Goal: Information Seeking & Learning: Compare options

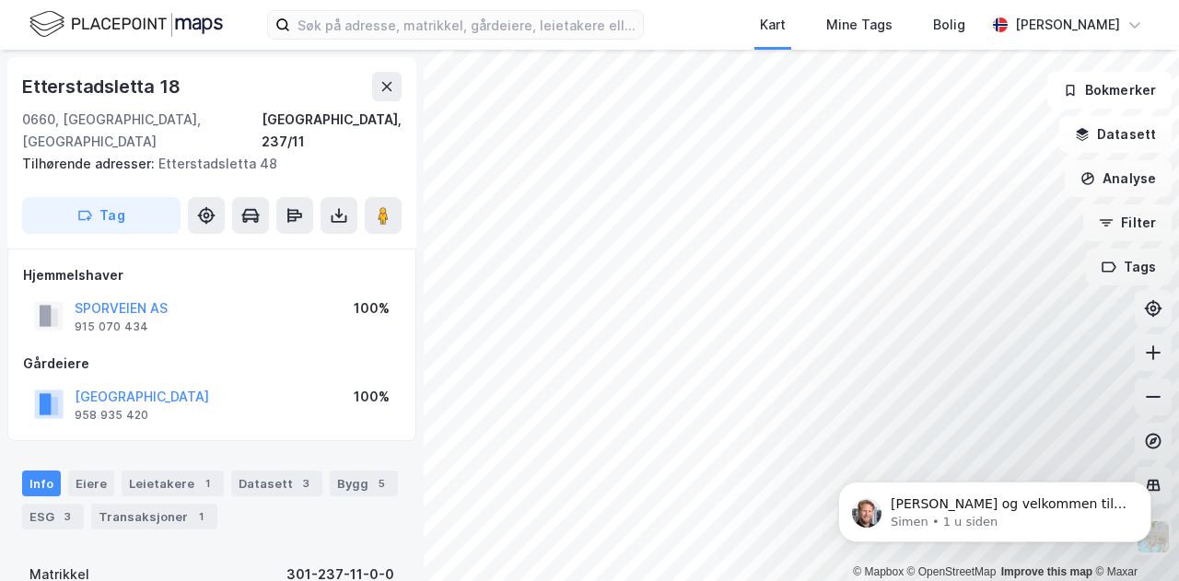
click at [371, 82] on div "© Mapbox © OpenStreetMap Improve this map © Maxar [STREET_ADDRESS], 237/11 Tilh…" at bounding box center [589, 315] width 1179 height 531
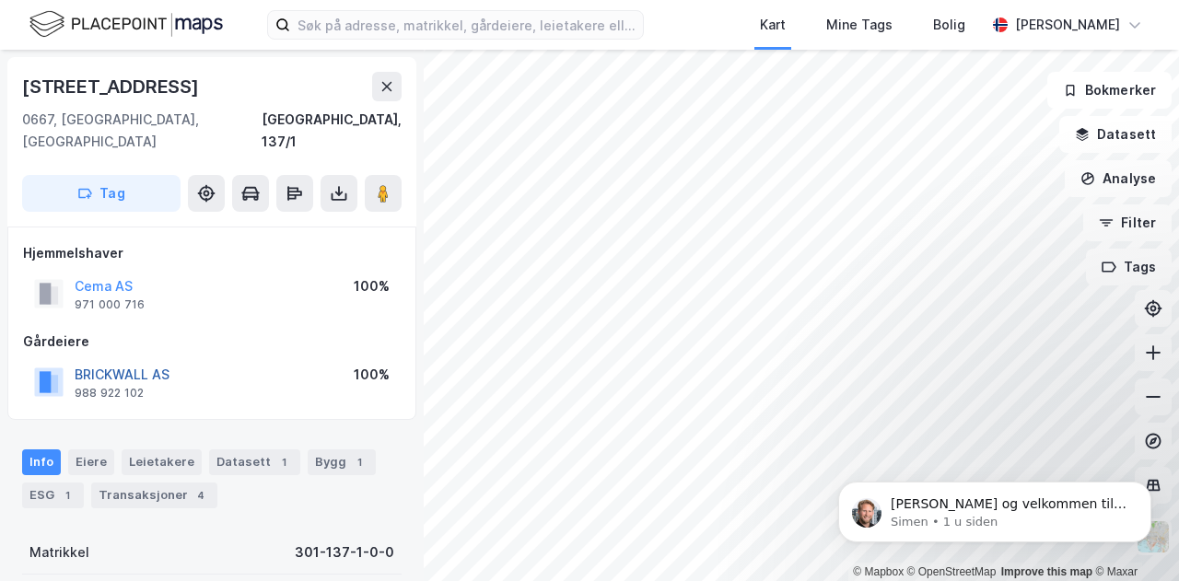
click at [0, 0] on button "BRICKWALL AS" at bounding box center [0, 0] width 0 height 0
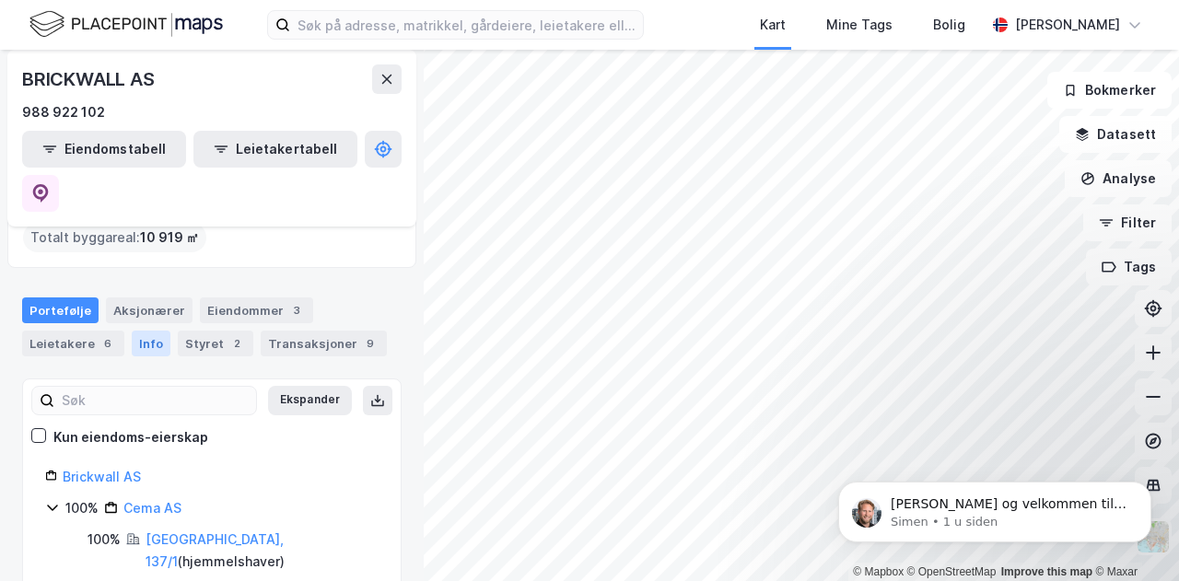
scroll to position [114, 0]
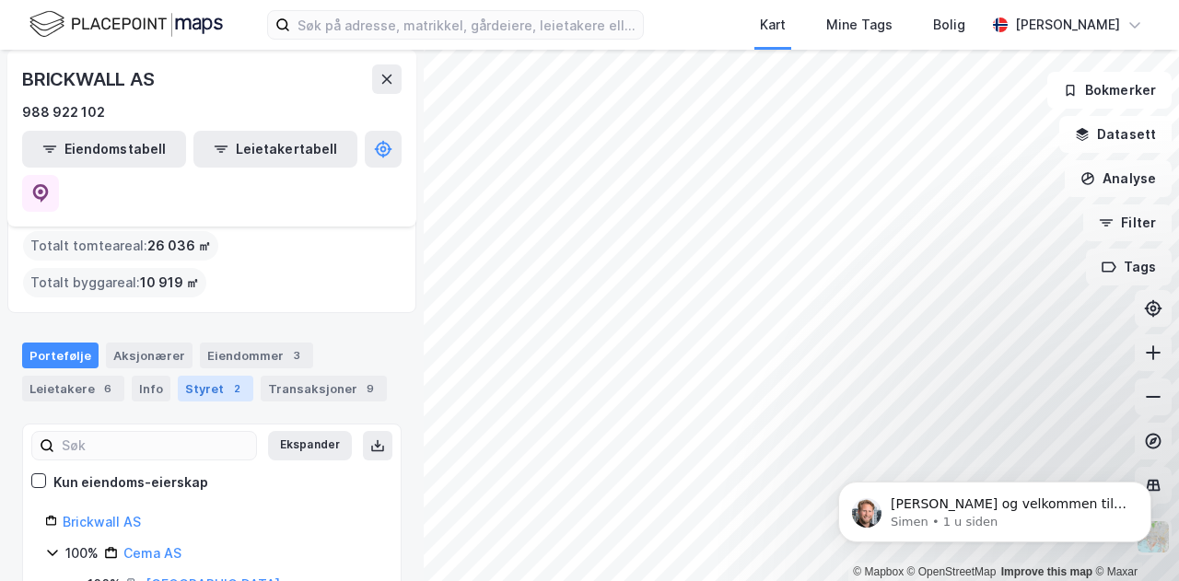
click at [206, 376] on div "Styret 2" at bounding box center [216, 389] width 76 height 26
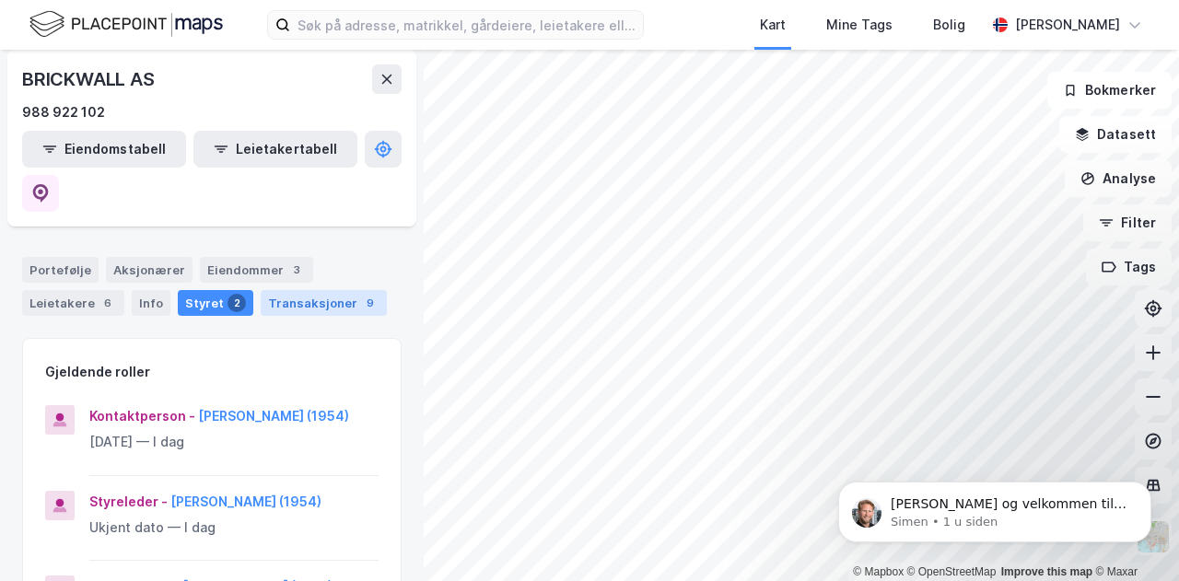
scroll to position [119, 0]
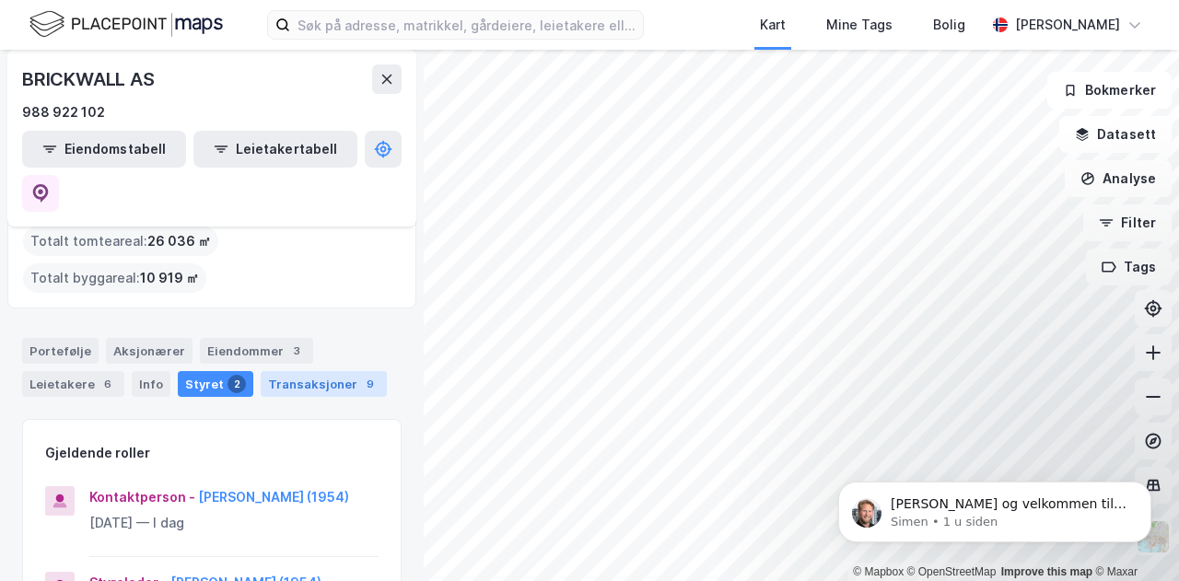
click at [313, 371] on div "Transaksjoner 9" at bounding box center [324, 384] width 126 height 26
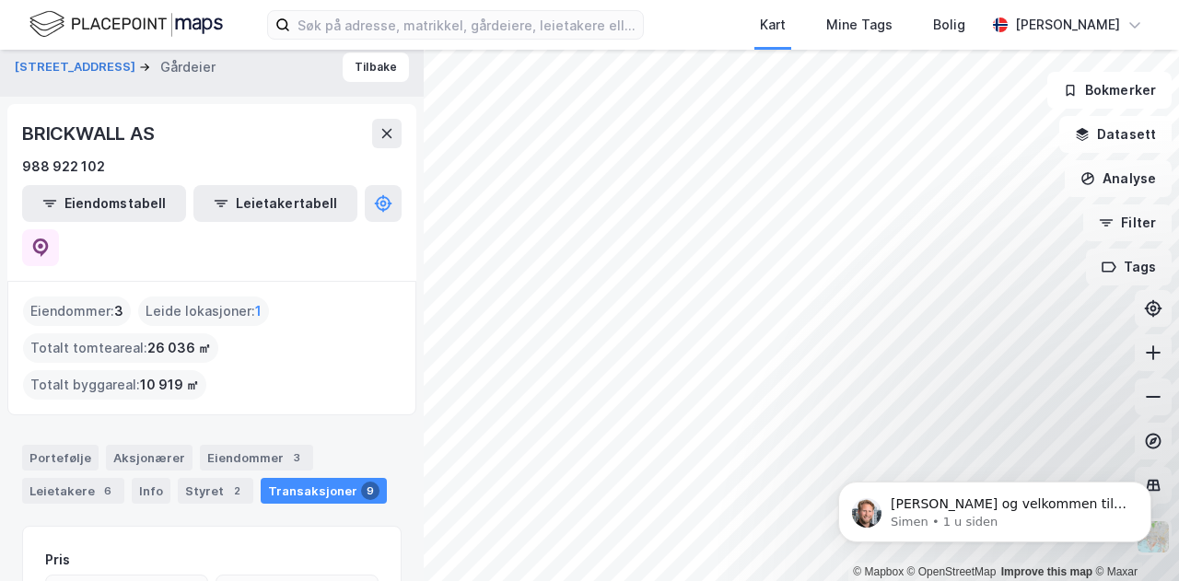
scroll to position [13, 0]
click at [233, 444] on div "Eiendommer 3" at bounding box center [256, 457] width 113 height 26
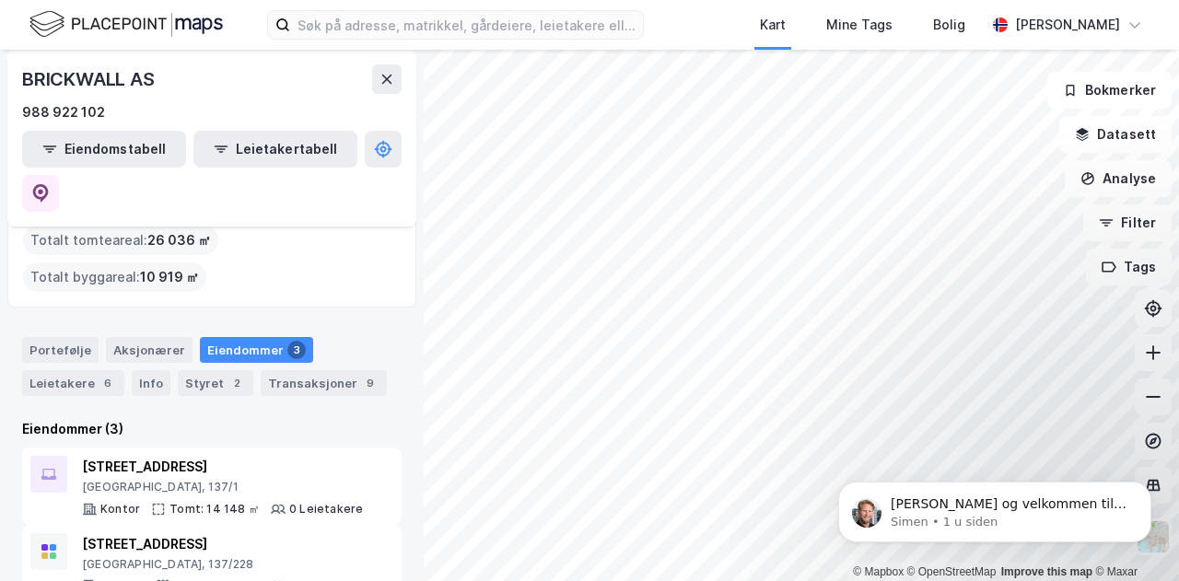
scroll to position [123, 0]
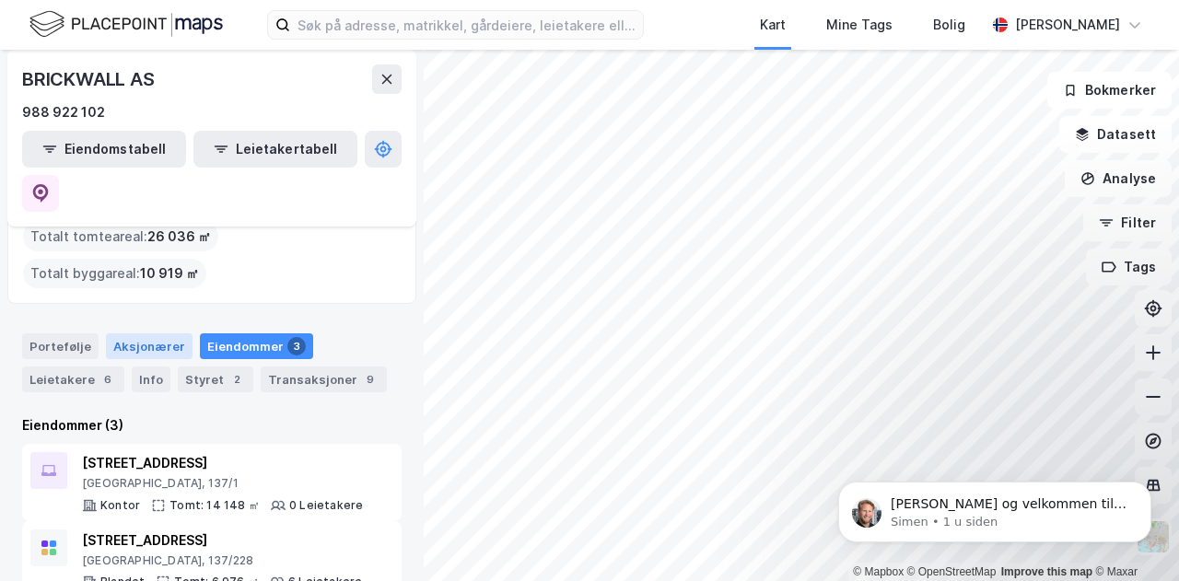
click at [155, 333] on div "Aksjonærer" at bounding box center [149, 346] width 87 height 26
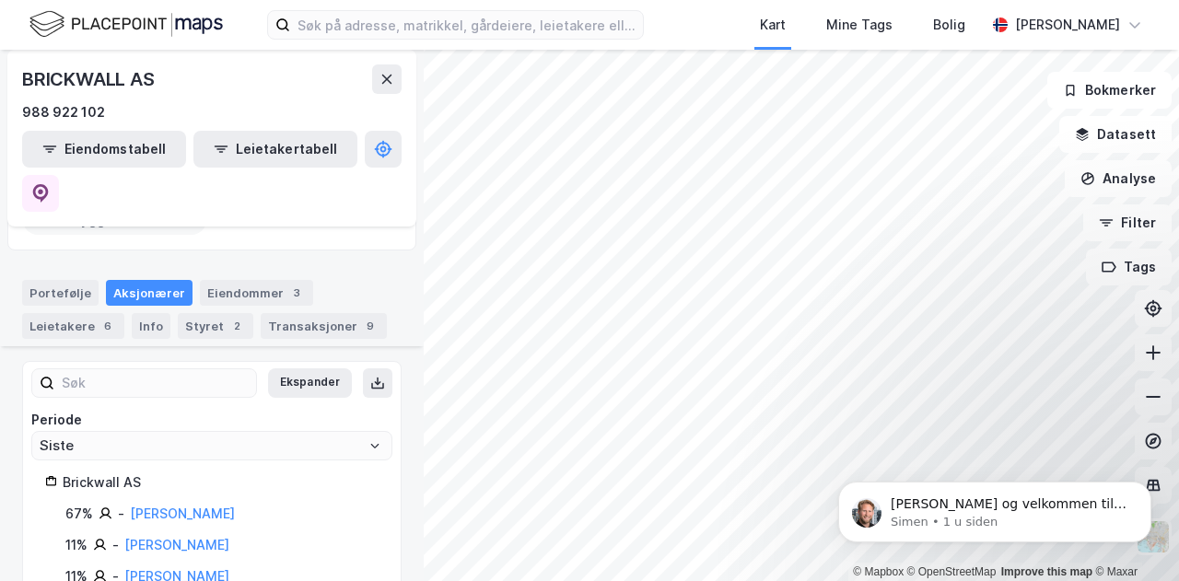
scroll to position [175, 0]
click at [145, 315] on div "Info" at bounding box center [151, 328] width 39 height 26
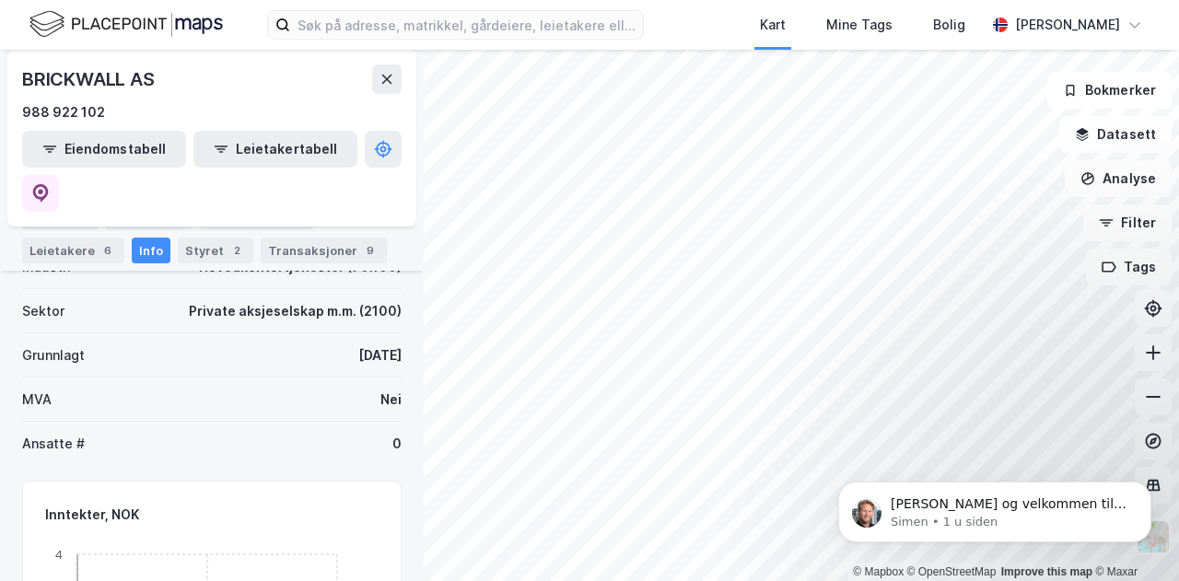
scroll to position [382, 0]
click at [385, 84] on icon at bounding box center [386, 79] width 15 height 15
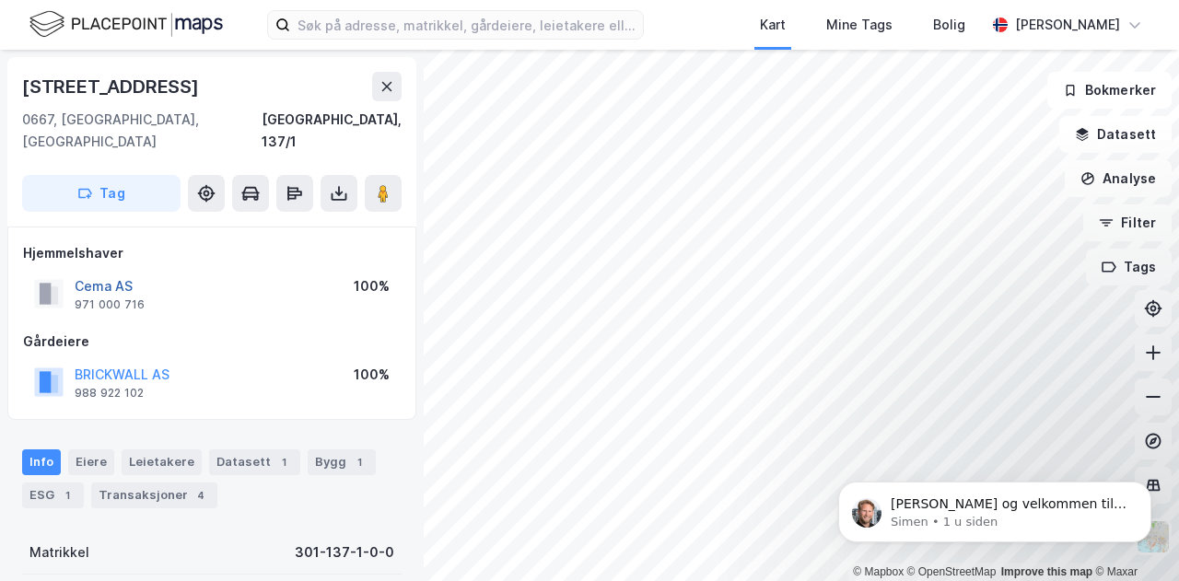
click at [0, 0] on button "Cema AS" at bounding box center [0, 0] width 0 height 0
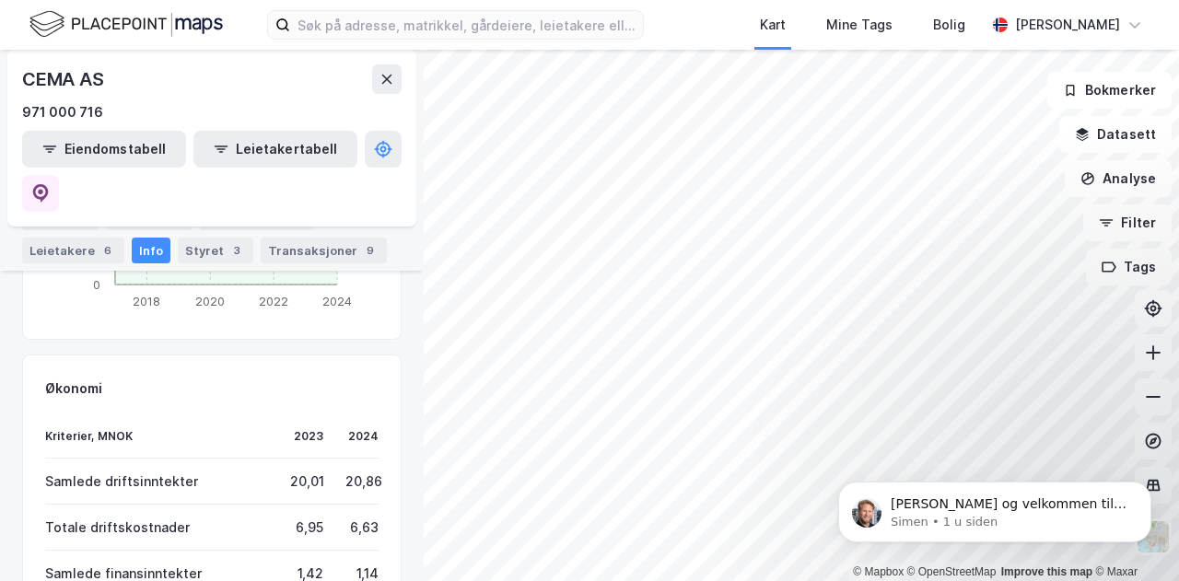
scroll to position [1251, 0]
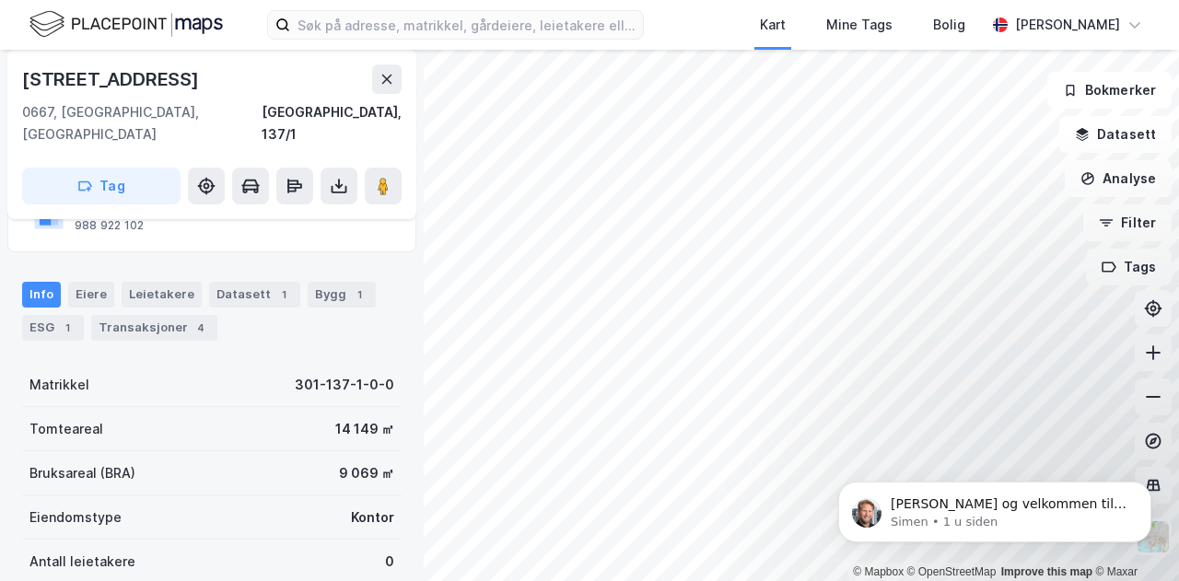
scroll to position [166, 0]
click at [105, 284] on div "Eiere" at bounding box center [91, 297] width 46 height 26
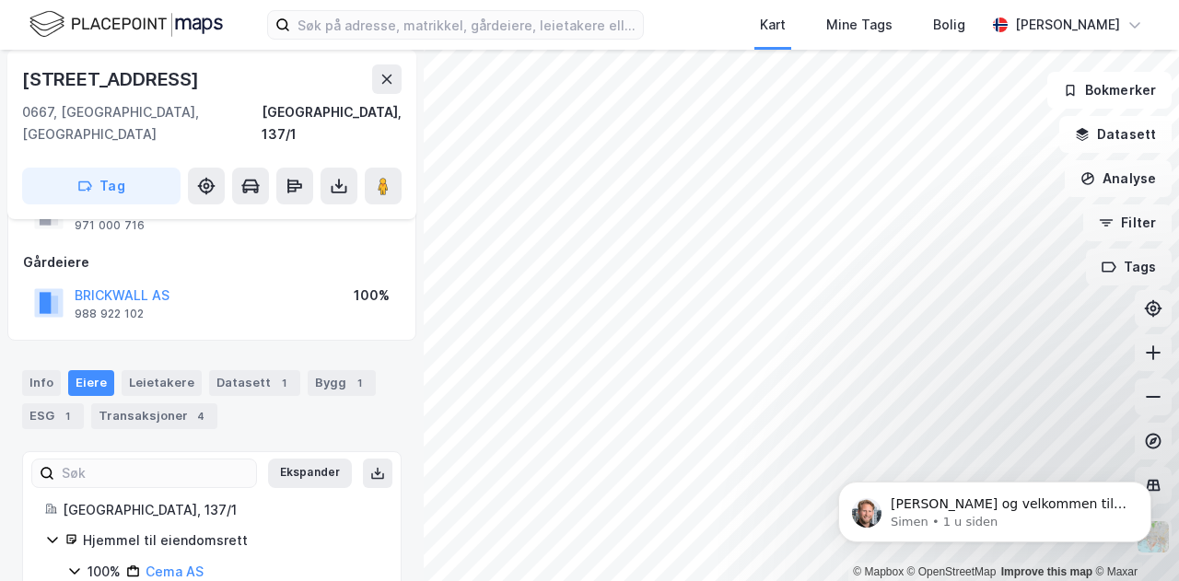
scroll to position [134, 0]
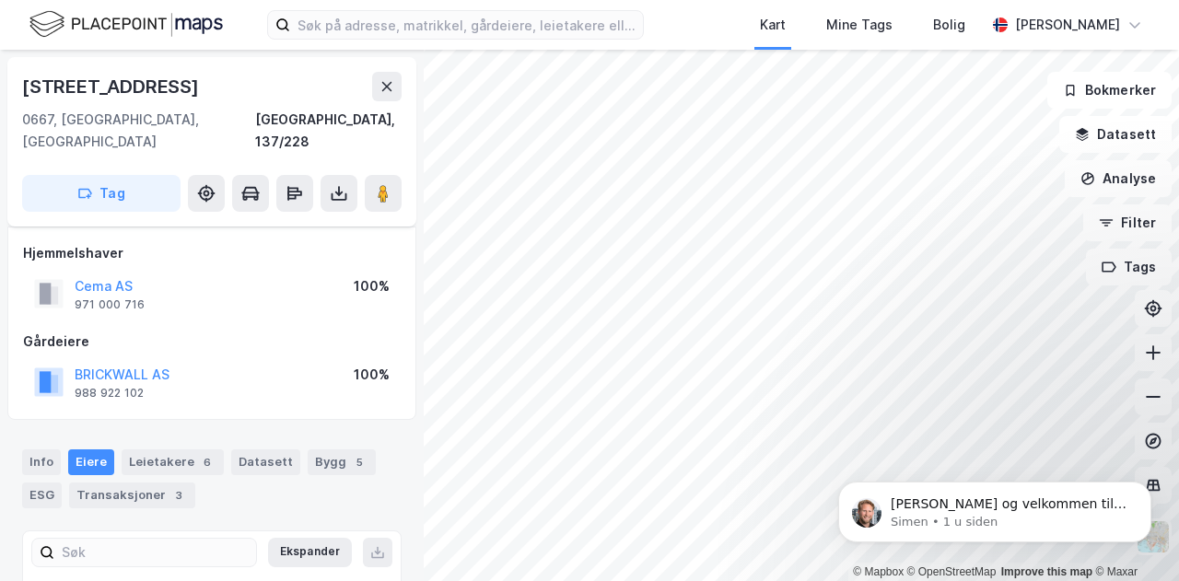
scroll to position [134, 0]
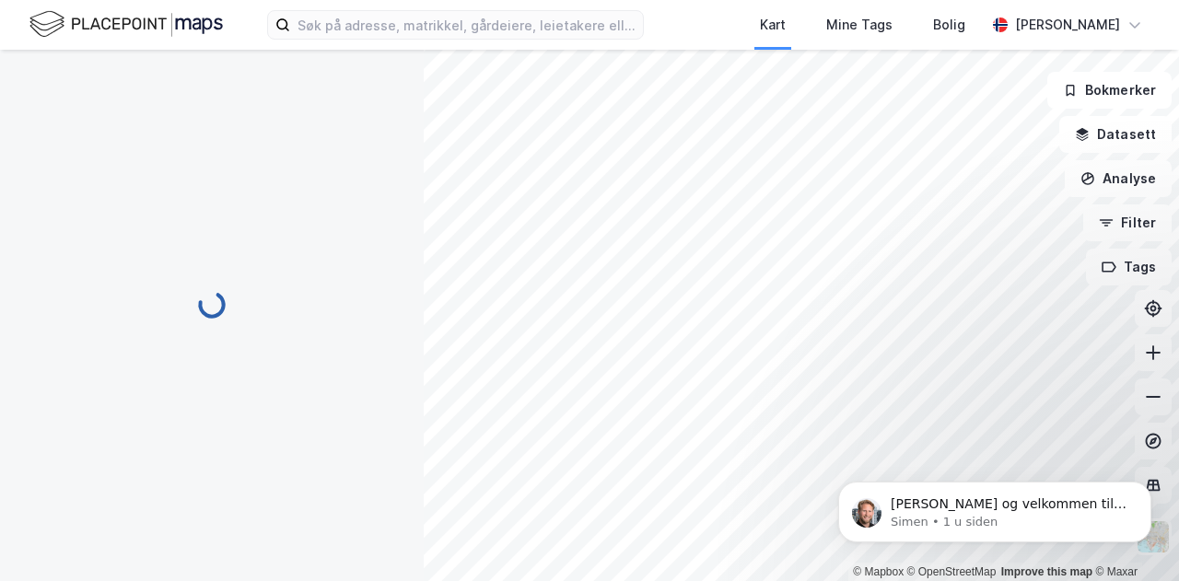
scroll to position [134, 0]
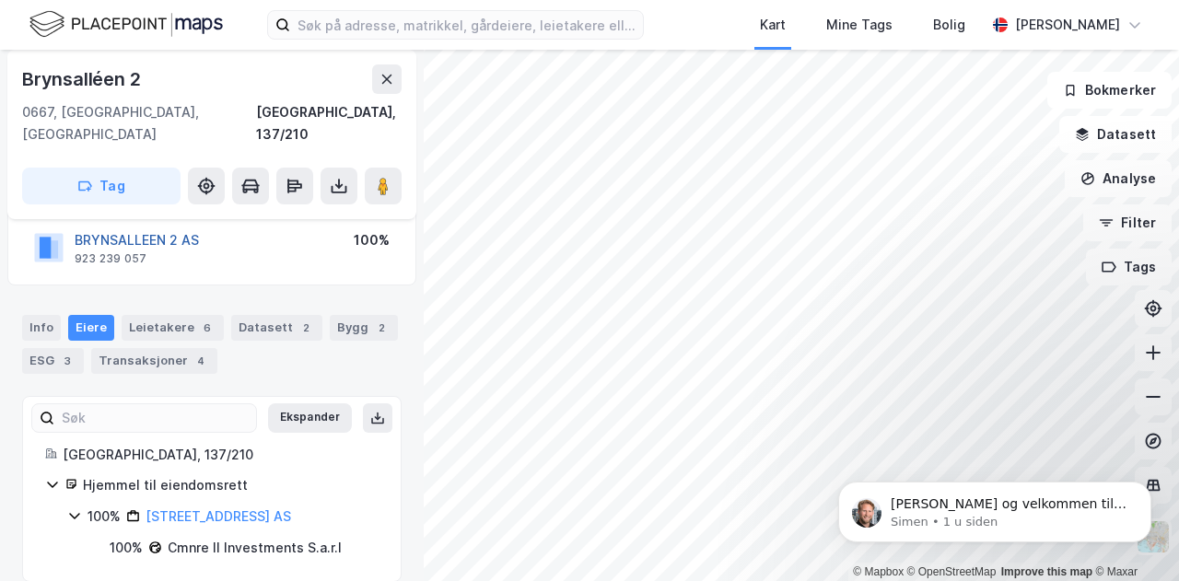
click at [0, 0] on button "BRYNSALLEEN 2 AS" at bounding box center [0, 0] width 0 height 0
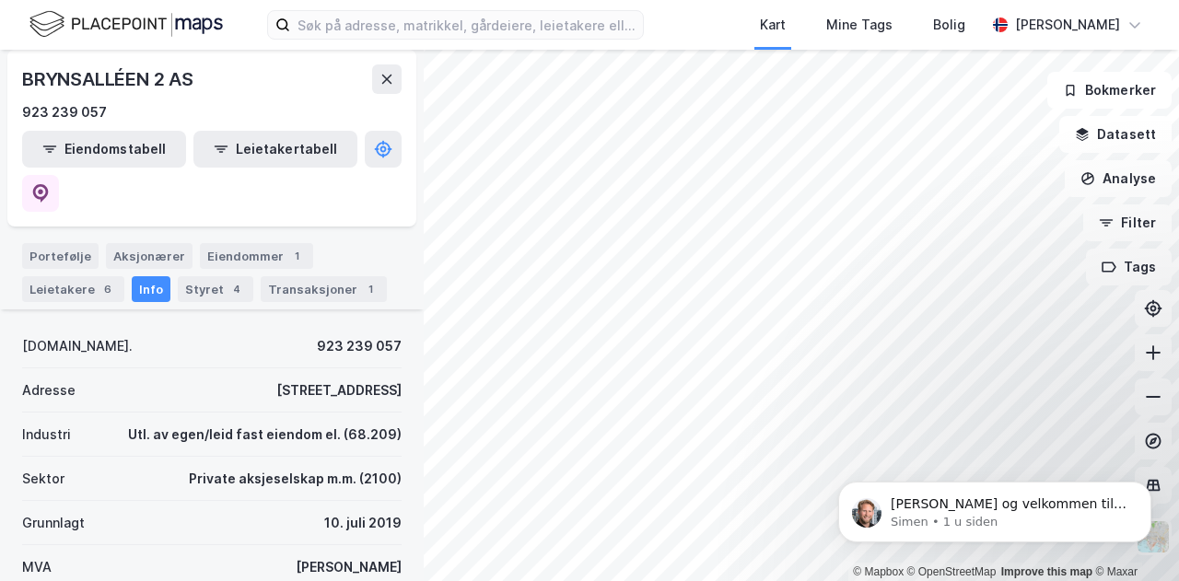
scroll to position [176, 0]
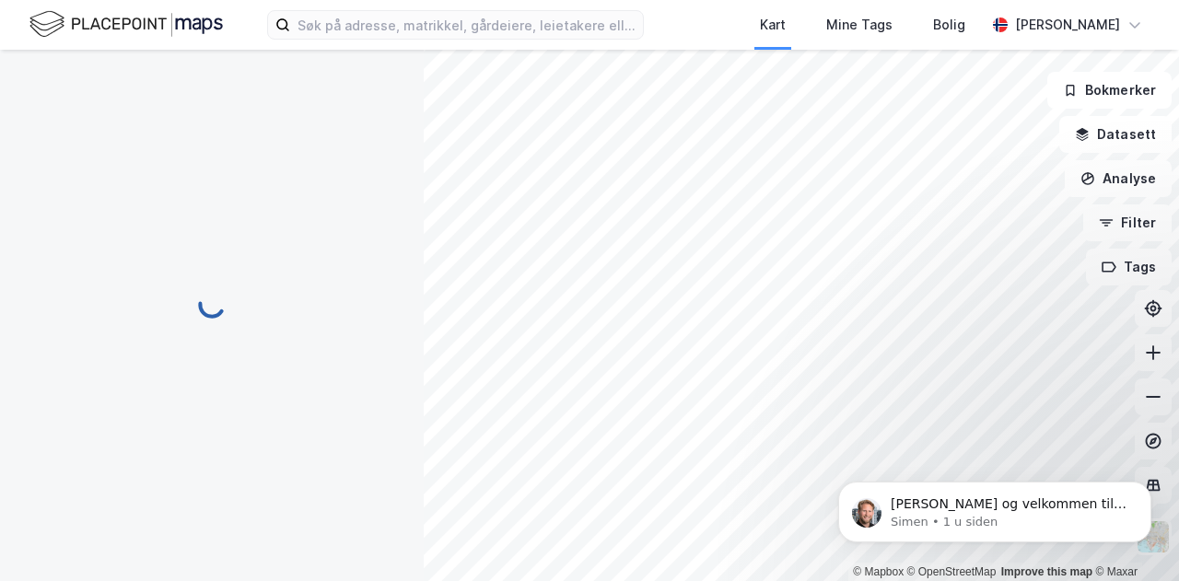
scroll to position [79, 0]
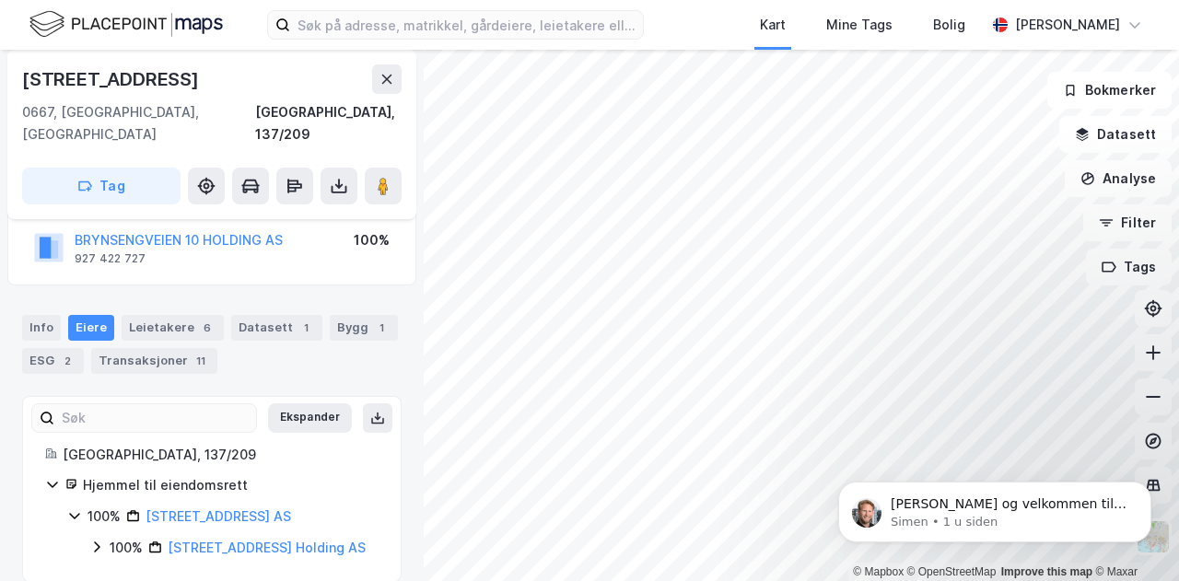
scroll to position [133, 0]
click at [46, 317] on div "Info" at bounding box center [41, 330] width 39 height 26
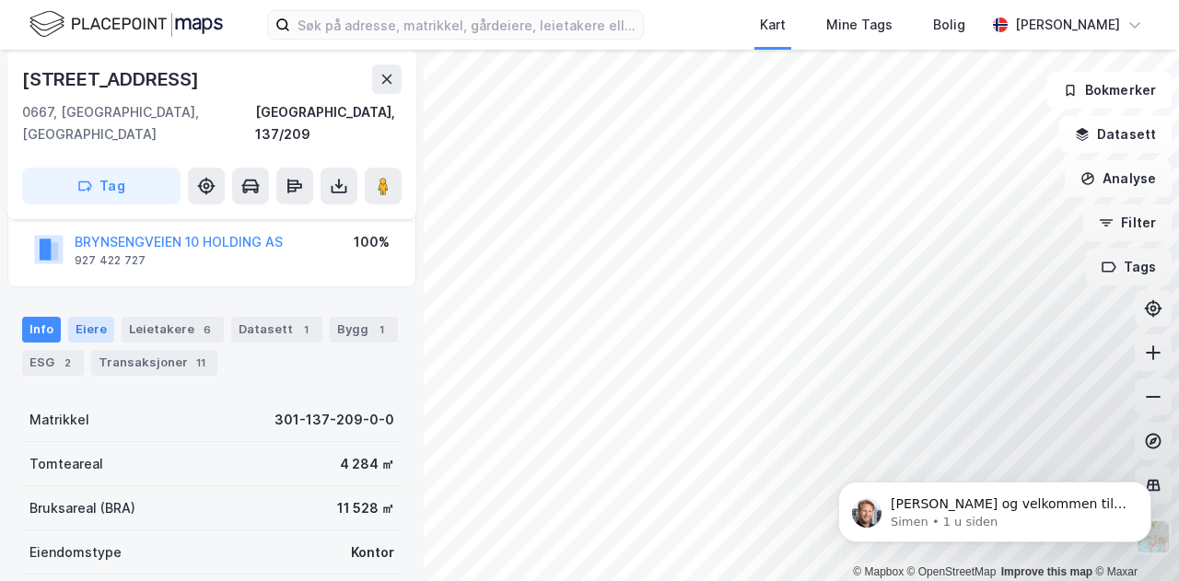
click at [78, 317] on div "Eiere" at bounding box center [91, 330] width 46 height 26
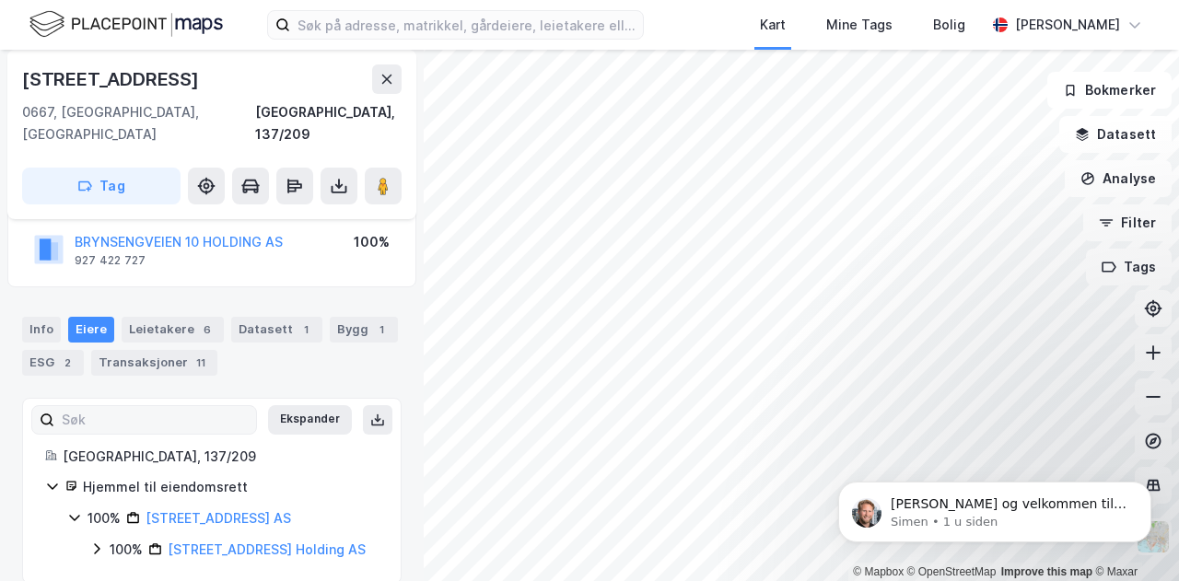
scroll to position [134, 0]
click at [223, 508] on link "[STREET_ADDRESS] AS" at bounding box center [217, 516] width 145 height 16
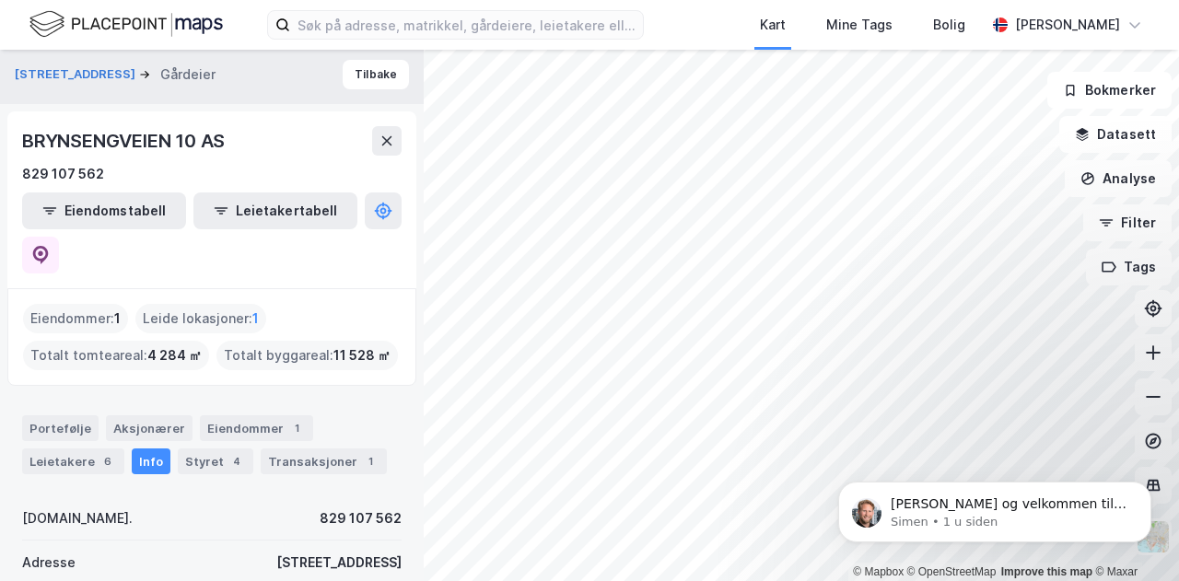
scroll to position [6, 0]
click at [207, 448] on div "Styret 4" at bounding box center [216, 461] width 76 height 26
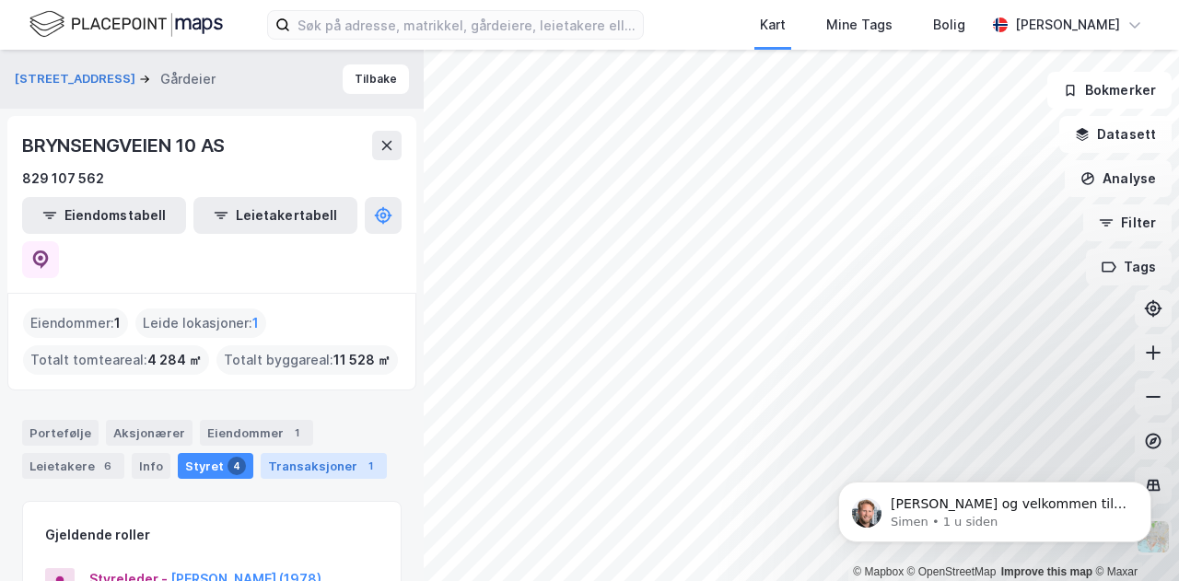
click at [333, 453] on div "Transaksjoner 1" at bounding box center [324, 466] width 126 height 26
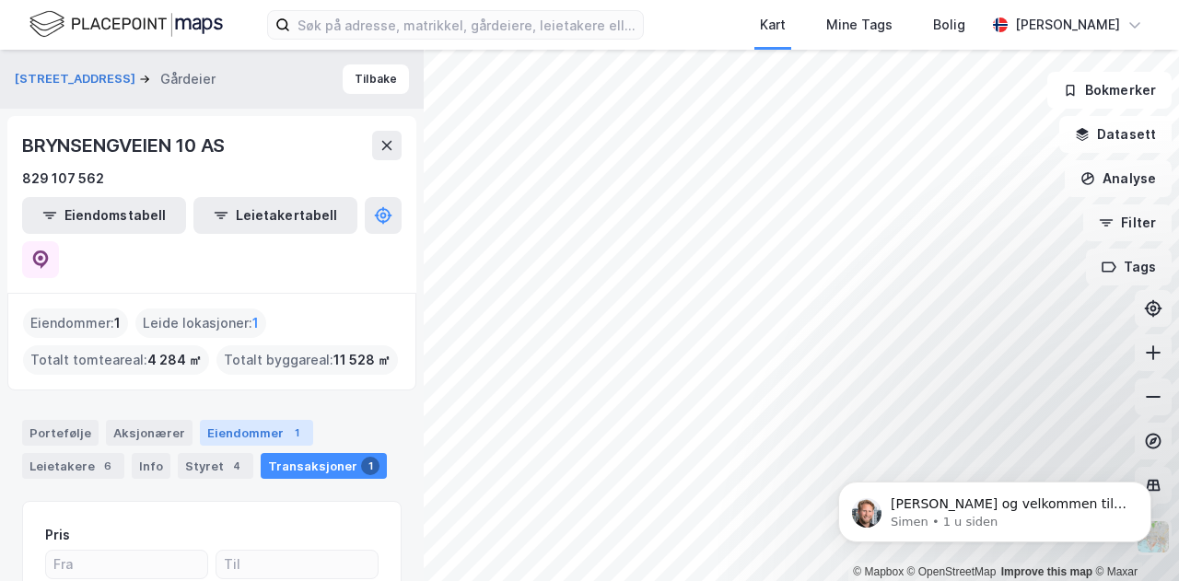
click at [241, 420] on div "Eiendommer 1" at bounding box center [256, 433] width 113 height 26
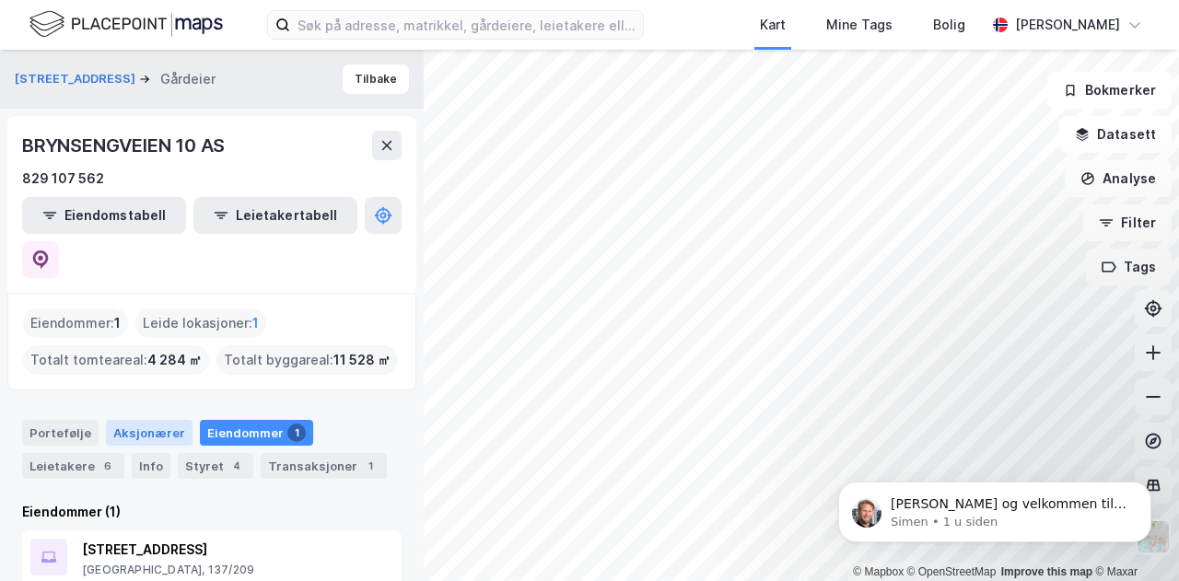
click at [158, 420] on div "Aksjonærer" at bounding box center [149, 433] width 87 height 26
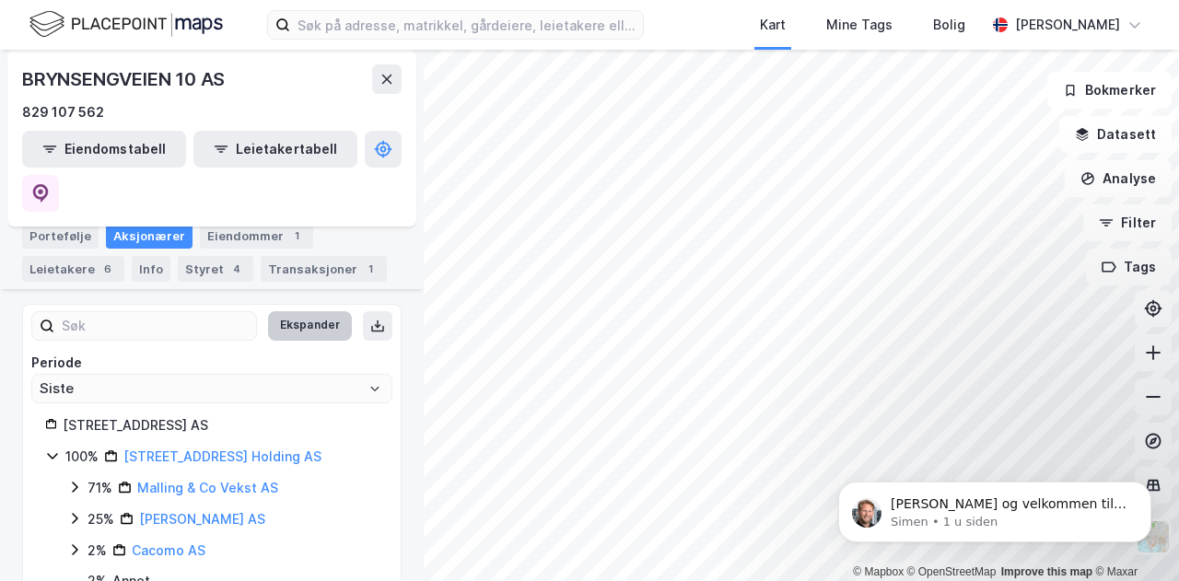
scroll to position [208, 0]
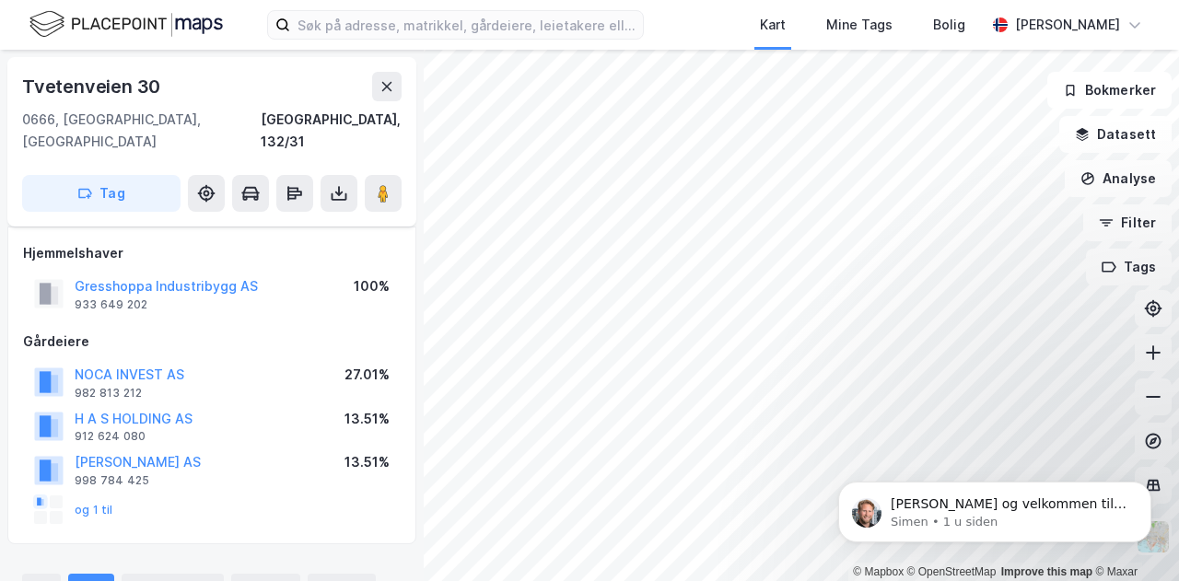
scroll to position [9, 0]
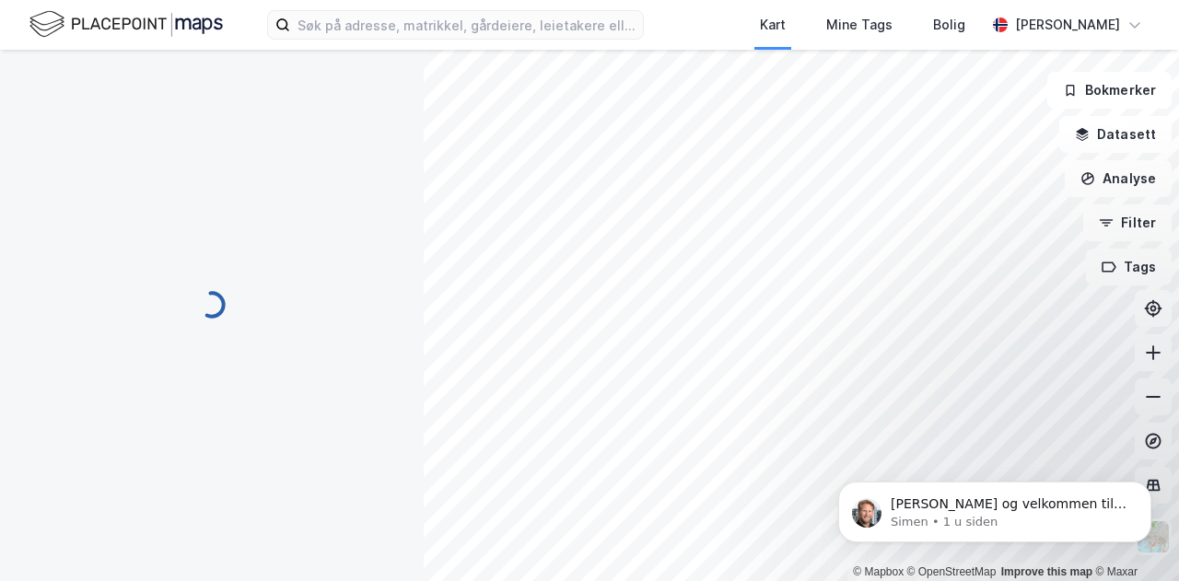
scroll to position [9, 0]
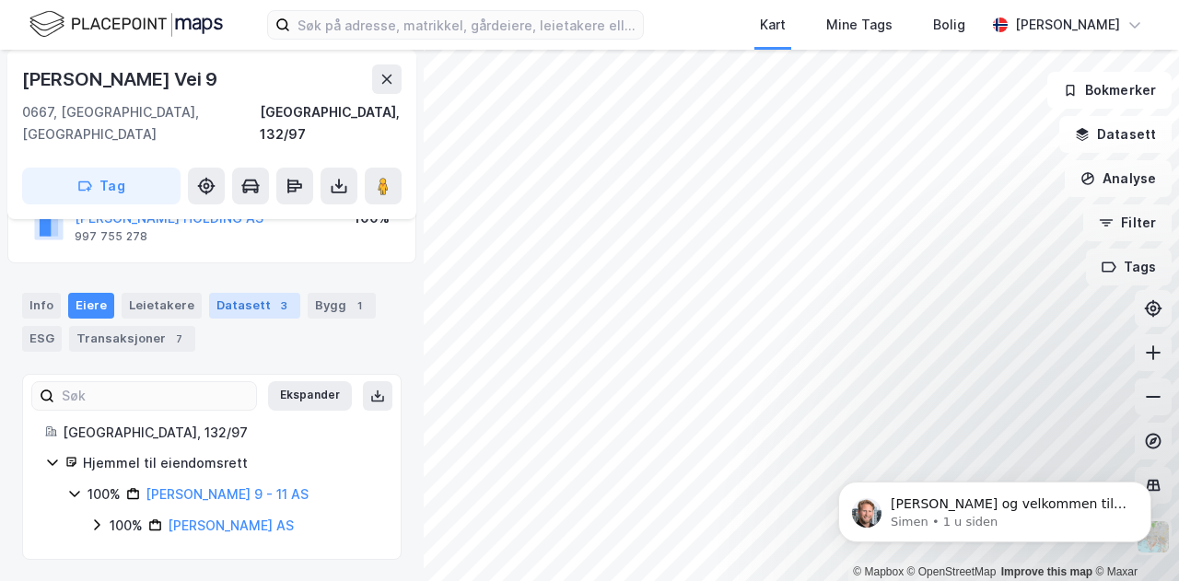
scroll to position [156, 0]
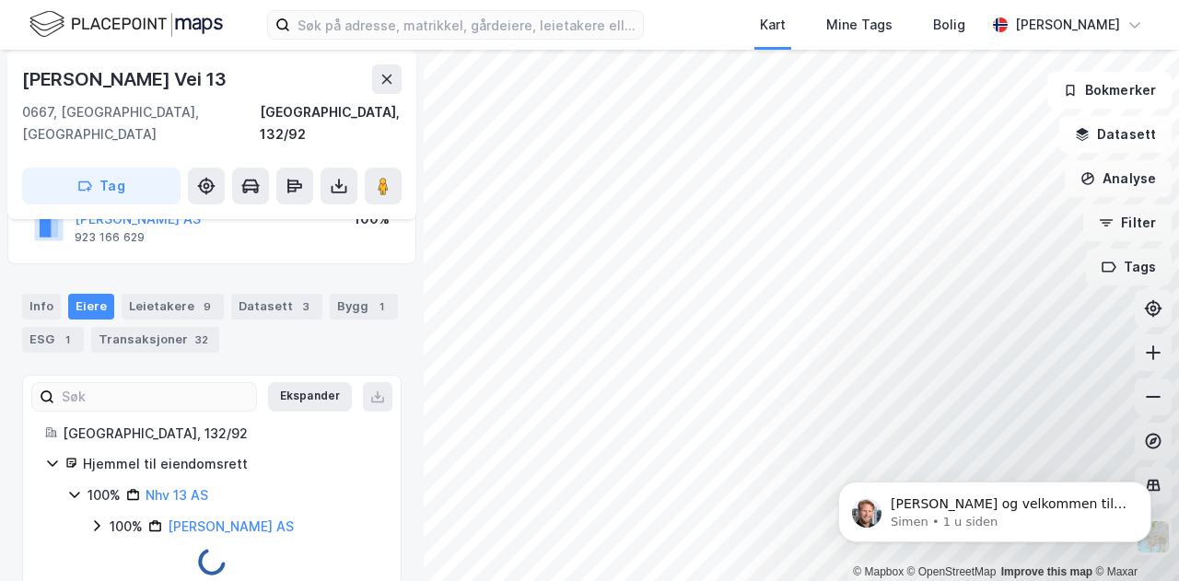
scroll to position [134, 0]
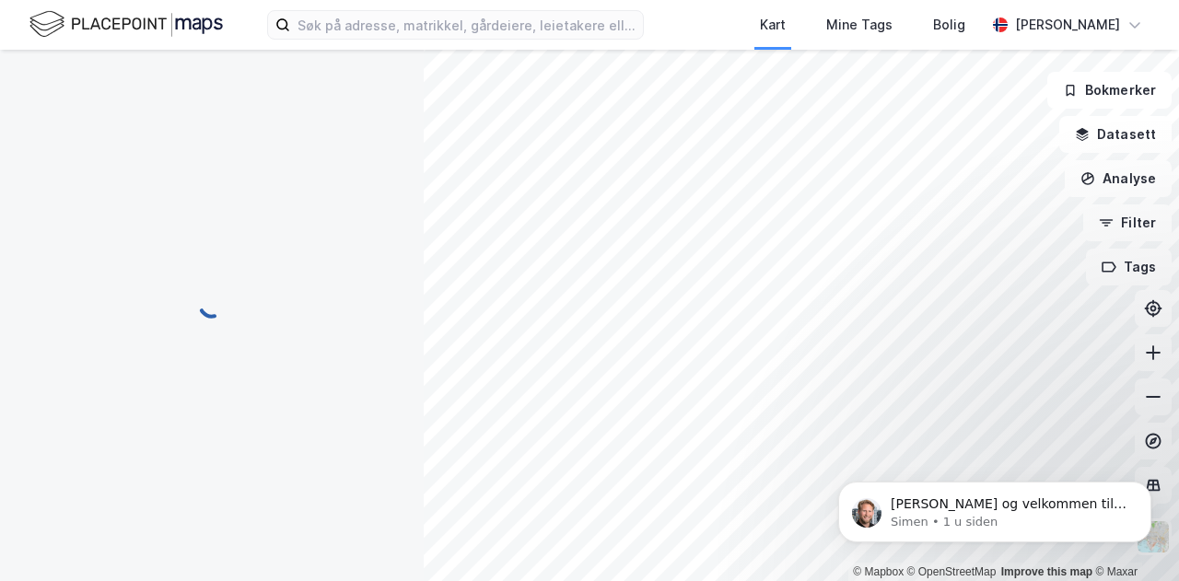
scroll to position [103, 0]
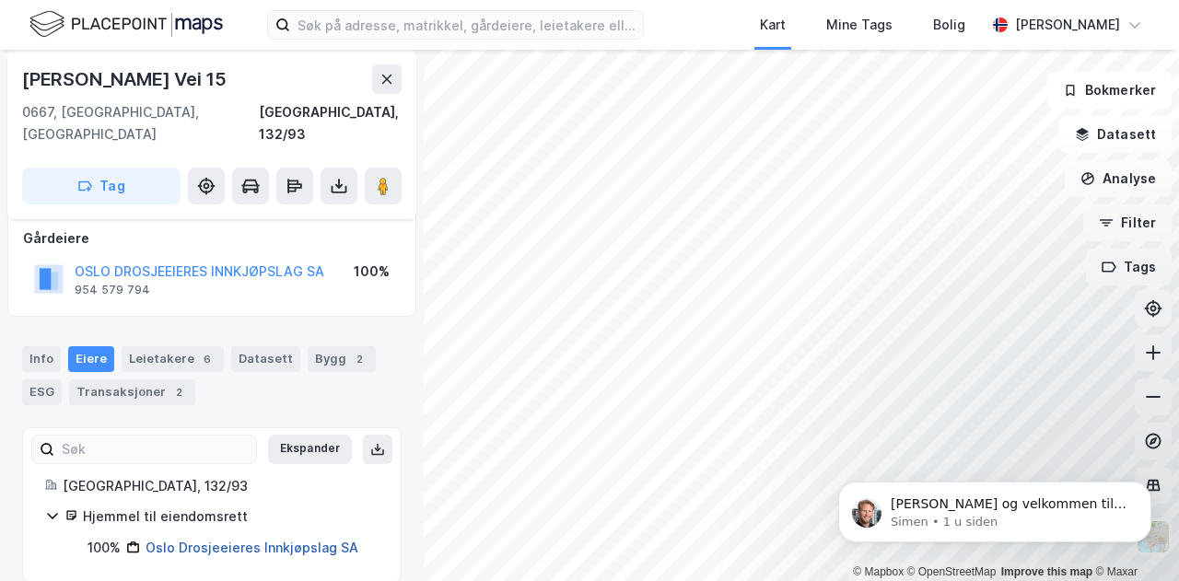
click at [282, 540] on link "Oslo Drosjeeieres Innkjøpslag SA" at bounding box center [251, 548] width 213 height 16
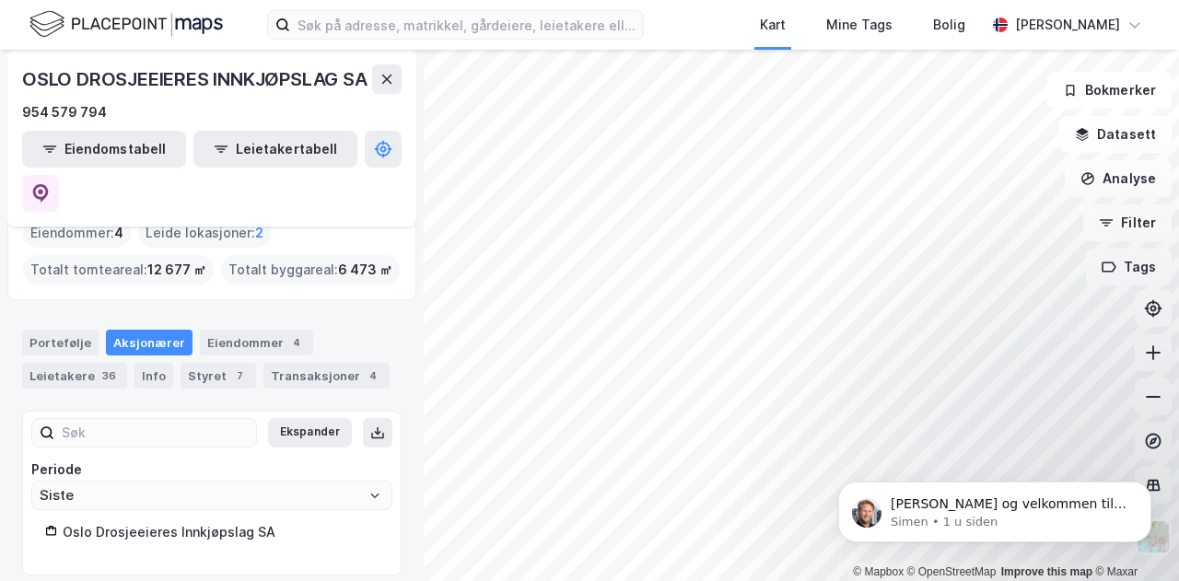
scroll to position [90, 0]
click at [144, 363] on div "Info" at bounding box center [153, 376] width 39 height 26
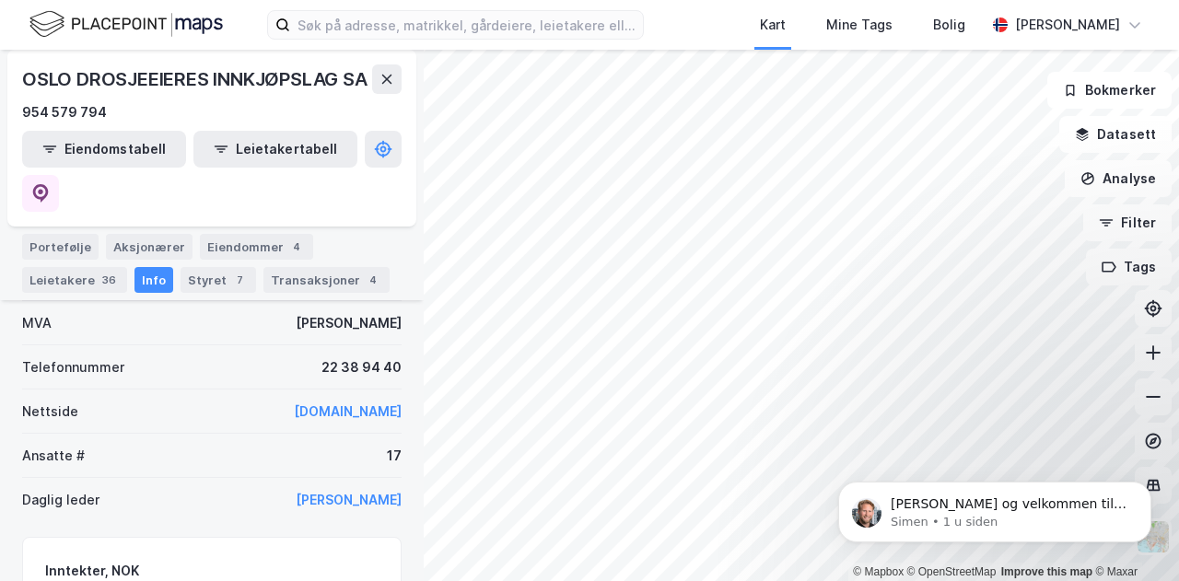
scroll to position [428, 0]
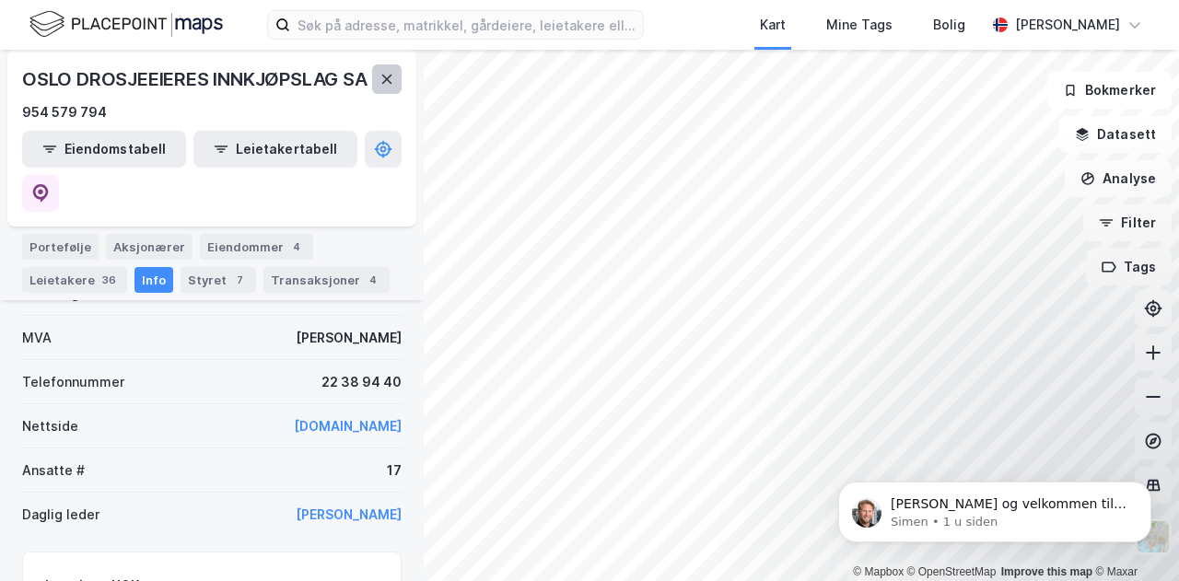
click at [387, 87] on icon at bounding box center [386, 79] width 15 height 15
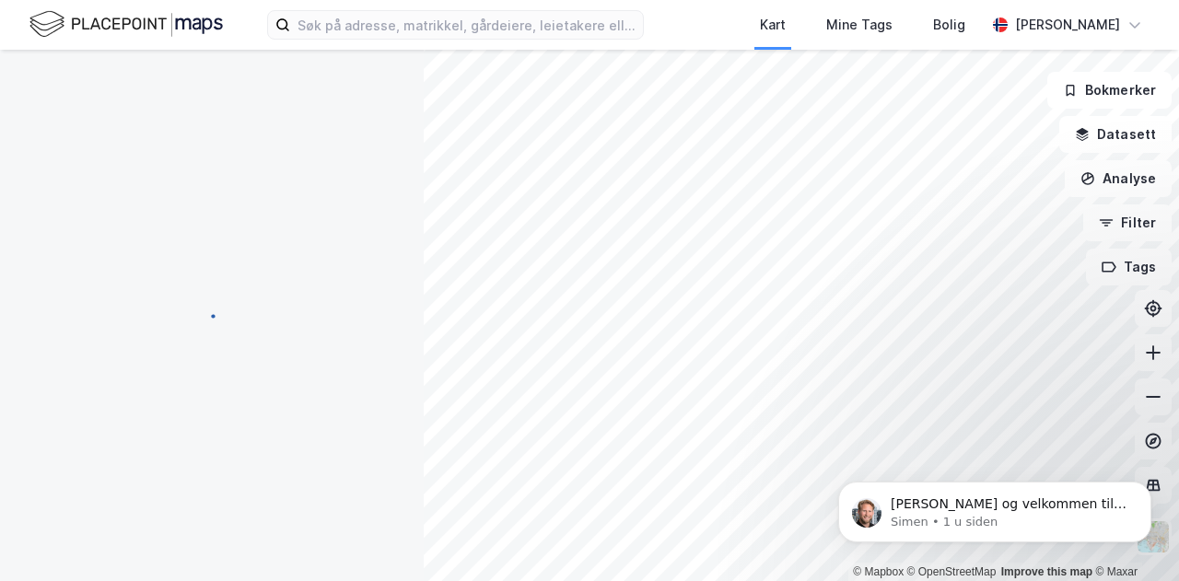
scroll to position [79, 0]
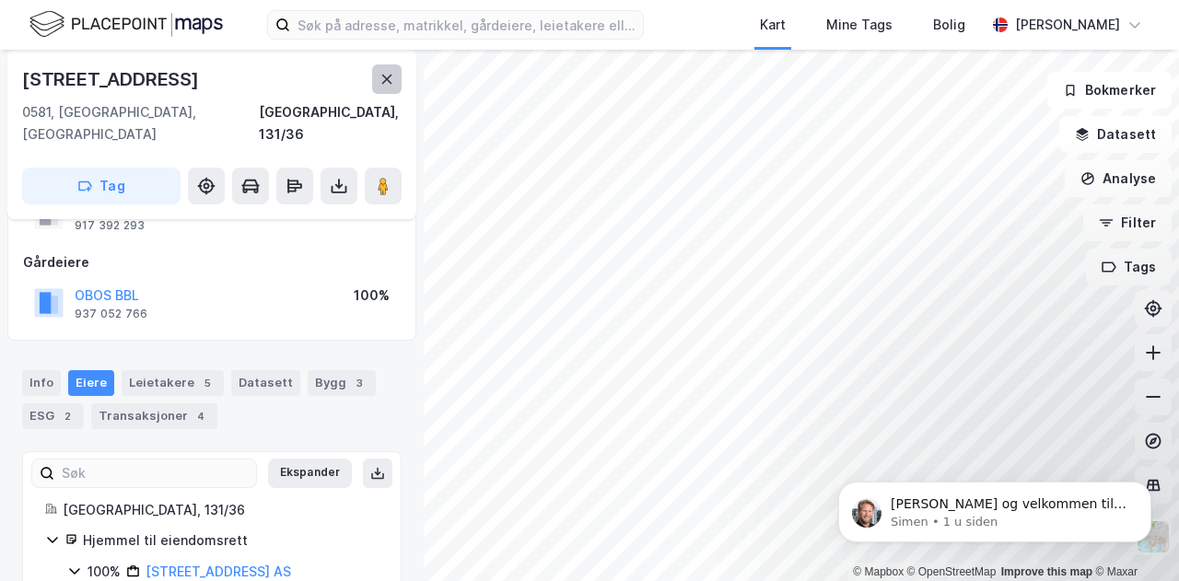
click at [379, 79] on icon at bounding box center [386, 79] width 15 height 15
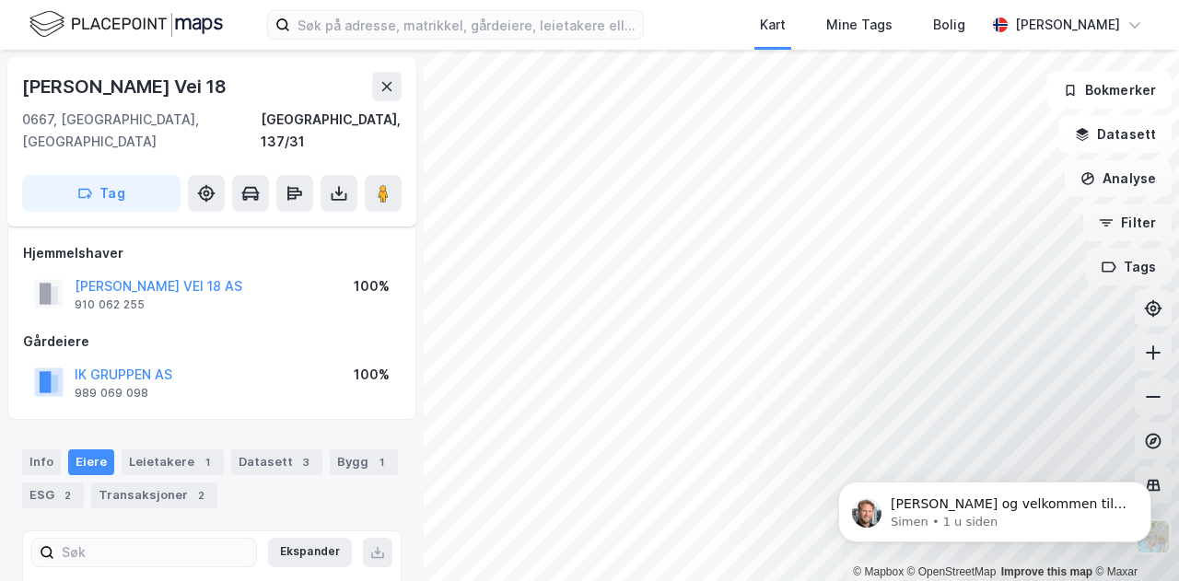
scroll to position [79, 0]
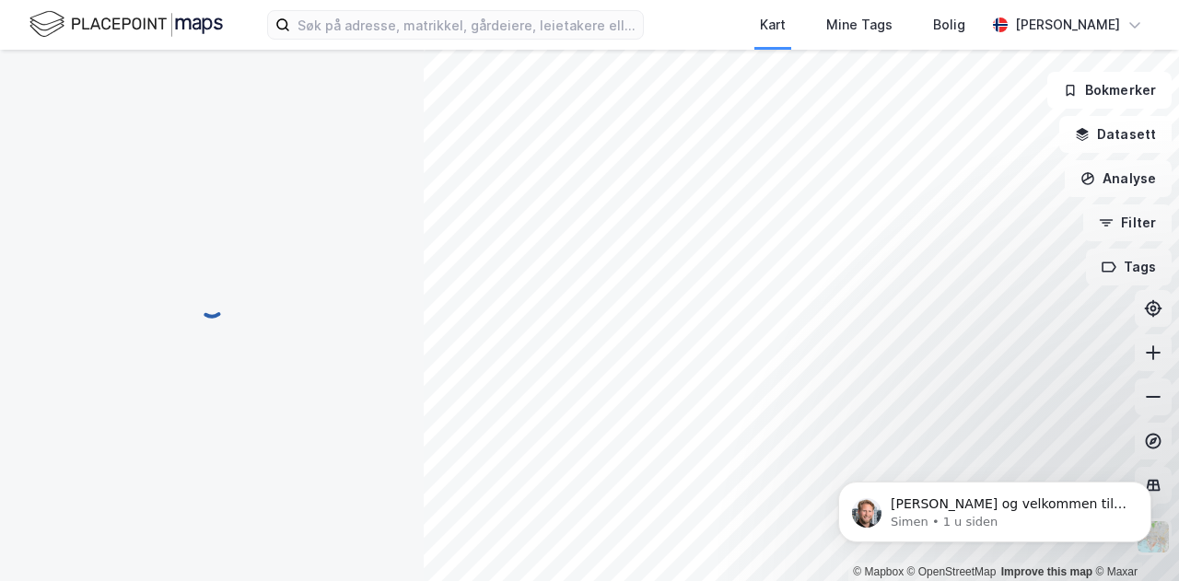
scroll to position [79, 0]
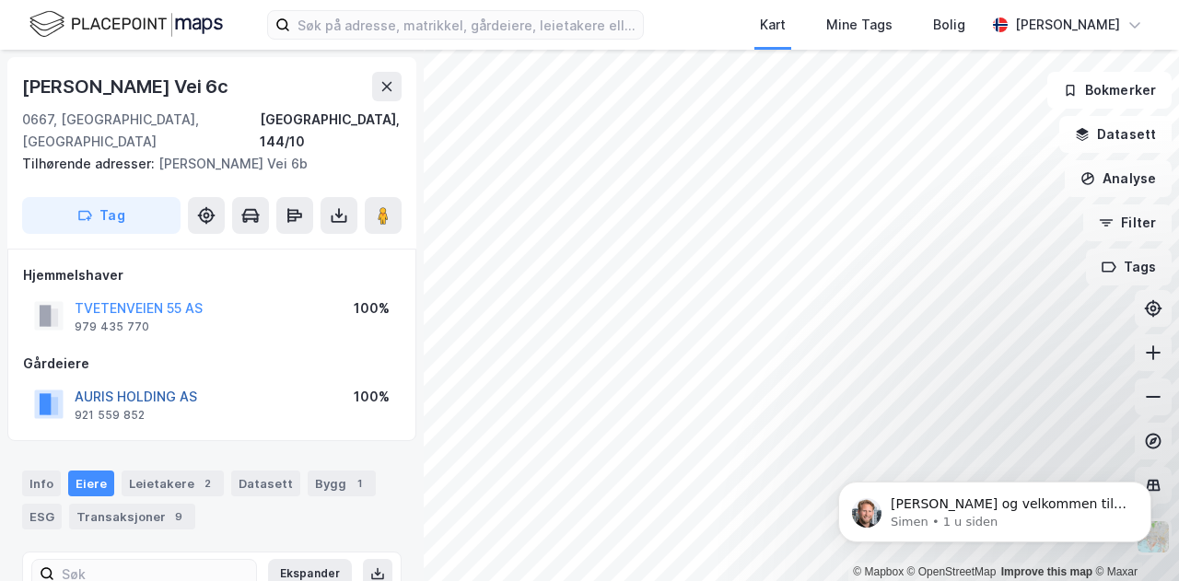
click at [0, 0] on button "AURIS HOLDING AS" at bounding box center [0, 0] width 0 height 0
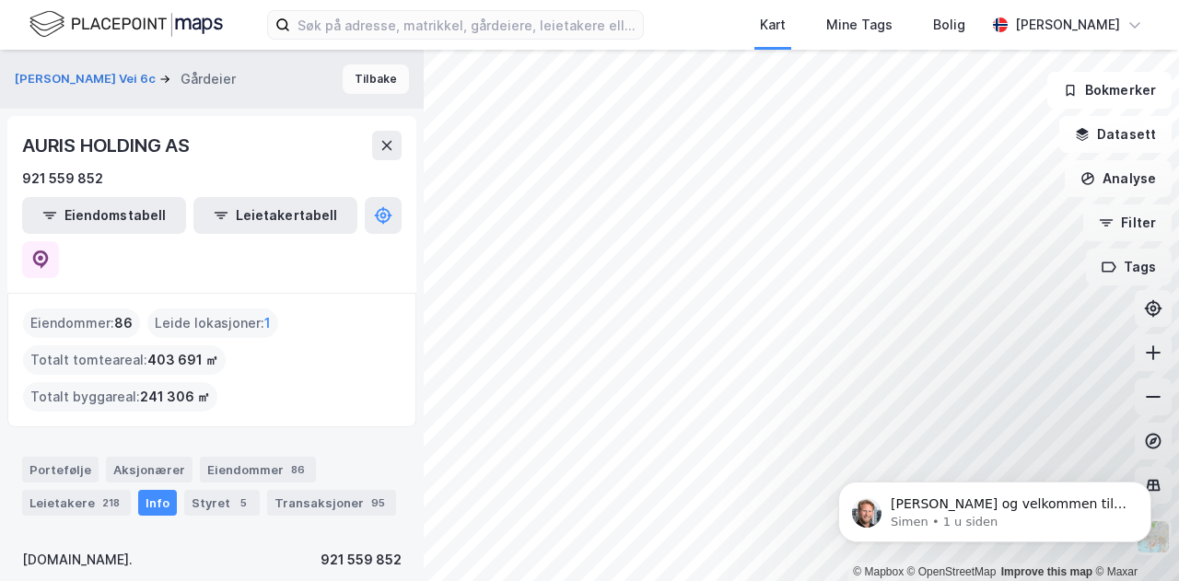
click at [355, 85] on button "Tilbake" at bounding box center [376, 78] width 66 height 29
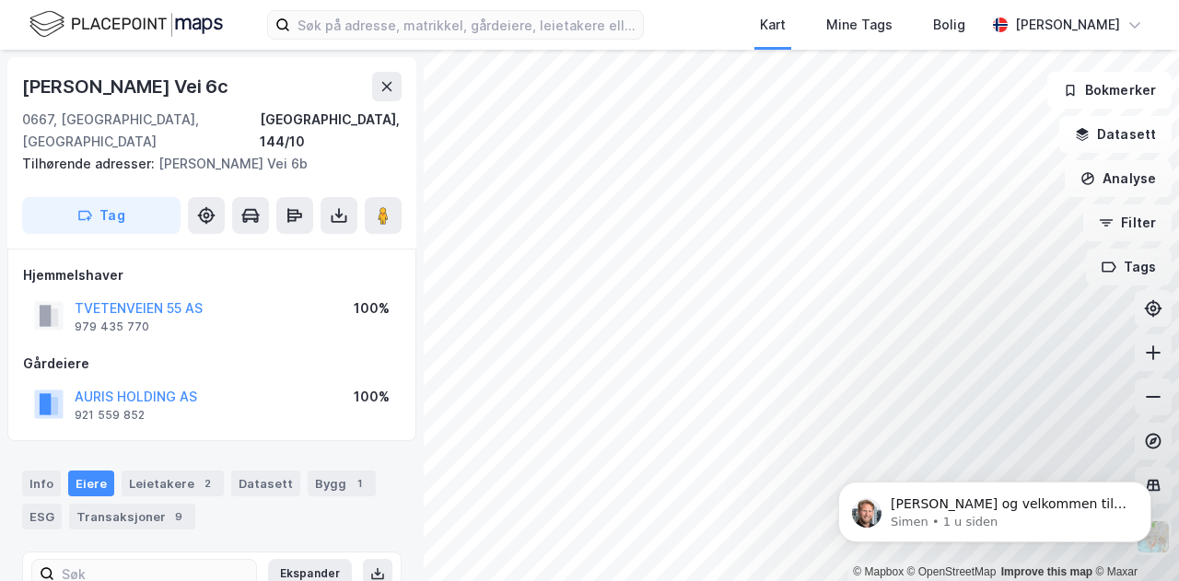
scroll to position [3, 0]
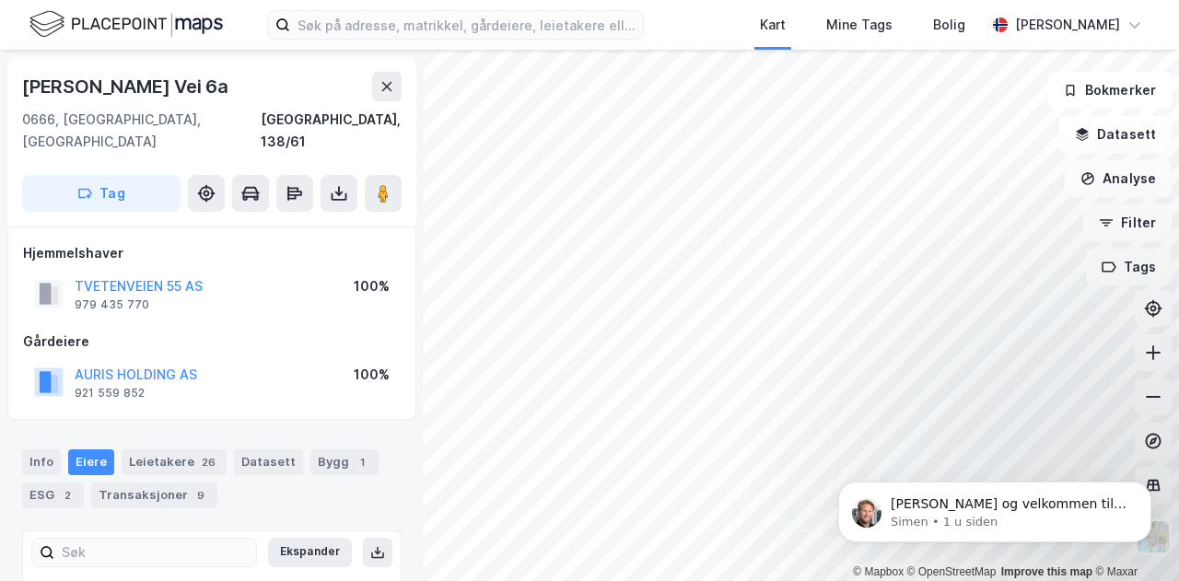
scroll to position [3, 0]
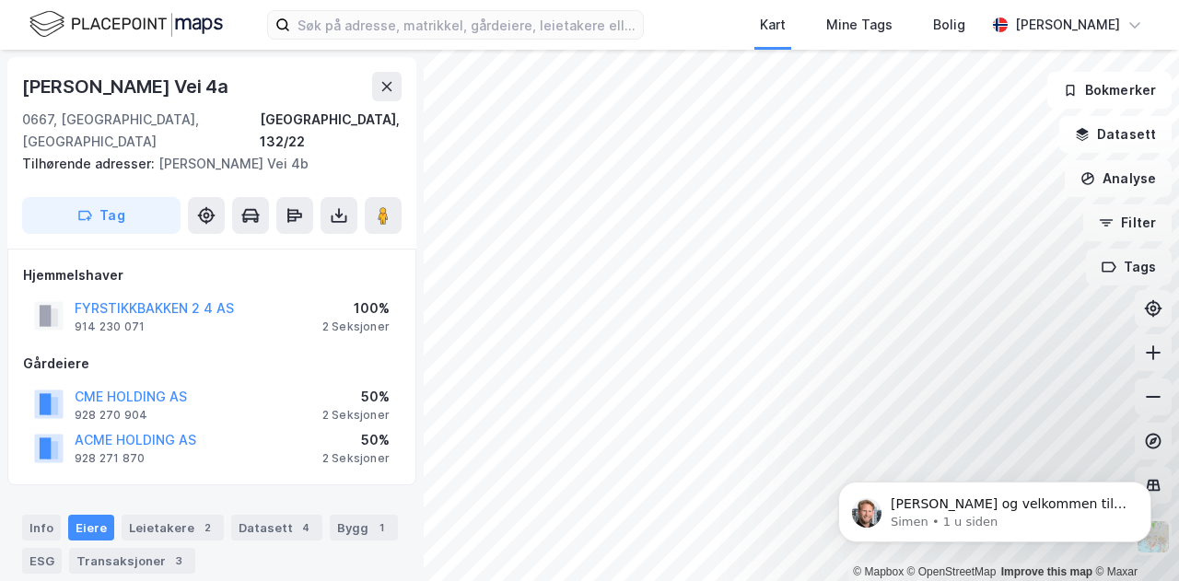
scroll to position [3, 0]
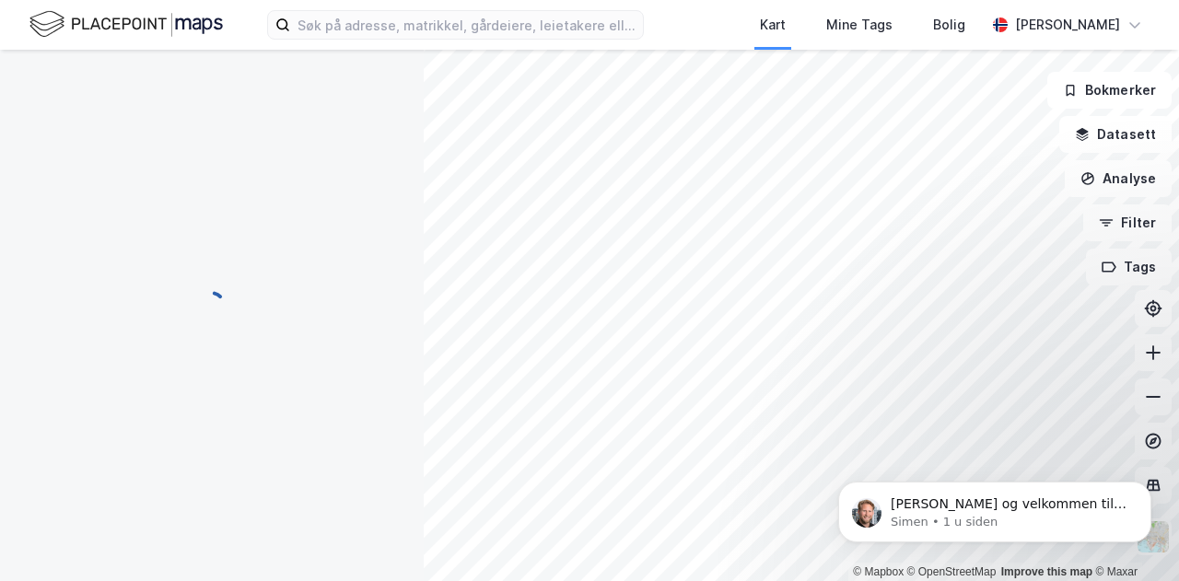
scroll to position [3, 0]
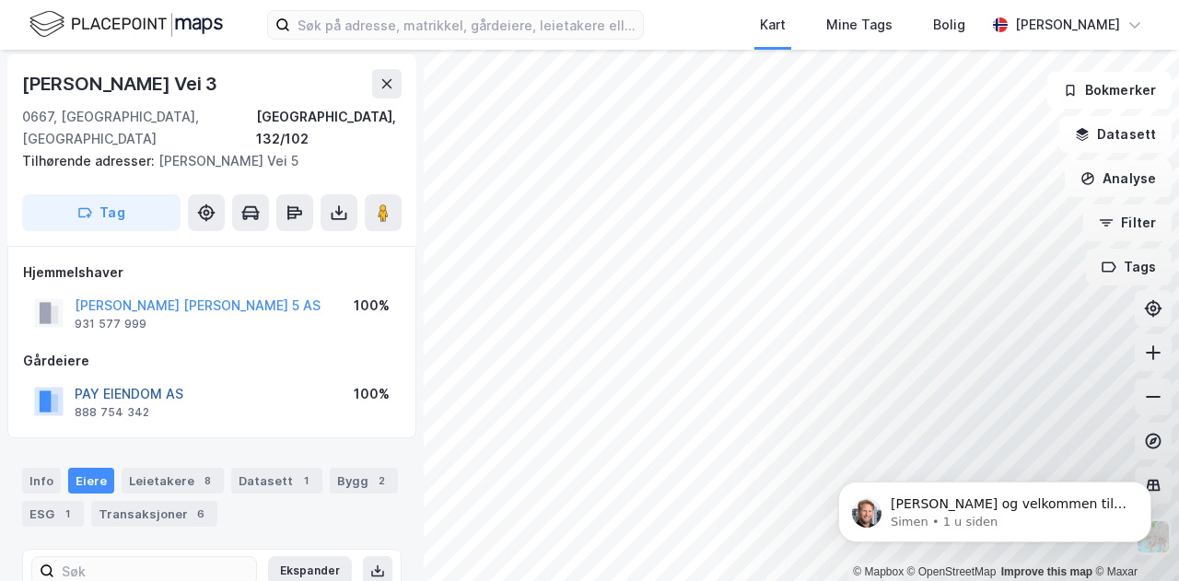
click at [0, 0] on button "PAY EIENDOM AS" at bounding box center [0, 0] width 0 height 0
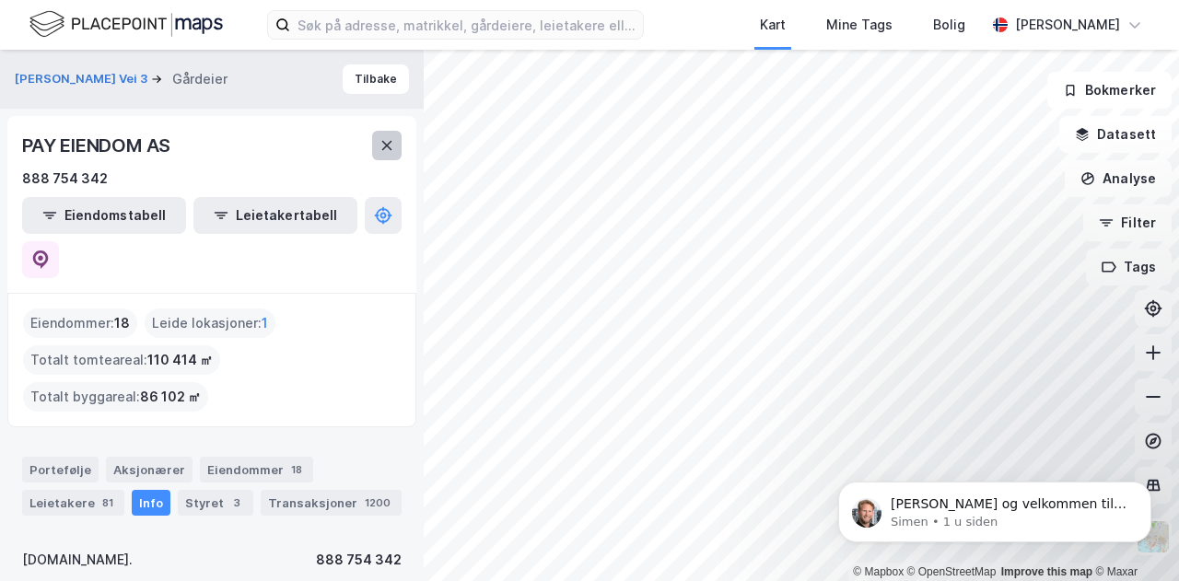
click at [387, 144] on icon at bounding box center [386, 145] width 15 height 15
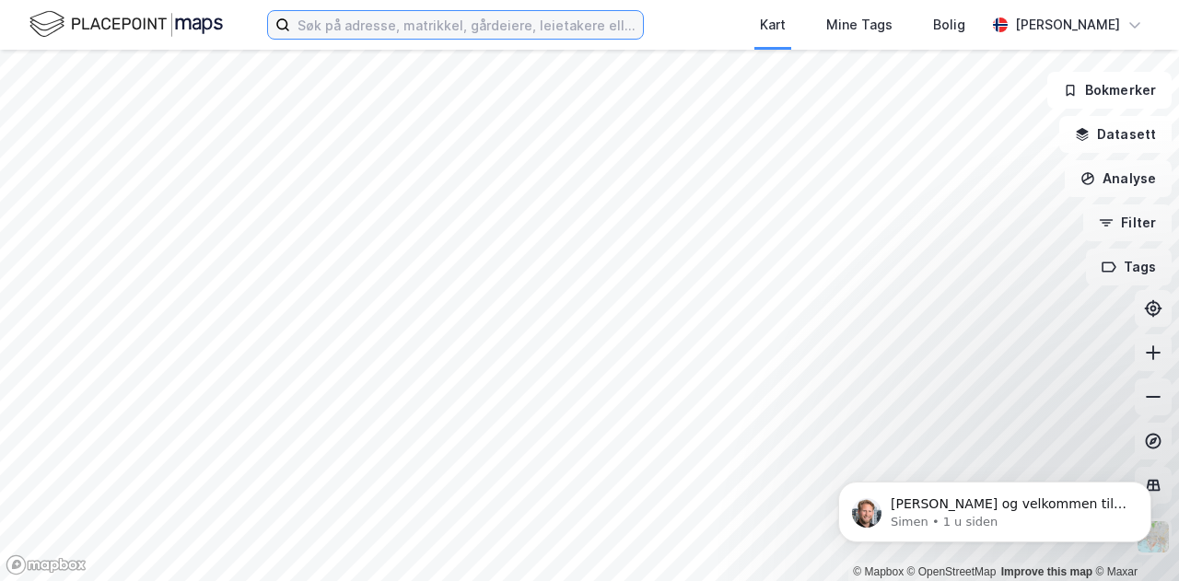
click at [412, 32] on input at bounding box center [466, 25] width 353 height 28
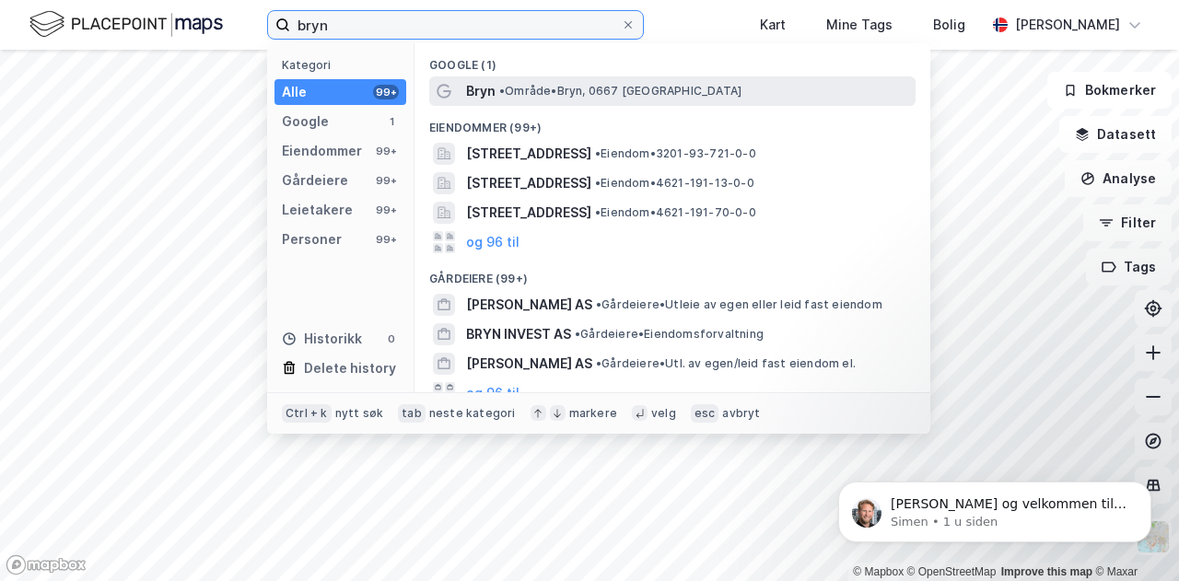
type input "bryn"
click at [525, 92] on span "• Område • Bryn, [GEOGRAPHIC_DATA]" at bounding box center [620, 91] width 242 height 15
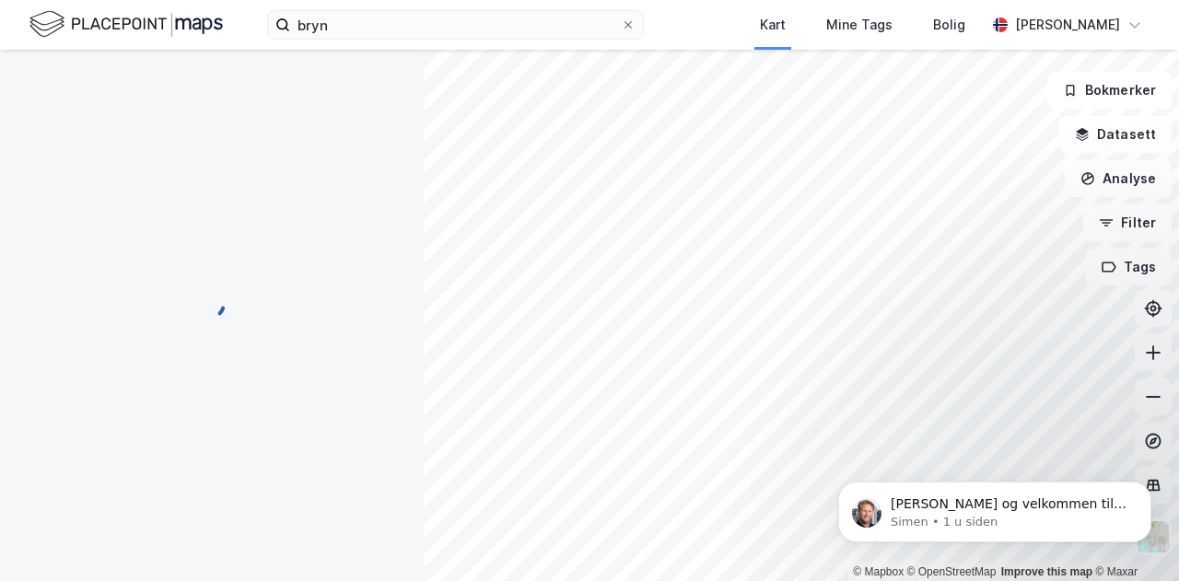
scroll to position [3, 0]
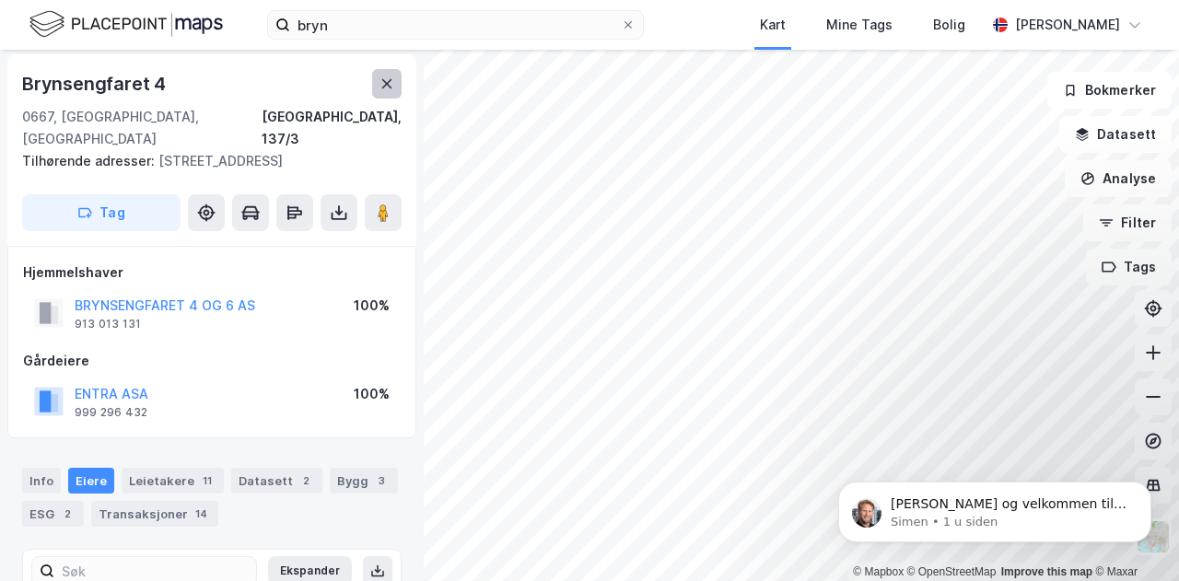
click at [386, 89] on icon at bounding box center [386, 83] width 15 height 15
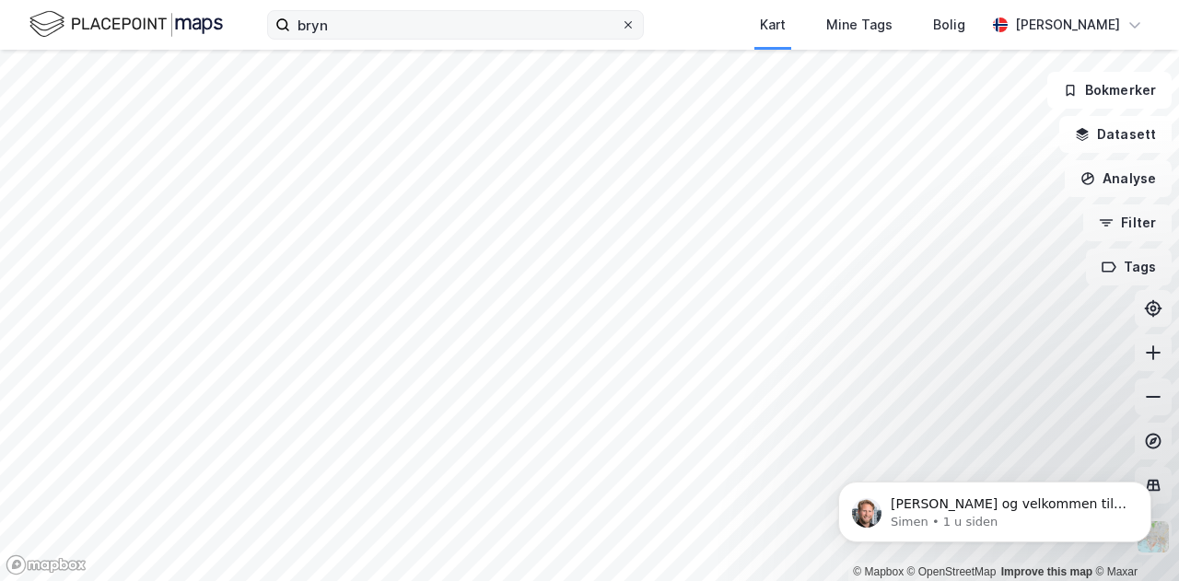
click at [635, 29] on span at bounding box center [628, 24] width 15 height 15
click at [621, 29] on input "bryn" at bounding box center [455, 25] width 331 height 28
click at [1109, 132] on button "Datasett" at bounding box center [1115, 134] width 112 height 37
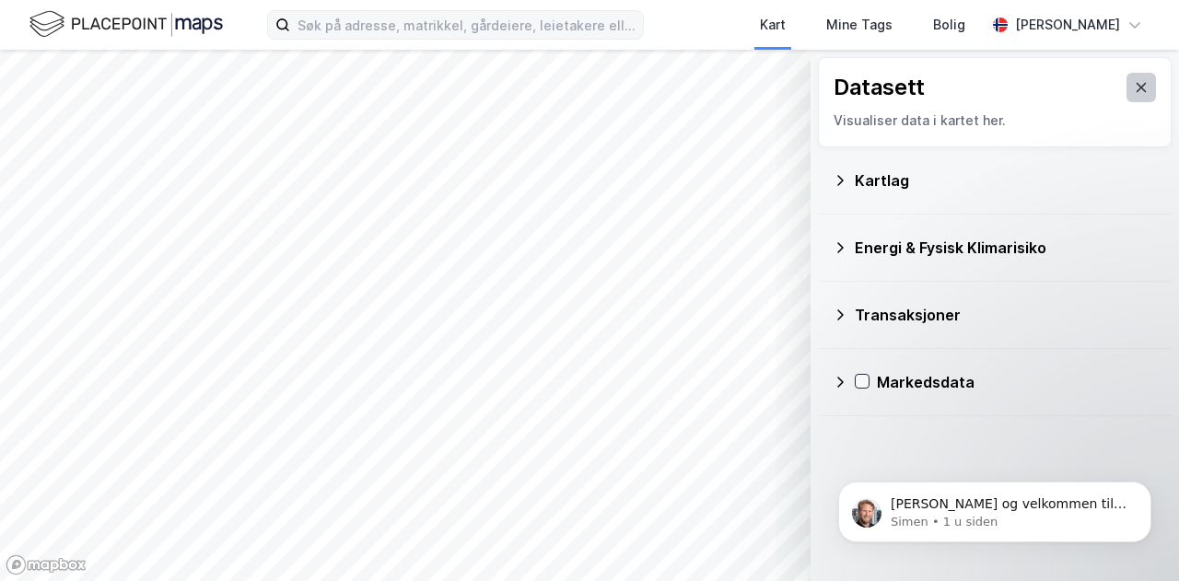
click at [1126, 80] on button at bounding box center [1140, 87] width 29 height 29
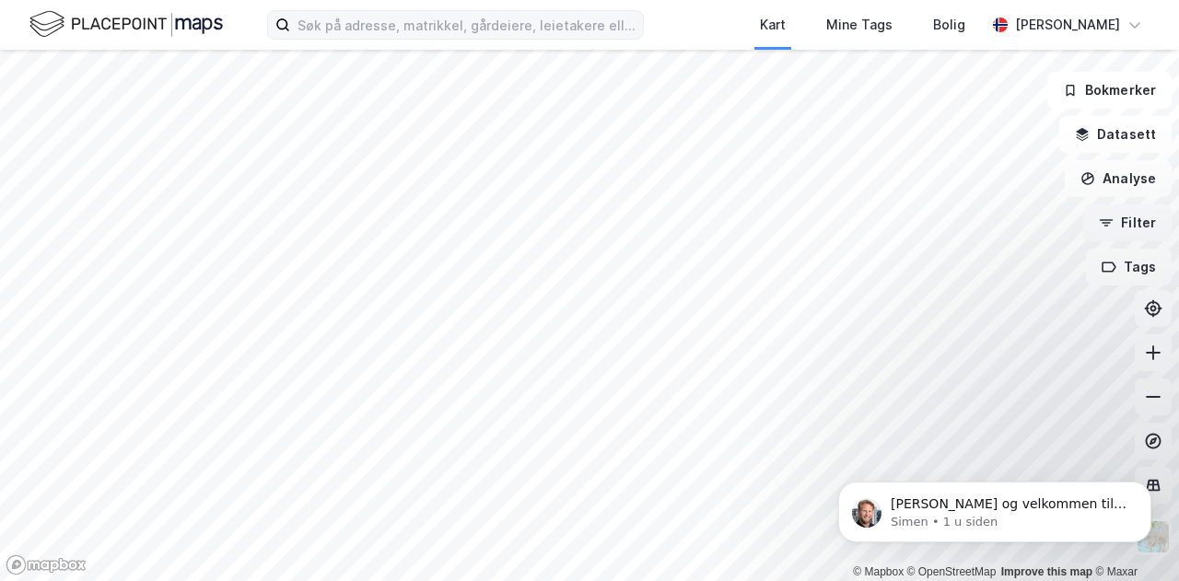
click at [1124, 217] on button "Filter" at bounding box center [1127, 222] width 88 height 37
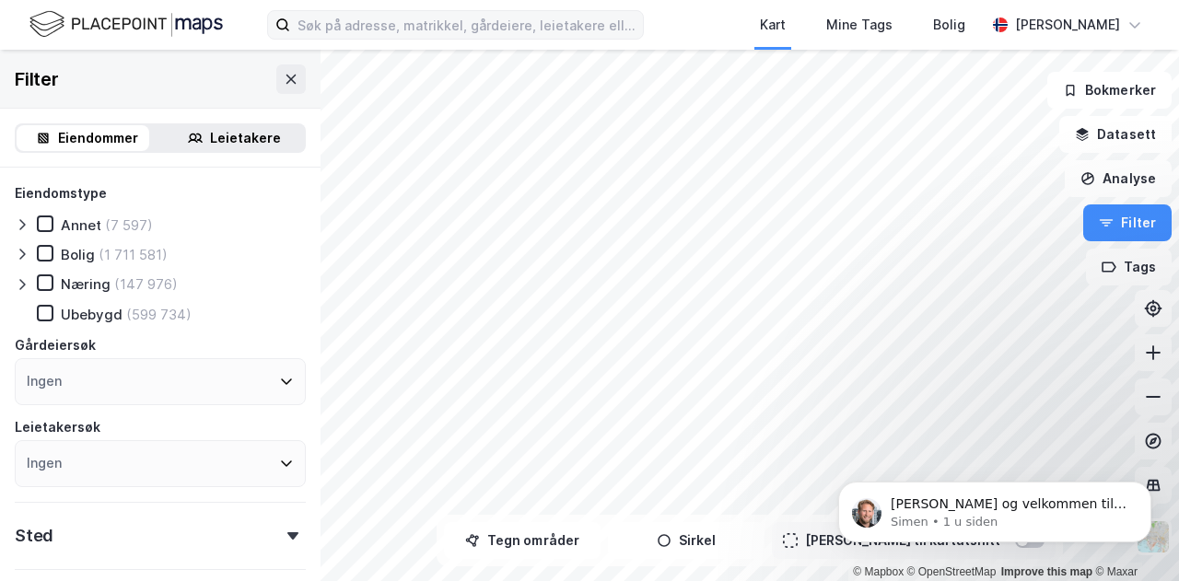
click at [36, 279] on div at bounding box center [26, 283] width 22 height 18
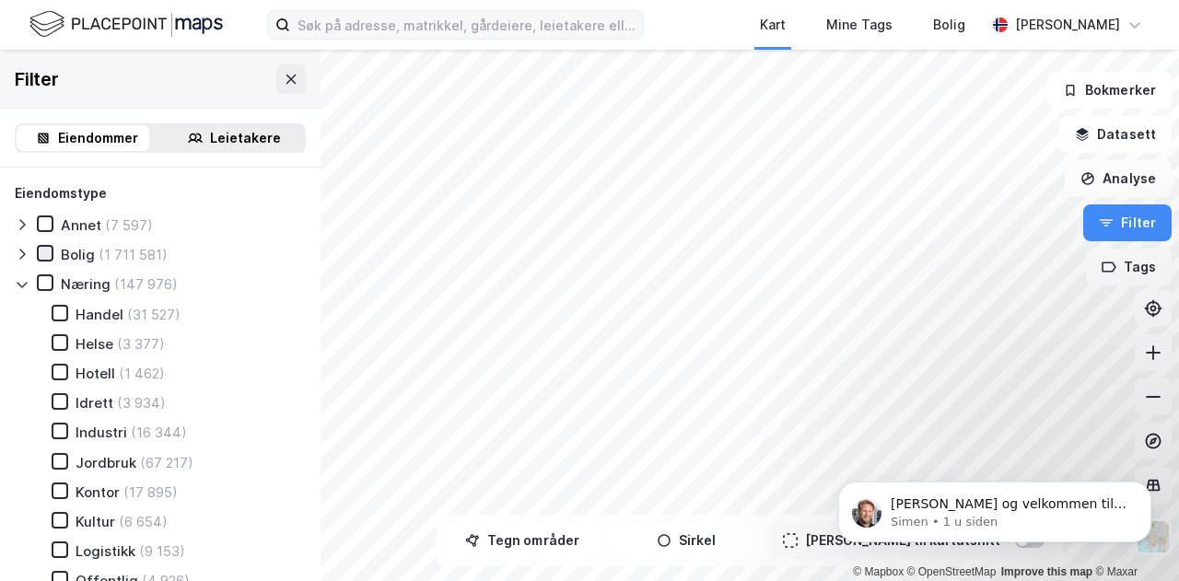
click at [41, 259] on icon at bounding box center [45, 253] width 13 height 13
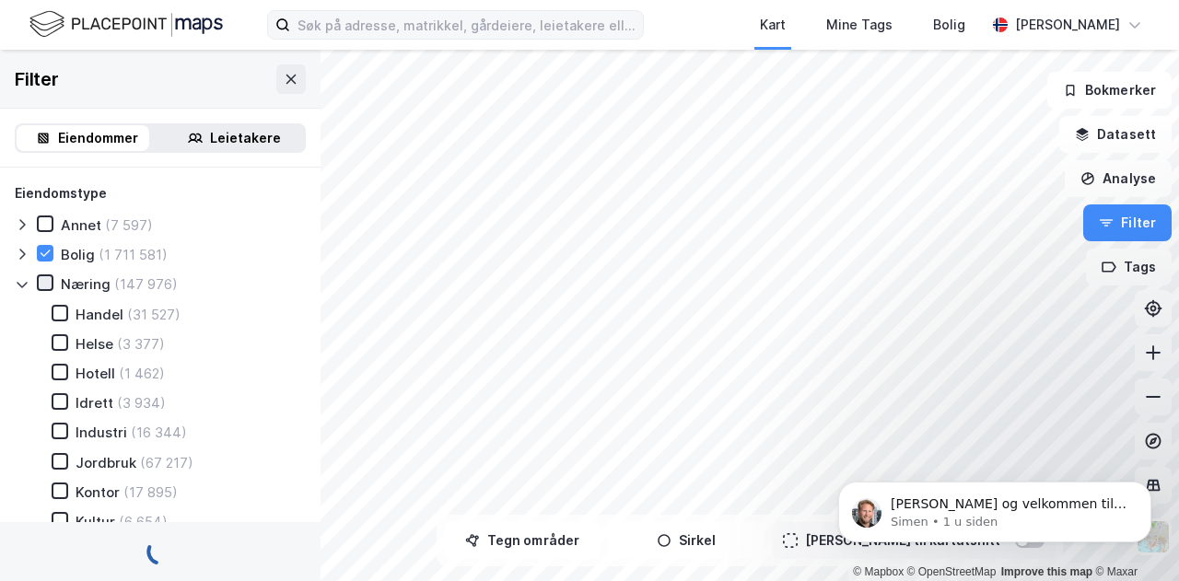
click at [40, 281] on icon at bounding box center [45, 282] width 13 height 13
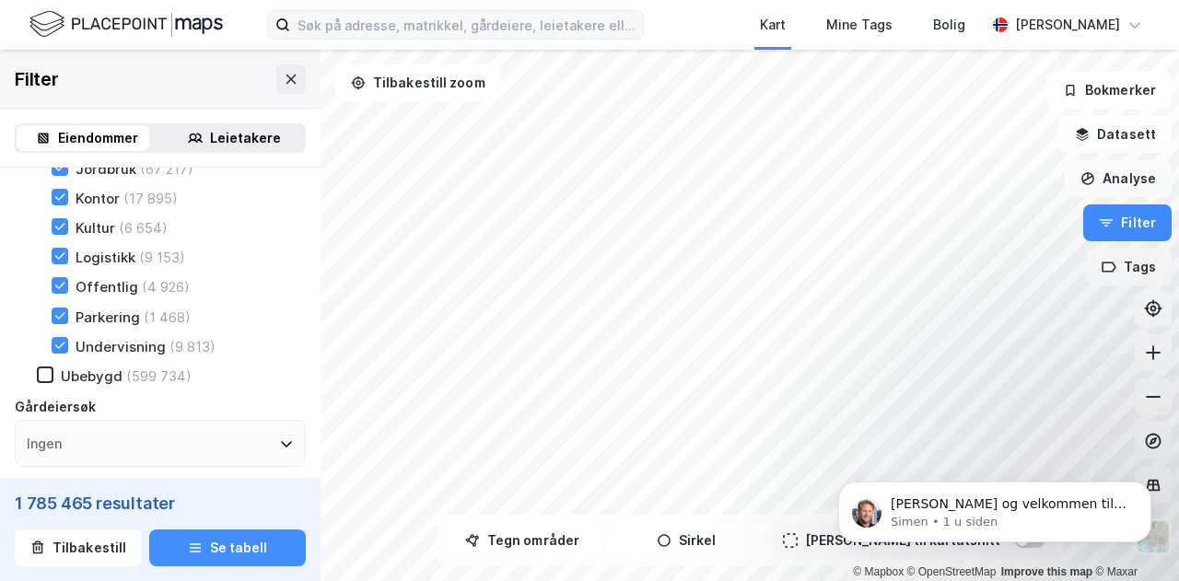
scroll to position [295, 0]
click at [67, 343] on div at bounding box center [60, 344] width 17 height 17
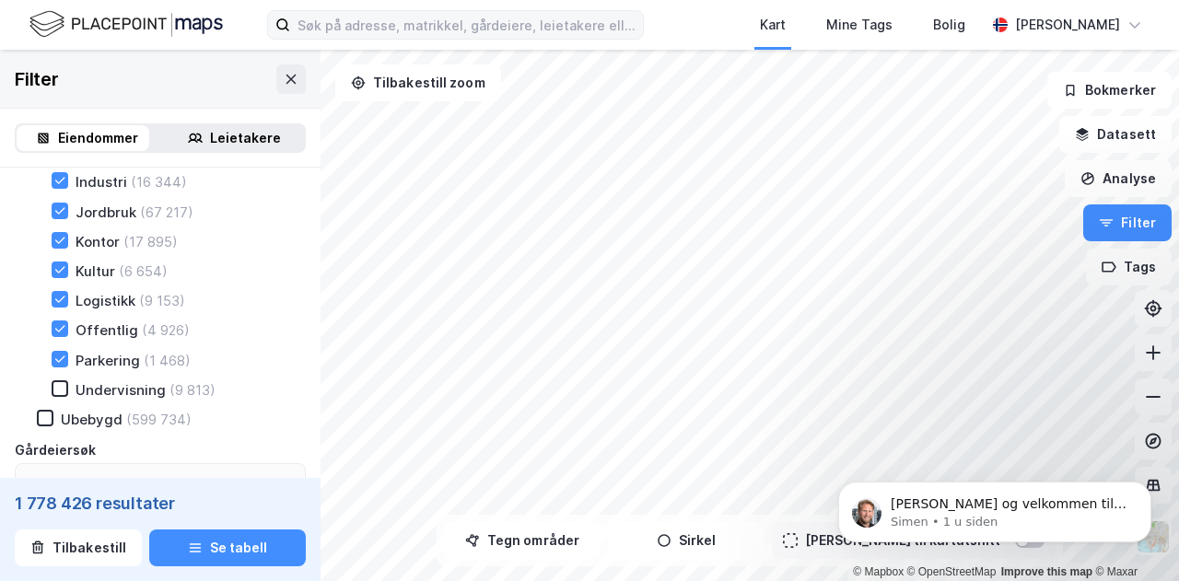
scroll to position [248, 0]
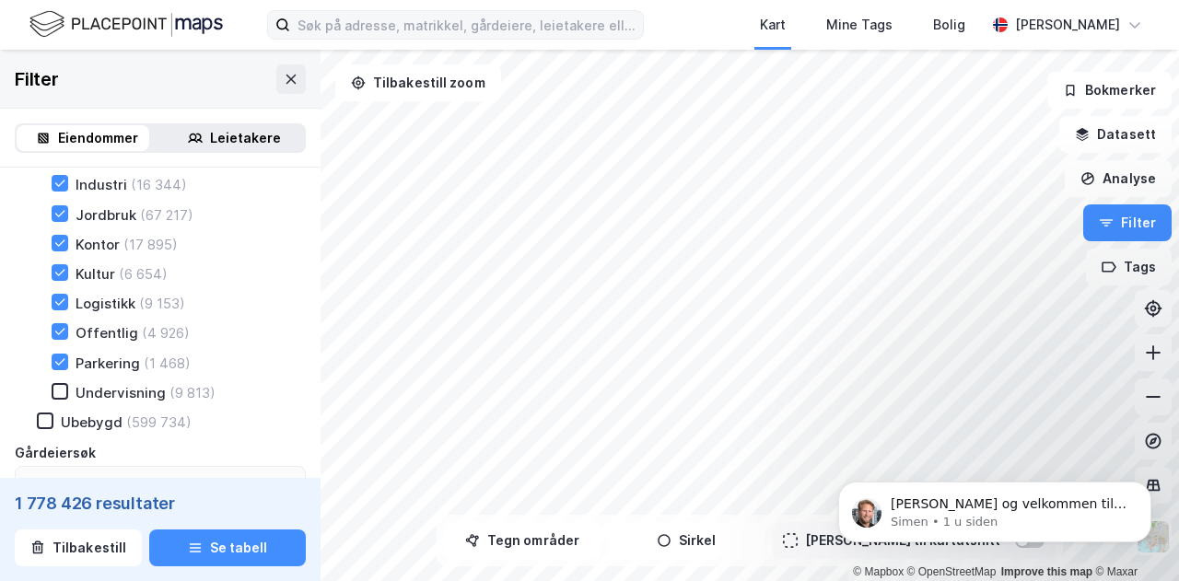
click at [53, 204] on div "Handel (31 527) Helse (3 377) Hotell (1 462) Idrett (3 934) Industri (16 344) J…" at bounding box center [167, 229] width 276 height 344
click at [56, 215] on icon at bounding box center [60, 213] width 10 height 6
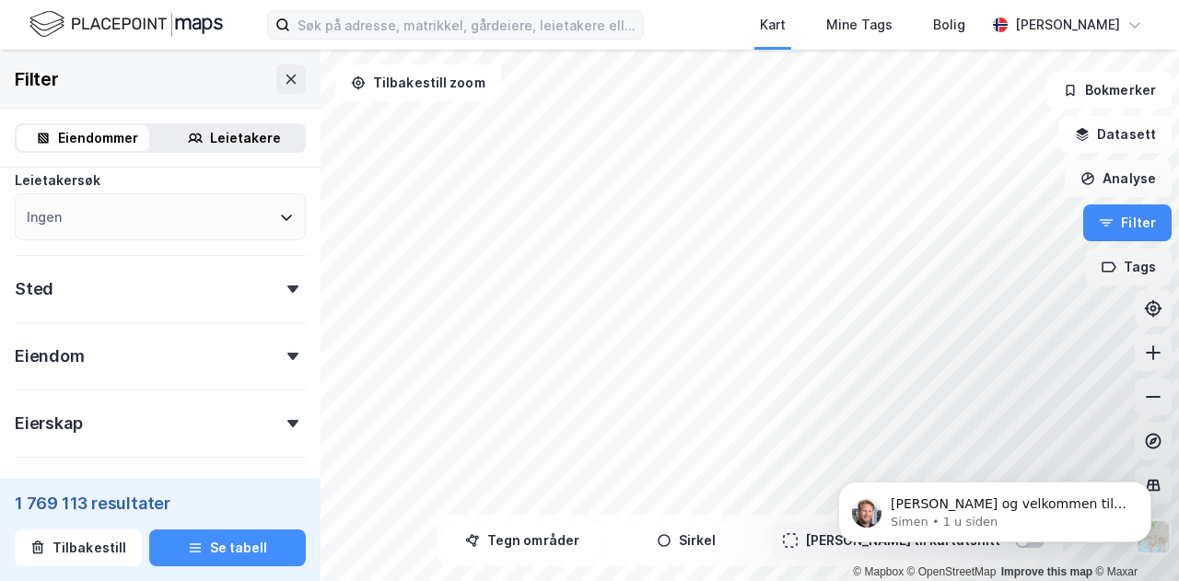
scroll to position [621, 0]
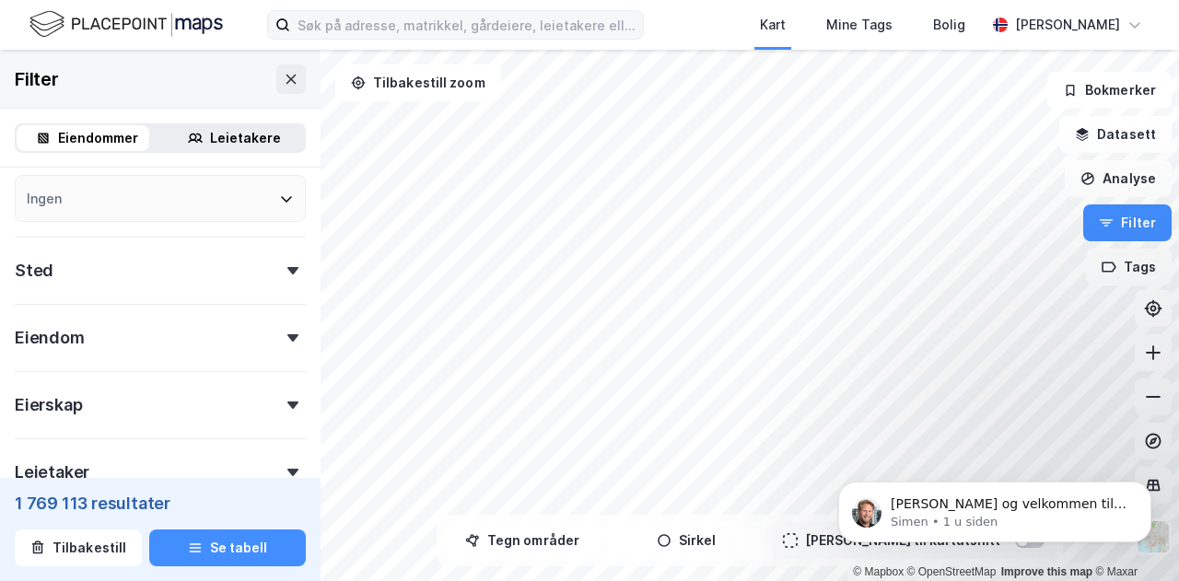
click at [203, 279] on div "Sted" at bounding box center [160, 263] width 291 height 52
click at [140, 345] on div "Ingen" at bounding box center [160, 351] width 291 height 47
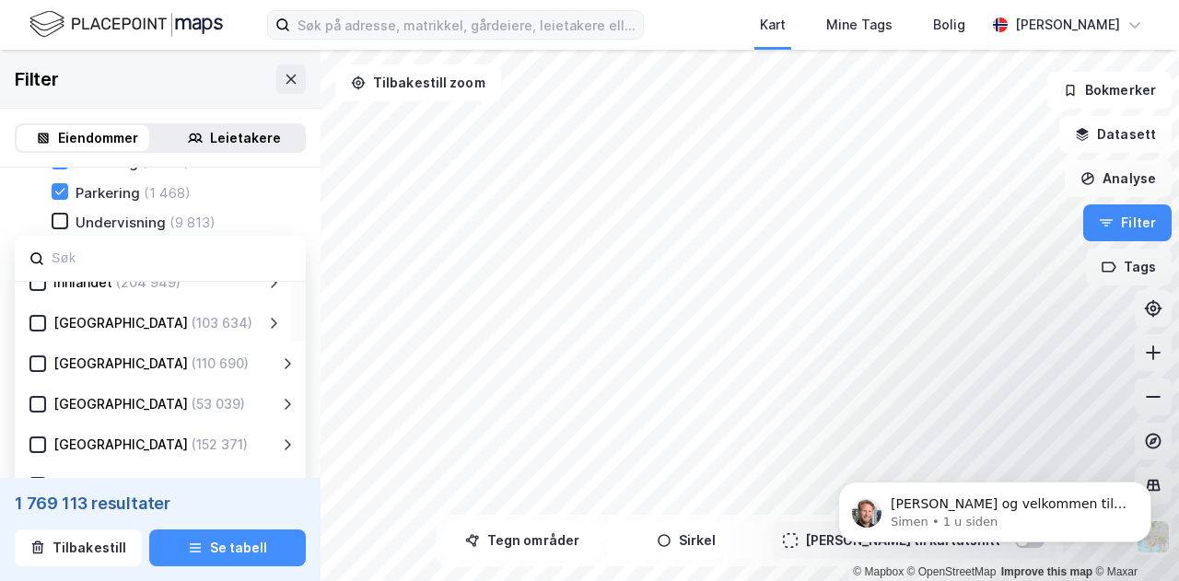
scroll to position [182, 0]
click at [42, 408] on icon at bounding box center [37, 405] width 13 height 13
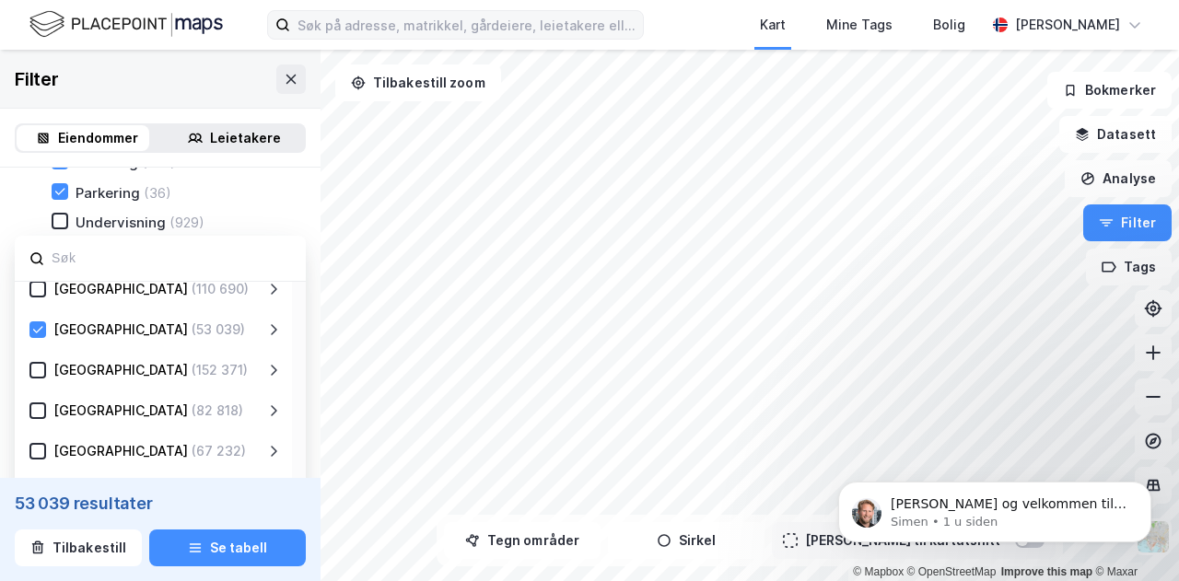
scroll to position [256, 0]
click at [269, 327] on div "[GEOGRAPHIC_DATA] (53 039)" at bounding box center [154, 331] width 251 height 22
click at [225, 343] on div "[GEOGRAPHIC_DATA] (53 039)" at bounding box center [156, 331] width 220 height 22
click at [273, 339] on icon at bounding box center [273, 331] width 15 height 15
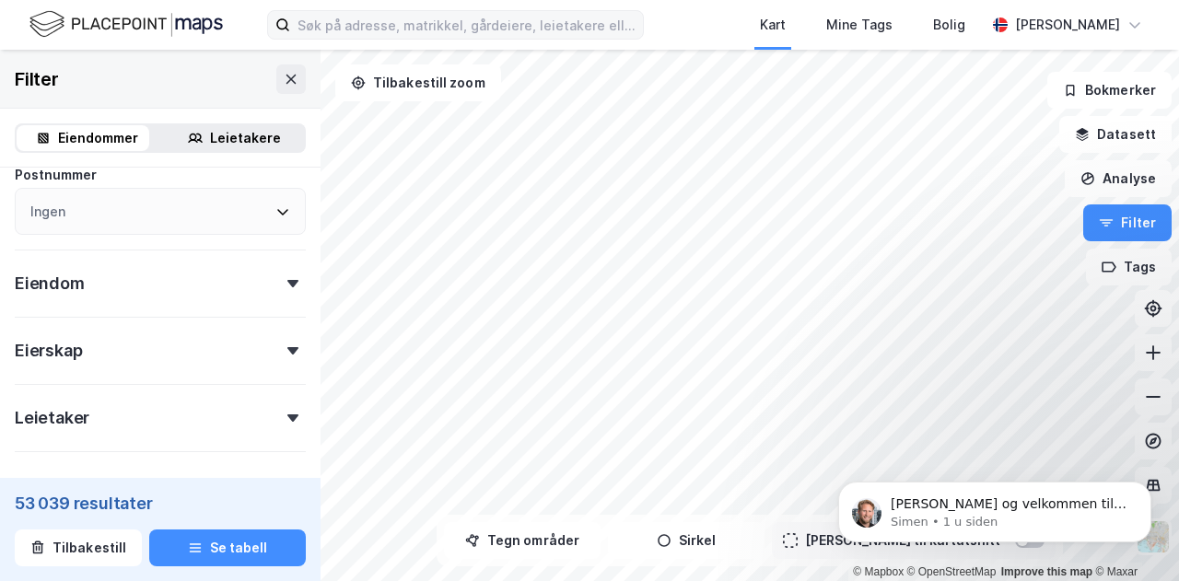
scroll to position [848, 0]
click at [119, 224] on div "Ingen" at bounding box center [160, 209] width 291 height 47
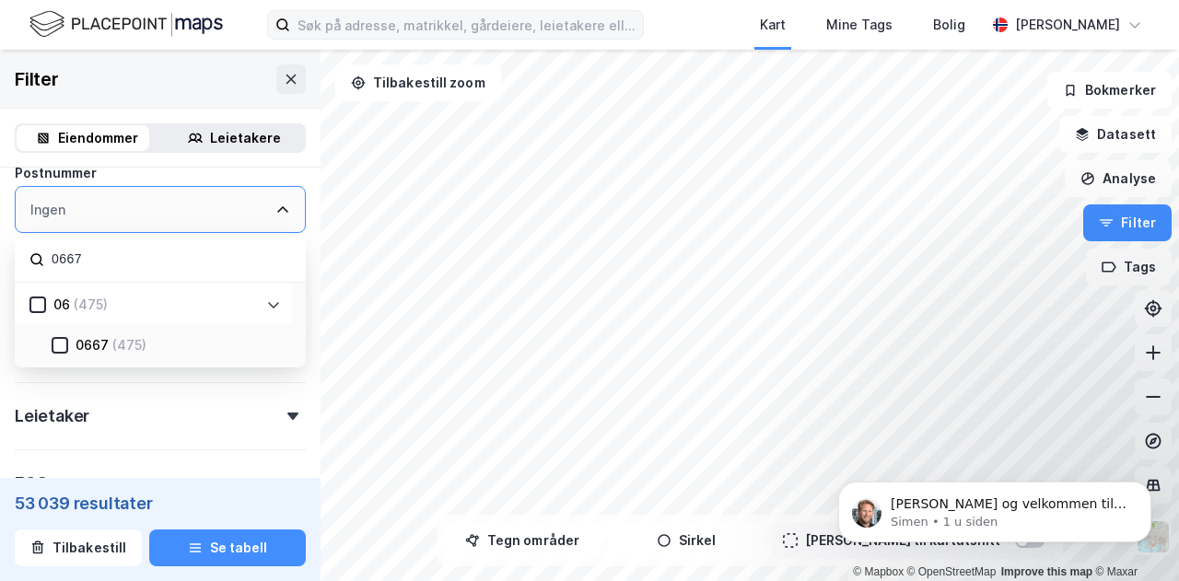
type input "0667"
click at [108, 339] on div "0667 (475)" at bounding box center [174, 345] width 213 height 22
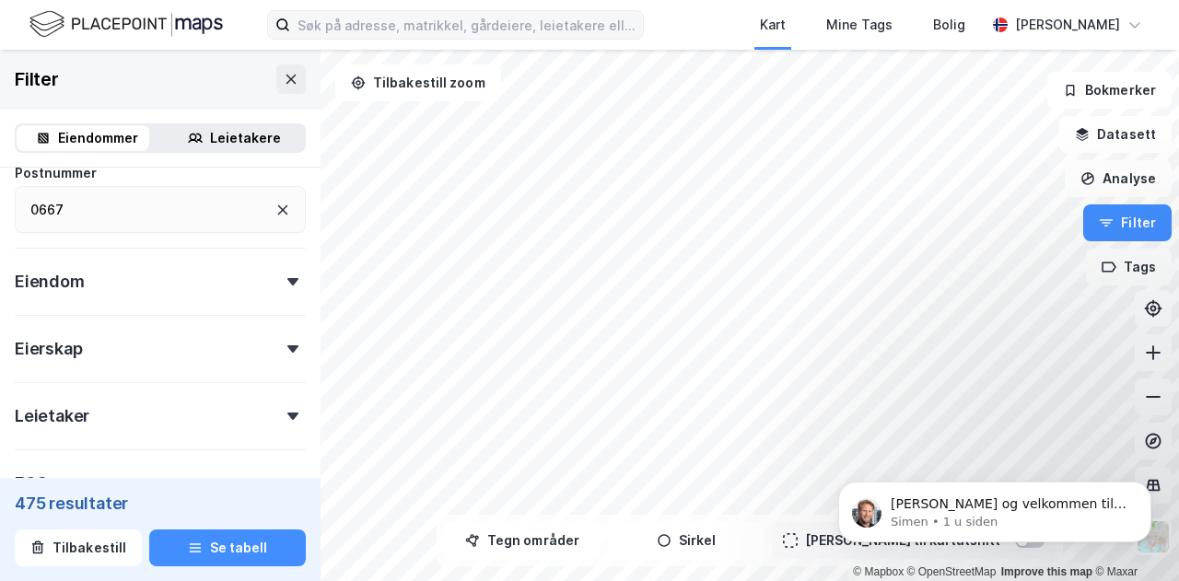
click at [215, 285] on div "Eiendom" at bounding box center [160, 274] width 291 height 52
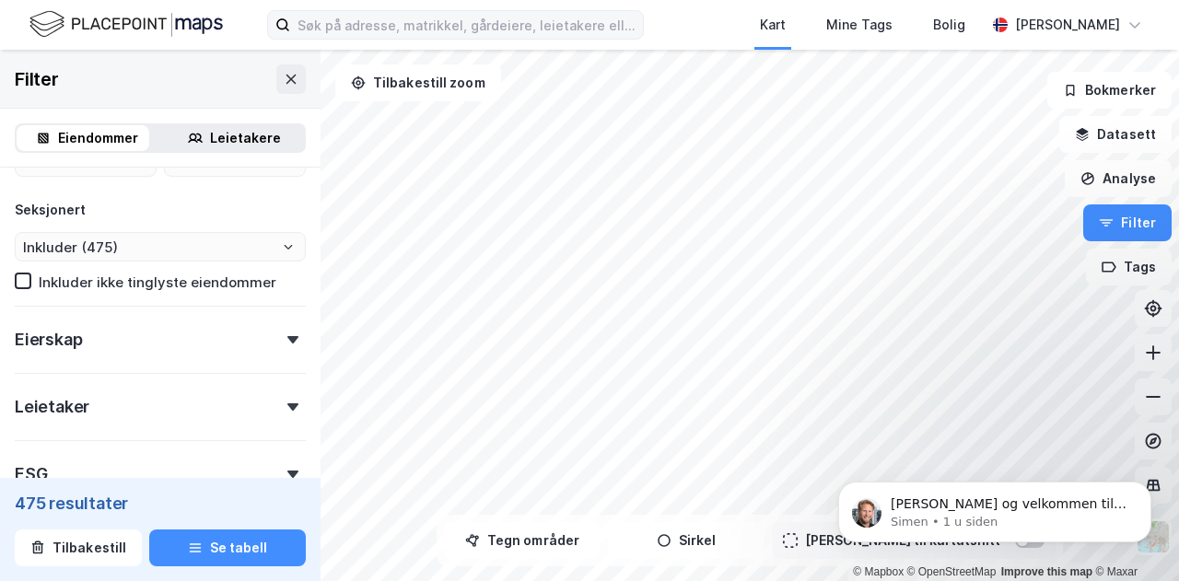
scroll to position [1323, 0]
click at [241, 343] on div "Eierskap" at bounding box center [160, 330] width 291 height 52
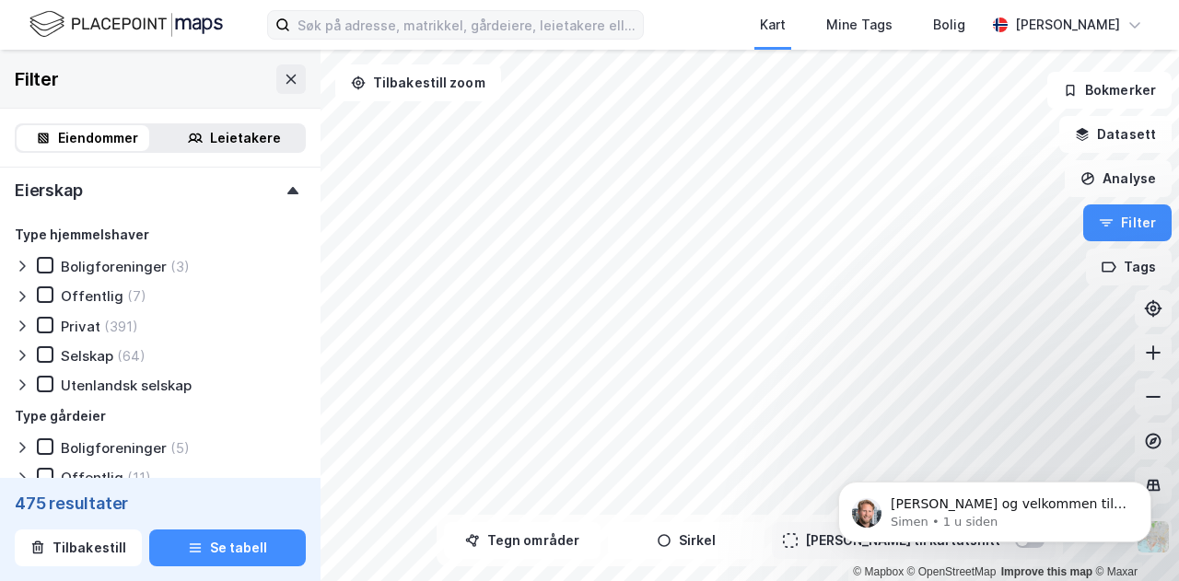
scroll to position [1472, 0]
click at [47, 329] on icon at bounding box center [45, 323] width 13 height 13
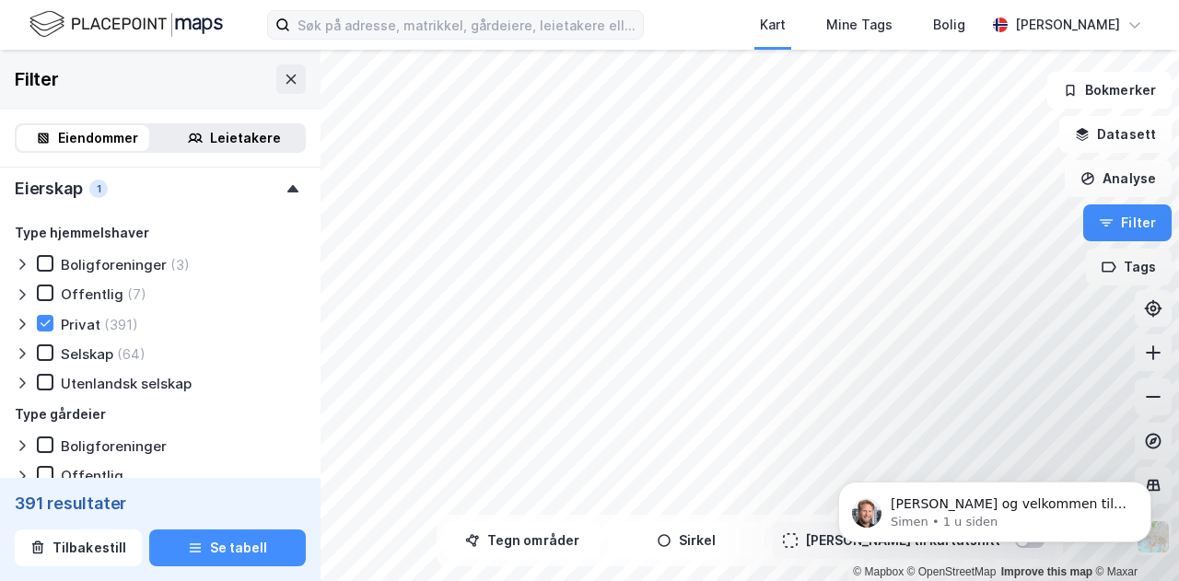
type input "Inkluder (391)"
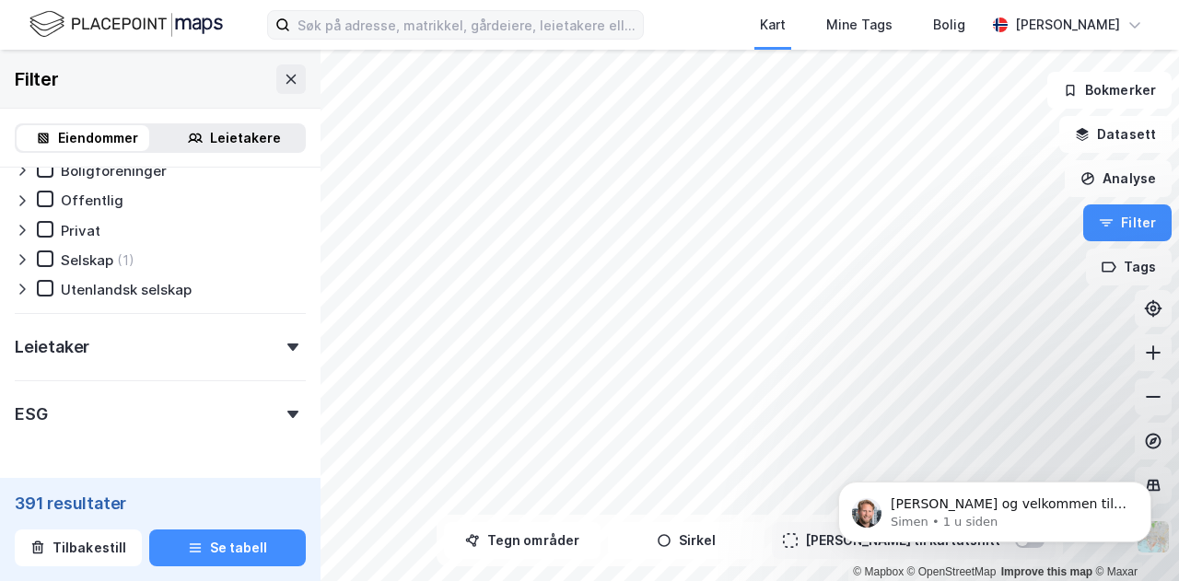
scroll to position [1749, 0]
click at [192, 356] on div "Leietaker" at bounding box center [160, 338] width 291 height 52
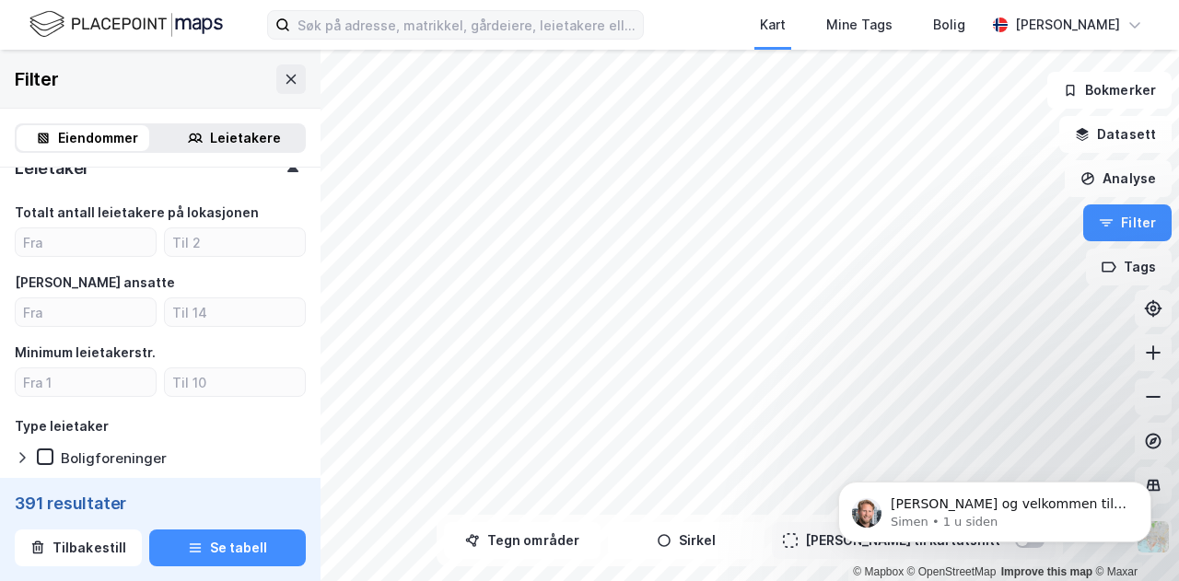
scroll to position [1953, 0]
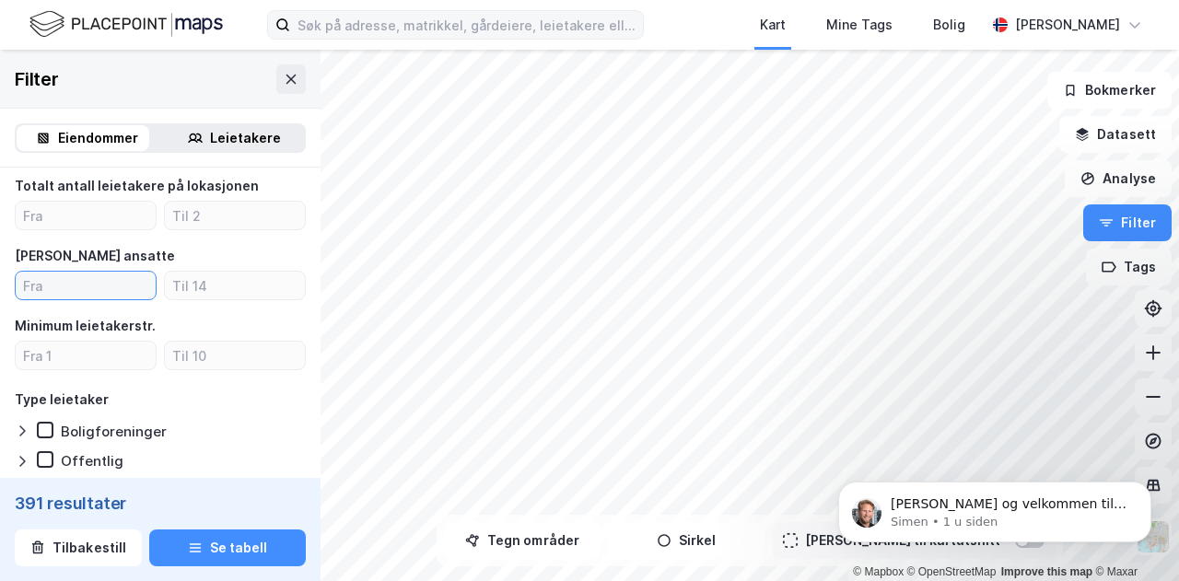
click at [118, 297] on input "number" at bounding box center [86, 286] width 140 height 28
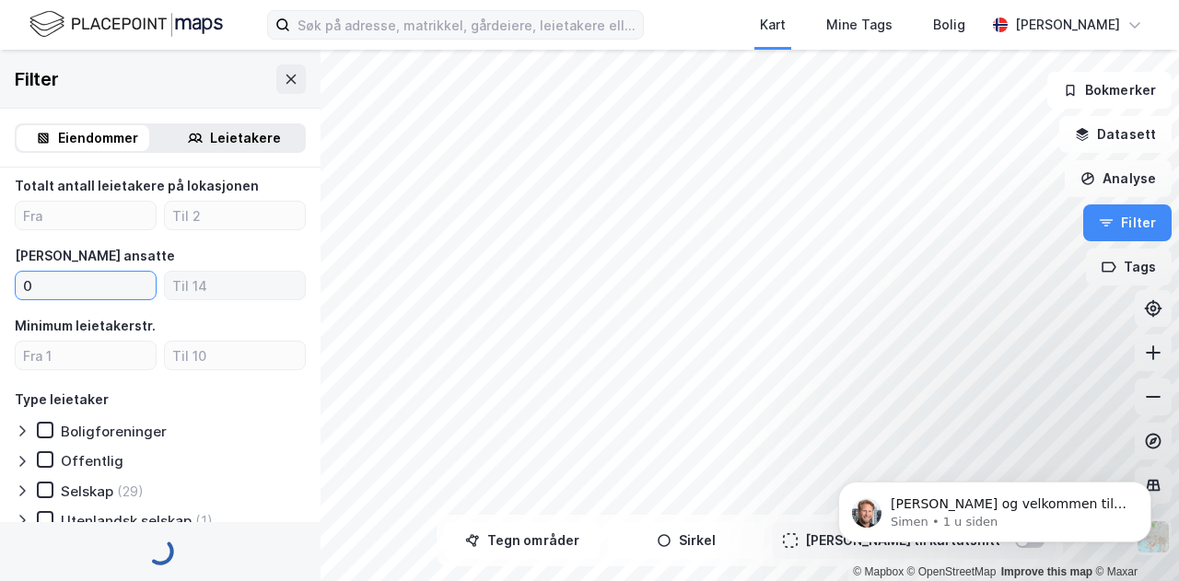
type input "0"
click at [204, 294] on input "number" at bounding box center [235, 286] width 140 height 28
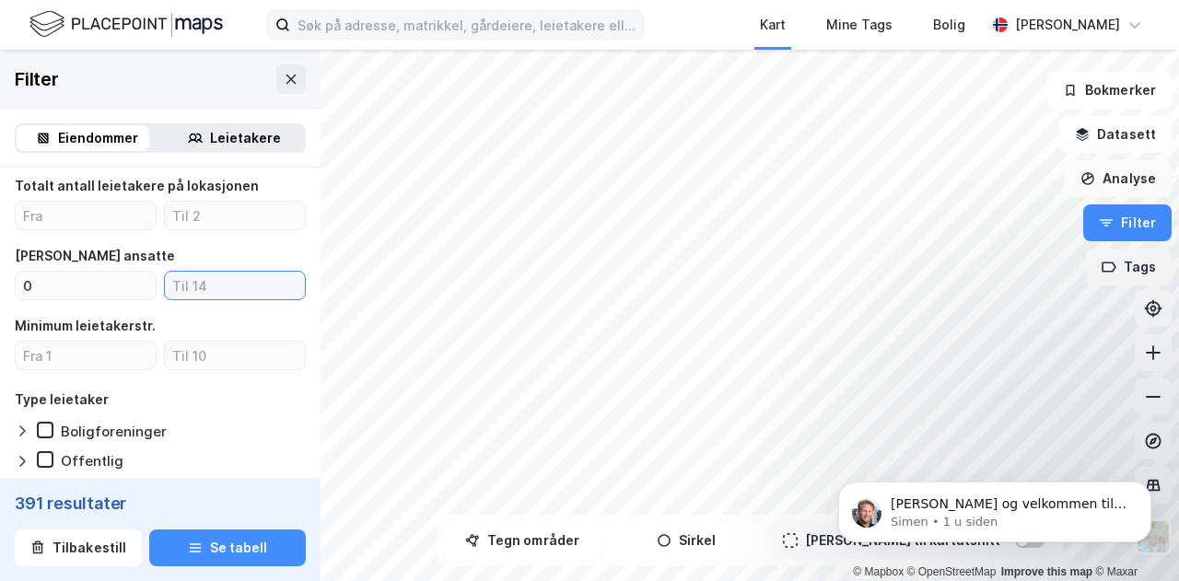
type input "5"
type input "Inkluder (387)"
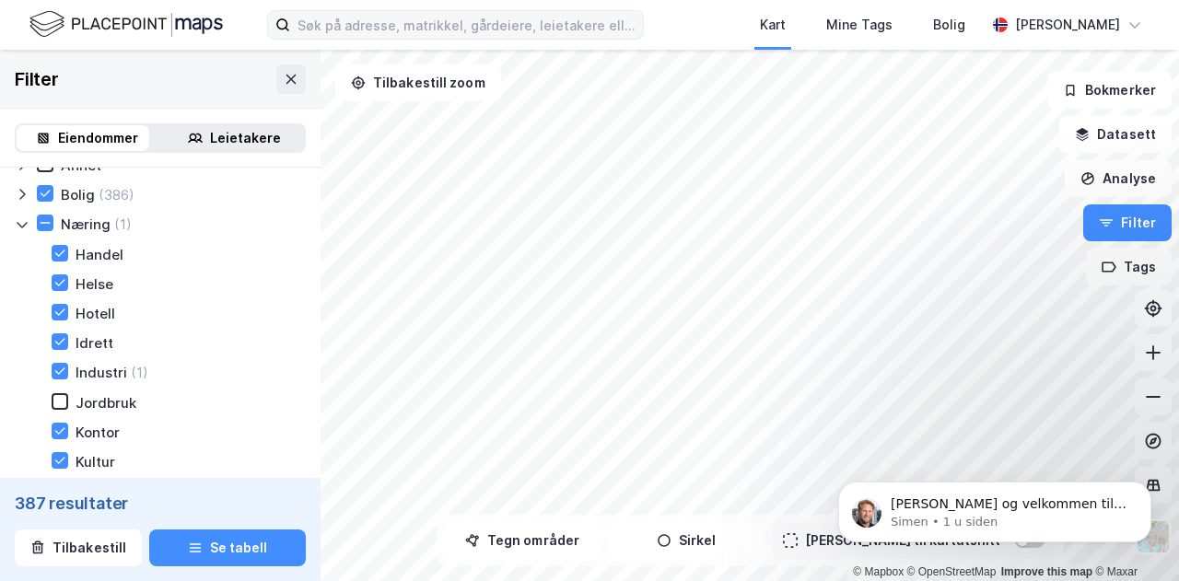
scroll to position [66, 0]
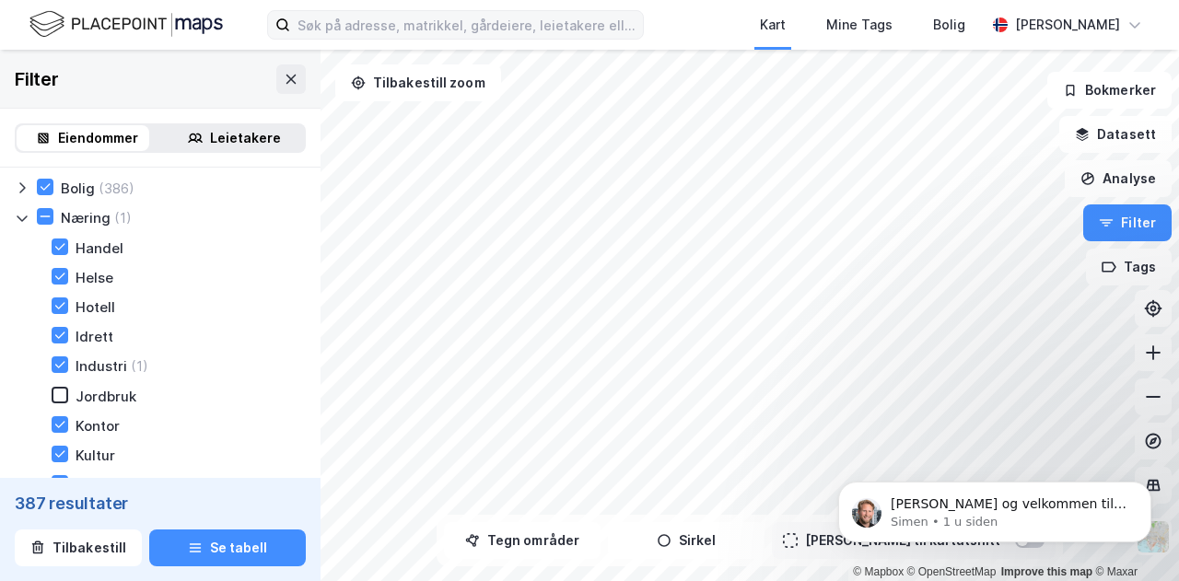
type input "5"
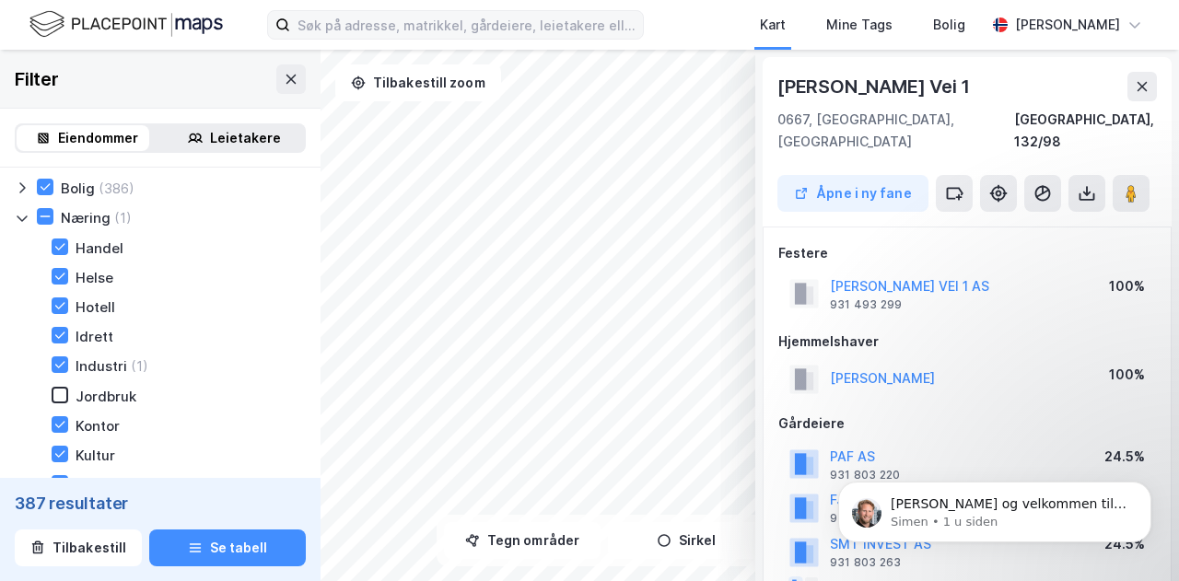
scroll to position [3, 0]
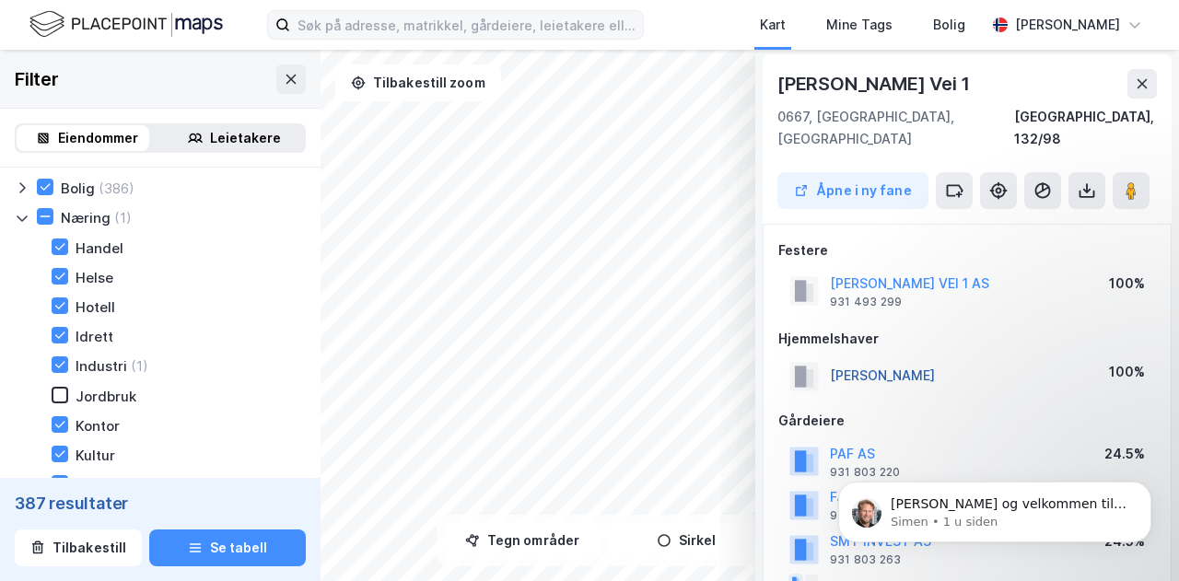
click at [0, 0] on button "[PERSON_NAME]" at bounding box center [0, 0] width 0 height 0
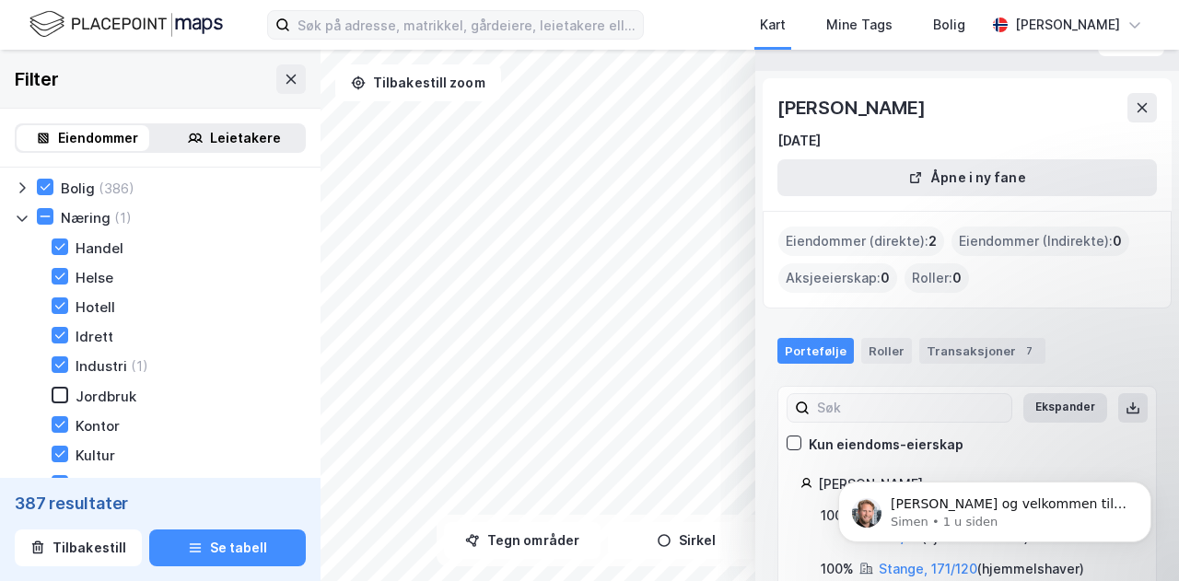
scroll to position [58, 0]
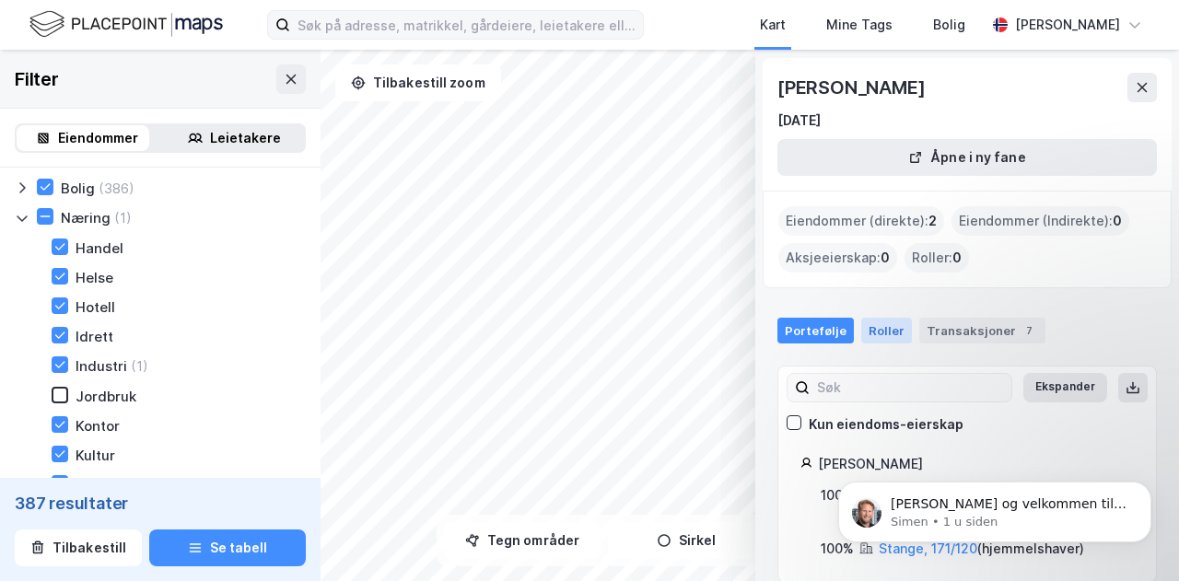
click at [886, 330] on div "Roller" at bounding box center [886, 331] width 51 height 26
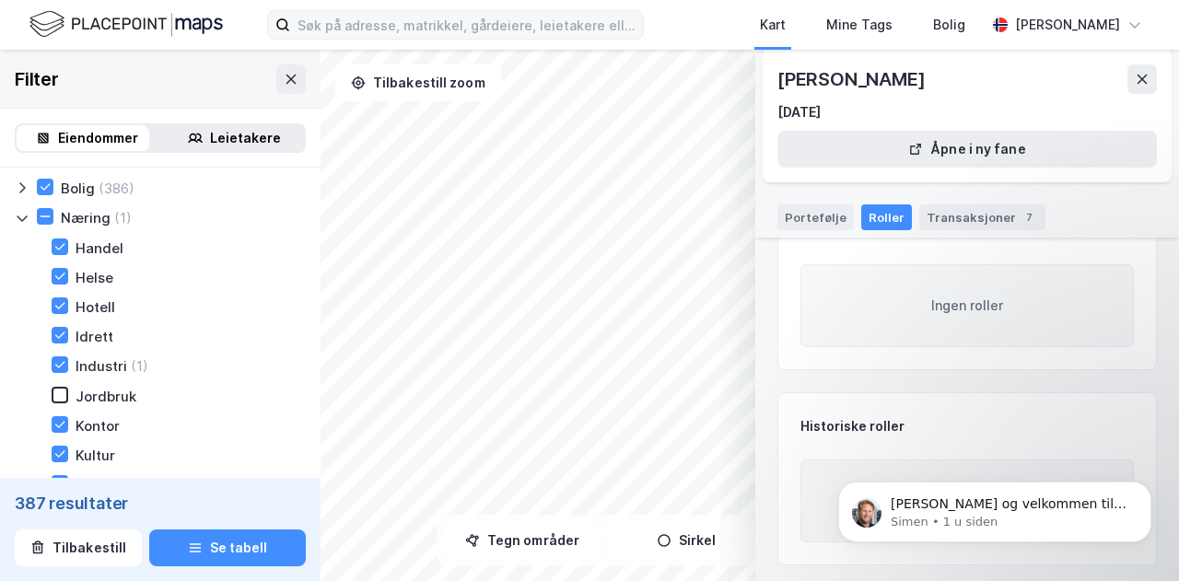
scroll to position [0, 0]
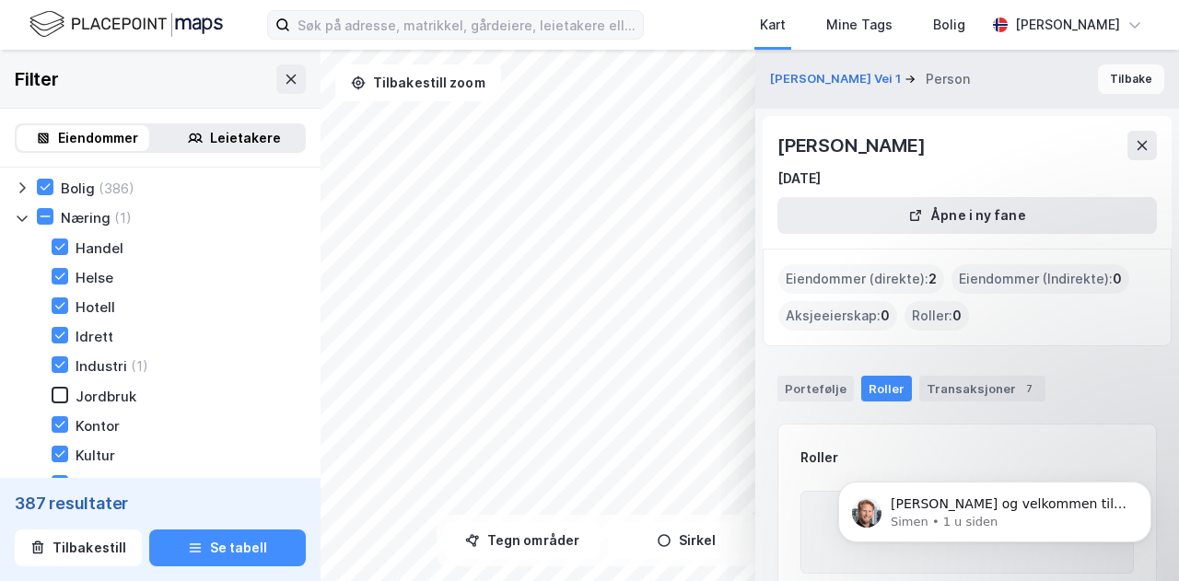
click at [1115, 79] on button "Tilbake" at bounding box center [1131, 78] width 66 height 29
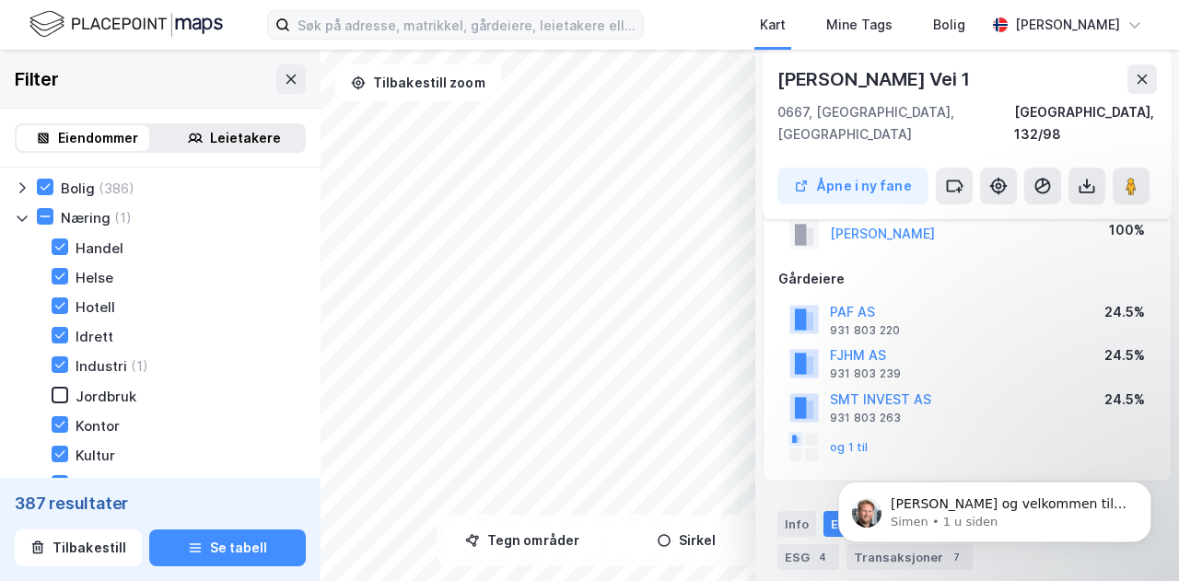
scroll to position [144, 0]
click at [0, 0] on button "og 1 til" at bounding box center [0, 0] width 0 height 0
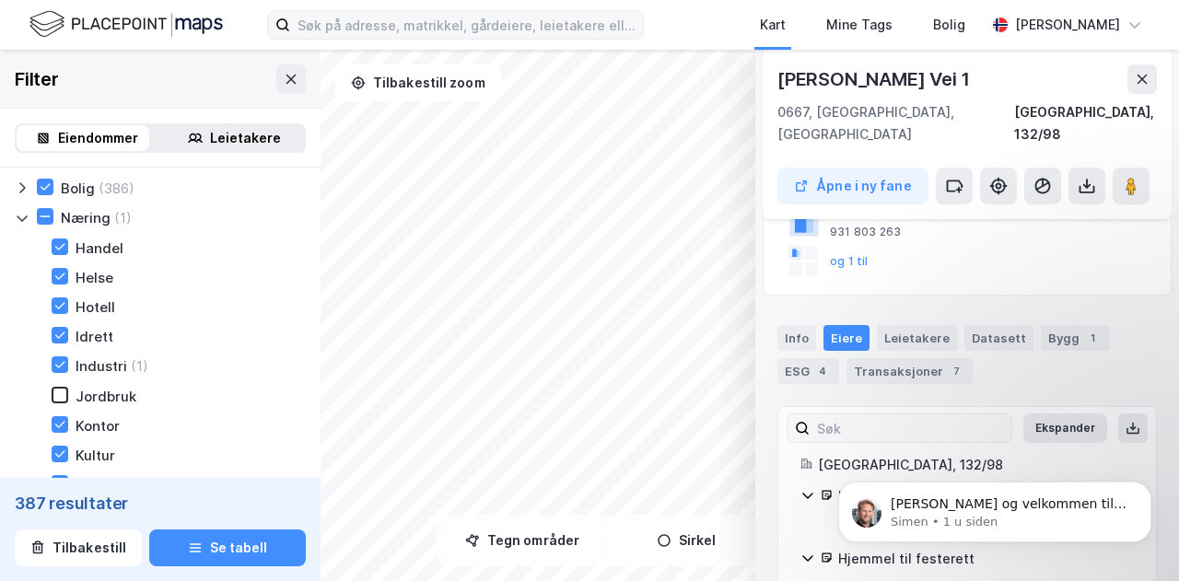
scroll to position [329, 0]
click at [0, 0] on button "og 1 til" at bounding box center [0, 0] width 0 height 0
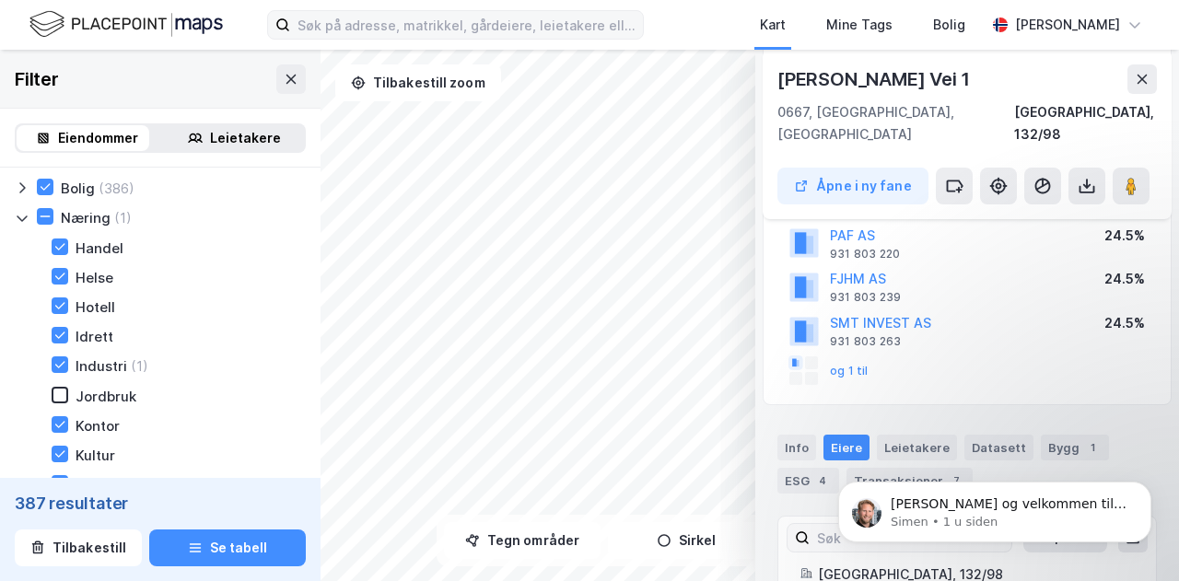
scroll to position [218, 0]
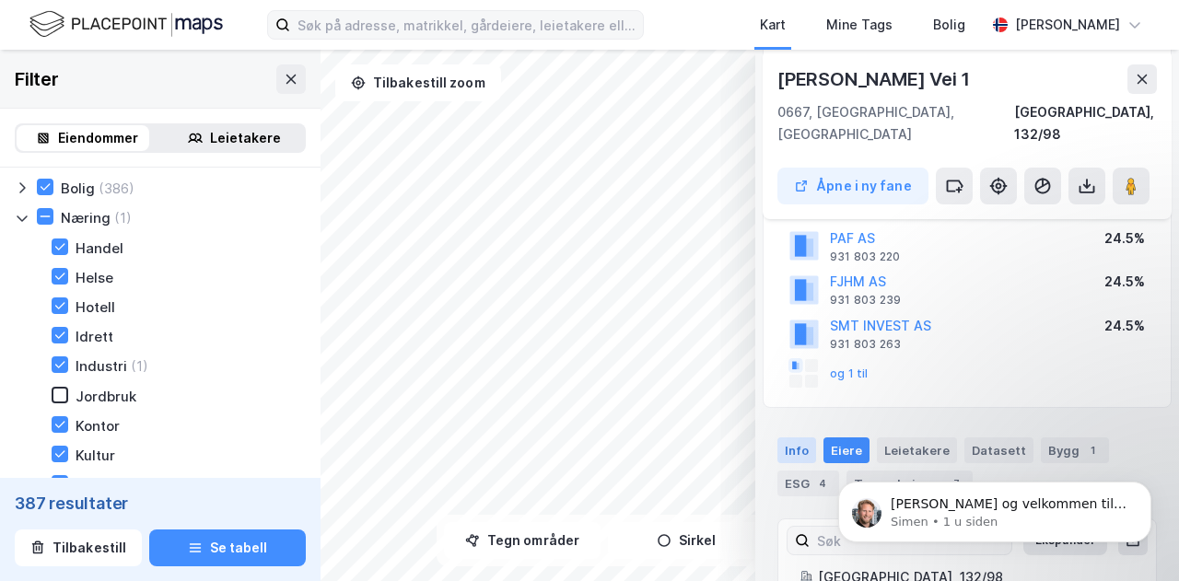
click at [799, 437] on div "Info" at bounding box center [796, 450] width 39 height 26
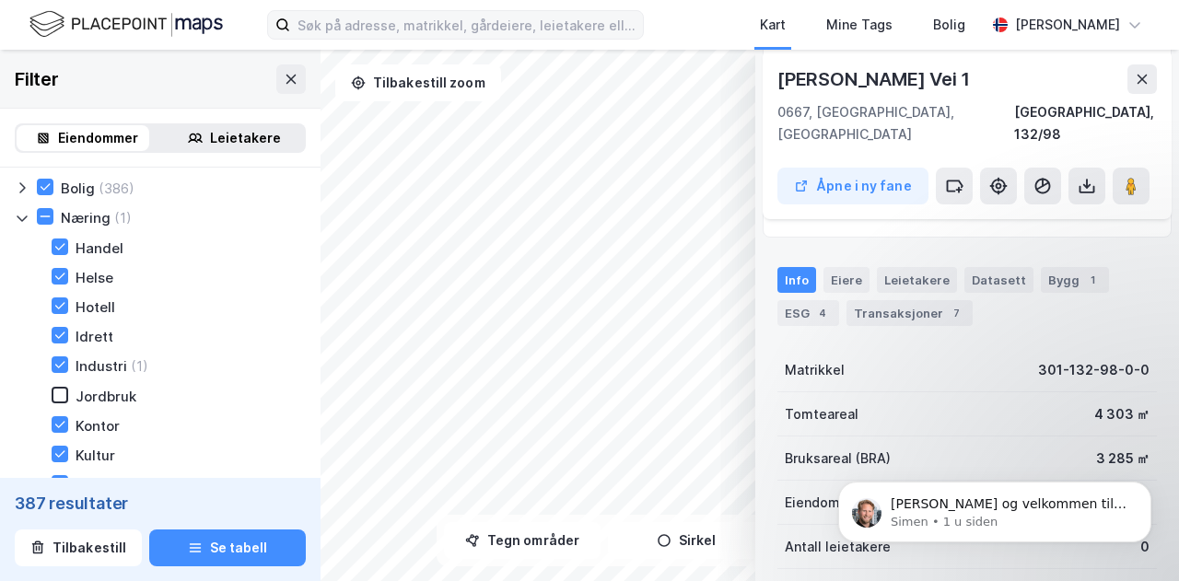
scroll to position [388, 0]
click at [1055, 268] on div "Bygg 1" at bounding box center [1075, 281] width 68 height 26
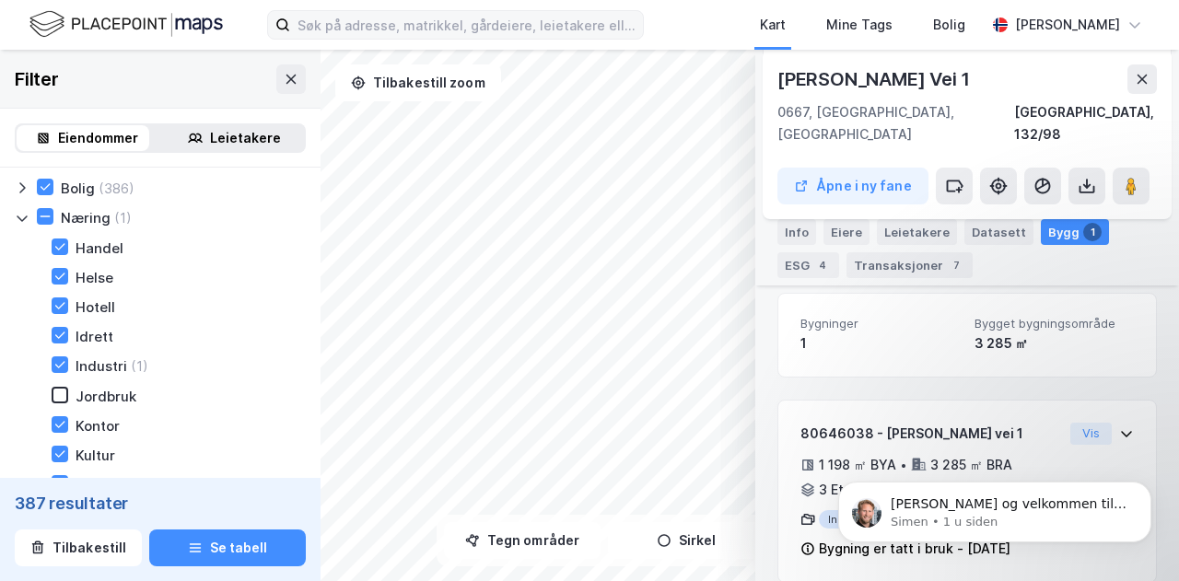
scroll to position [442, 0]
click at [995, 236] on div "Datasett" at bounding box center [998, 232] width 69 height 26
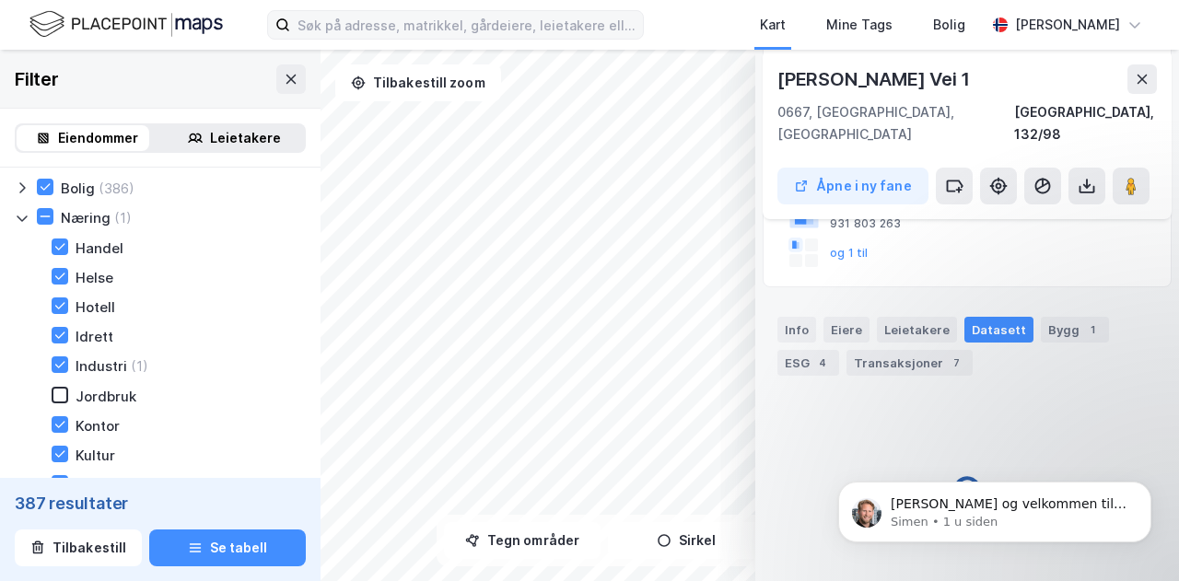
scroll to position [341, 0]
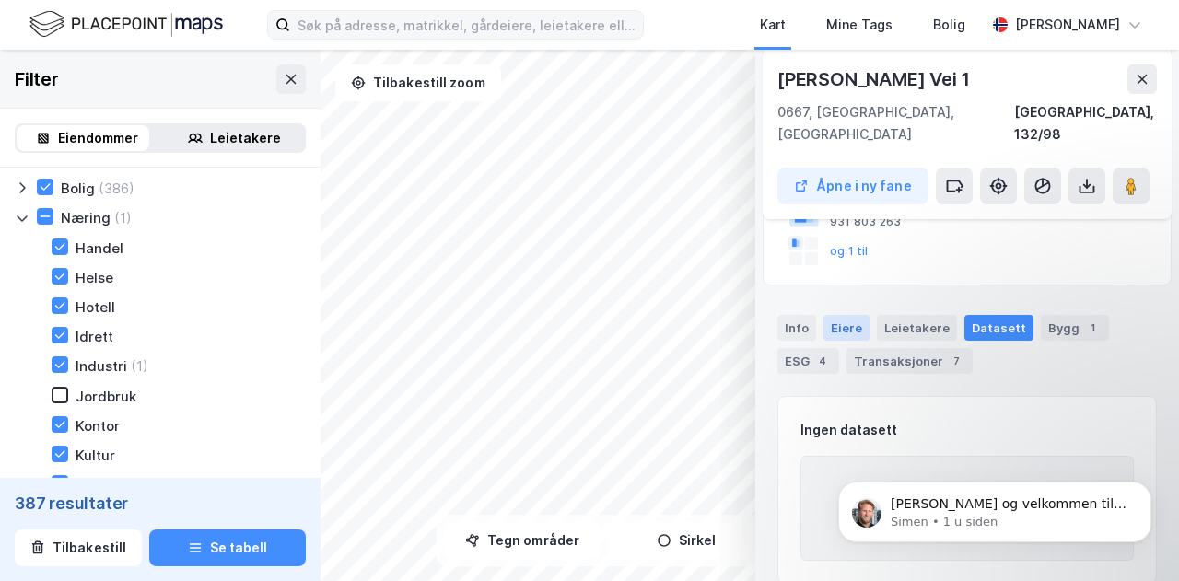
click at [858, 315] on div "Eiere" at bounding box center [846, 328] width 46 height 26
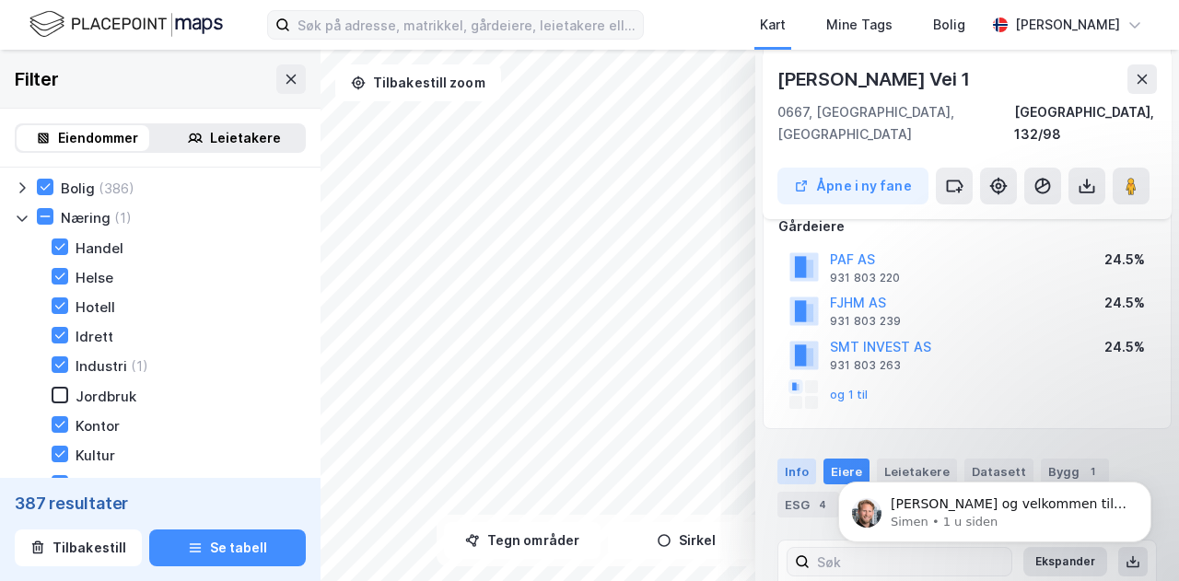
scroll to position [12, 0]
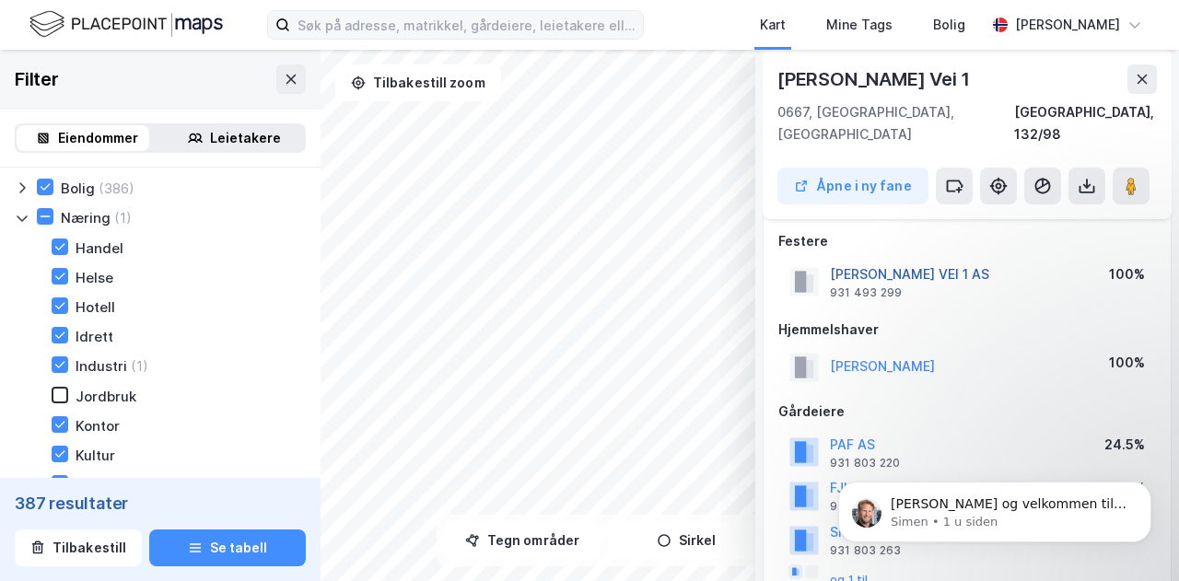
click at [0, 0] on button "[PERSON_NAME] VEI 1 AS" at bounding box center [0, 0] width 0 height 0
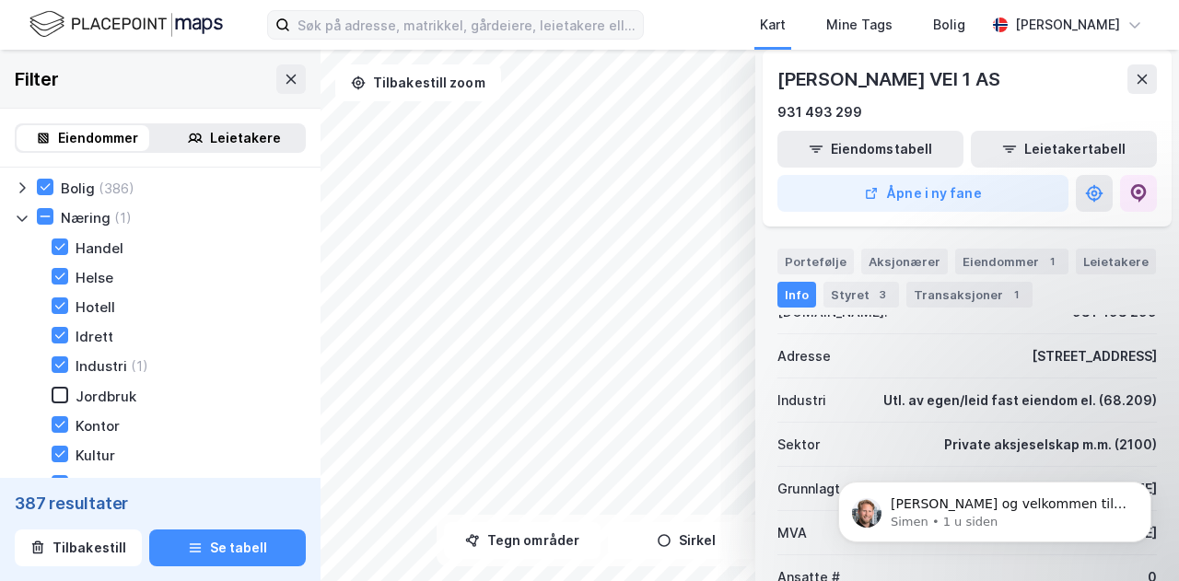
scroll to position [111, 0]
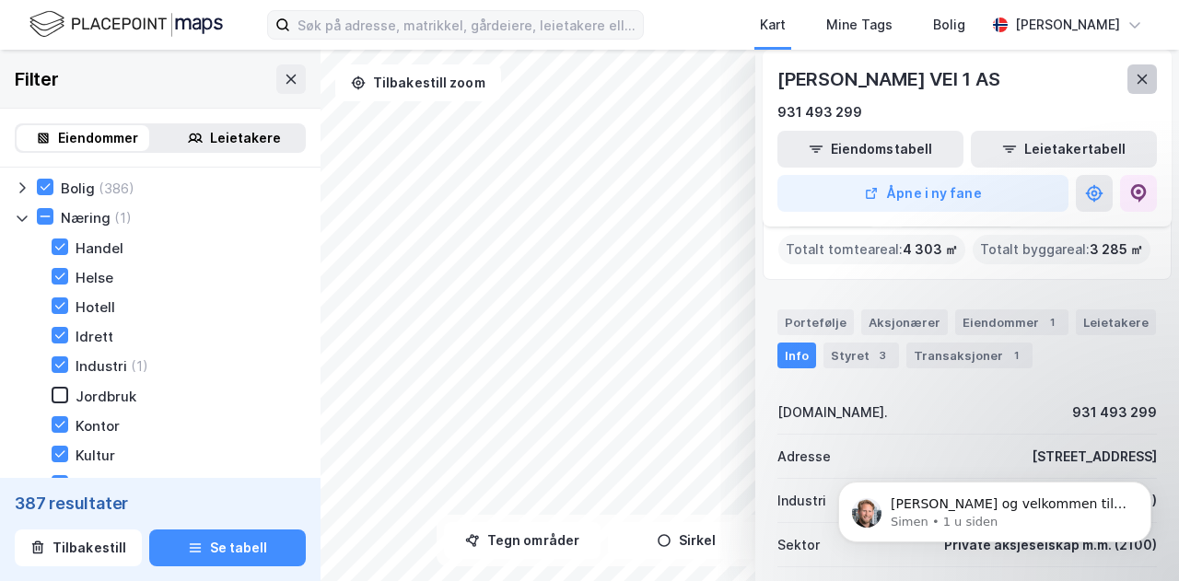
click at [1144, 76] on icon at bounding box center [1142, 79] width 10 height 9
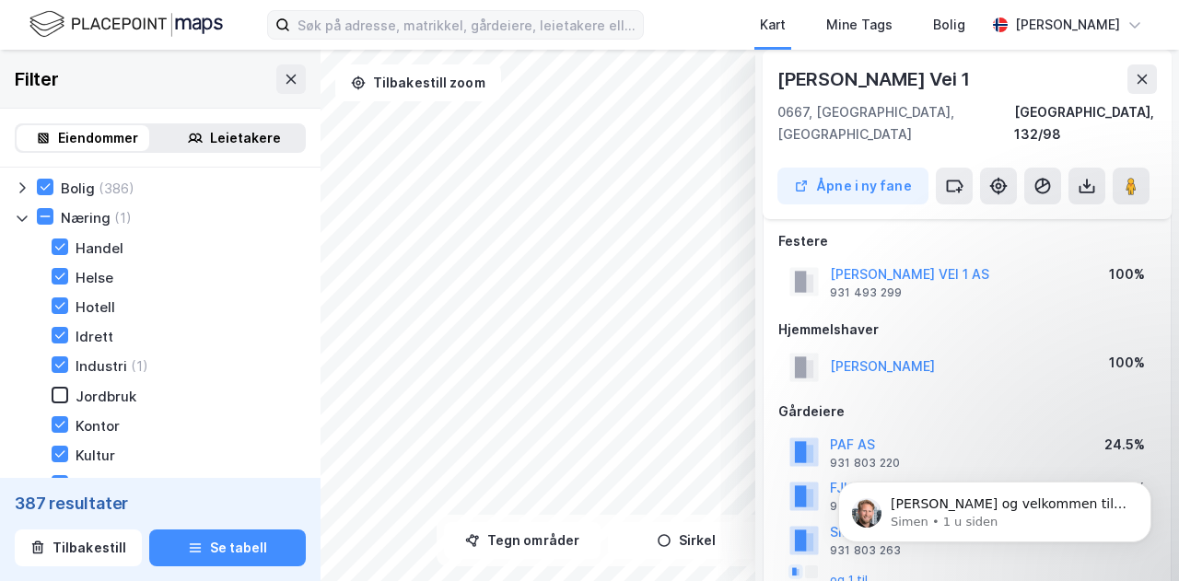
scroll to position [56, 0]
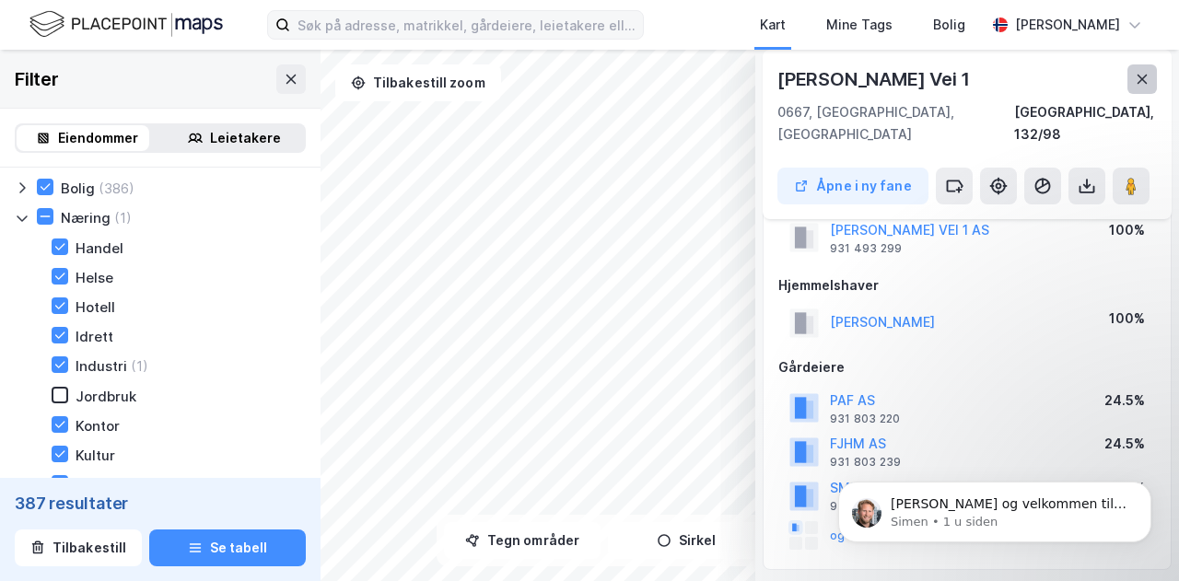
click at [1137, 78] on icon at bounding box center [1141, 79] width 15 height 15
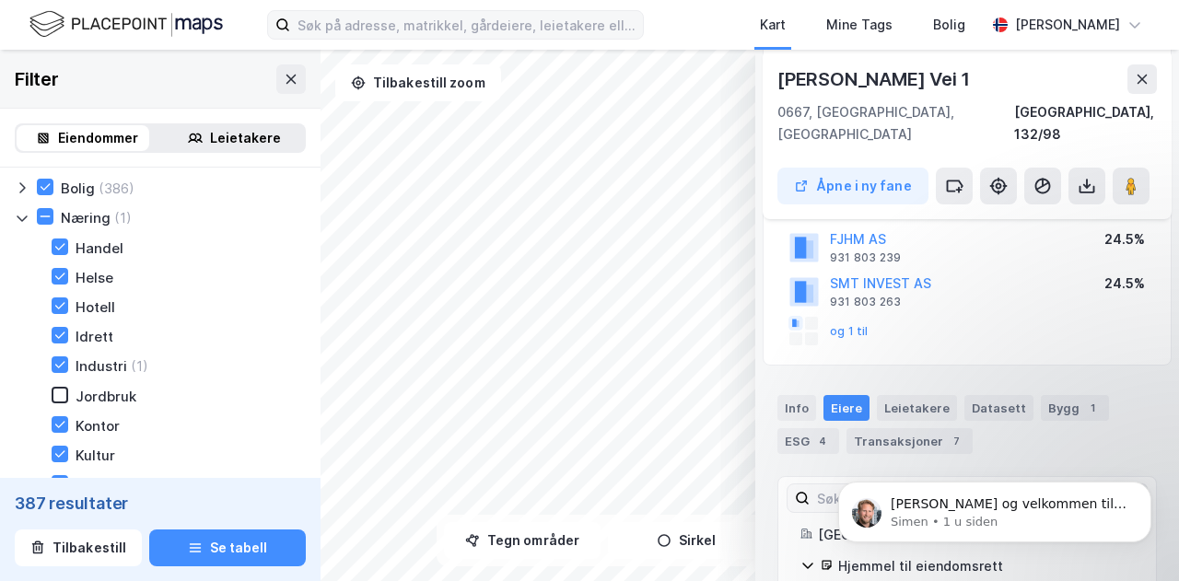
scroll to position [373, 0]
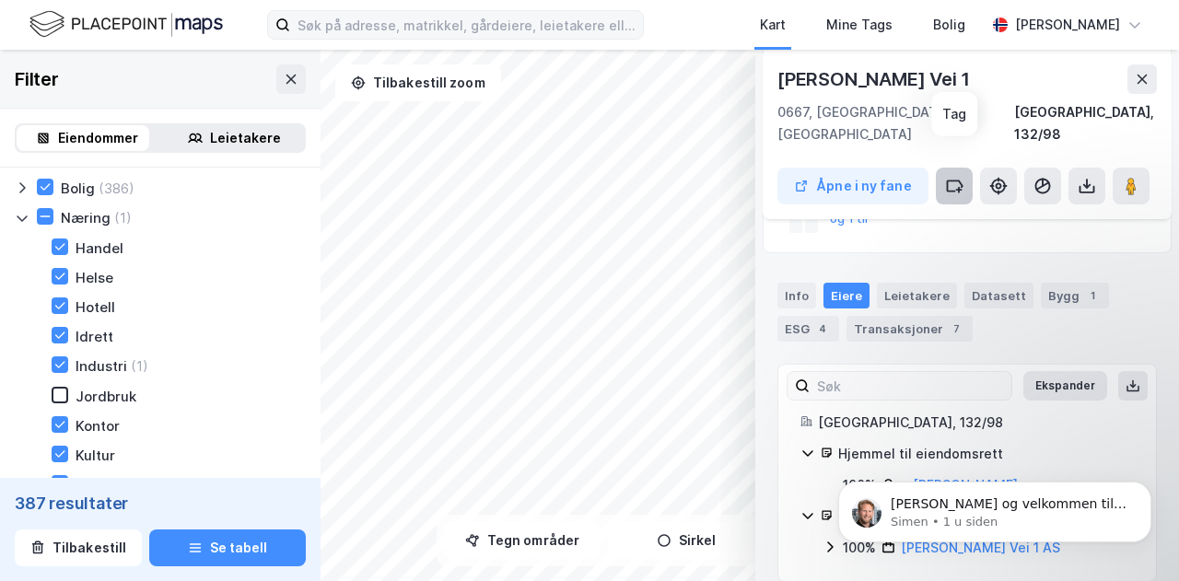
click at [959, 177] on icon at bounding box center [954, 186] width 18 height 18
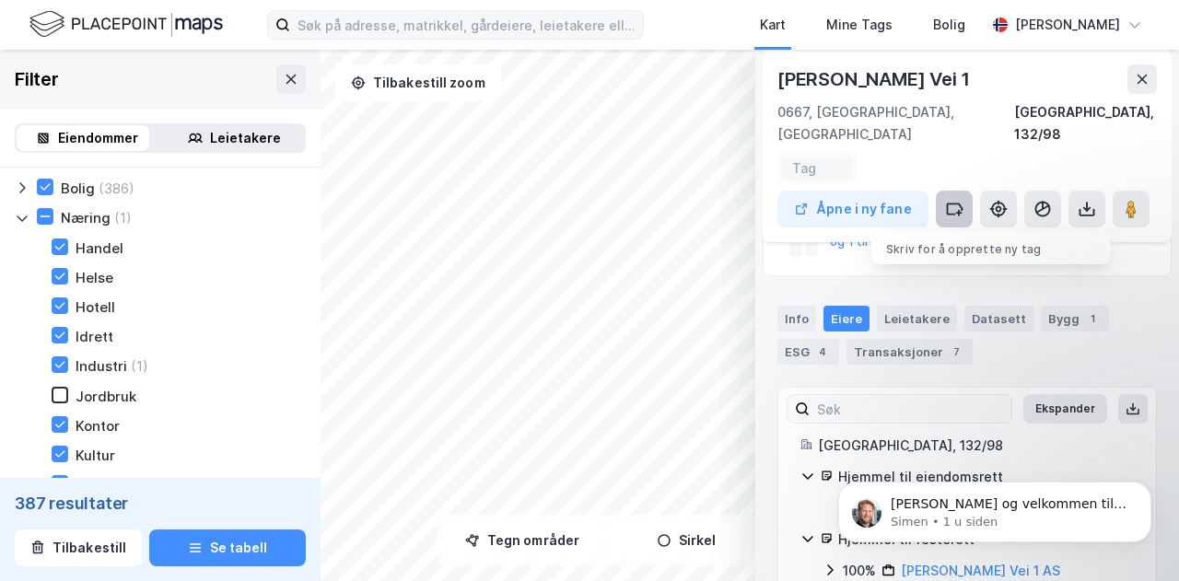
scroll to position [396, 0]
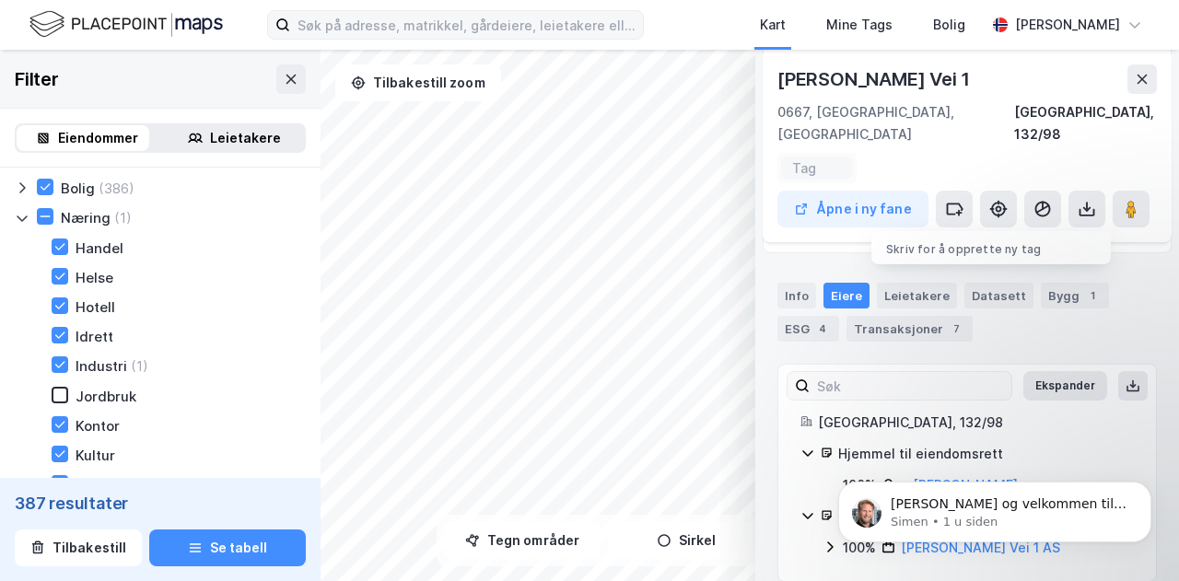
click at [807, 160] on input at bounding box center [817, 168] width 50 height 16
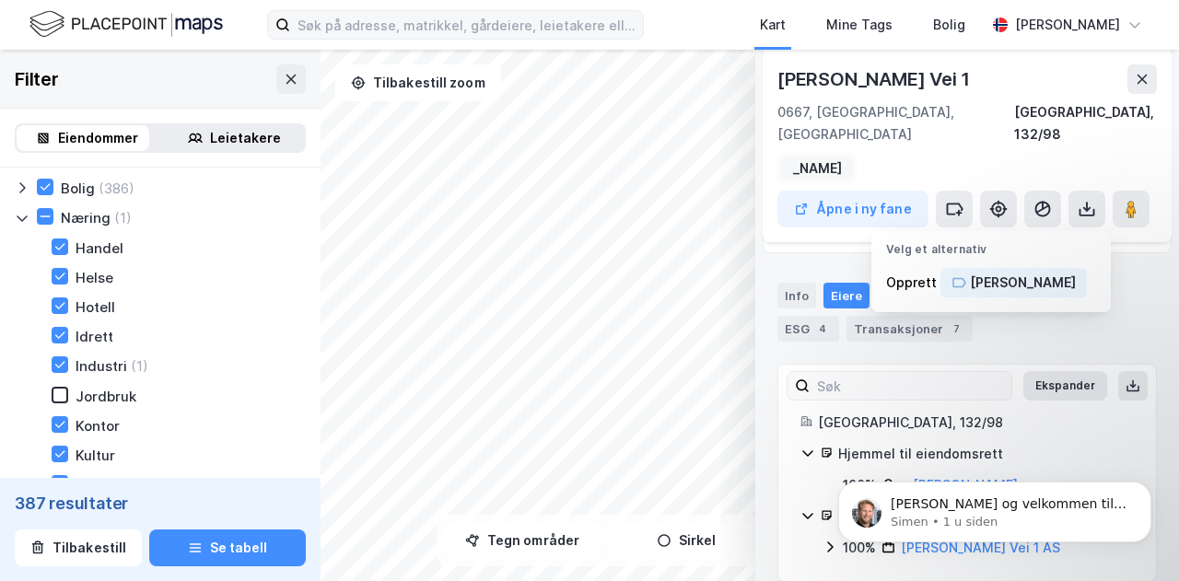
scroll to position [0, 83]
type input "[PERSON_NAME]"
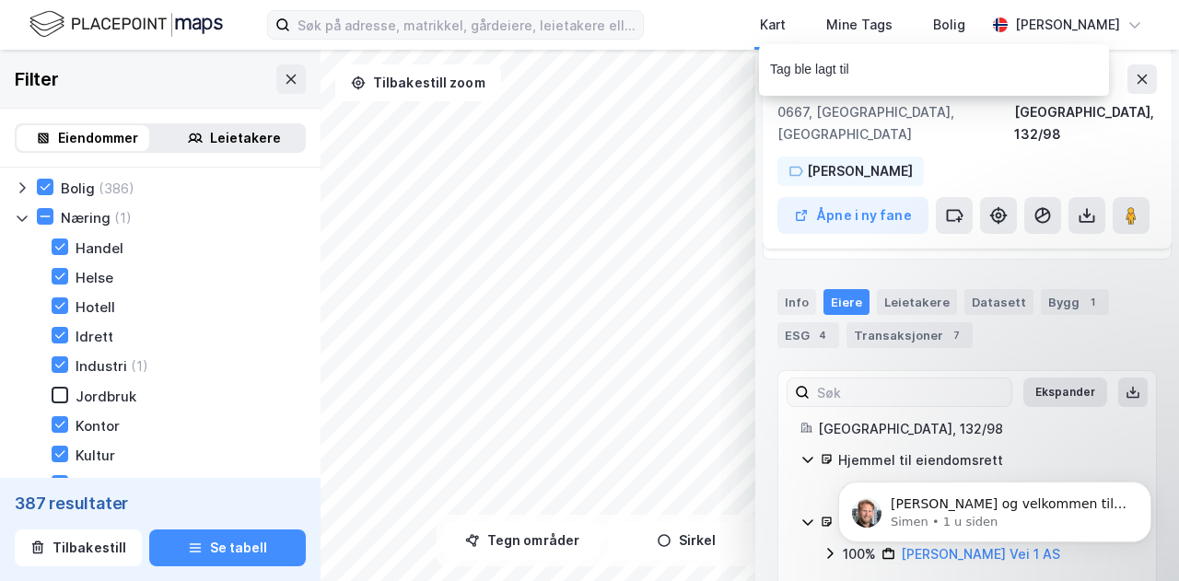
scroll to position [402, 0]
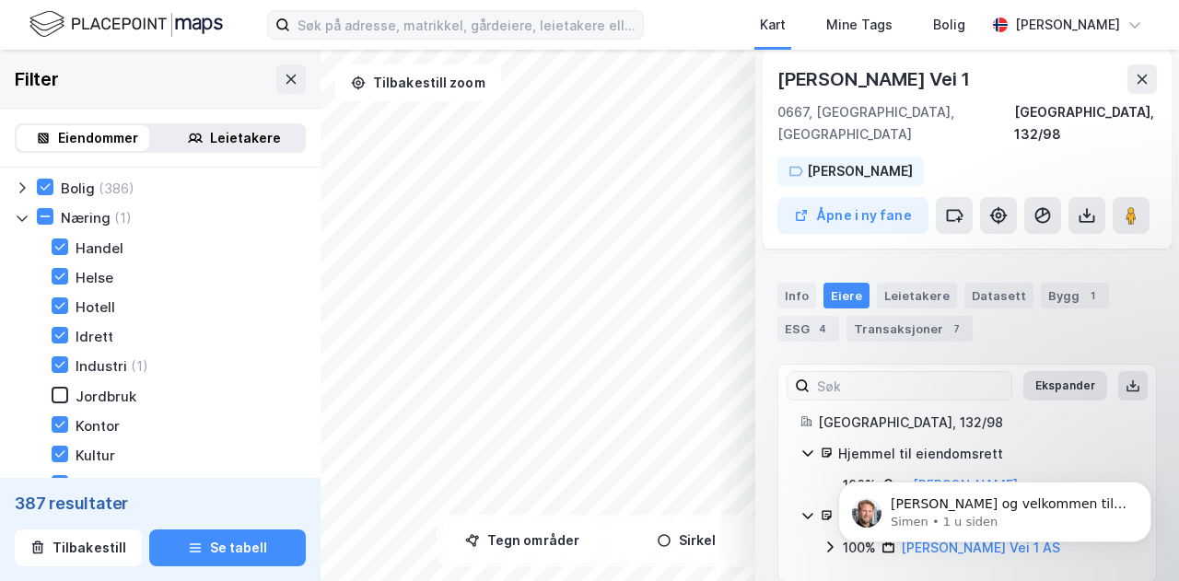
click at [1133, 80] on div "Tag ble lagt til" at bounding box center [989, 74] width 350 height 61
click at [1140, 87] on button at bounding box center [1141, 78] width 29 height 29
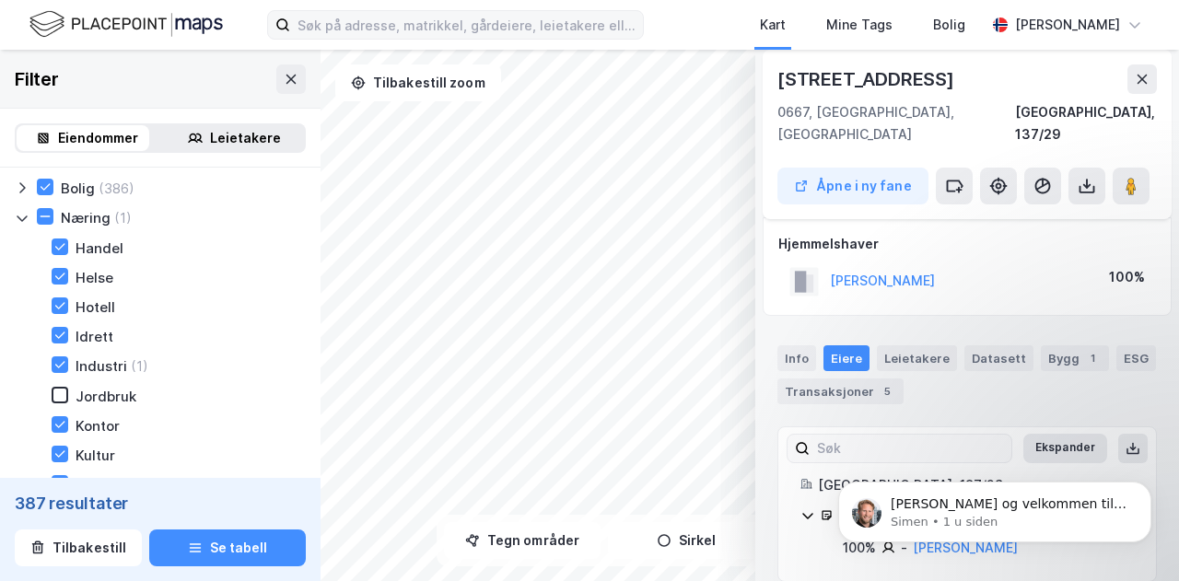
scroll to position [8, 0]
click at [1143, 488] on icon "Dismiss notification" at bounding box center [1146, 487] width 10 height 10
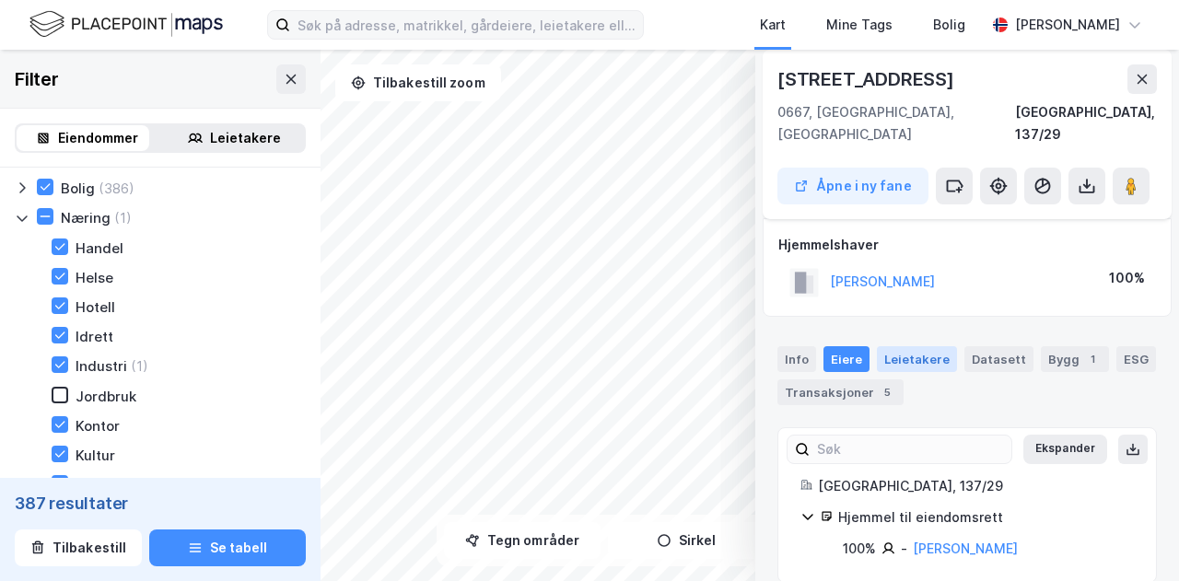
click at [890, 346] on div "Leietakere" at bounding box center [917, 359] width 80 height 26
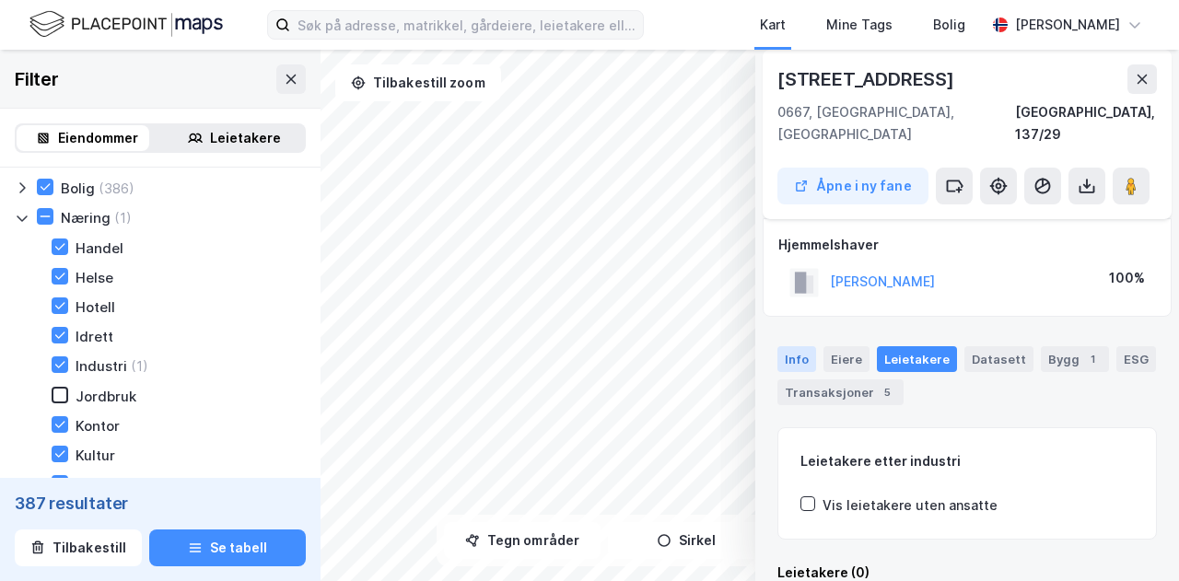
click at [795, 346] on div "Info" at bounding box center [796, 359] width 39 height 26
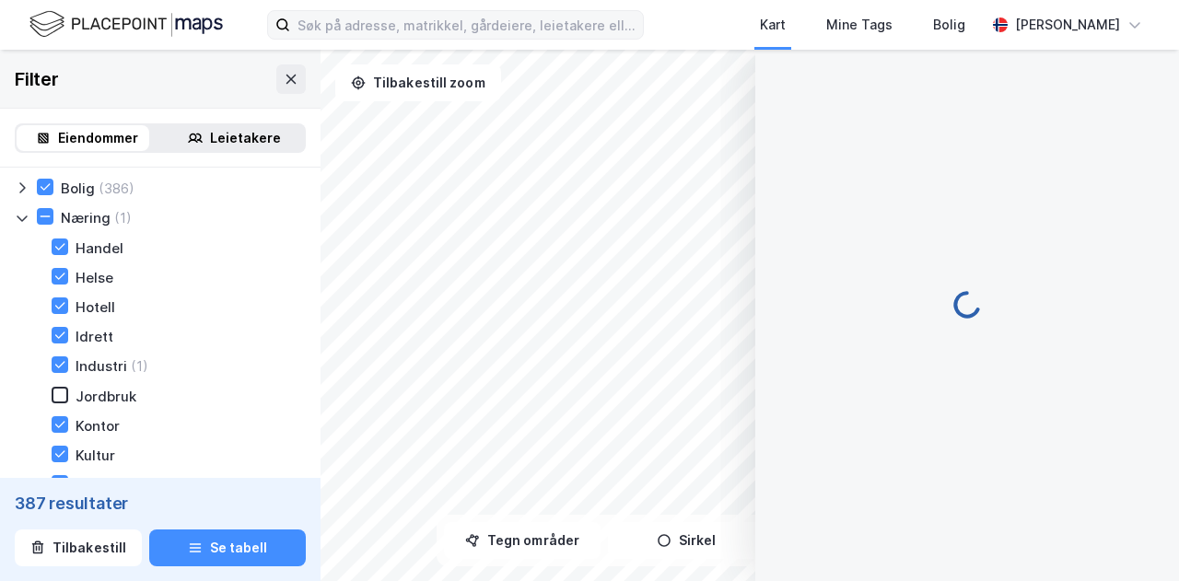
scroll to position [183, 0]
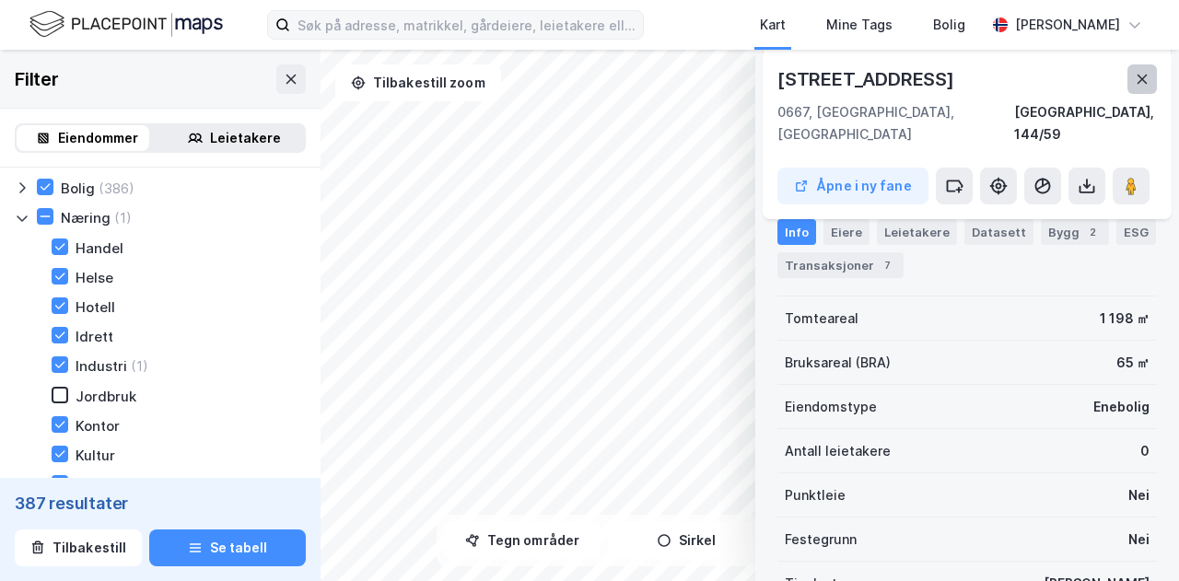
click at [1135, 78] on icon at bounding box center [1141, 79] width 15 height 15
click at [897, 225] on div "Leietakere" at bounding box center [917, 232] width 80 height 26
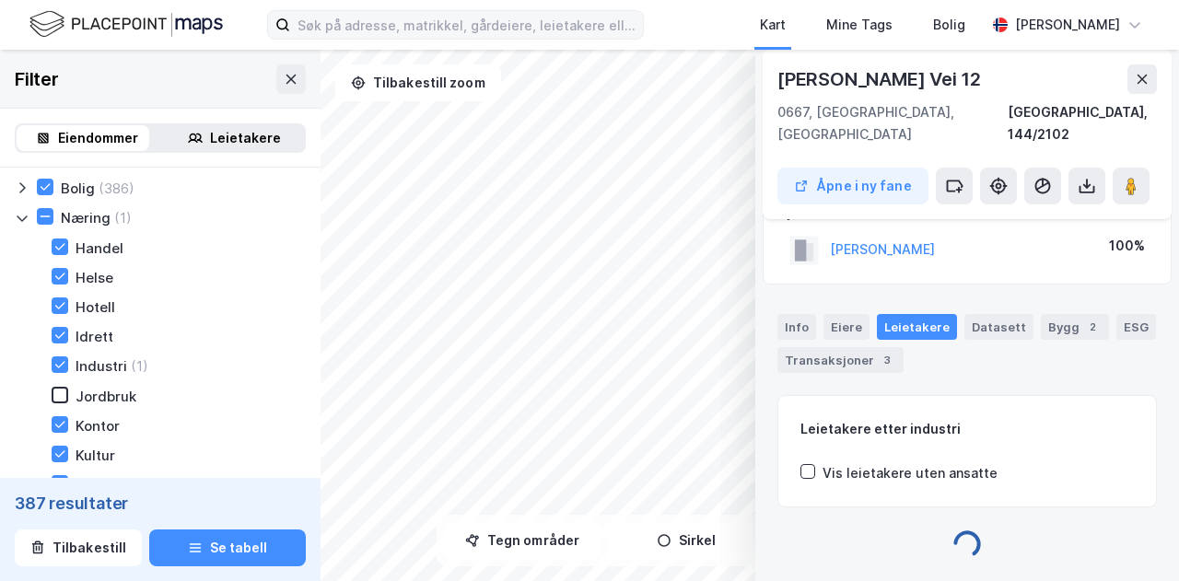
scroll to position [143, 0]
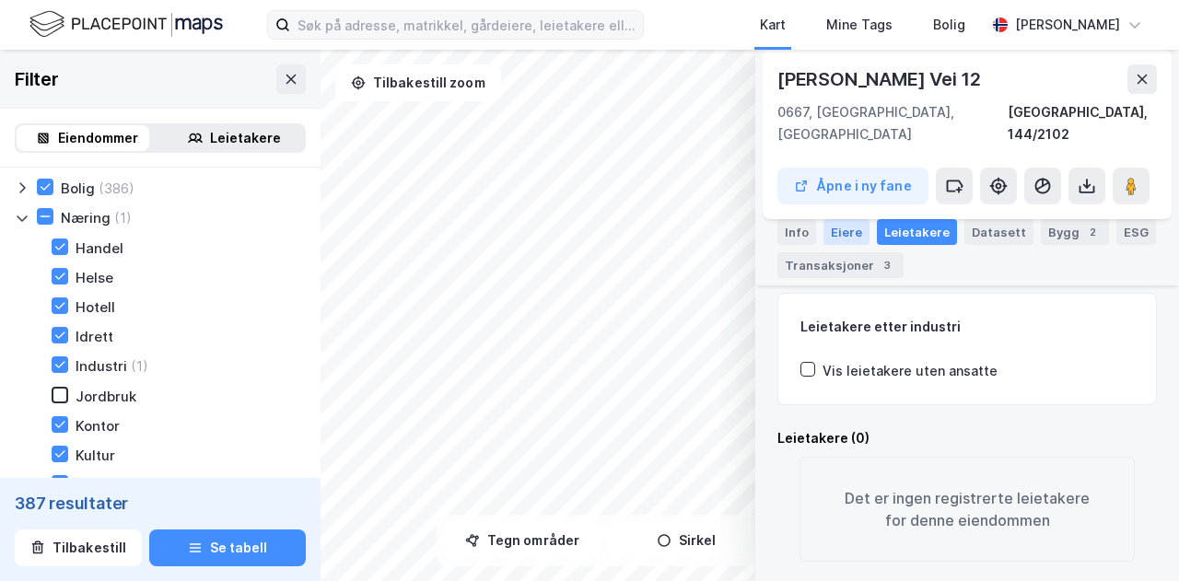
click at [842, 239] on div "Eiere" at bounding box center [846, 232] width 46 height 26
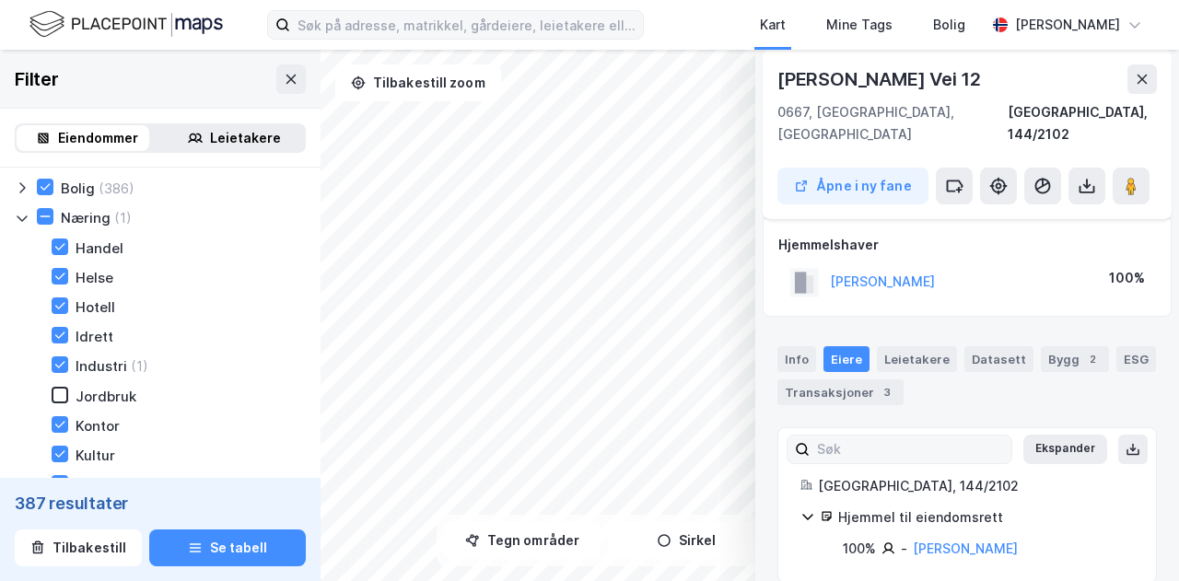
scroll to position [7, 0]
click at [1142, 87] on button at bounding box center [1141, 78] width 29 height 29
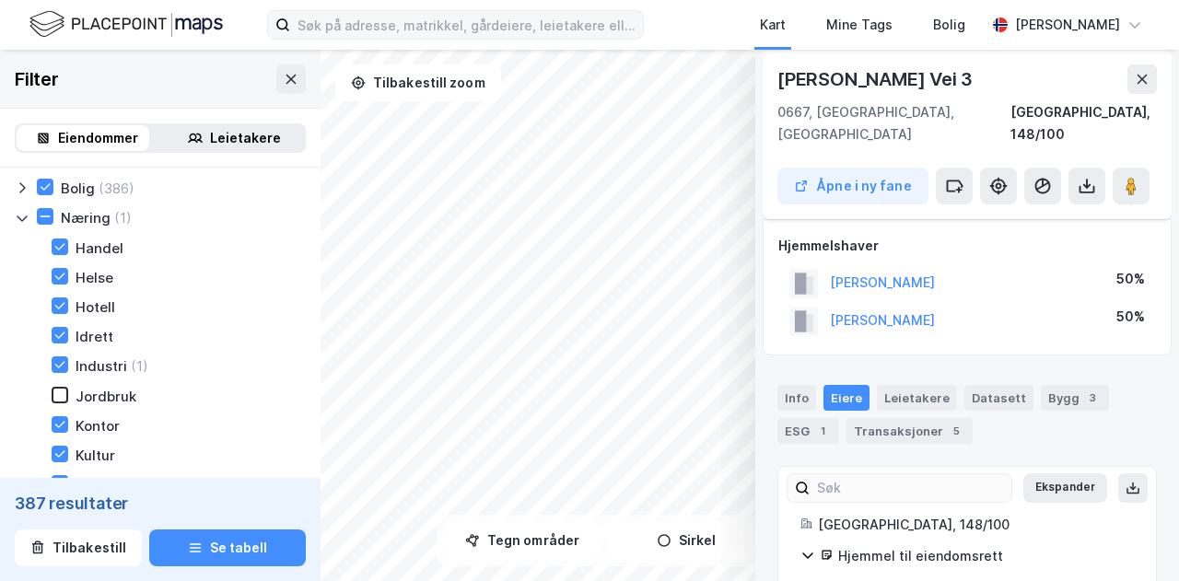
scroll to position [77, 0]
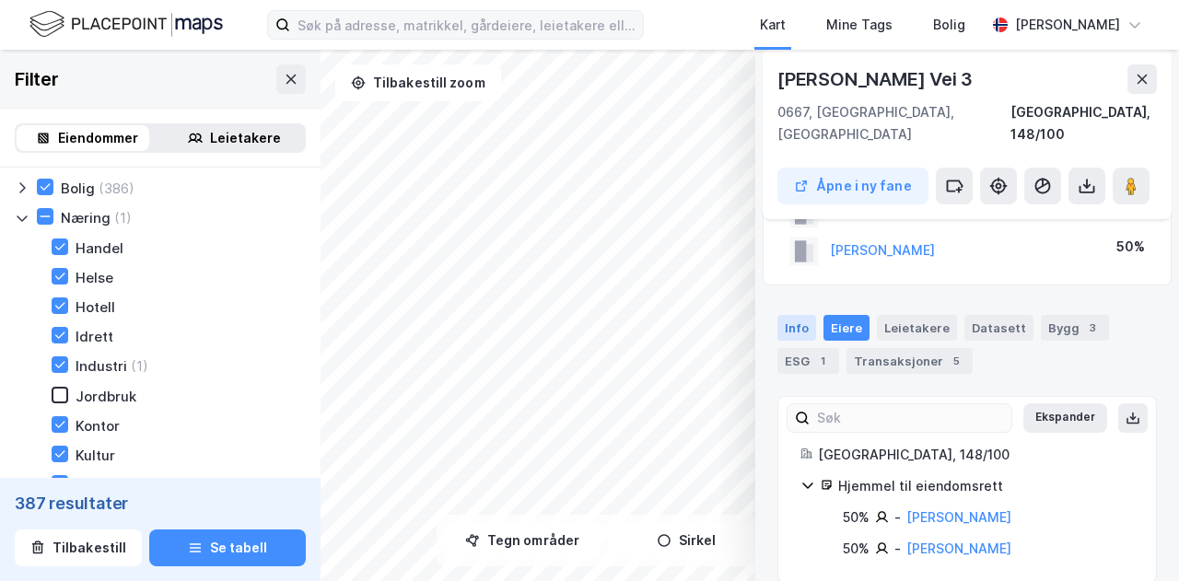
click at [800, 315] on div "Info" at bounding box center [796, 328] width 39 height 26
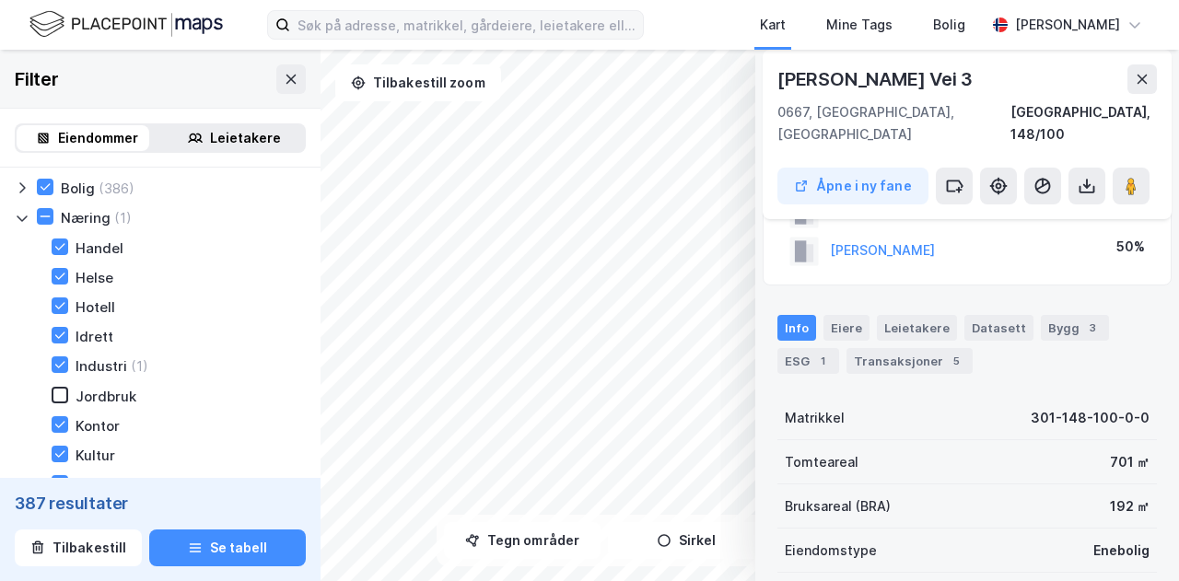
click at [800, 315] on div "Info" at bounding box center [796, 328] width 39 height 26
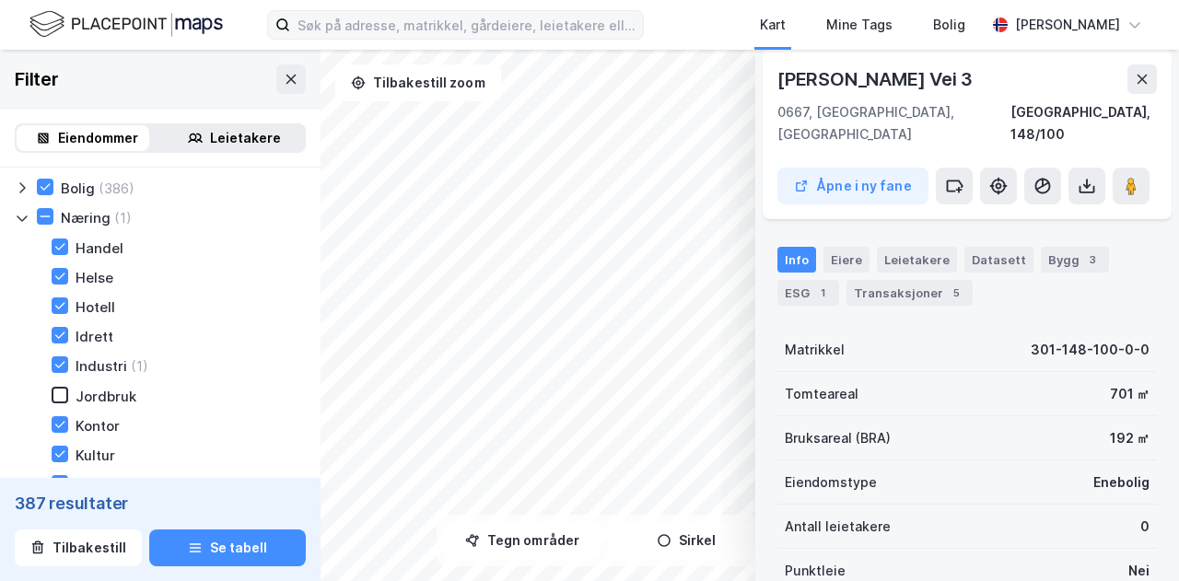
scroll to position [144, 0]
click at [1140, 73] on icon at bounding box center [1141, 79] width 15 height 15
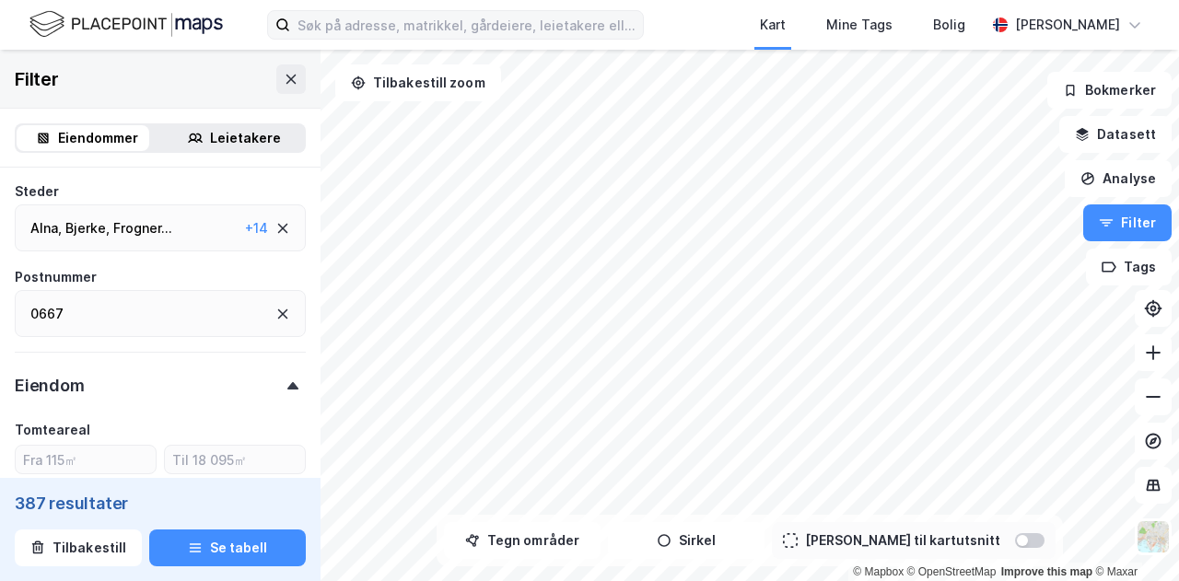
scroll to position [746, 0]
click at [275, 308] on icon at bounding box center [282, 312] width 15 height 15
type input "Inkluder (40 860)"
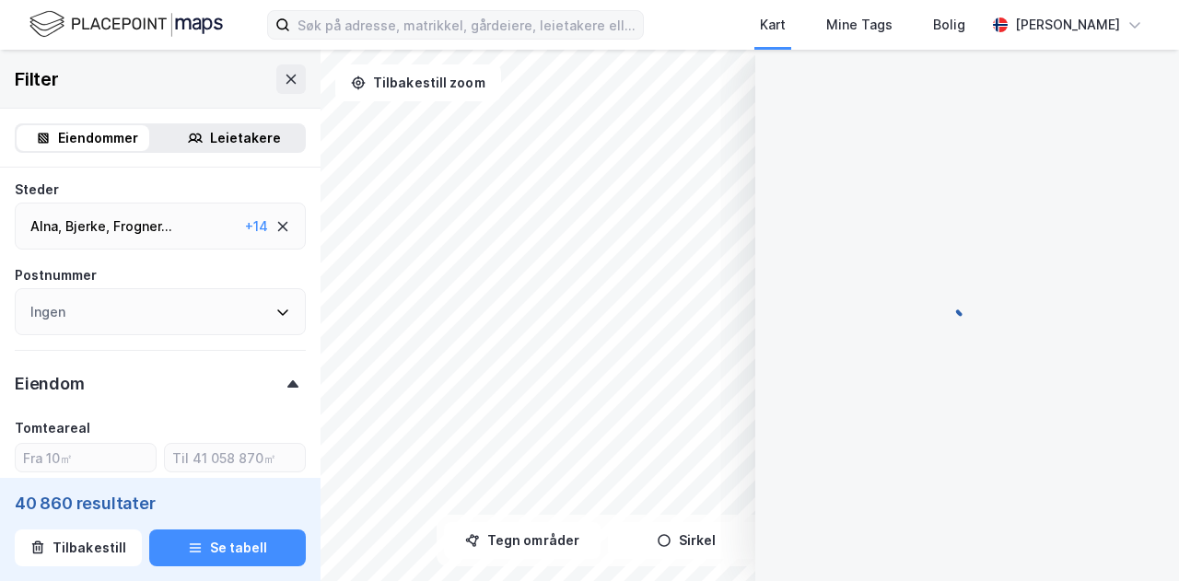
scroll to position [144, 0]
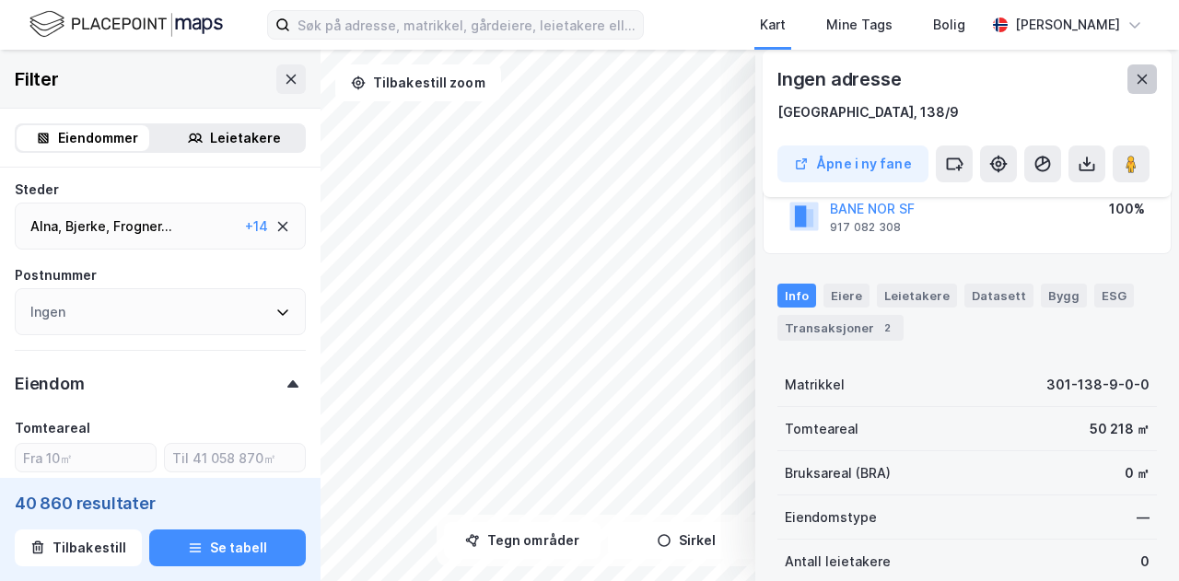
click at [1147, 82] on icon at bounding box center [1141, 79] width 15 height 15
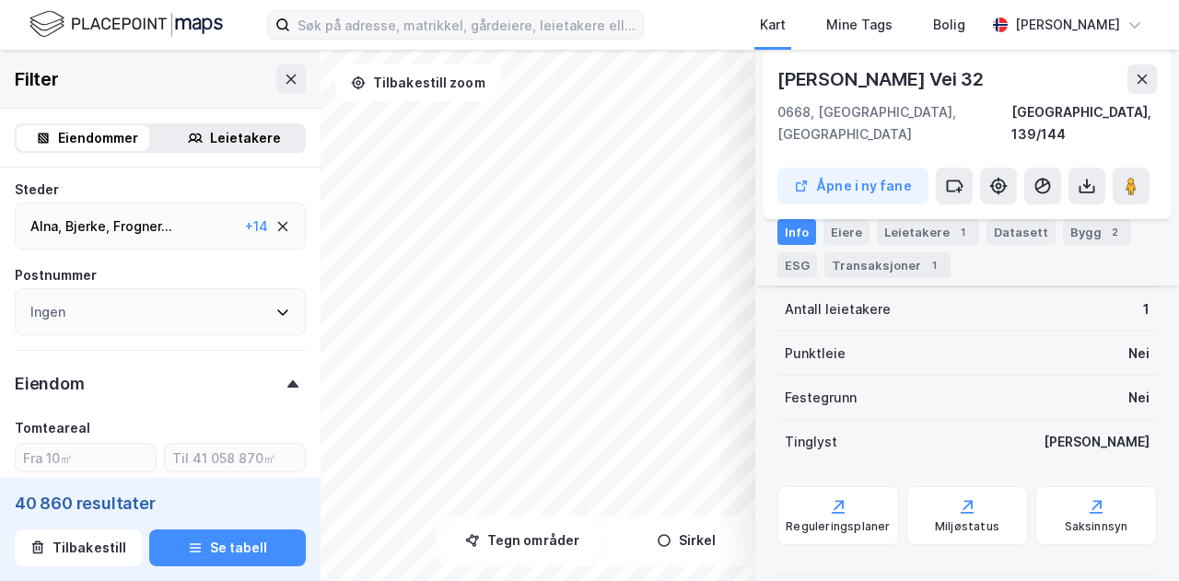
scroll to position [324, 0]
click at [843, 226] on div "Eiere" at bounding box center [846, 232] width 46 height 26
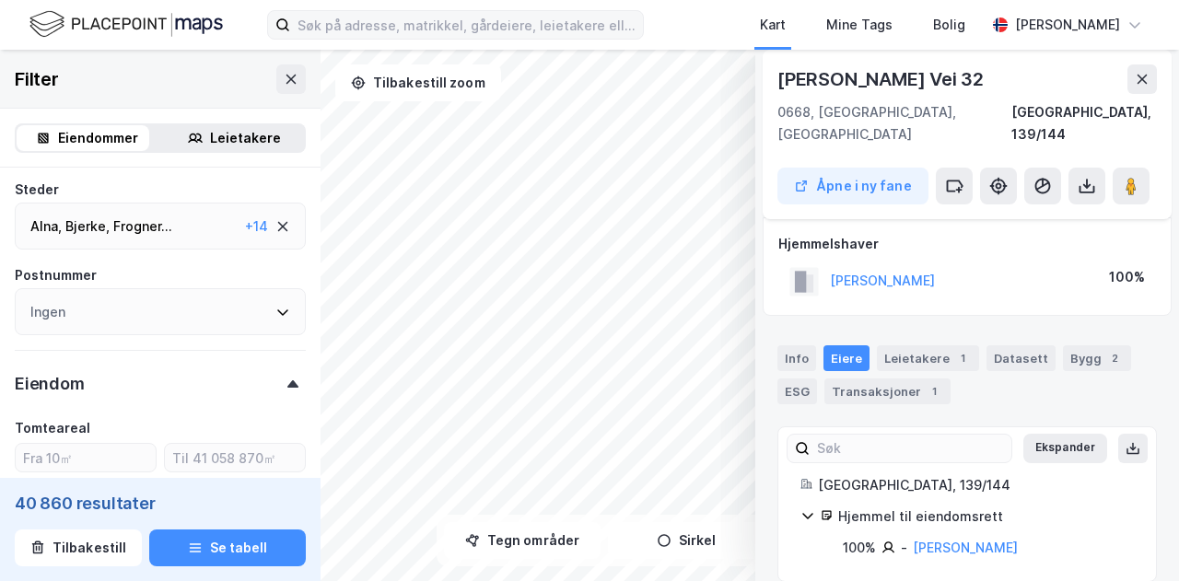
scroll to position [8, 0]
drag, startPoint x: 1085, startPoint y: 525, endPoint x: 909, endPoint y: 529, distance: 175.9
click at [909, 538] on div "100% - [PERSON_NAME]" at bounding box center [988, 549] width 291 height 22
copy link "[PERSON_NAME]"
click at [0, 0] on button "[PERSON_NAME]" at bounding box center [0, 0] width 0 height 0
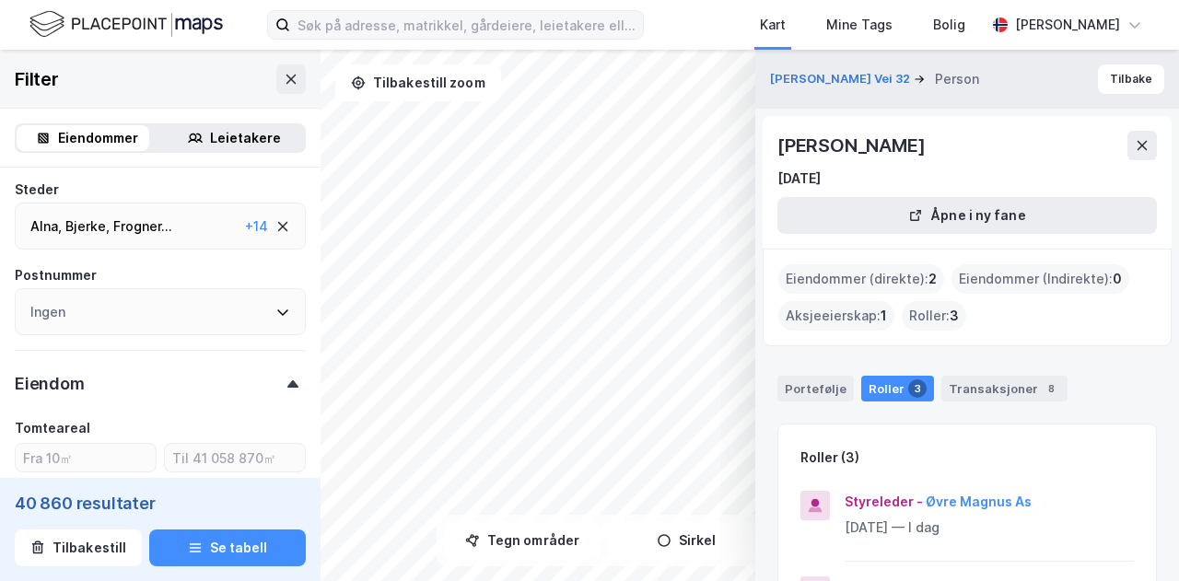
click at [960, 261] on div "Eiendommer (direkte) : 2 Eiendommer (Indirekte) : 0 Aksjeeierskap : 1 Roller : 3" at bounding box center [966, 298] width 409 height 98
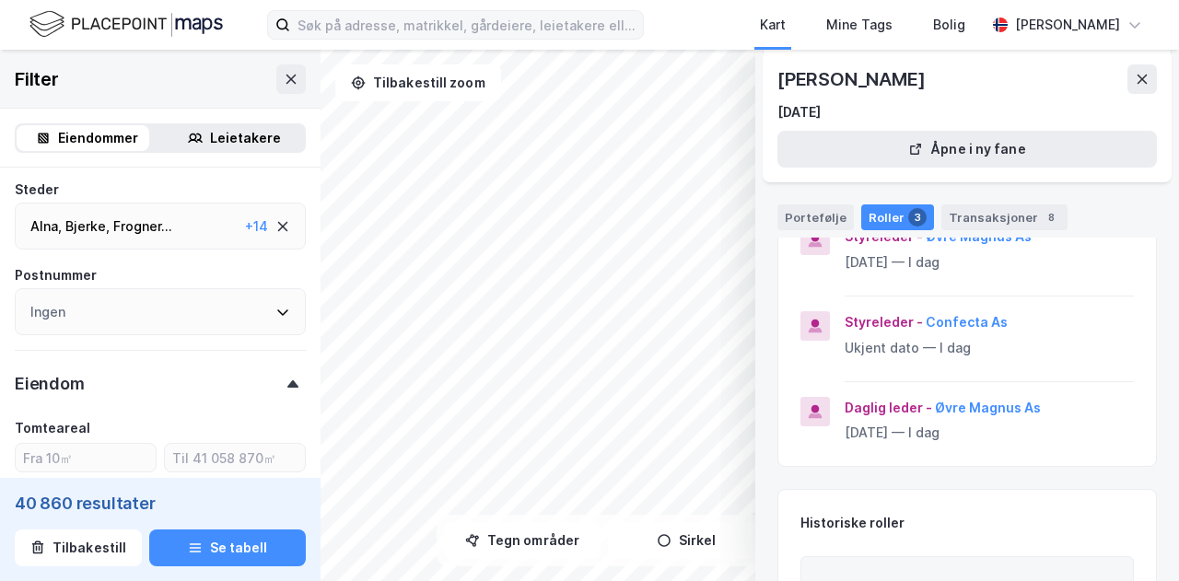
scroll to position [0, 0]
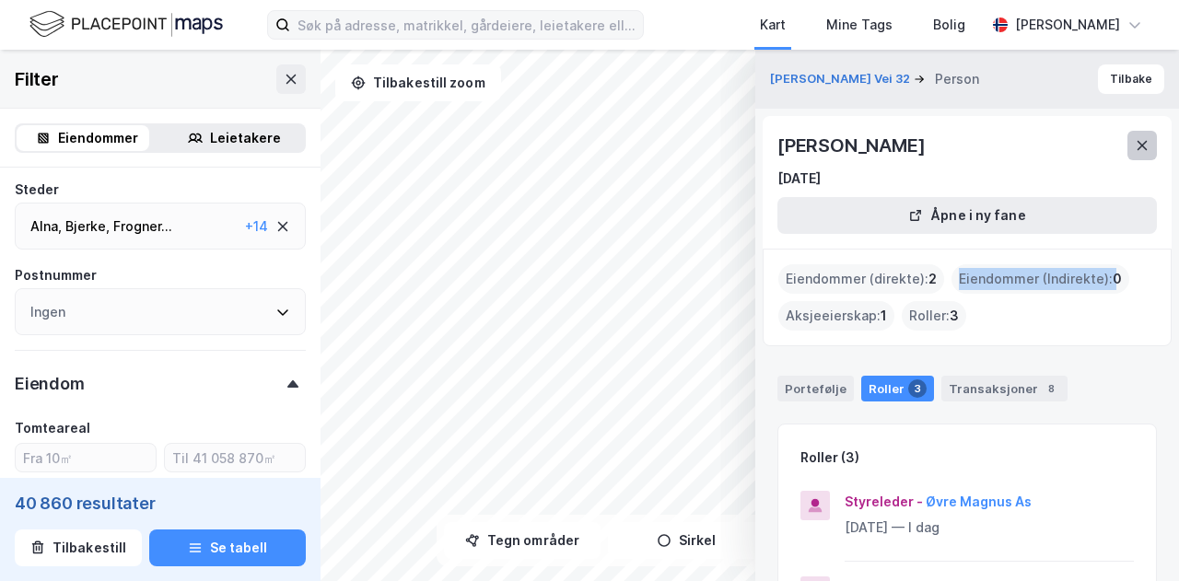
click at [1134, 139] on icon at bounding box center [1141, 145] width 15 height 15
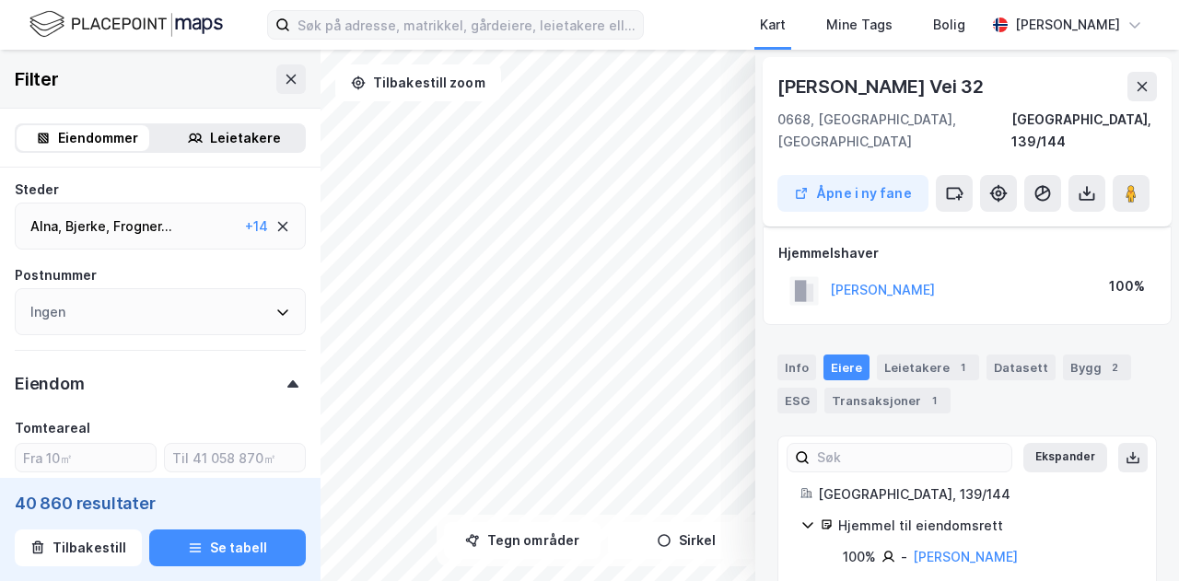
scroll to position [8, 0]
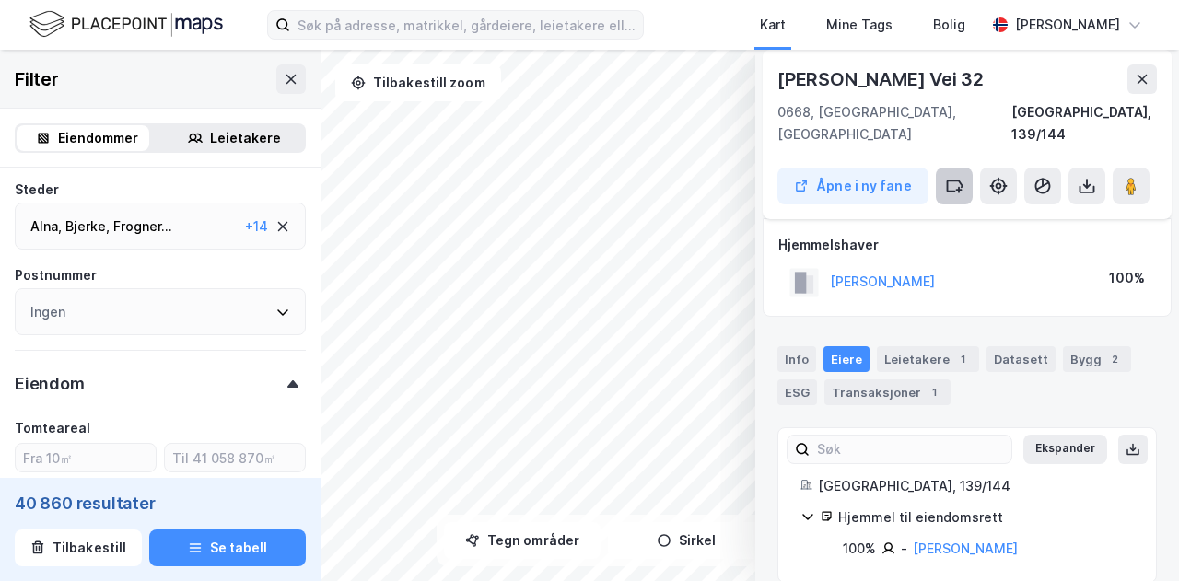
click at [963, 169] on button at bounding box center [954, 186] width 37 height 37
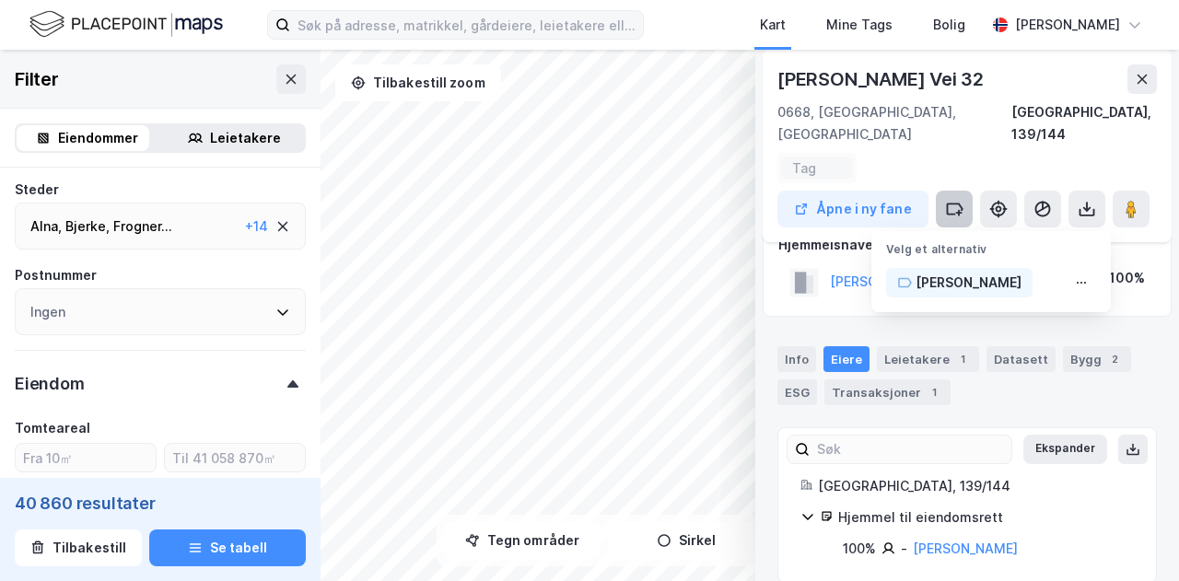
click at [963, 191] on button at bounding box center [954, 209] width 37 height 37
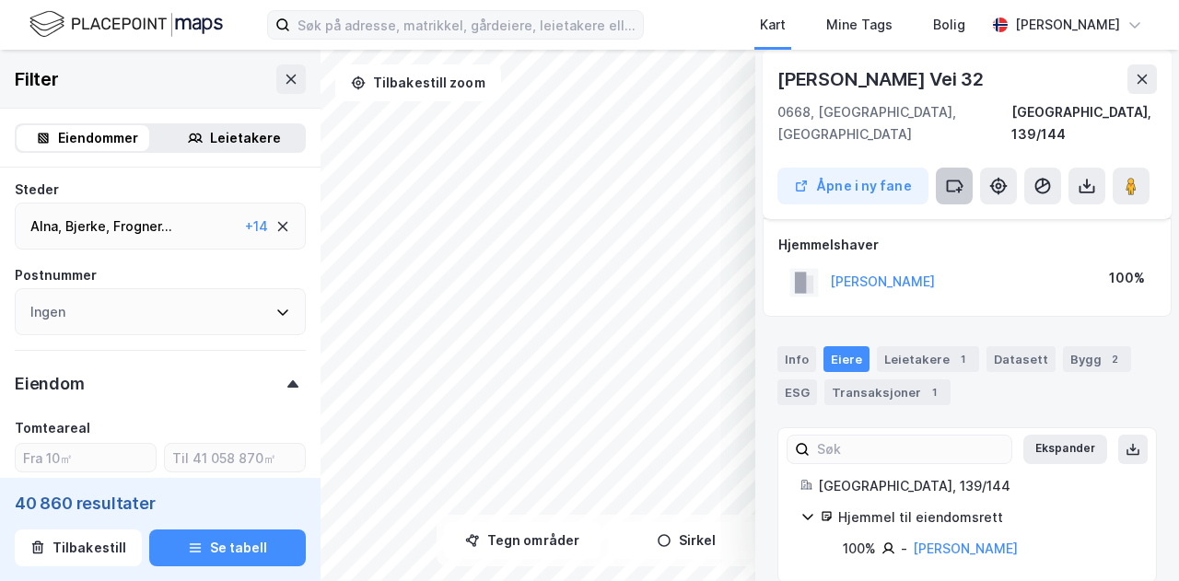
click at [963, 169] on button at bounding box center [954, 186] width 37 height 37
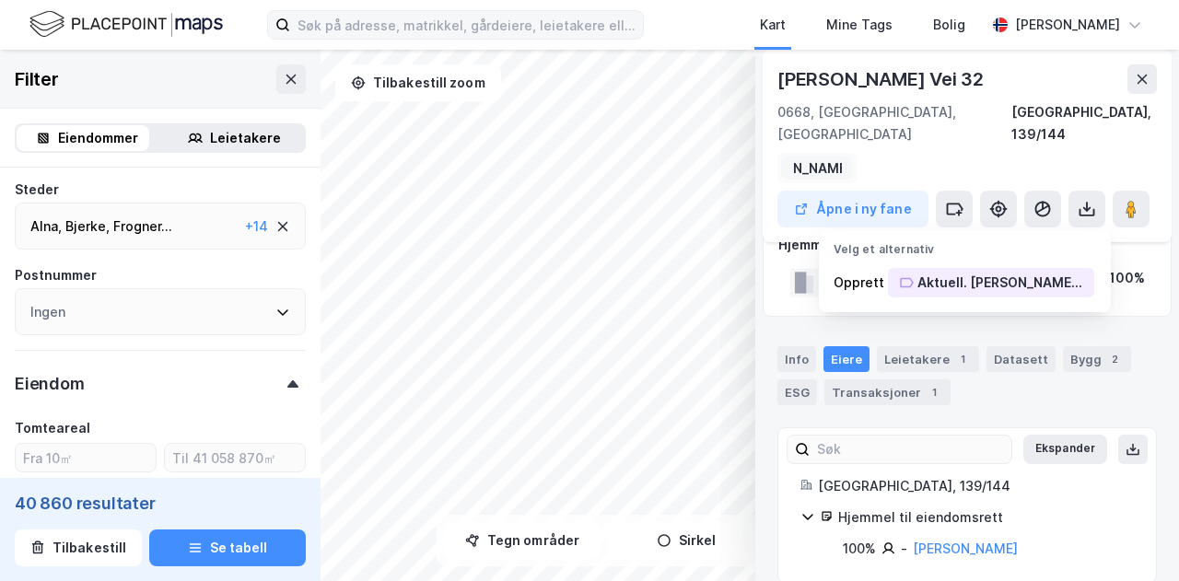
scroll to position [0, 108]
type input "Aktuell. [PERSON_NAME][STREET_ADDRESS]"
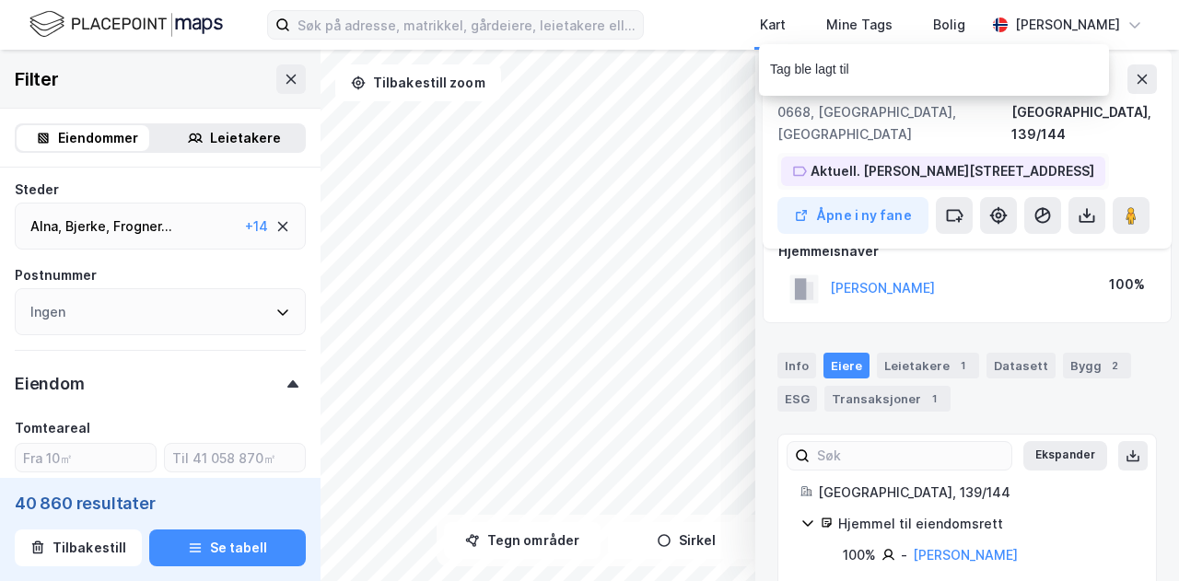
scroll to position [38, 0]
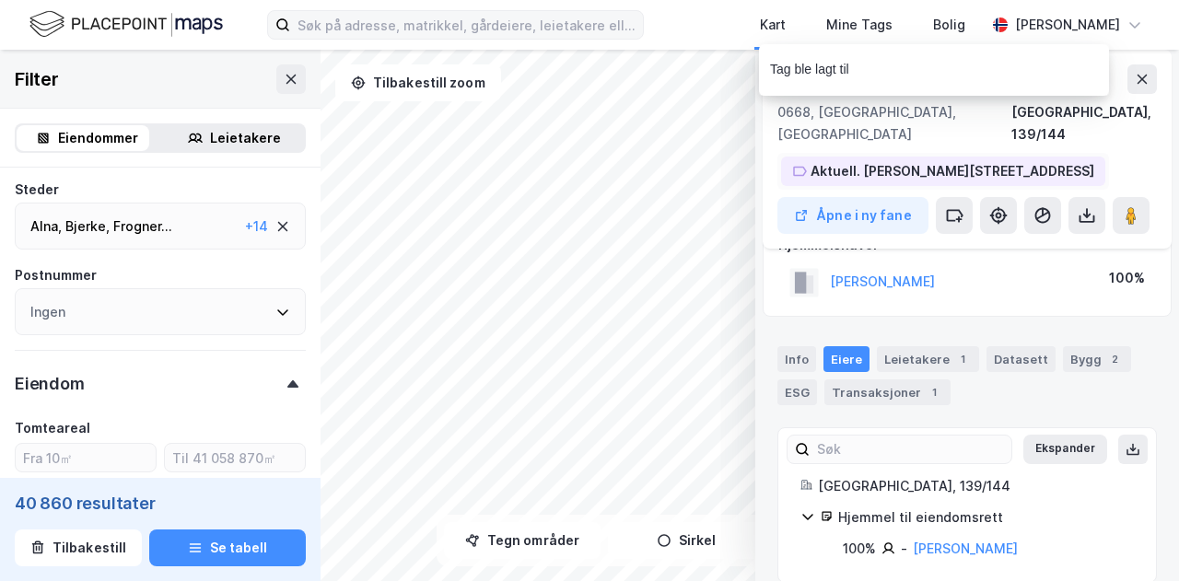
click at [1134, 76] on div "Tag ble lagt til" at bounding box center [989, 74] width 350 height 61
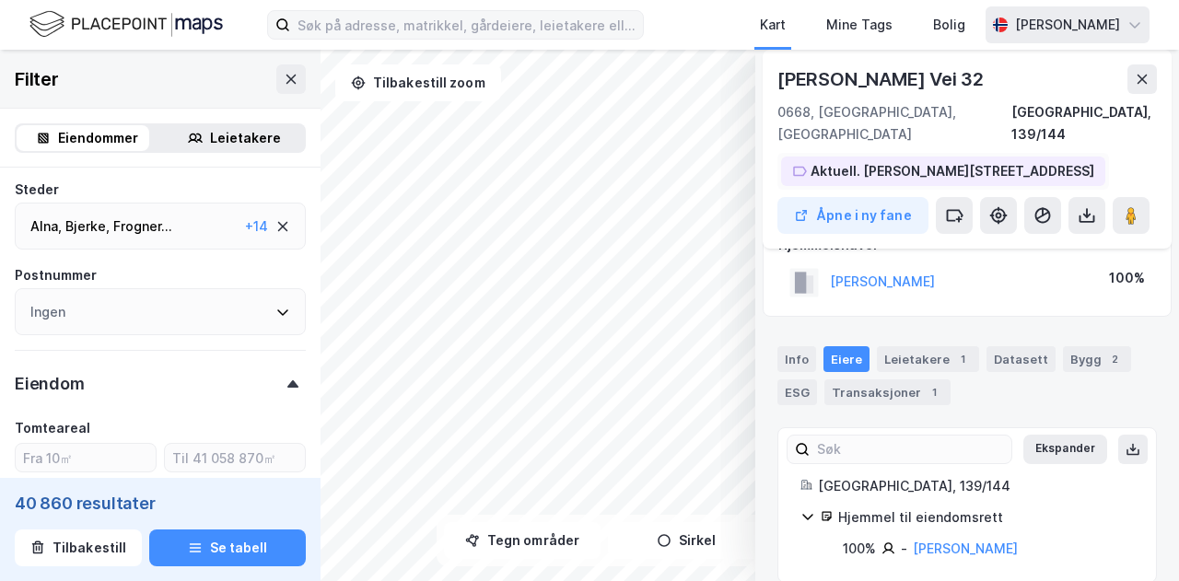
click at [1127, 34] on div "[PERSON_NAME]" at bounding box center [1067, 24] width 164 height 37
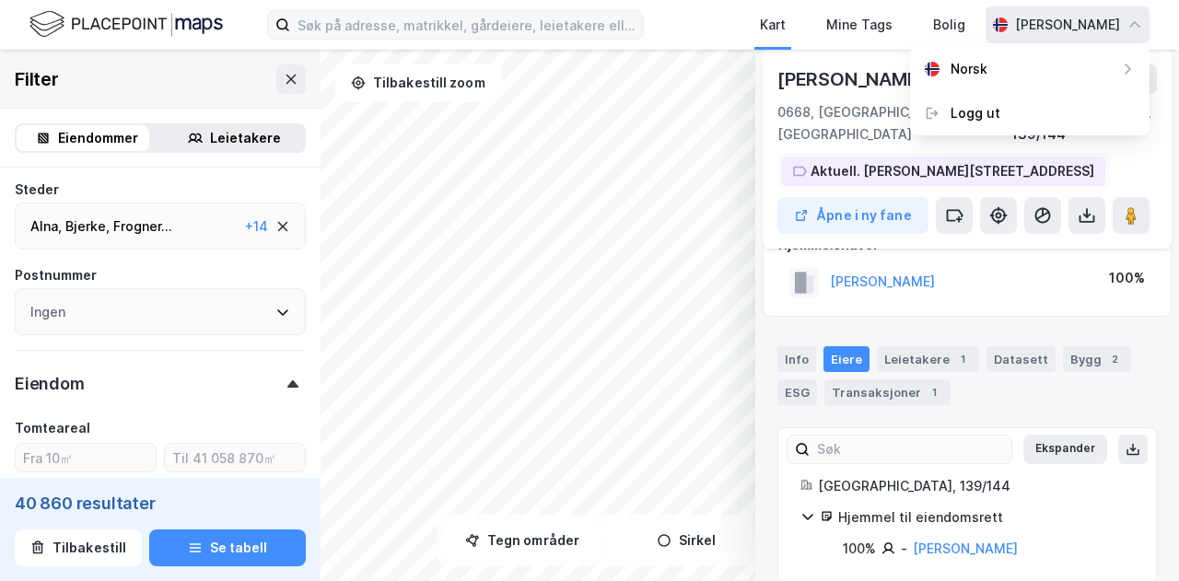
click at [1127, 34] on div "[PERSON_NAME]" at bounding box center [1067, 24] width 164 height 37
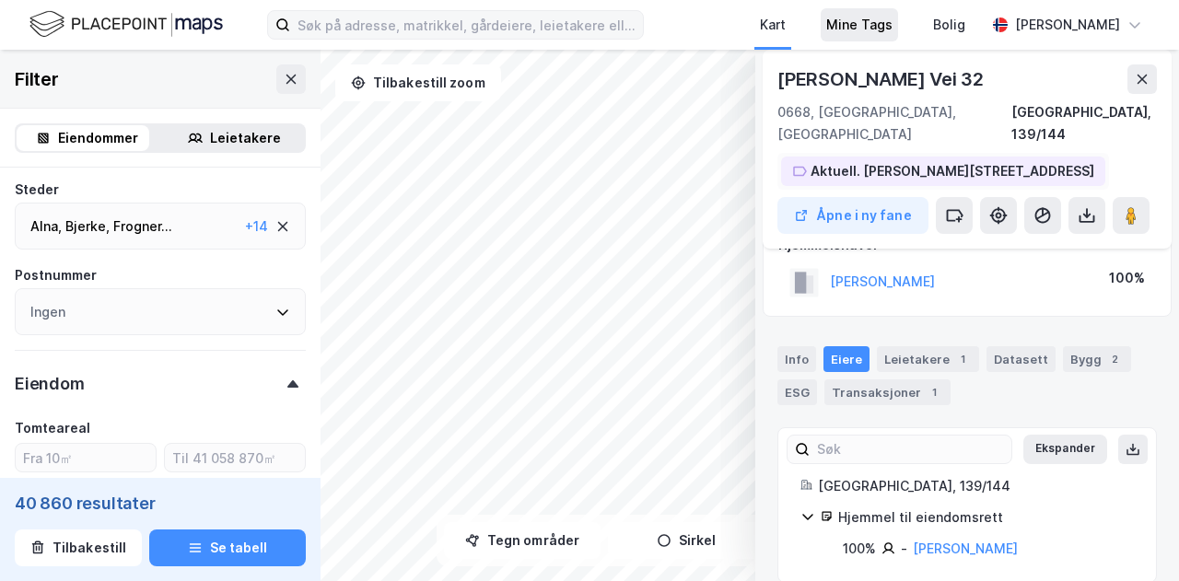
click at [890, 34] on div "Mine Tags" at bounding box center [859, 25] width 66 height 22
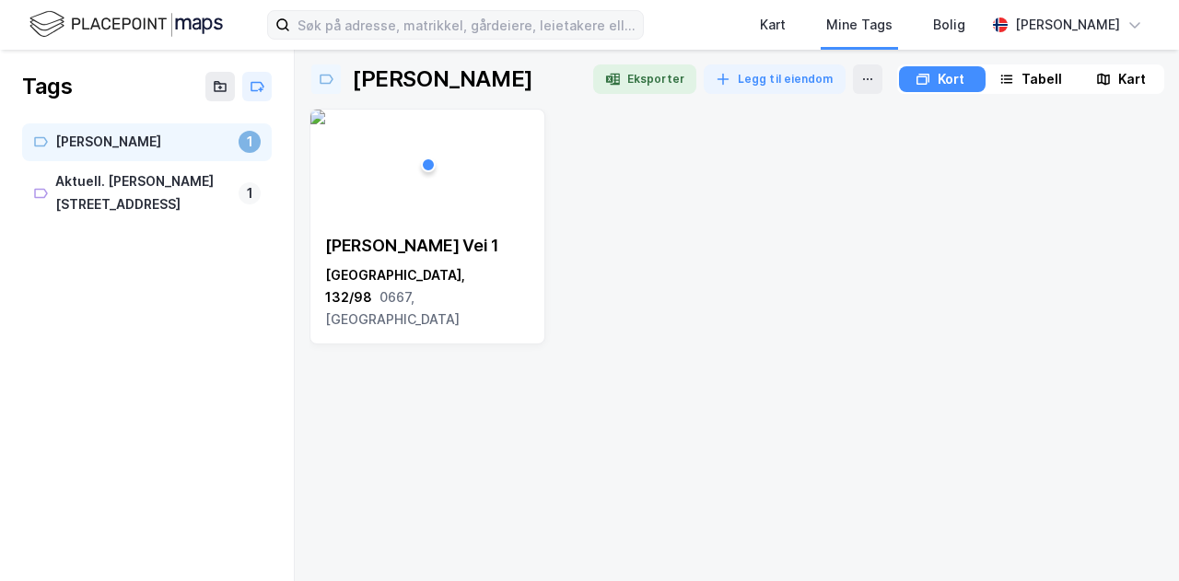
click at [654, 366] on div "[PERSON_NAME][STREET_ADDRESS]" at bounding box center [736, 338] width 855 height 458
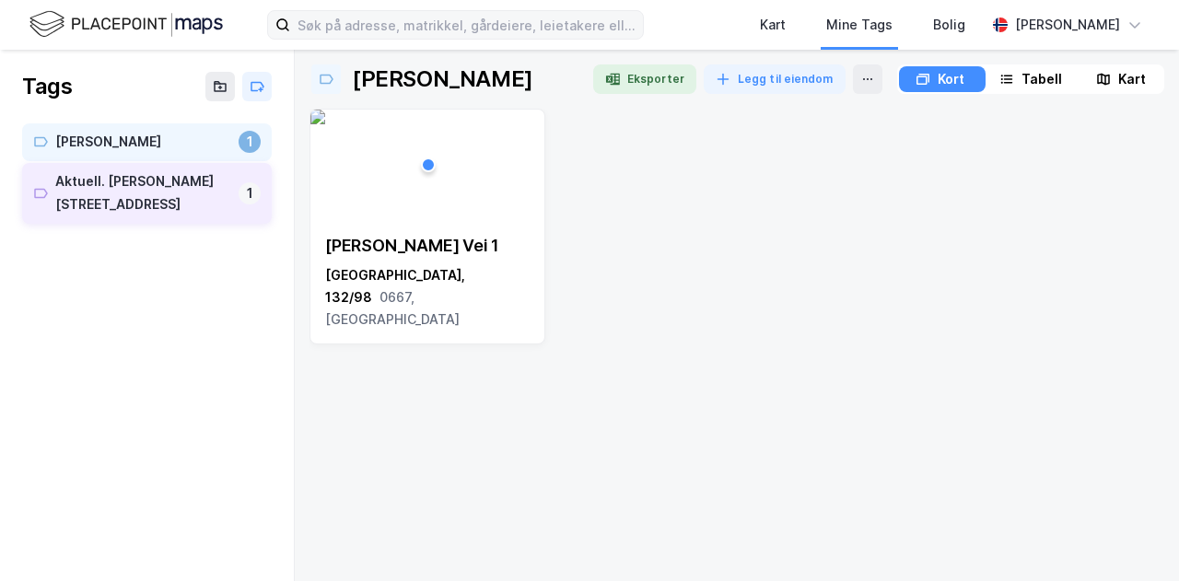
click at [118, 184] on div "Aktuell. [PERSON_NAME][STREET_ADDRESS]" at bounding box center [143, 193] width 176 height 46
click at [111, 134] on div "[PERSON_NAME]" at bounding box center [143, 142] width 176 height 23
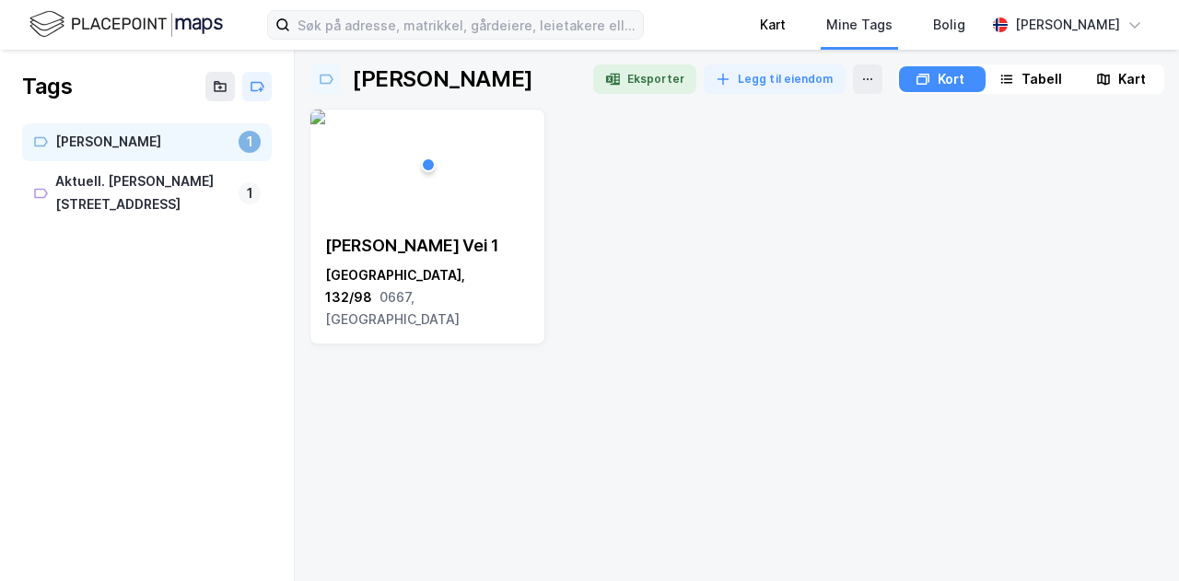
click at [766, 33] on div "Kart" at bounding box center [772, 25] width 66 height 50
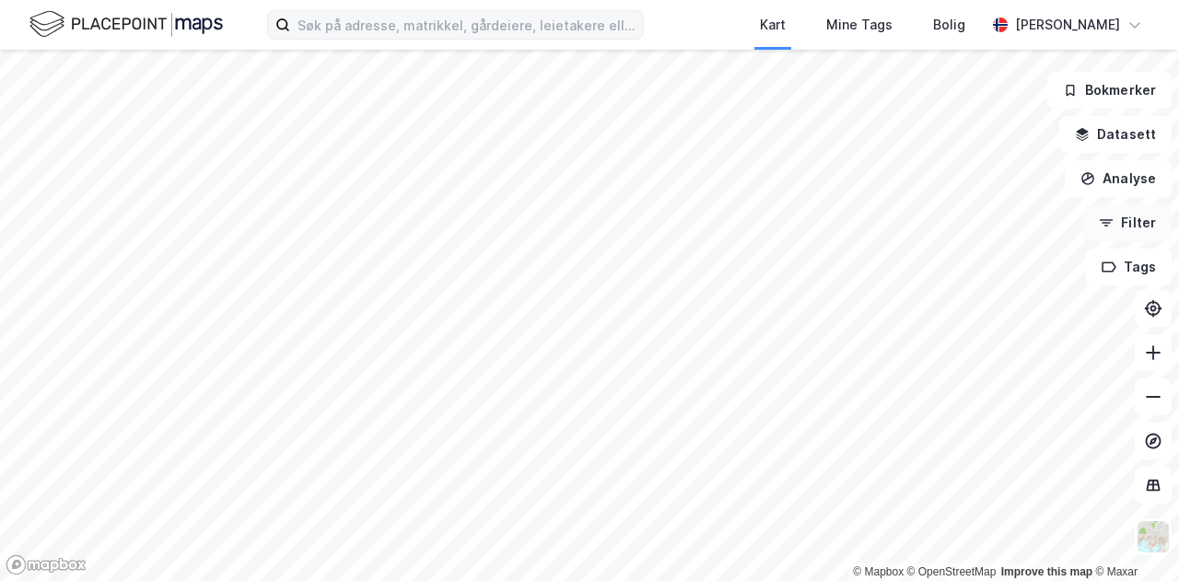
click at [1111, 235] on button "Filter" at bounding box center [1127, 222] width 88 height 37
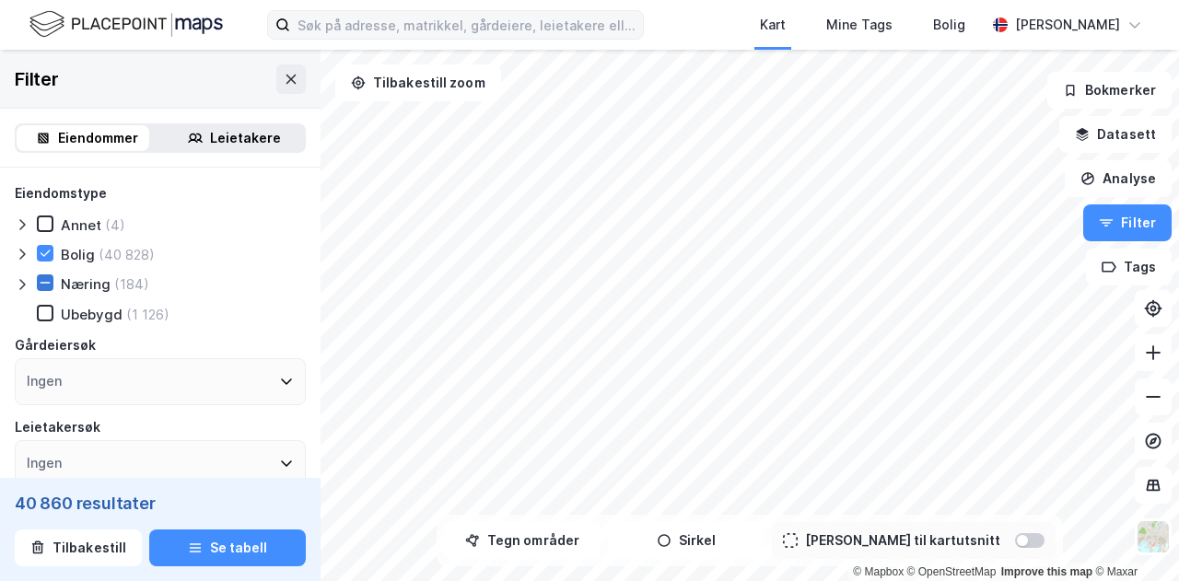
click at [42, 281] on icon at bounding box center [45, 282] width 13 height 13
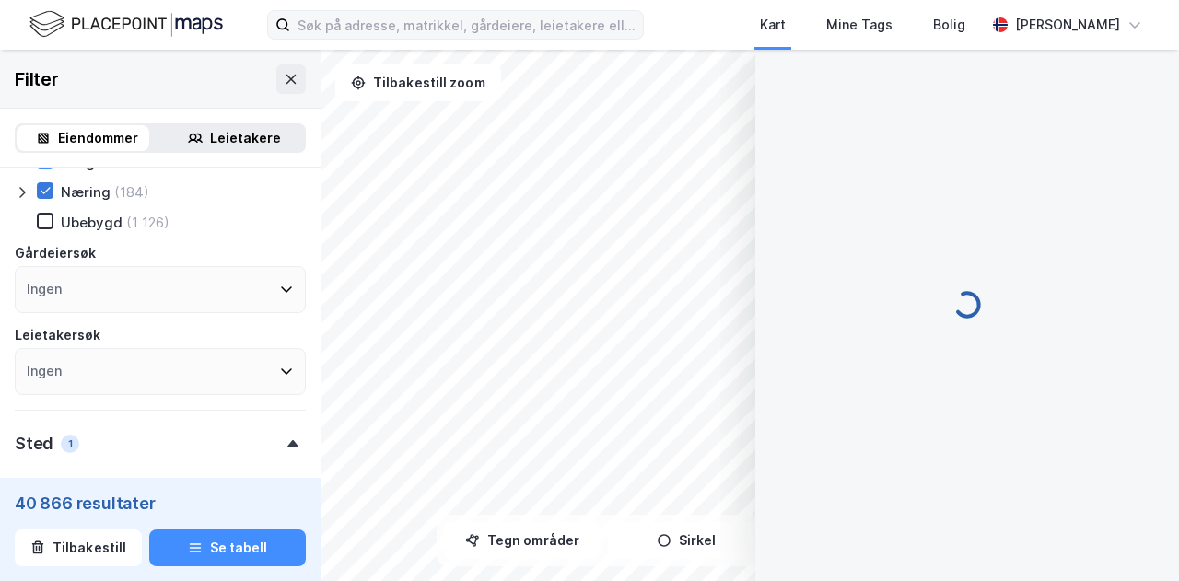
scroll to position [38, 0]
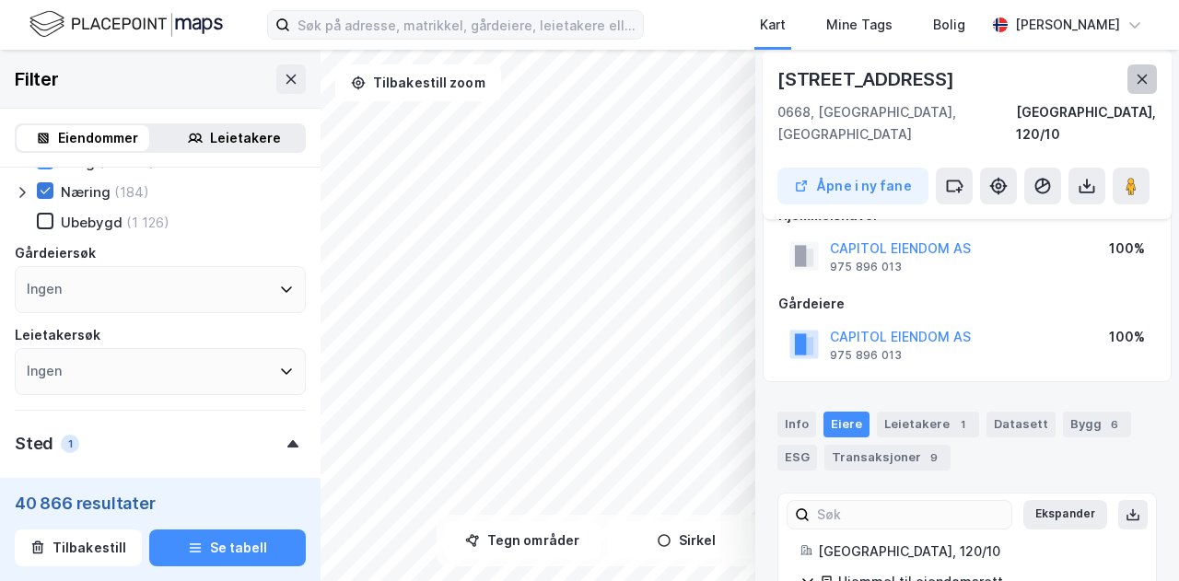
click at [1140, 80] on icon at bounding box center [1142, 79] width 10 height 9
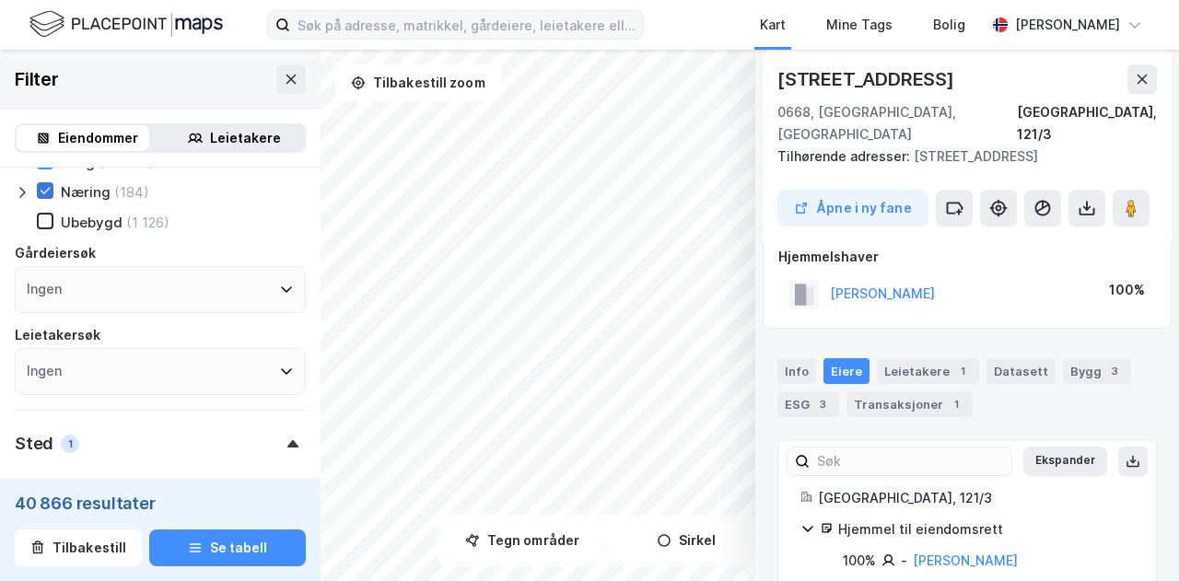
scroll to position [0, 0]
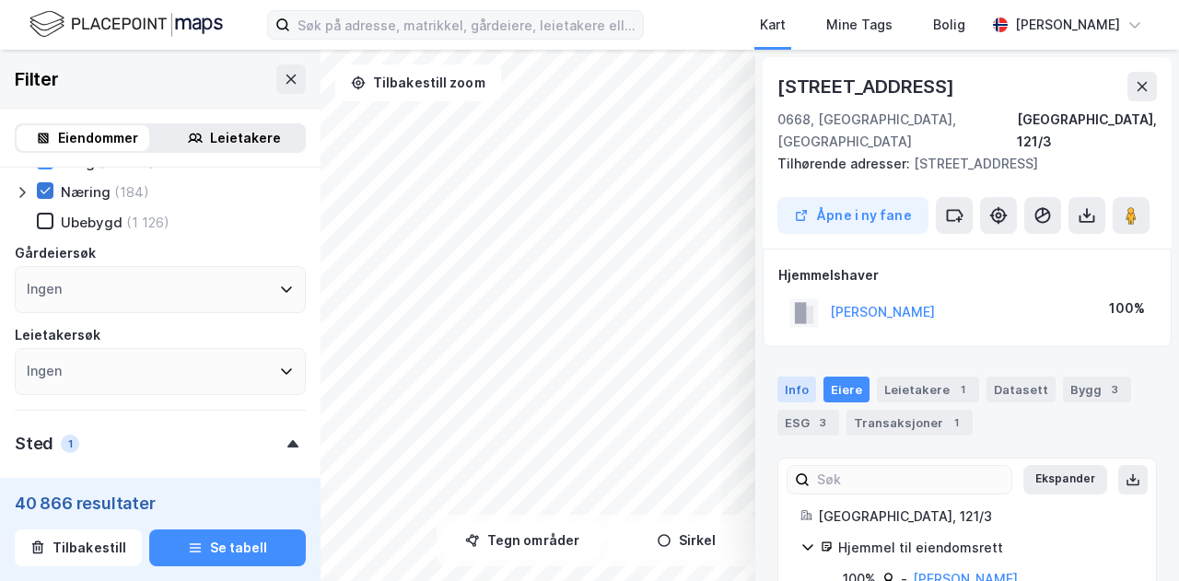
click at [794, 377] on div "Info" at bounding box center [796, 390] width 39 height 26
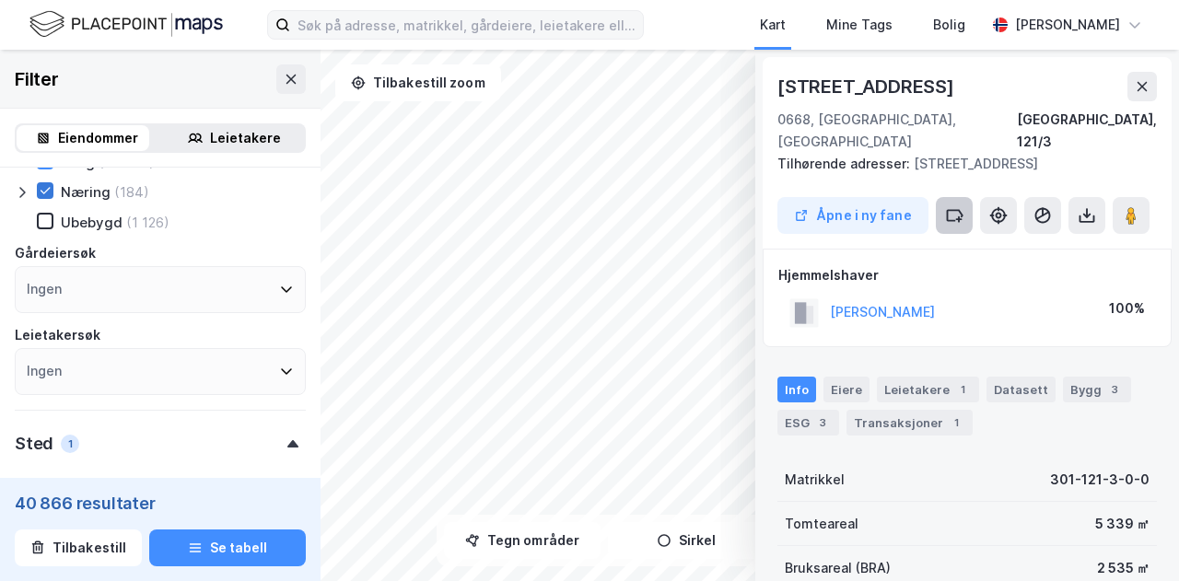
click at [954, 206] on icon at bounding box center [954, 215] width 18 height 18
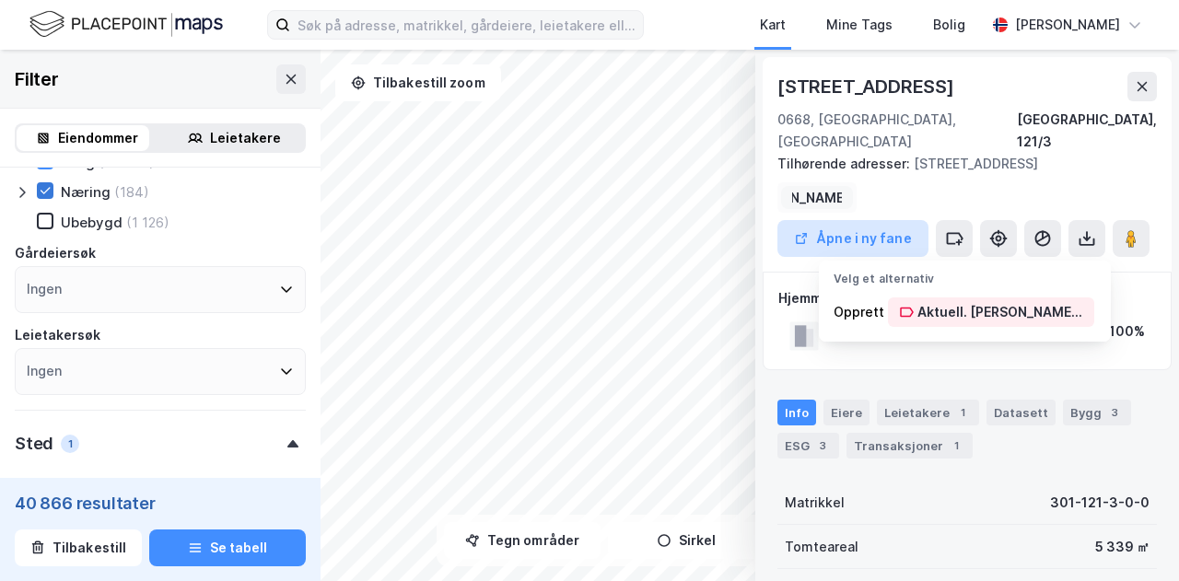
scroll to position [0, 111]
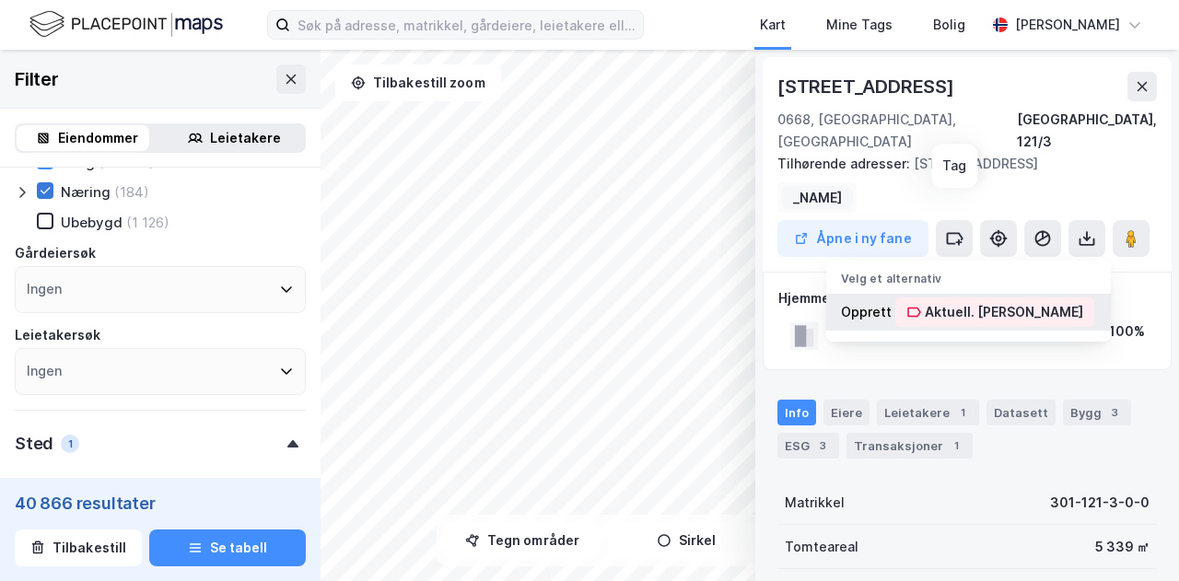
type input "Aktuell. [PERSON_NAME]"
click at [987, 301] on div "Aktuell. [PERSON_NAME]" at bounding box center [1004, 312] width 158 height 22
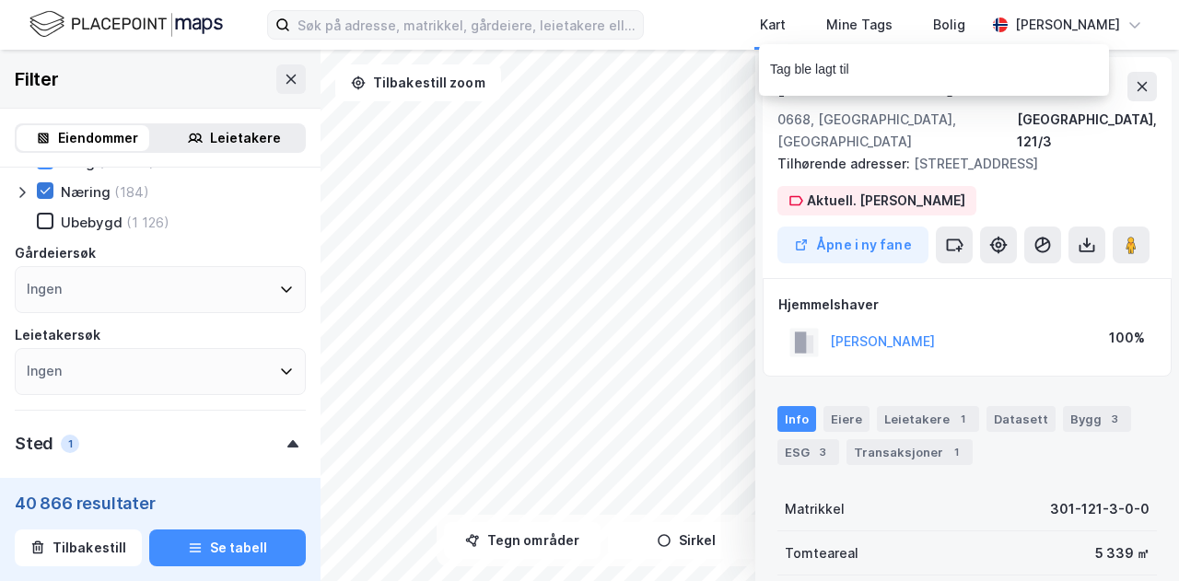
click at [1144, 90] on div "Tag ble lagt til" at bounding box center [989, 74] width 350 height 61
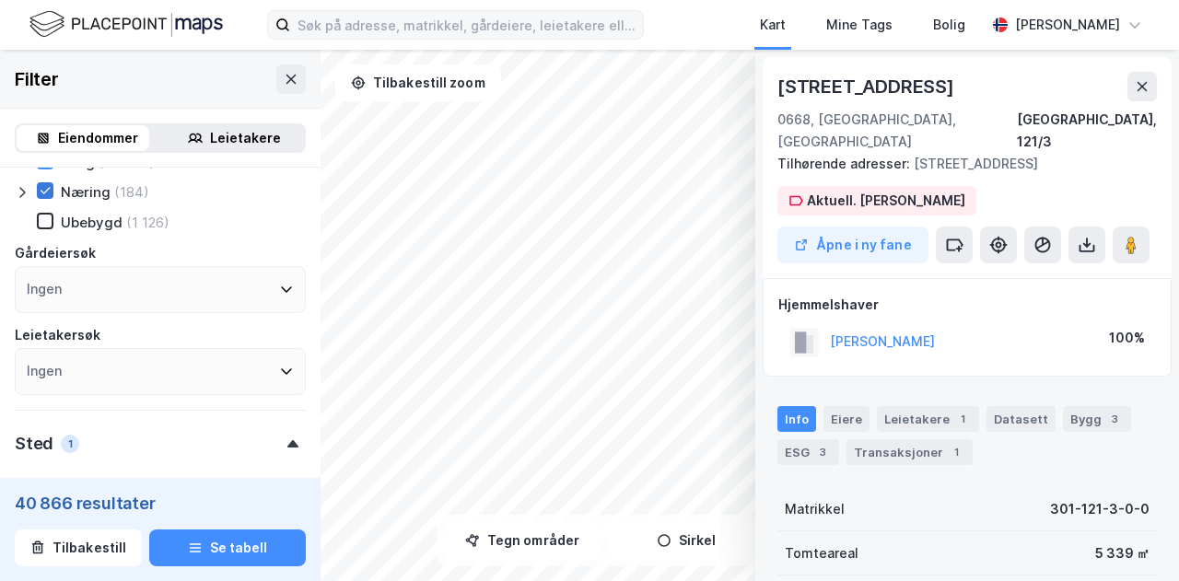
click at [1140, 86] on div "Tag ble lagt til" at bounding box center [989, 74] width 350 height 61
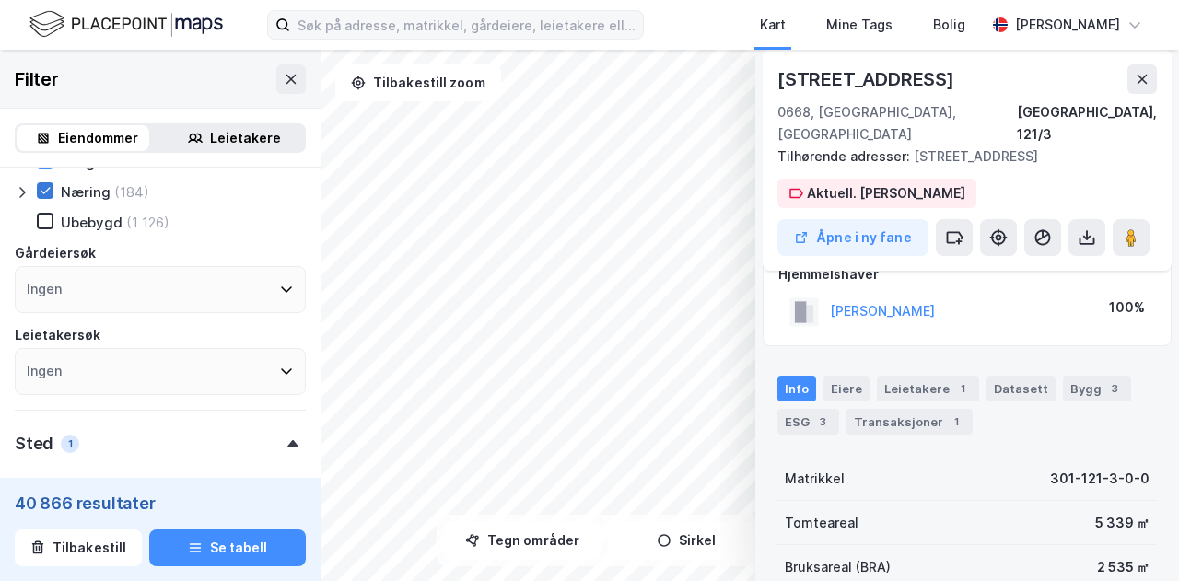
scroll to position [28, 0]
click at [832, 378] on div "Eiere" at bounding box center [846, 391] width 46 height 26
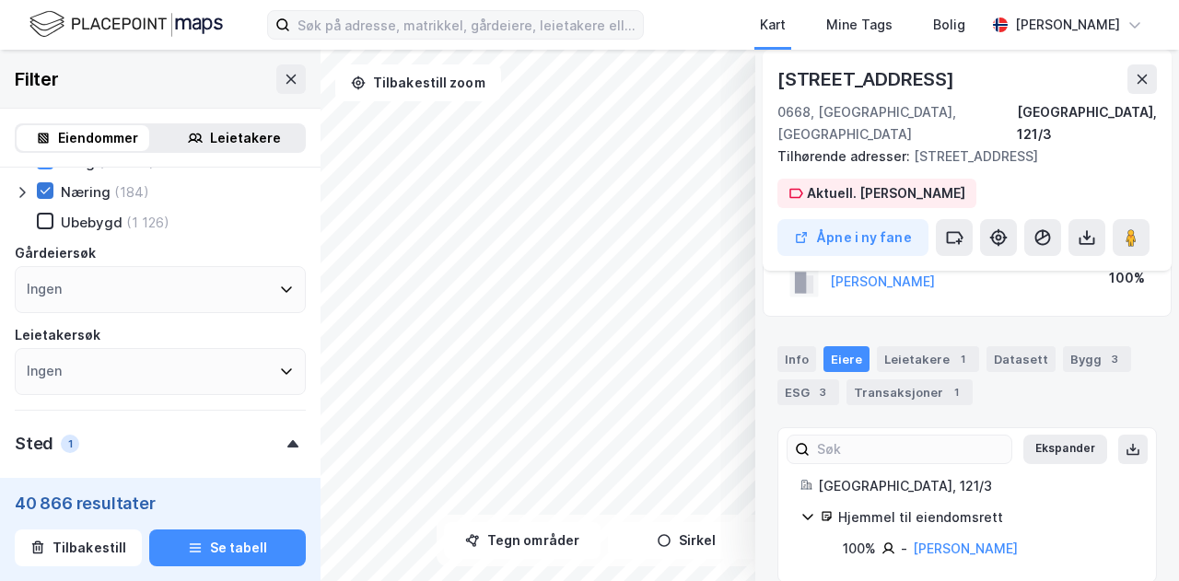
scroll to position [59, 0]
click at [1063, 347] on div "Bygg 3" at bounding box center [1097, 360] width 68 height 26
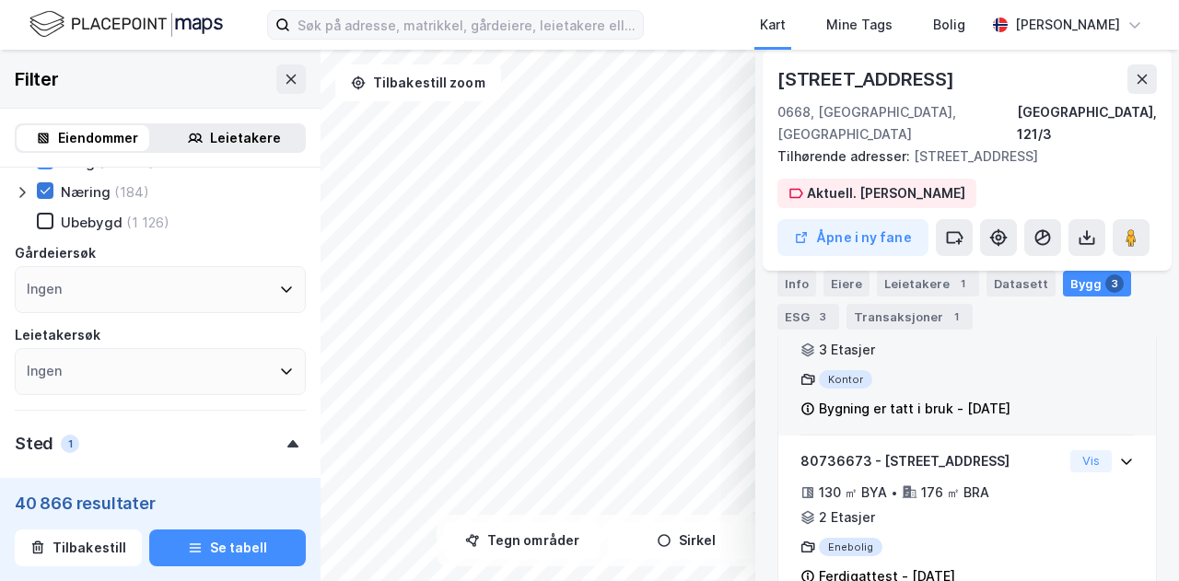
scroll to position [0, 0]
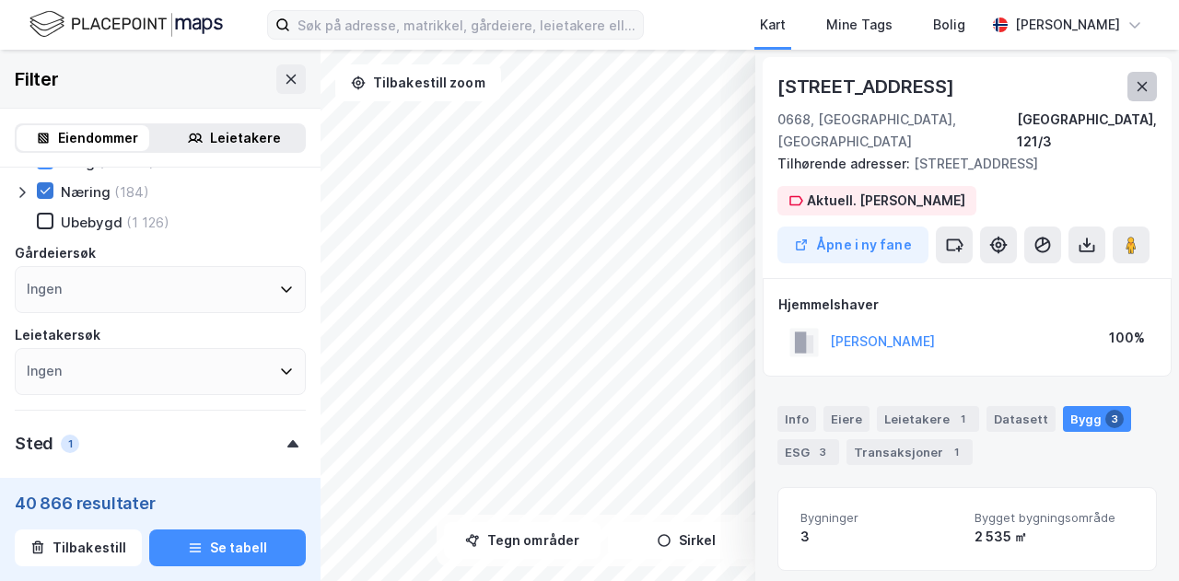
click at [1137, 84] on icon at bounding box center [1141, 86] width 15 height 15
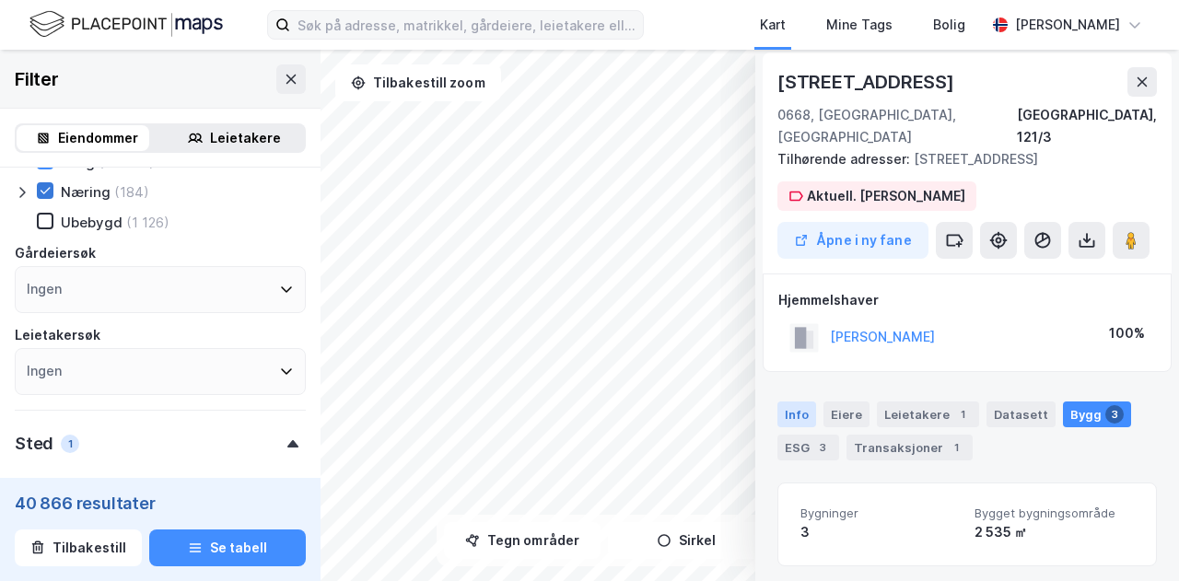
click at [796, 401] on div "Info" at bounding box center [796, 414] width 39 height 26
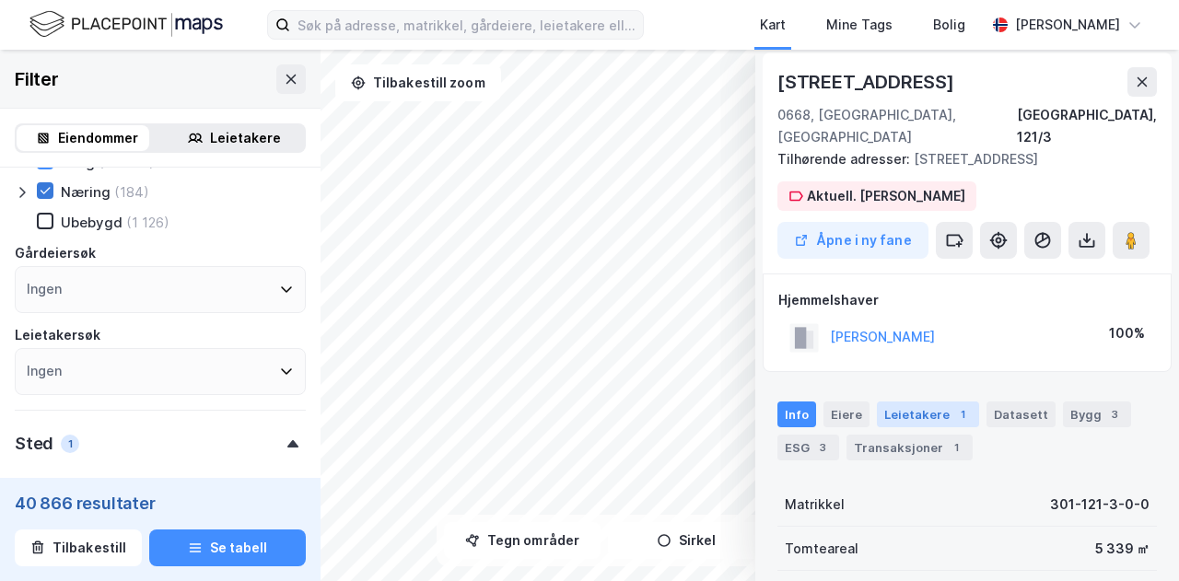
click at [897, 401] on div "Leietakere 1" at bounding box center [928, 414] width 102 height 26
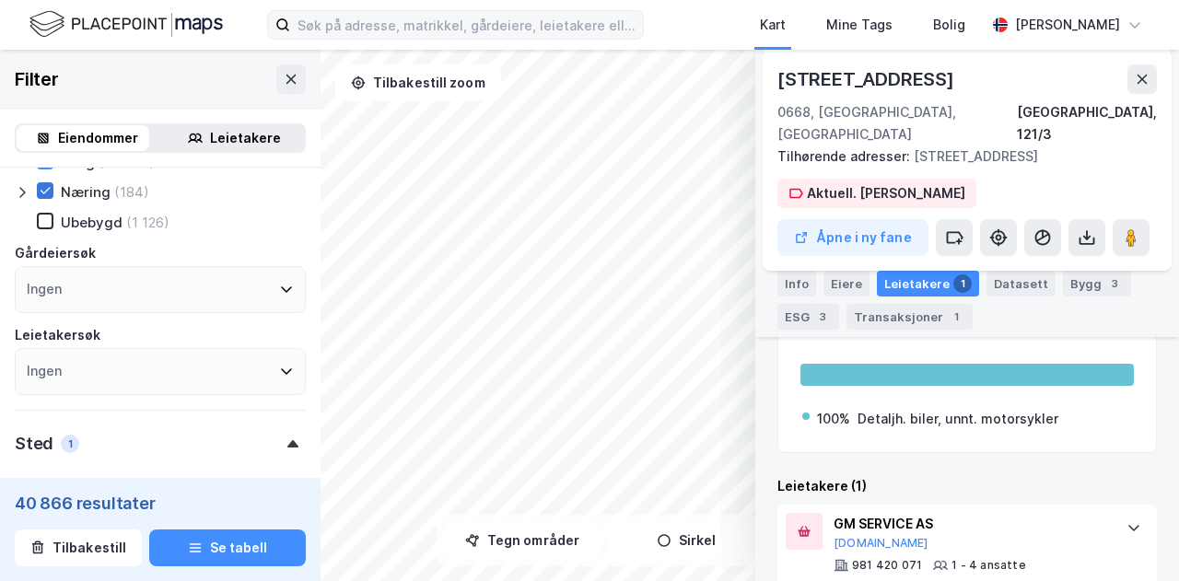
scroll to position [254, 0]
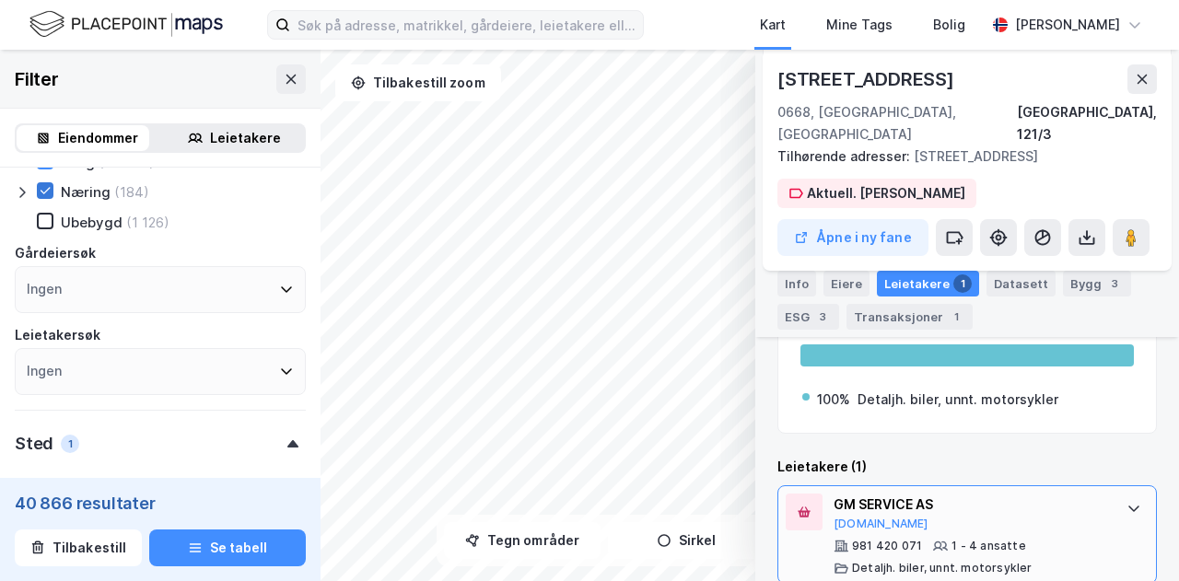
click at [886, 494] on div "GM SERVICE AS" at bounding box center [970, 505] width 274 height 22
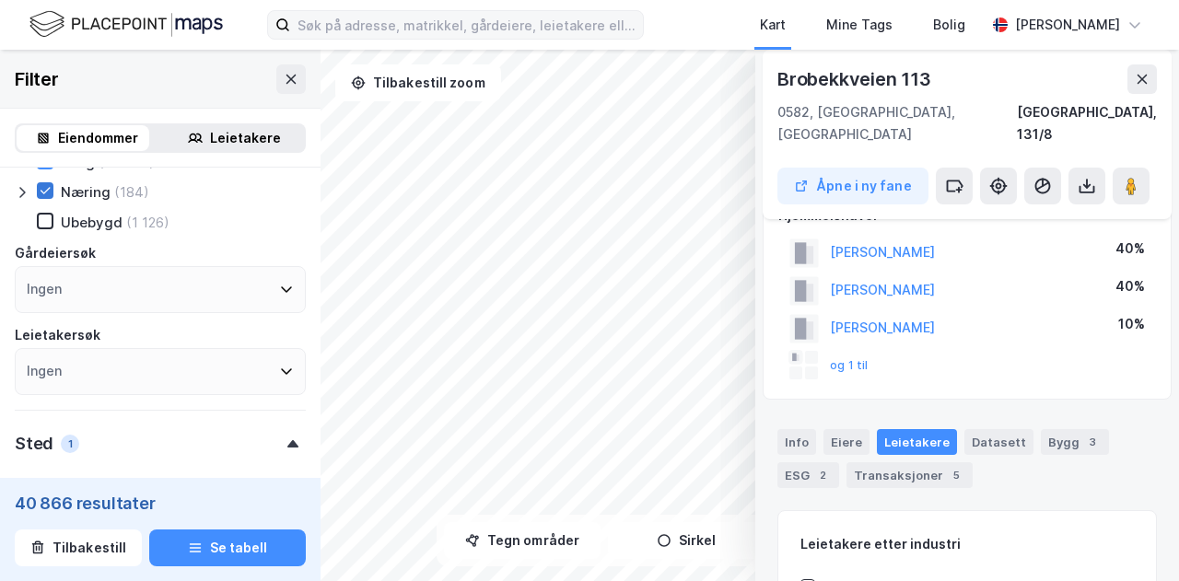
scroll to position [30, 0]
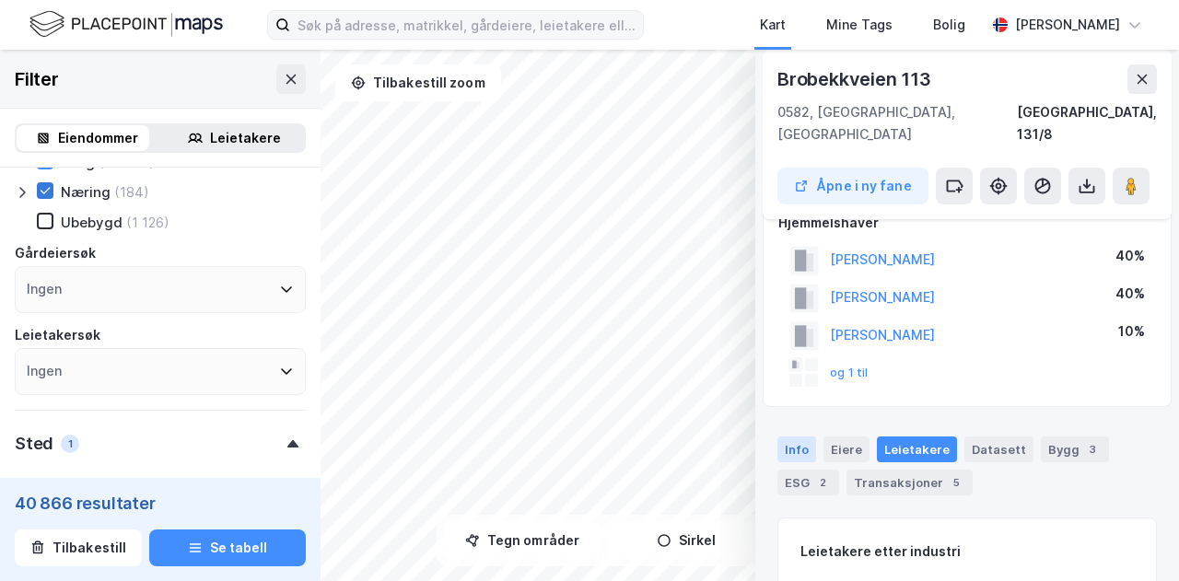
click at [797, 436] on div "Info" at bounding box center [796, 449] width 39 height 26
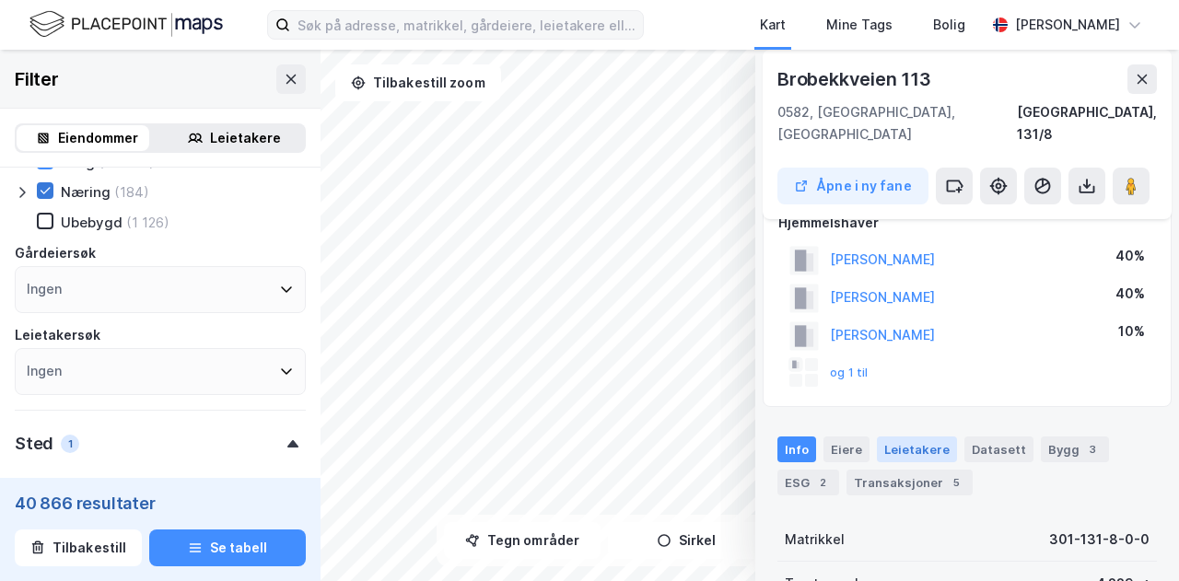
click at [884, 436] on div "Leietakere" at bounding box center [917, 449] width 80 height 26
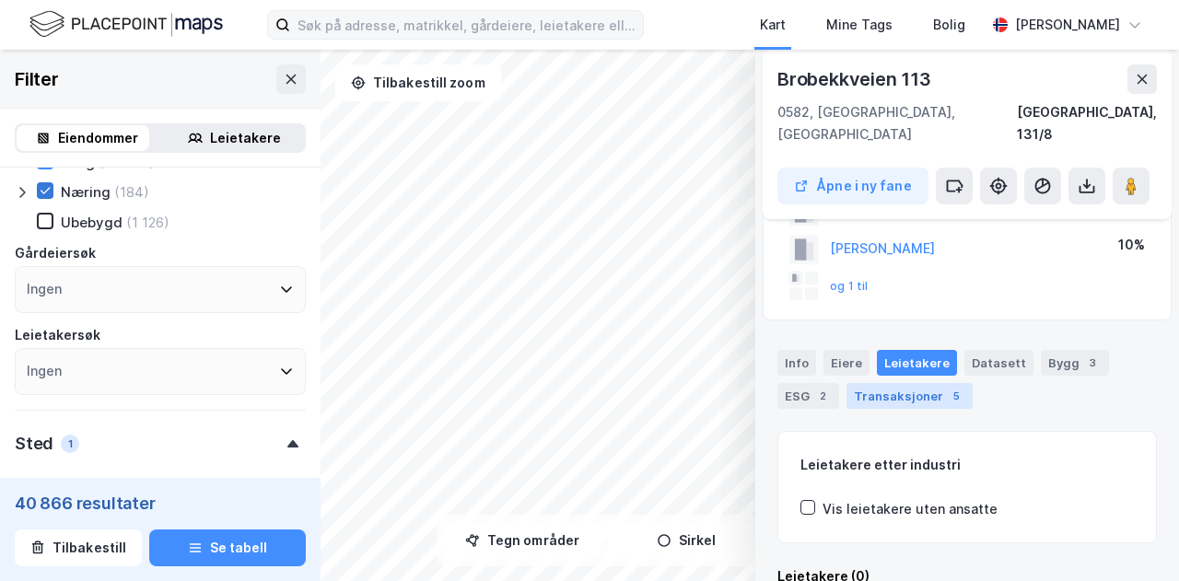
scroll to position [109, 0]
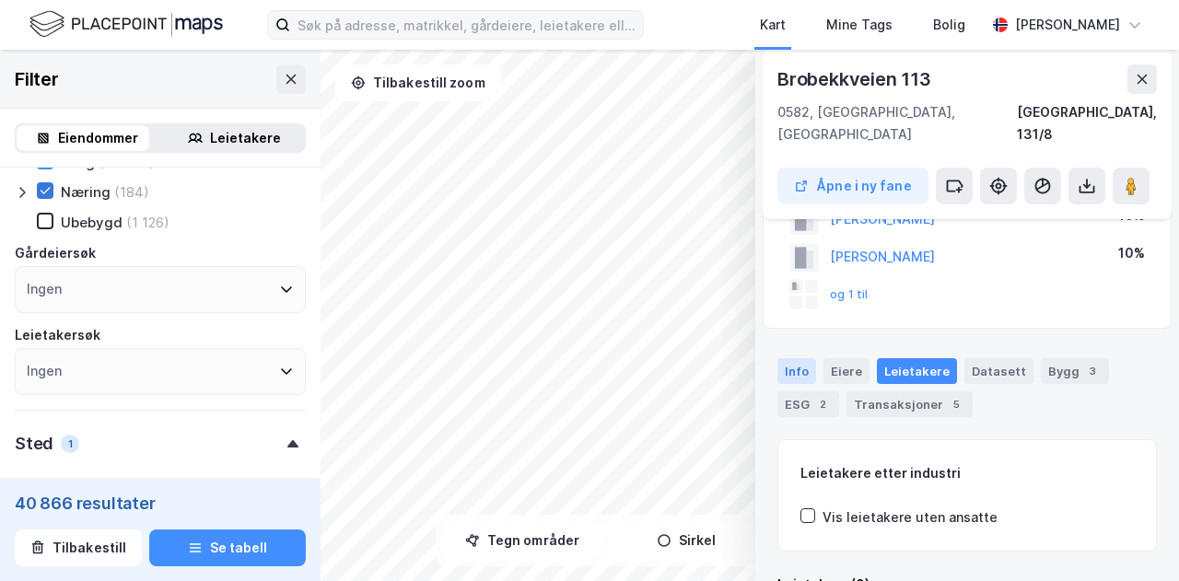
click at [788, 358] on div "Info" at bounding box center [796, 371] width 39 height 26
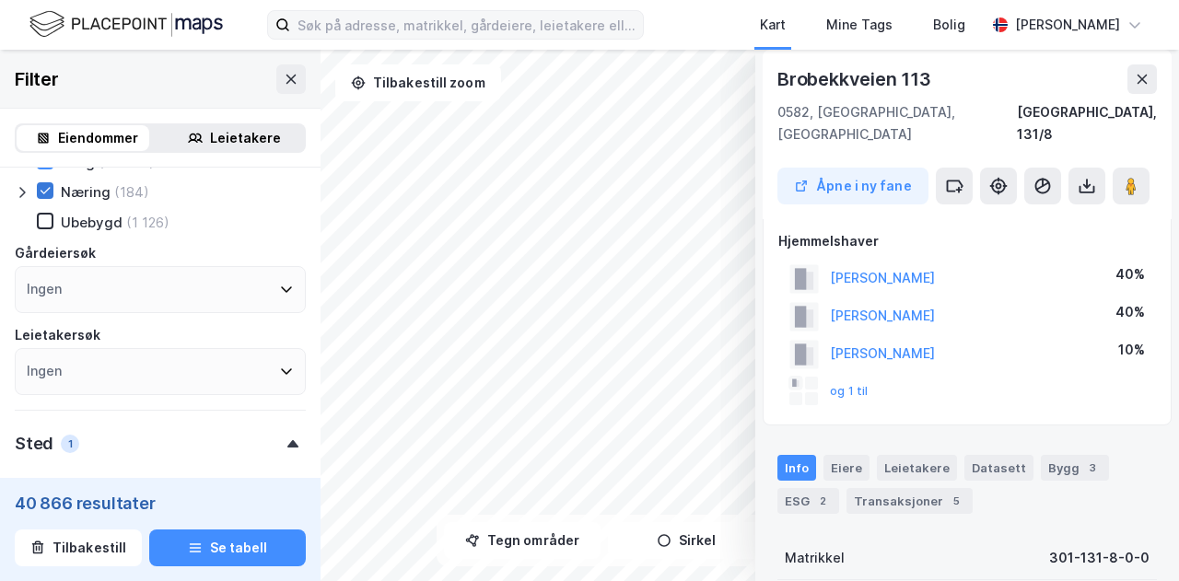
scroll to position [0, 0]
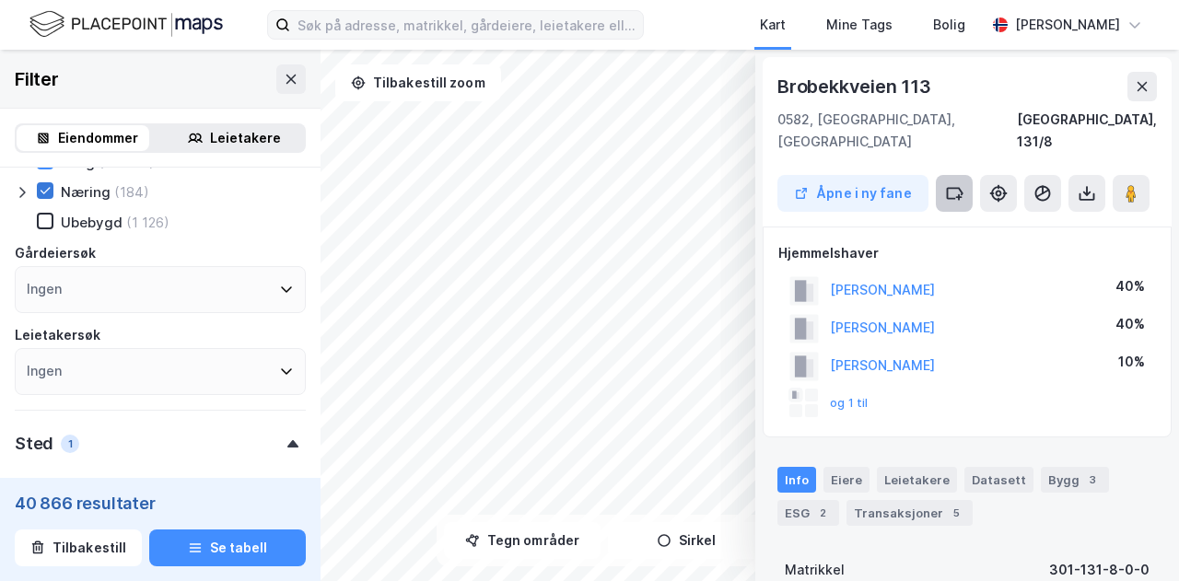
click at [948, 188] on icon at bounding box center [955, 193] width 15 height 10
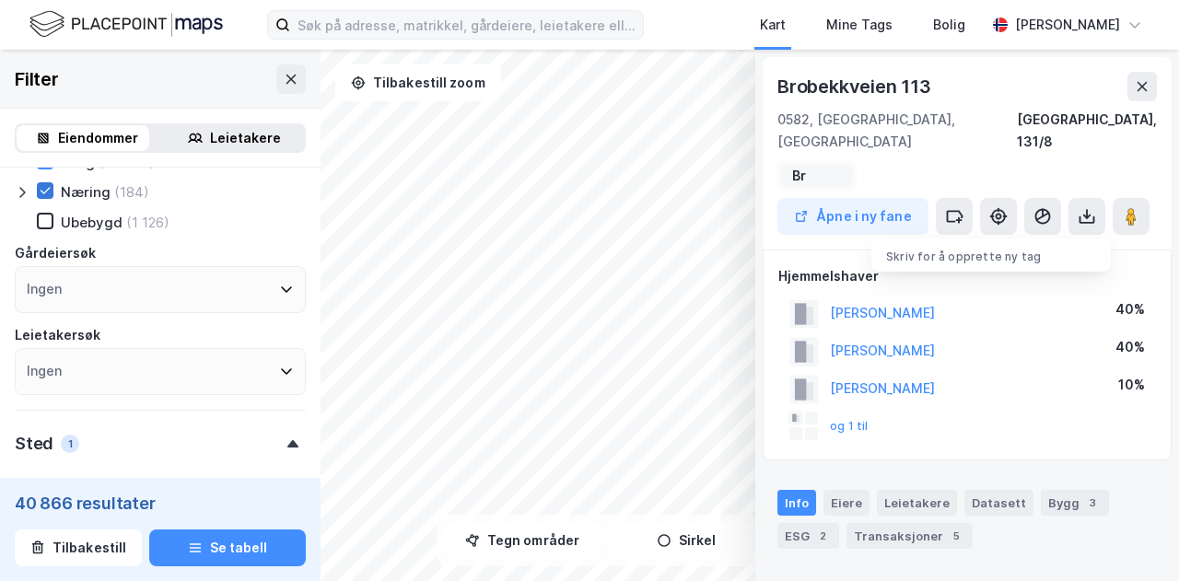
type input "B"
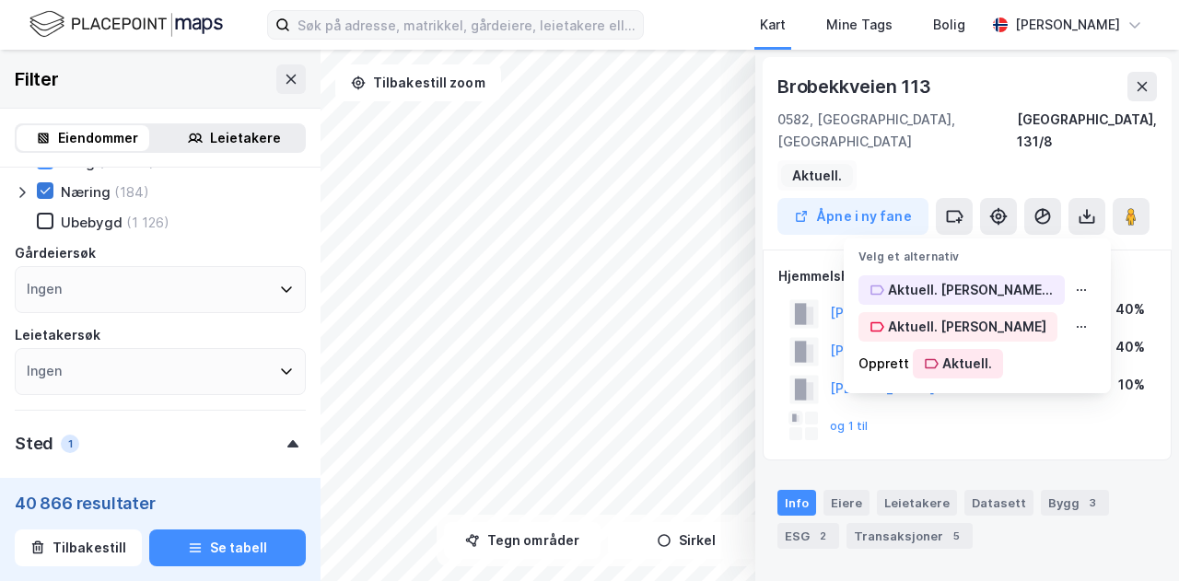
type input "Aktuell."
click at [936, 150] on div "[STREET_ADDRESS], 131/8 Aktuell. Åpne i ny fane Velg et alternativ Aktuell. [PE…" at bounding box center [966, 153] width 409 height 192
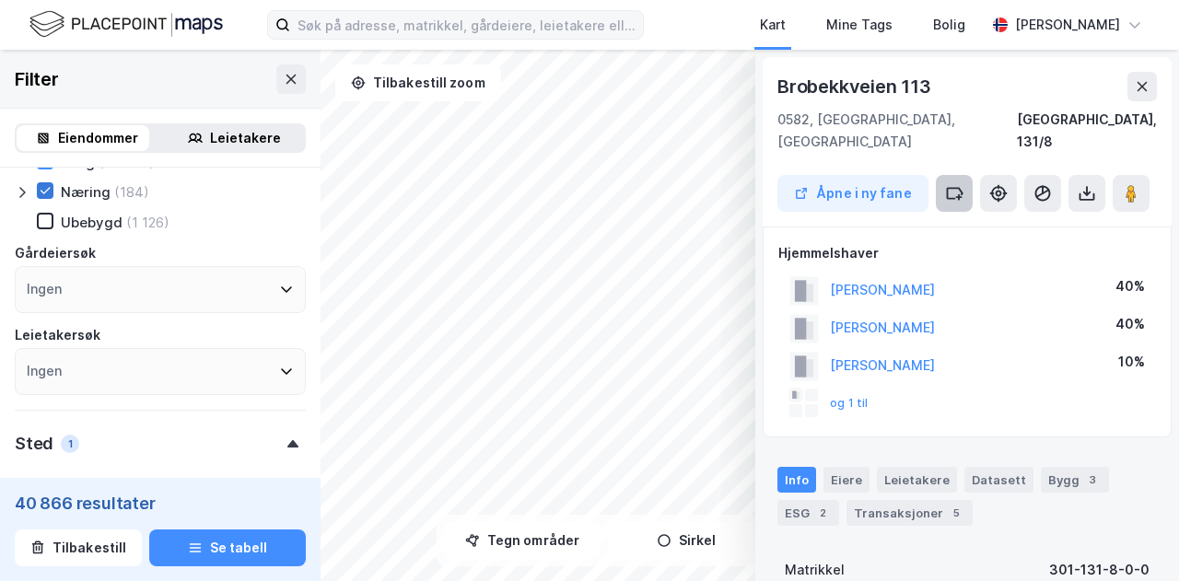
click at [957, 184] on icon at bounding box center [954, 193] width 18 height 18
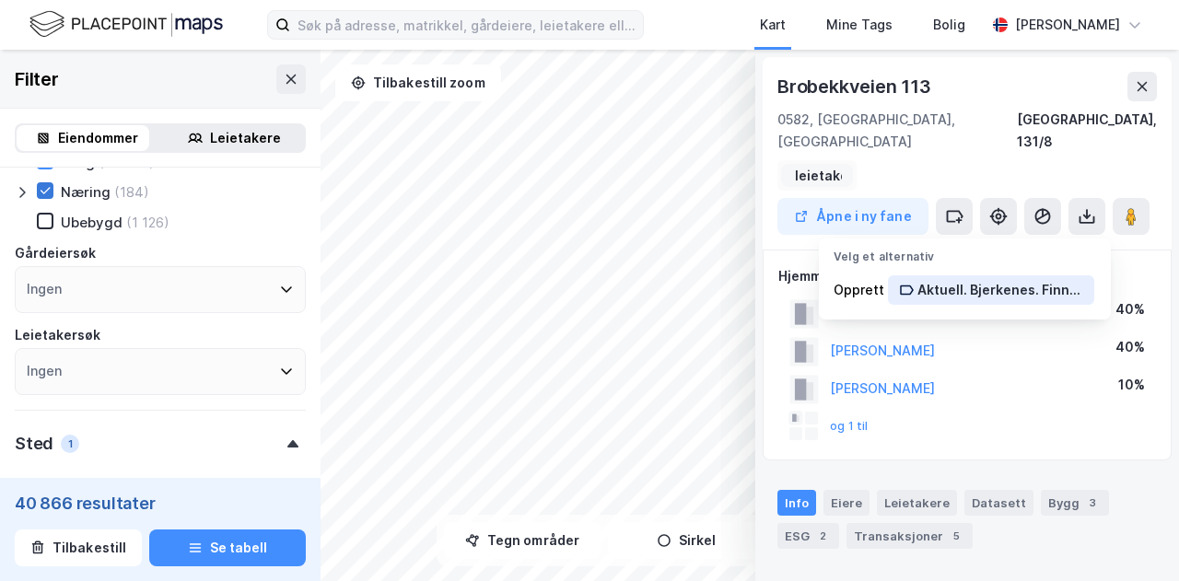
scroll to position [0, 168]
type input "Aktuell. Bjerkenes. Finne leietaker?"
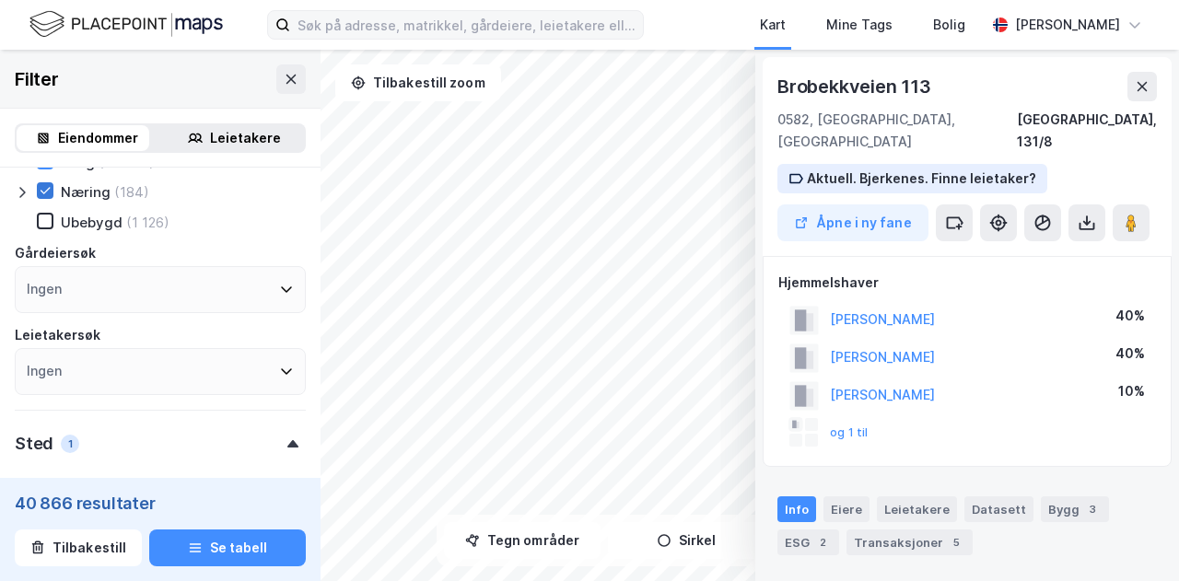
click at [524, 36] on div "Kart Mine Tags Bolig [PERSON_NAME] © Mapbox © OpenStreetMap Improve this map © …" at bounding box center [589, 290] width 1179 height 581
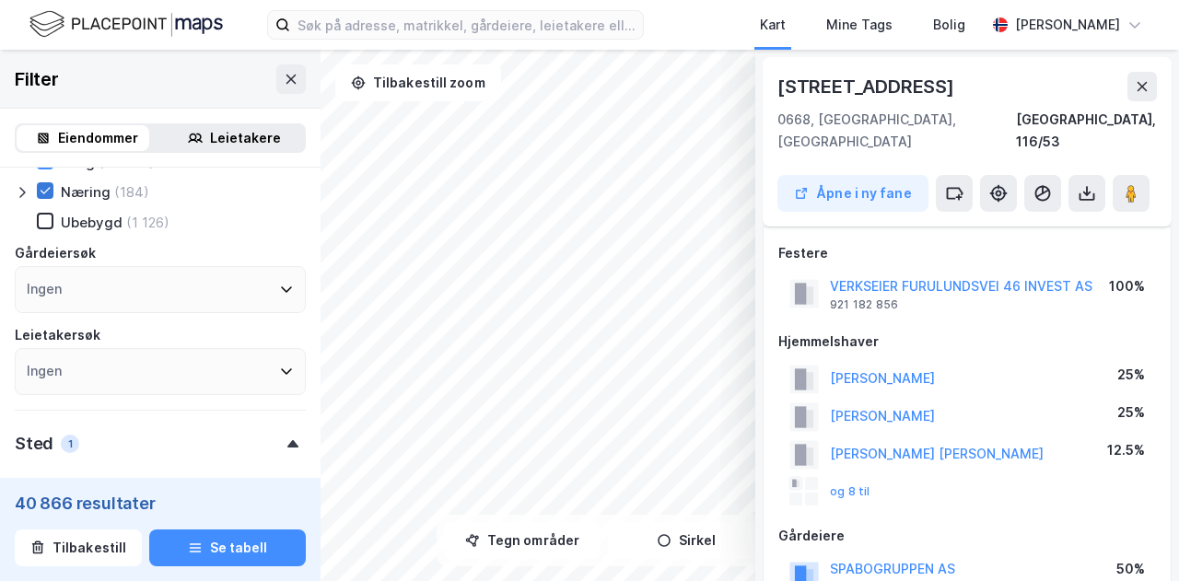
scroll to position [214, 0]
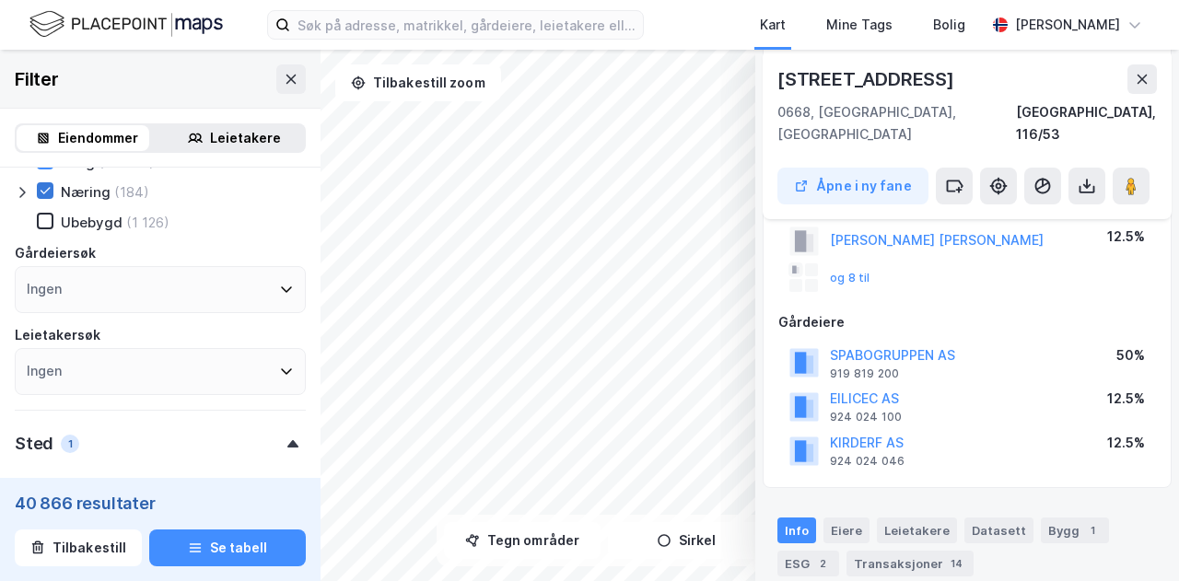
click at [779, 227] on div "© Mapbox © OpenStreetMap Improve this map © Maxar [STREET_ADDRESS], 116/53 Åpne…" at bounding box center [589, 315] width 1179 height 531
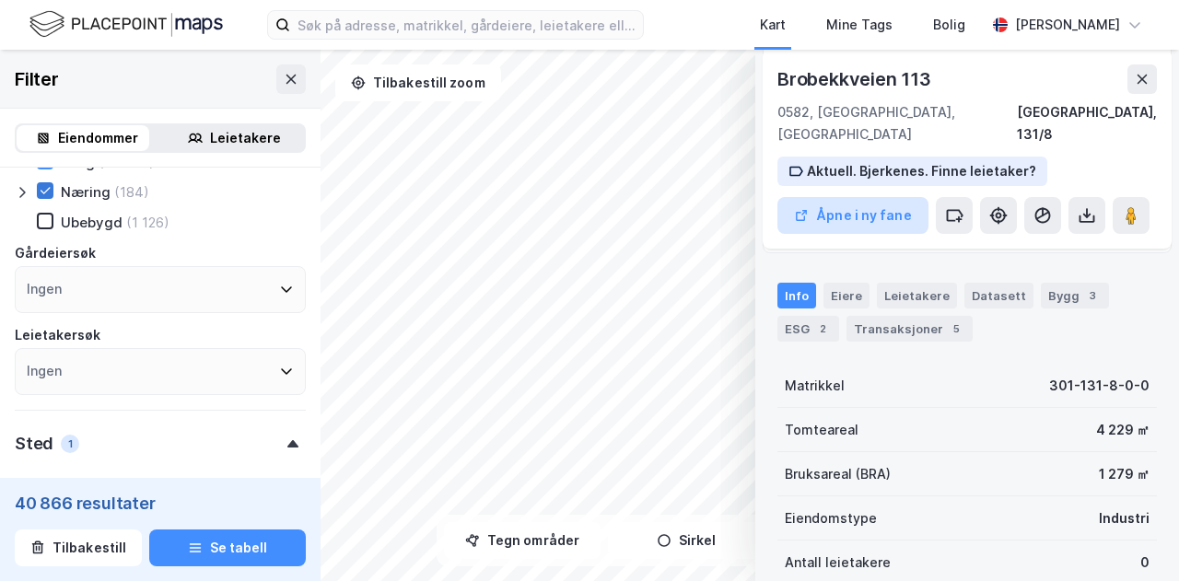
click at [778, 193] on div "© Mapbox © OpenStreetMap Improve this map © Maxar [STREET_ADDRESS]. Bjerkenes. …" at bounding box center [589, 315] width 1179 height 531
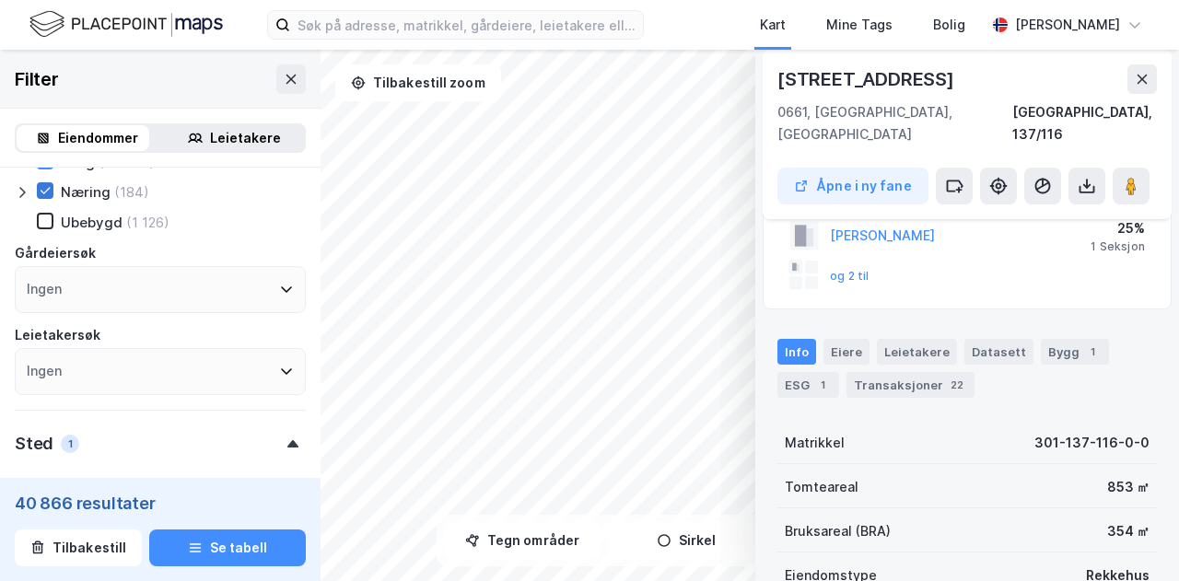
scroll to position [0, 0]
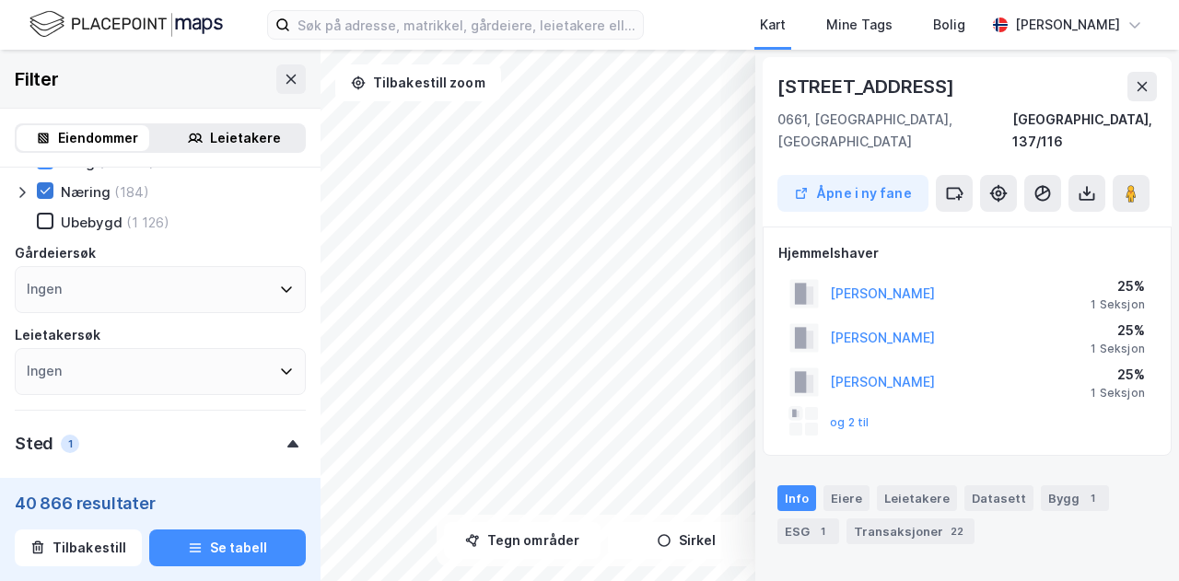
click at [779, 146] on div "© Mapbox © OpenStreetMap Improve this map © Maxar [STREET_ADDRESS] fane [PERSON…" at bounding box center [589, 315] width 1179 height 531
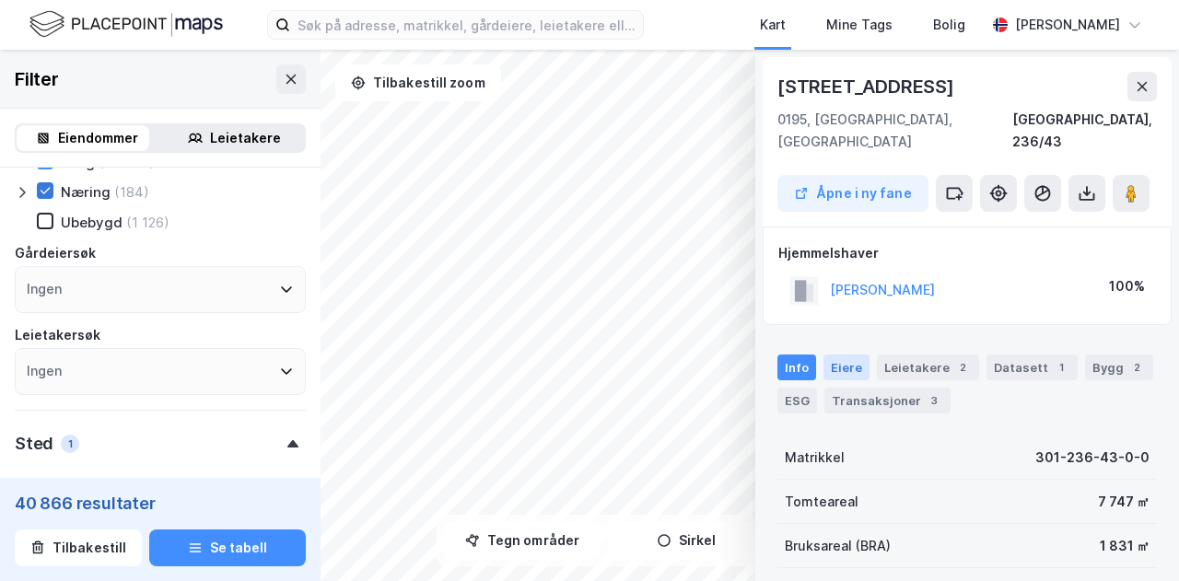
click at [841, 355] on div "Eiere" at bounding box center [846, 368] width 46 height 26
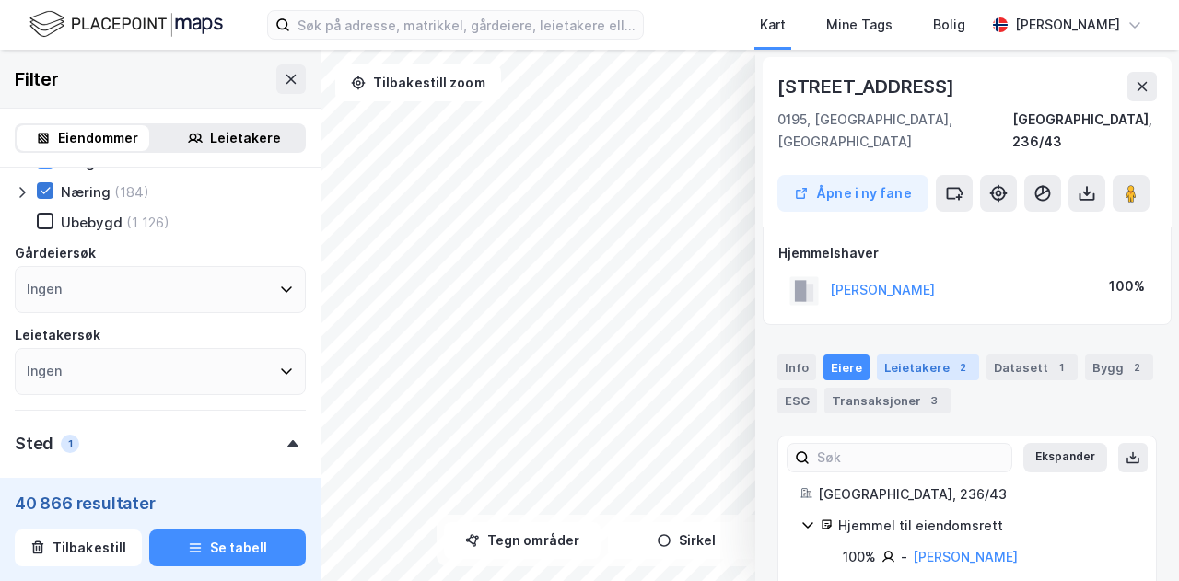
click at [904, 355] on div "Leietakere 2" at bounding box center [928, 368] width 102 height 26
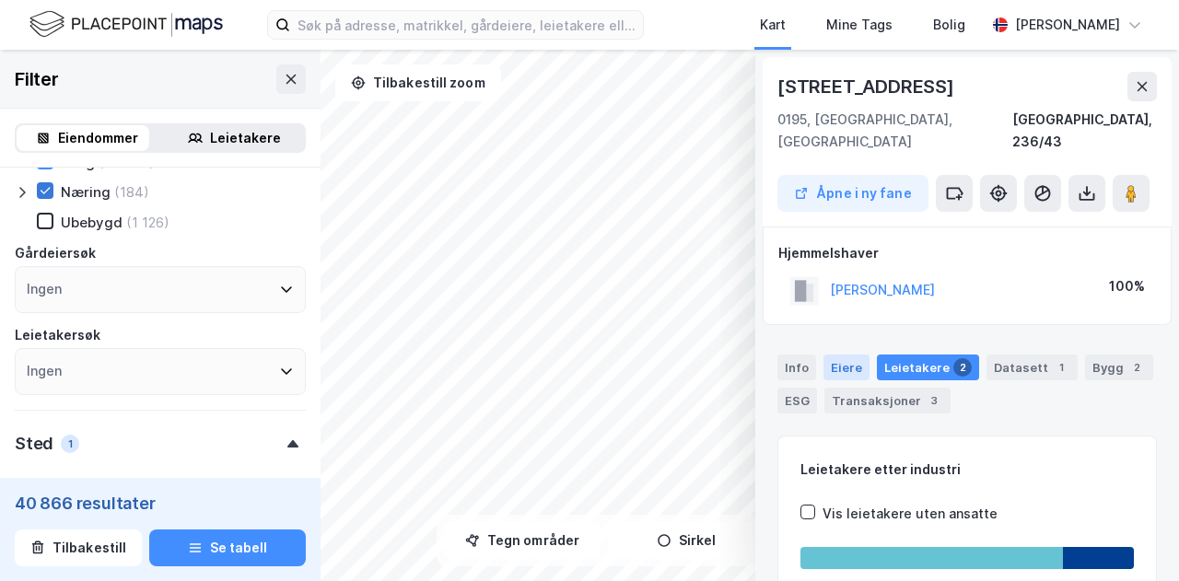
click at [849, 355] on div "Eiere" at bounding box center [846, 368] width 46 height 26
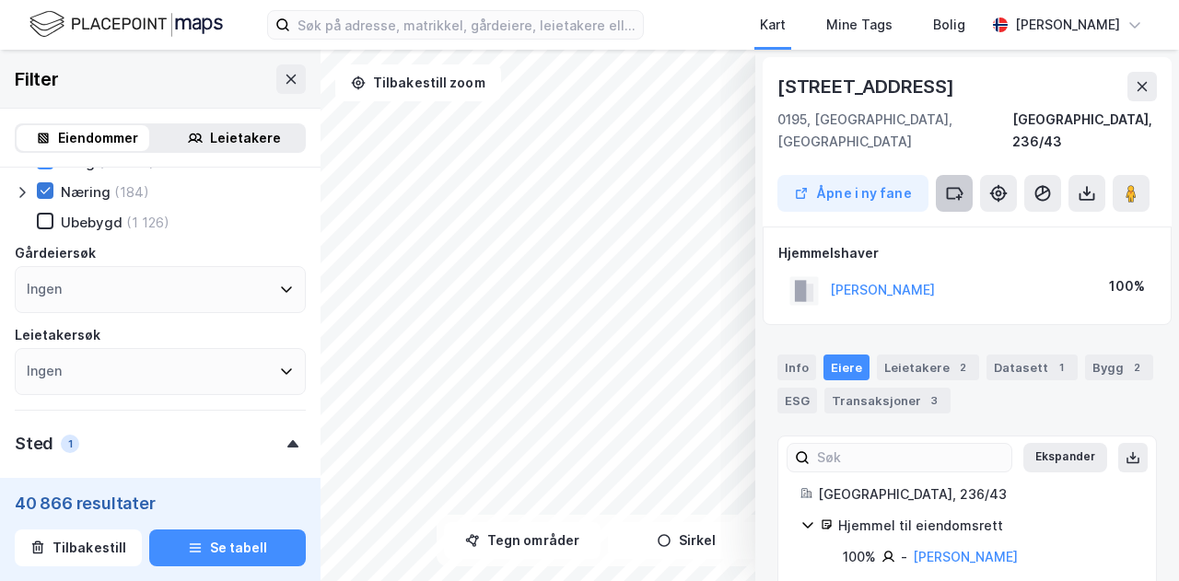
click at [963, 175] on button at bounding box center [954, 193] width 37 height 37
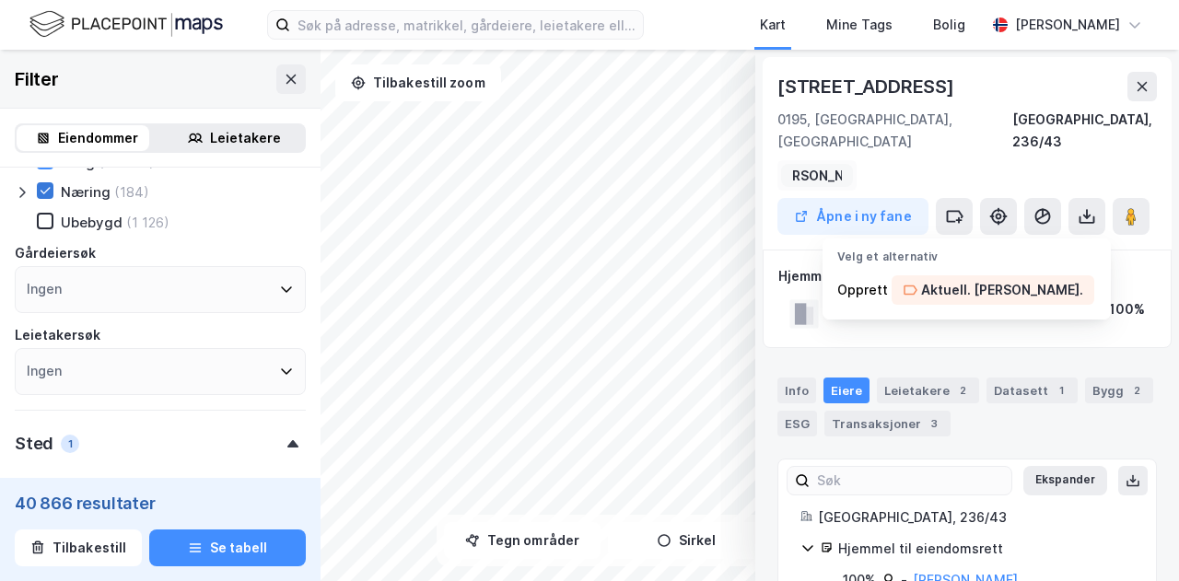
scroll to position [0, 77]
type input "Aktuell. [PERSON_NAME]."
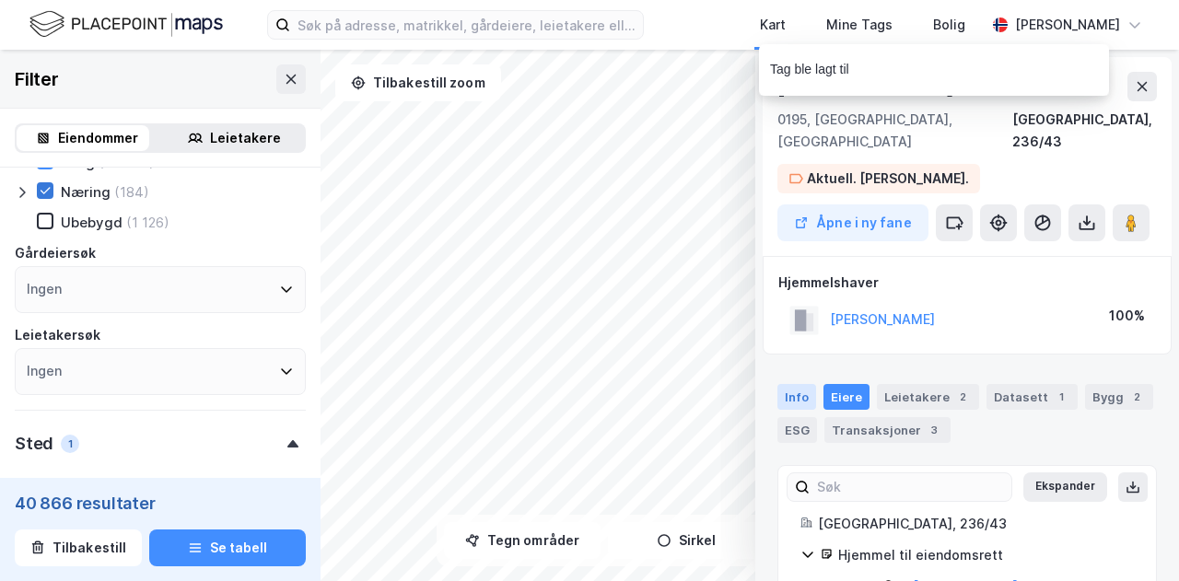
click at [785, 384] on div "Info" at bounding box center [796, 397] width 39 height 26
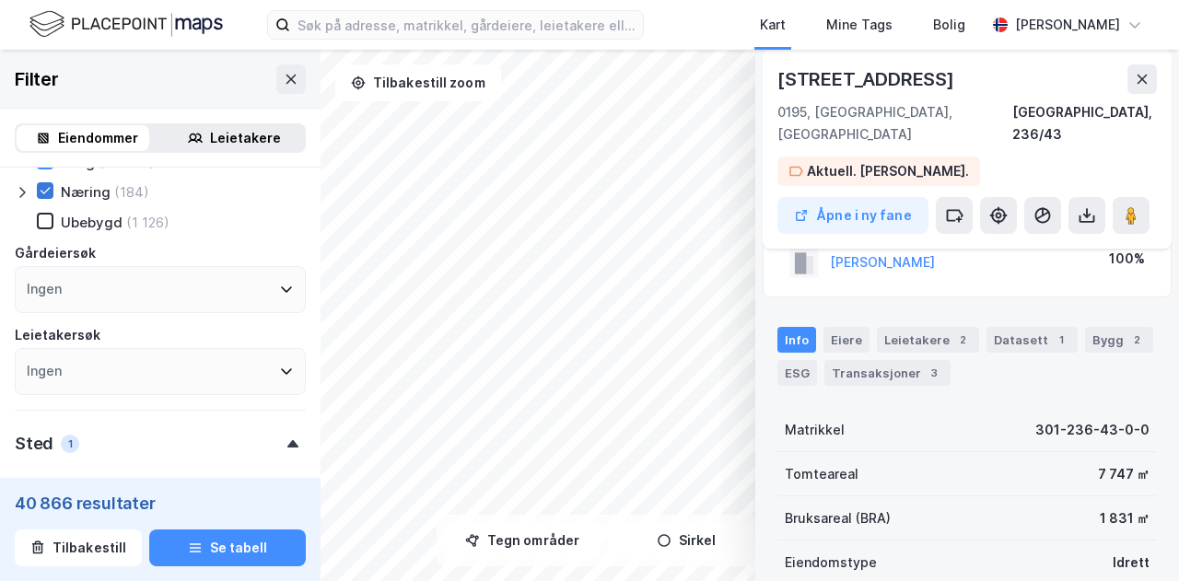
scroll to position [0, 0]
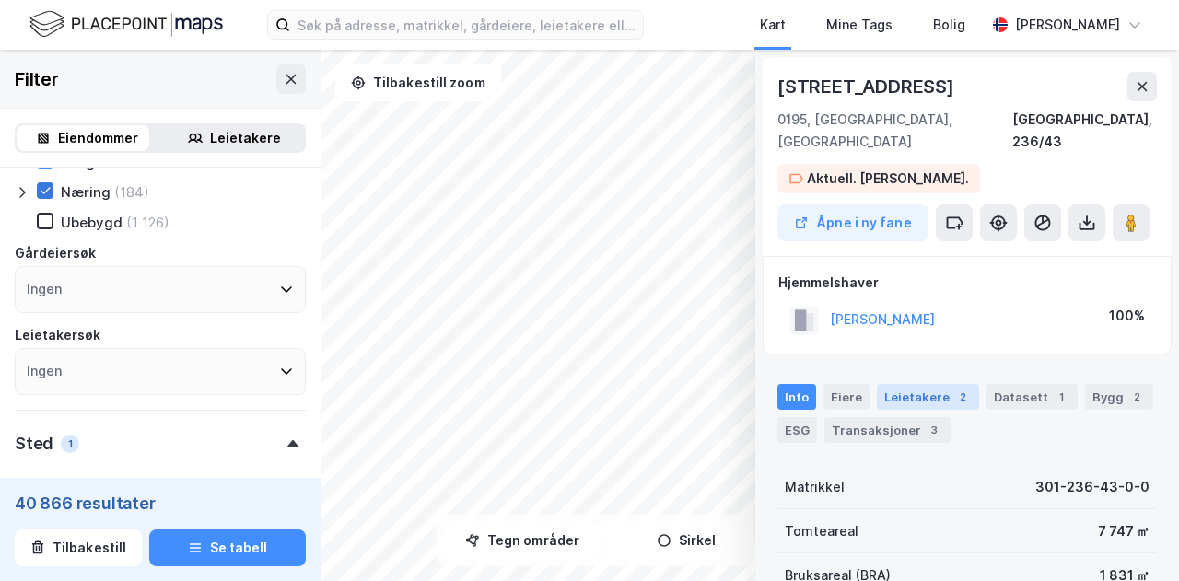
click at [926, 384] on div "Leietakere 2" at bounding box center [928, 397] width 102 height 26
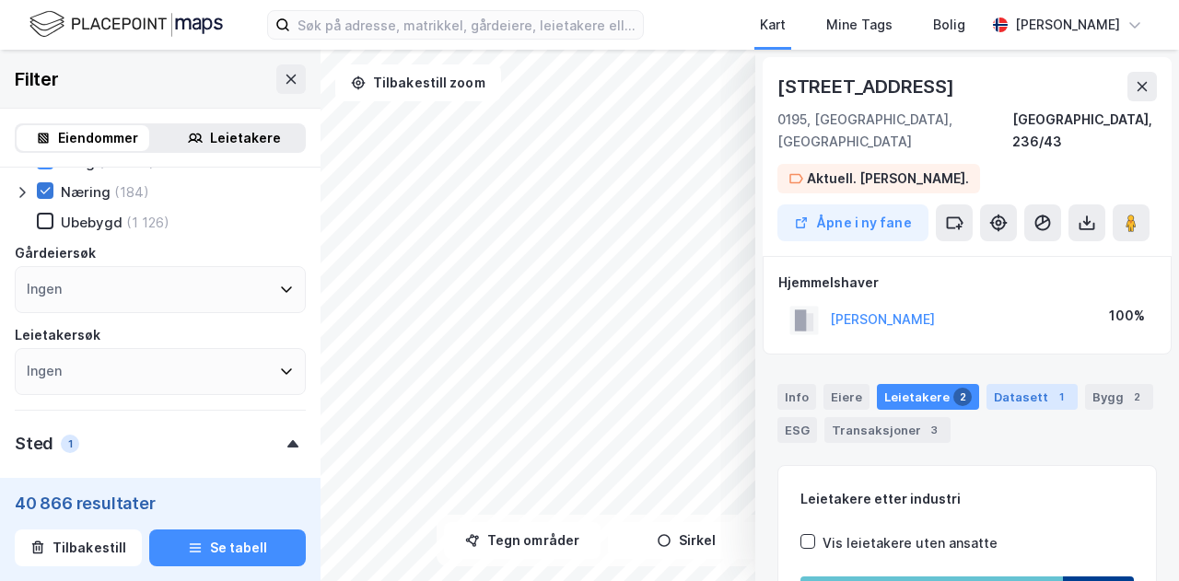
click at [1030, 384] on div "Datasett 1" at bounding box center [1031, 397] width 91 height 26
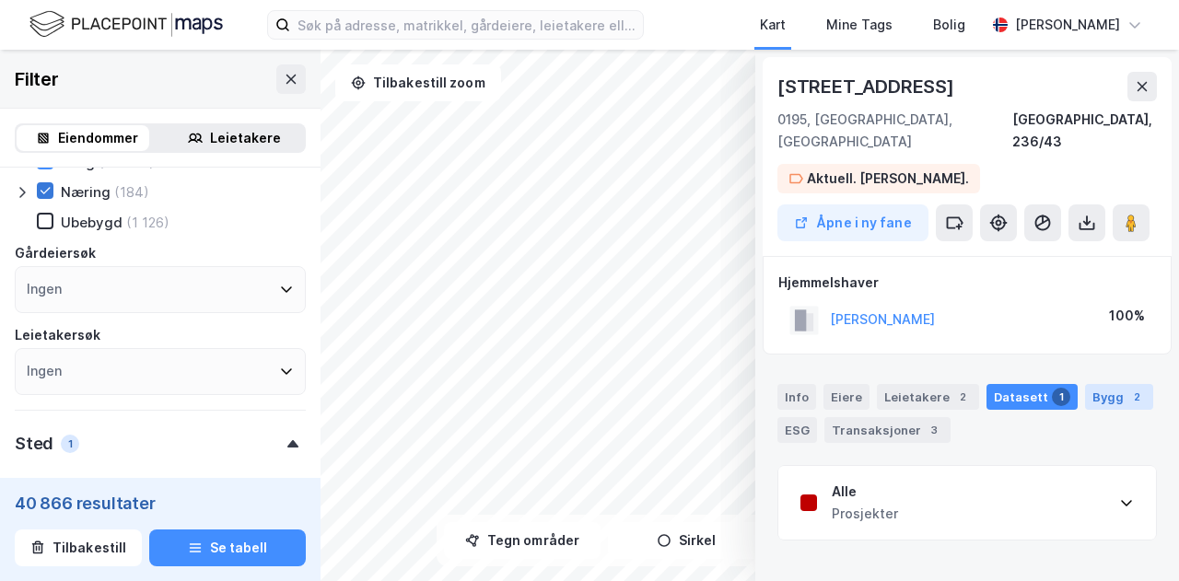
click at [1092, 384] on div "Bygg 2" at bounding box center [1119, 397] width 68 height 26
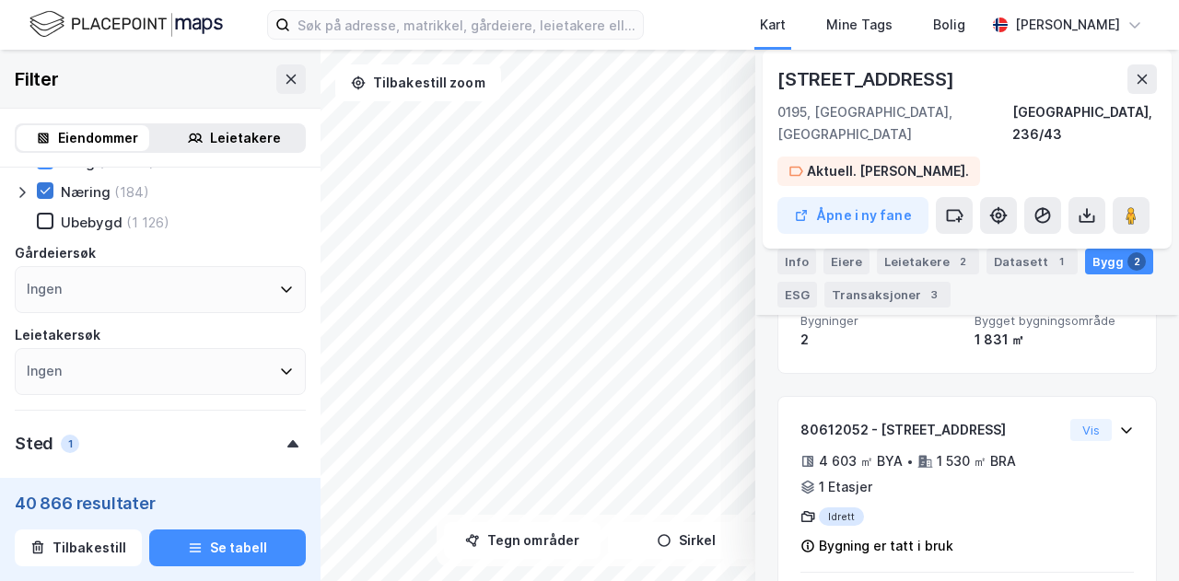
scroll to position [49, 0]
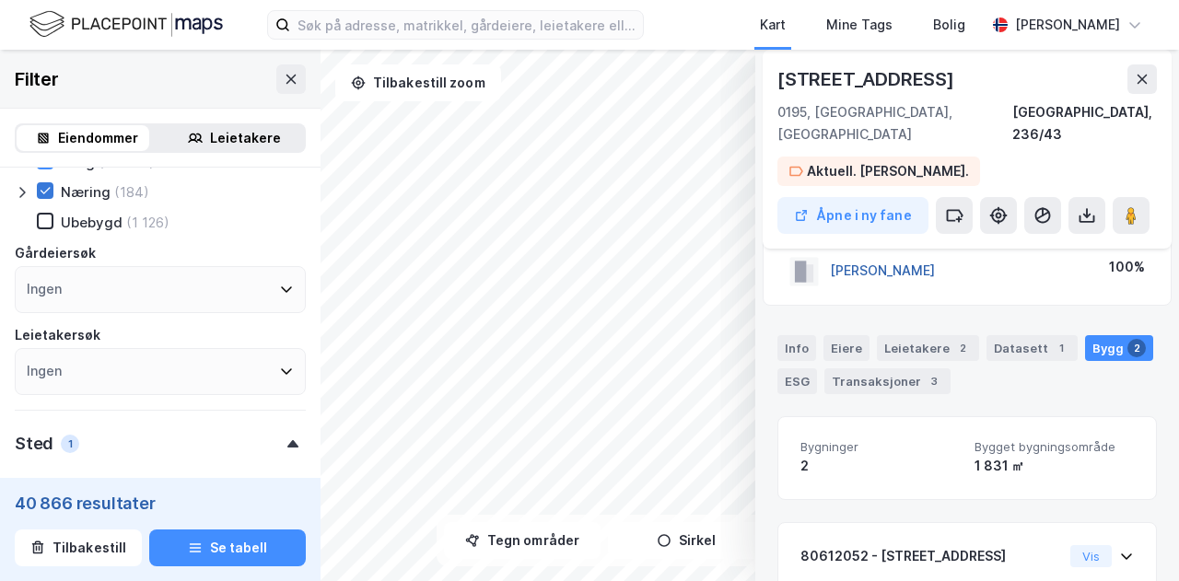
click at [0, 0] on button "[PERSON_NAME]" at bounding box center [0, 0] width 0 height 0
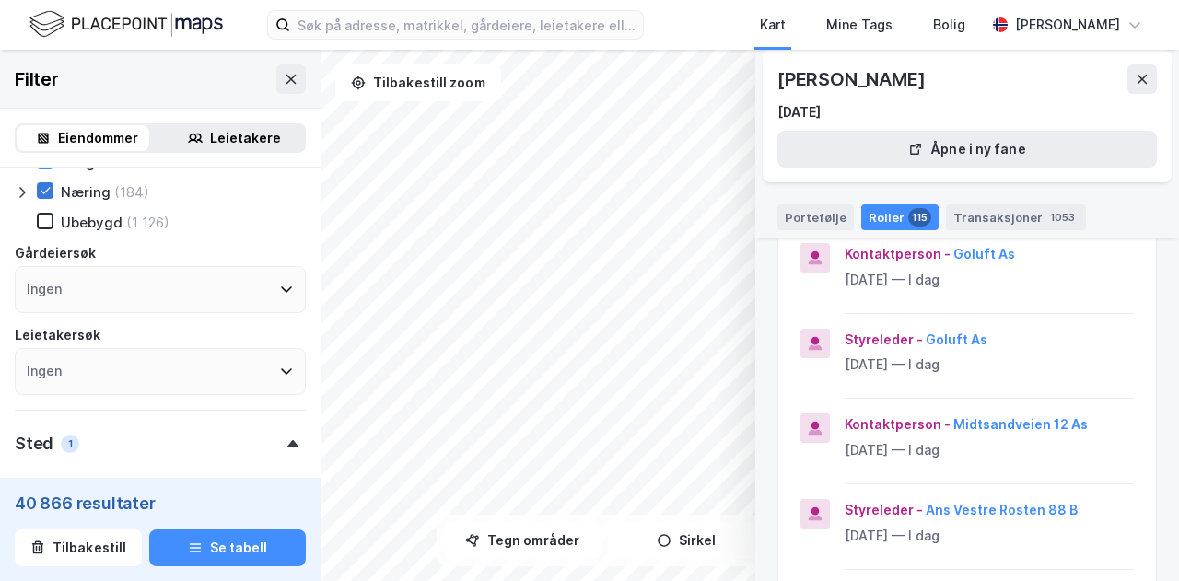
scroll to position [0, 0]
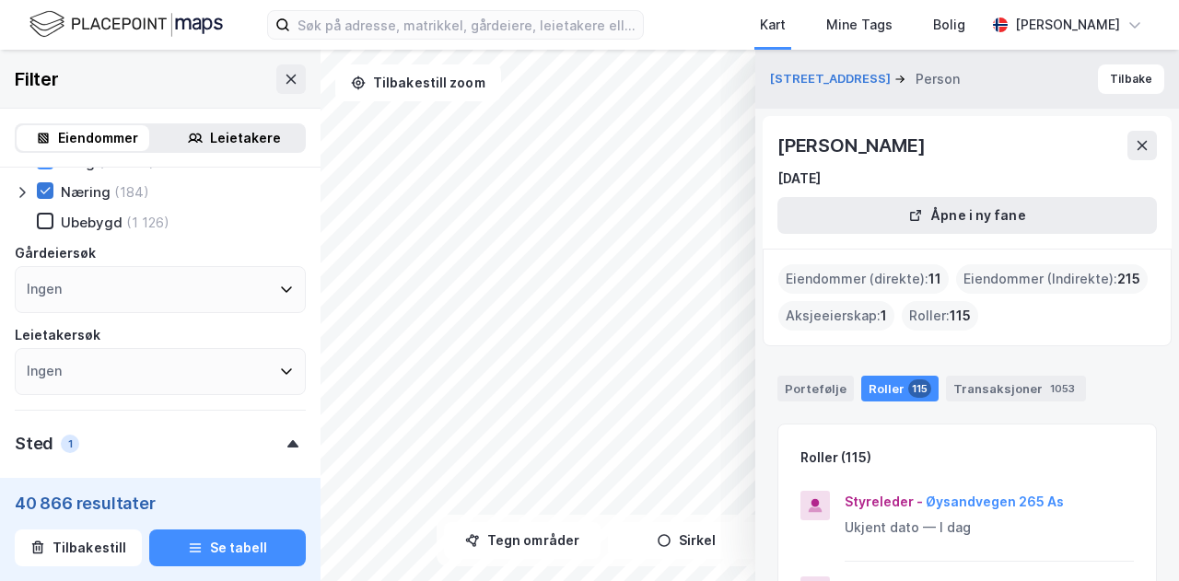
click at [869, 271] on div "Eiendommer (direkte) : 11" at bounding box center [863, 278] width 170 height 29
click at [843, 277] on div "Eiendommer (direkte) : 11" at bounding box center [863, 278] width 170 height 29
click at [1142, 136] on button at bounding box center [1141, 145] width 29 height 29
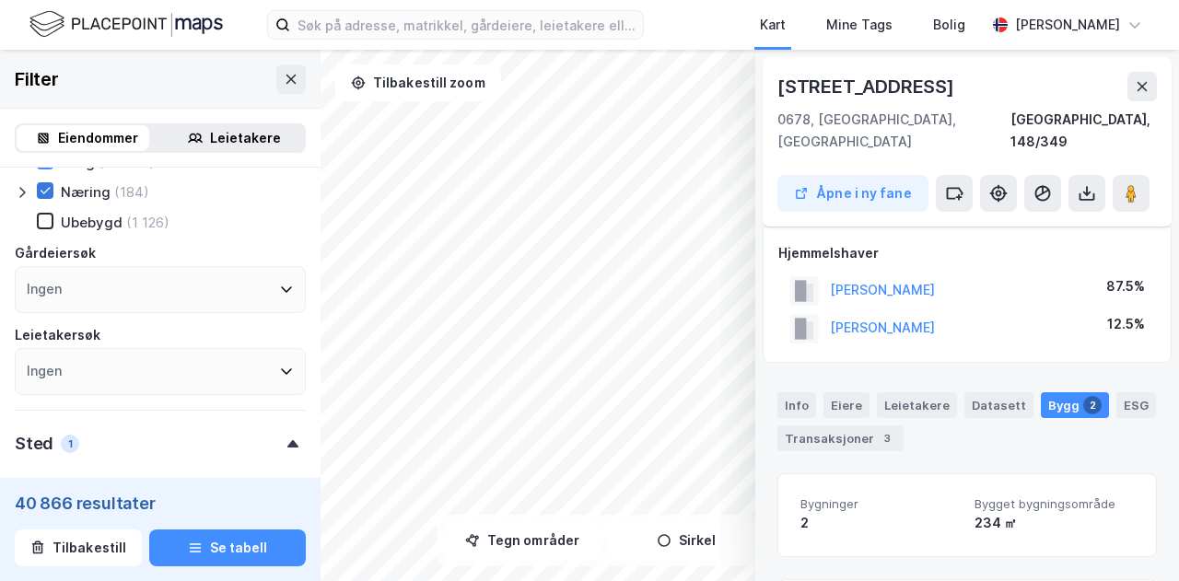
scroll to position [49, 0]
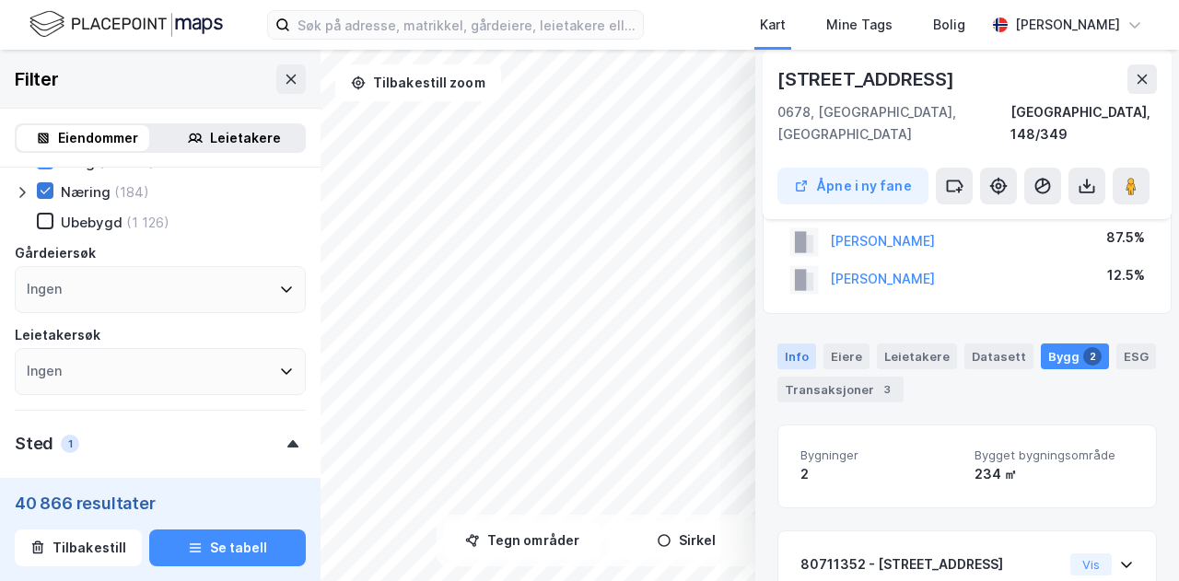
click at [785, 343] on div "Info" at bounding box center [796, 356] width 39 height 26
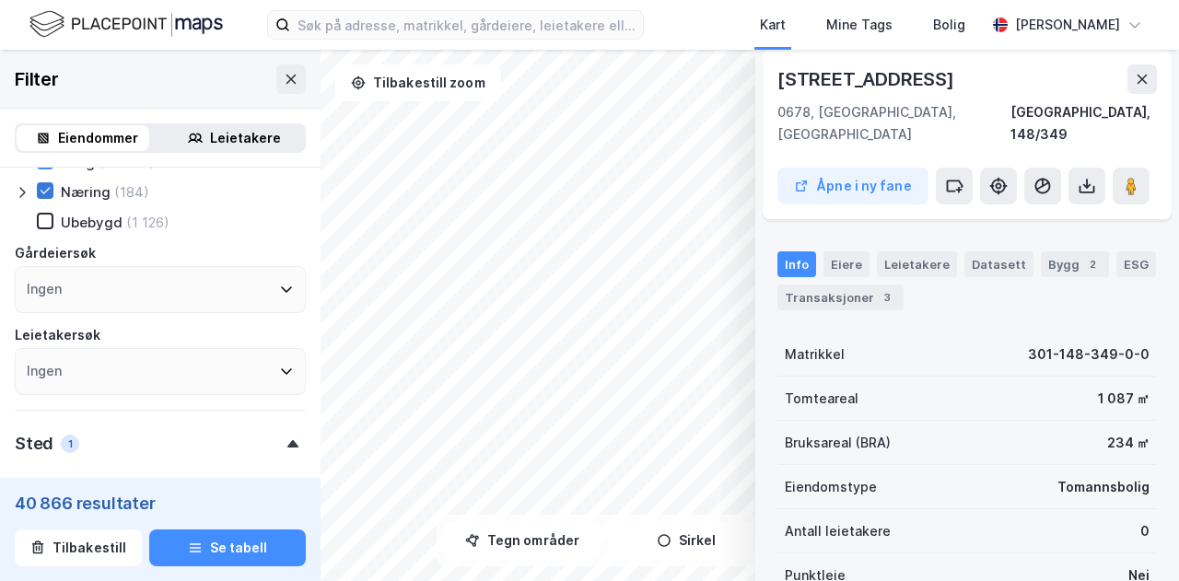
scroll to position [140, 0]
click at [1146, 80] on icon at bounding box center [1141, 79] width 15 height 15
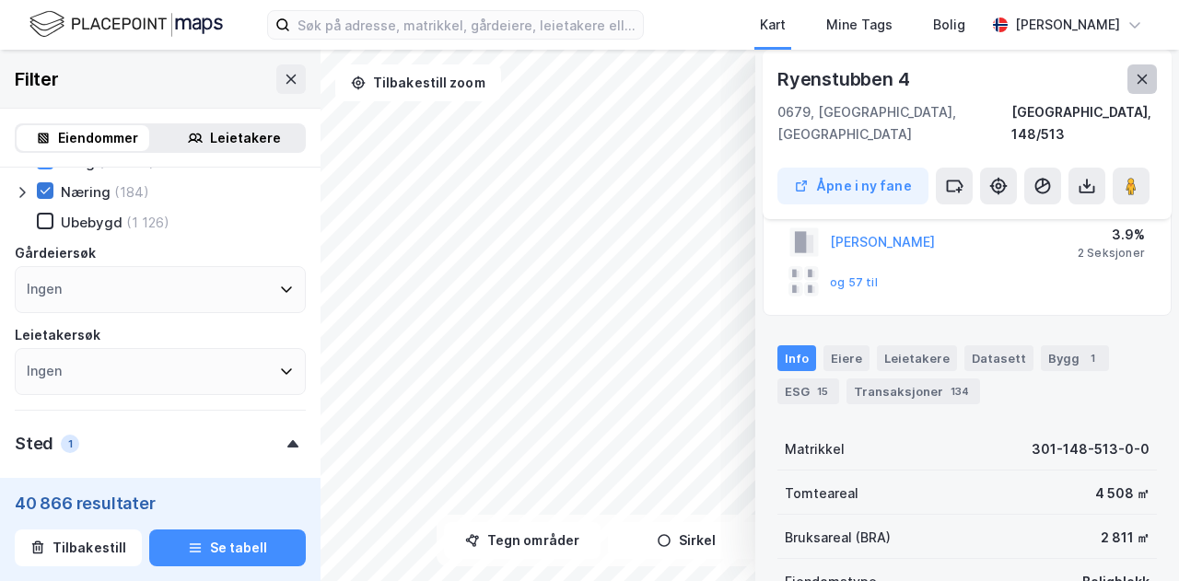
click at [1138, 78] on icon at bounding box center [1141, 79] width 15 height 15
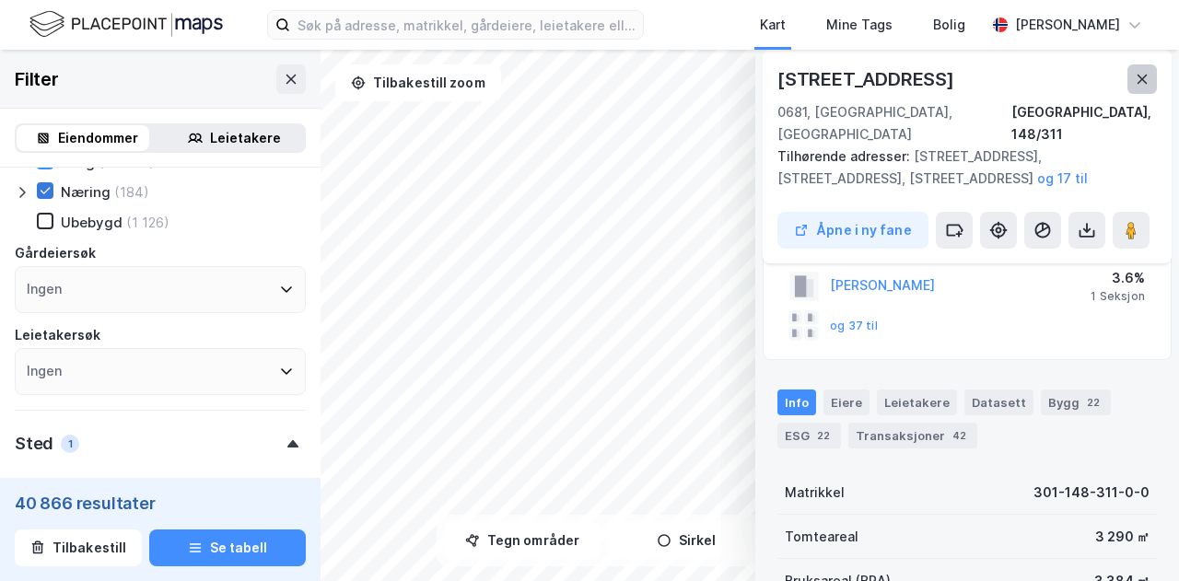
click at [1134, 89] on button at bounding box center [1141, 78] width 29 height 29
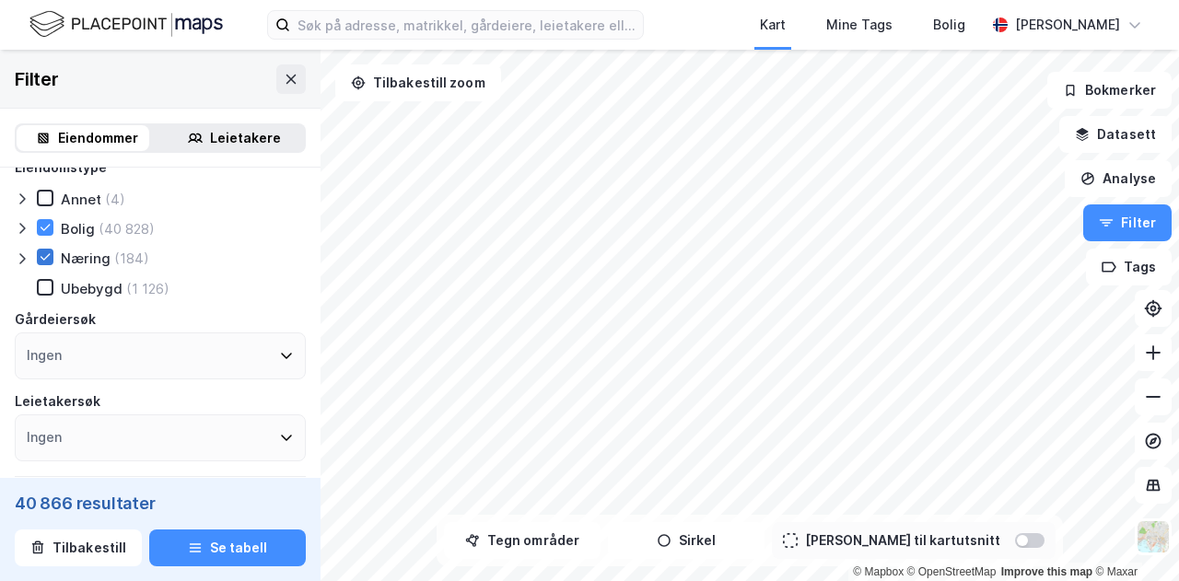
scroll to position [23, 0]
click at [44, 229] on icon at bounding box center [45, 230] width 13 height 13
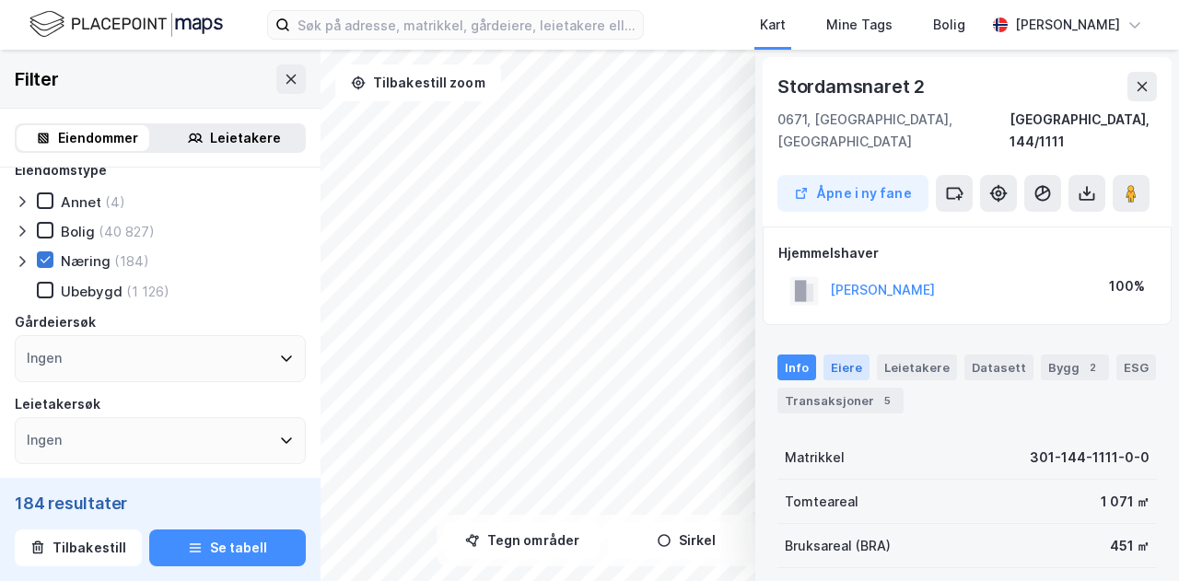
click at [835, 355] on div "Eiere" at bounding box center [846, 368] width 46 height 26
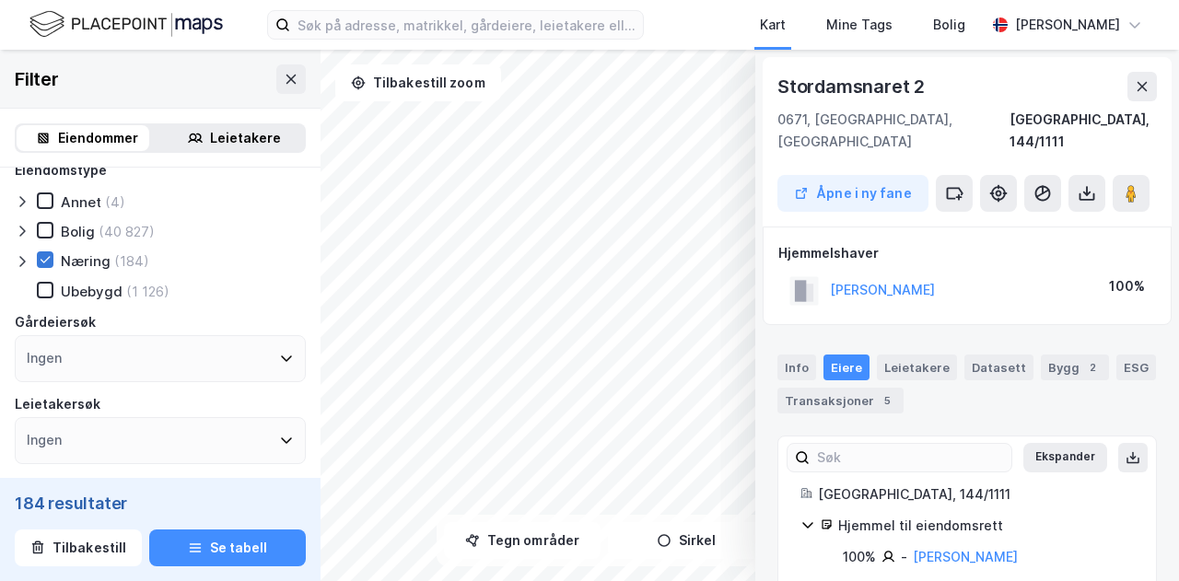
scroll to position [9, 0]
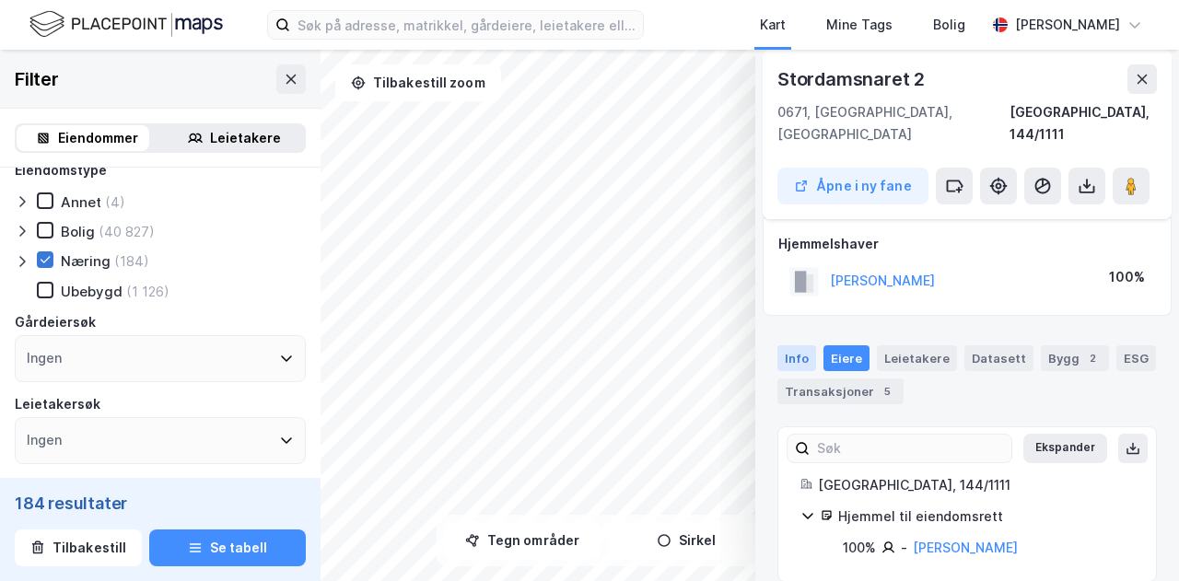
click at [790, 345] on div "Info" at bounding box center [796, 358] width 39 height 26
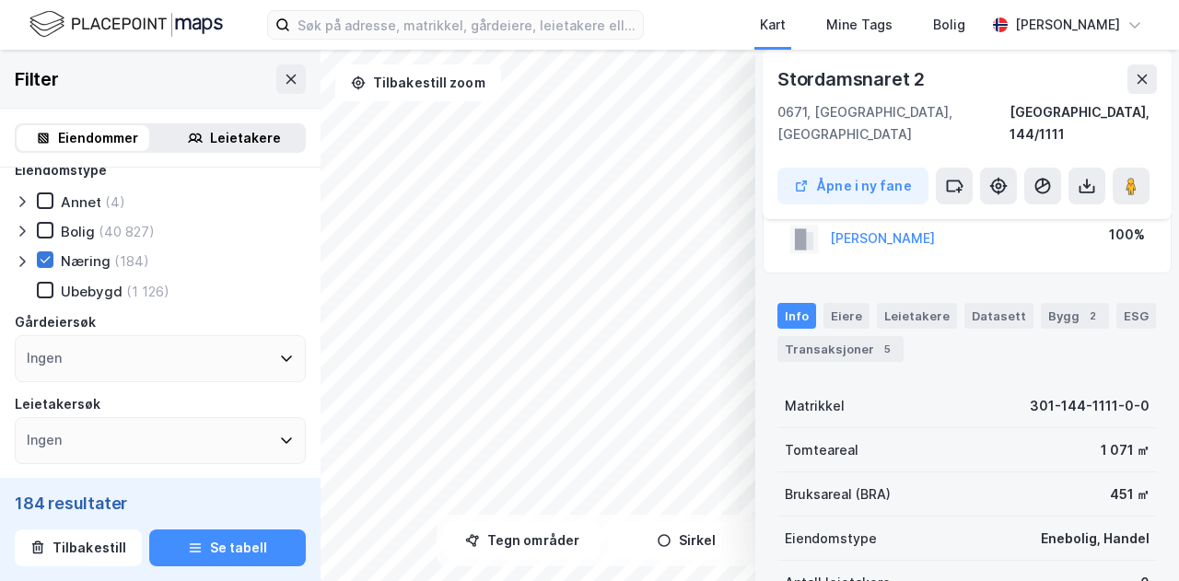
scroll to position [0, 0]
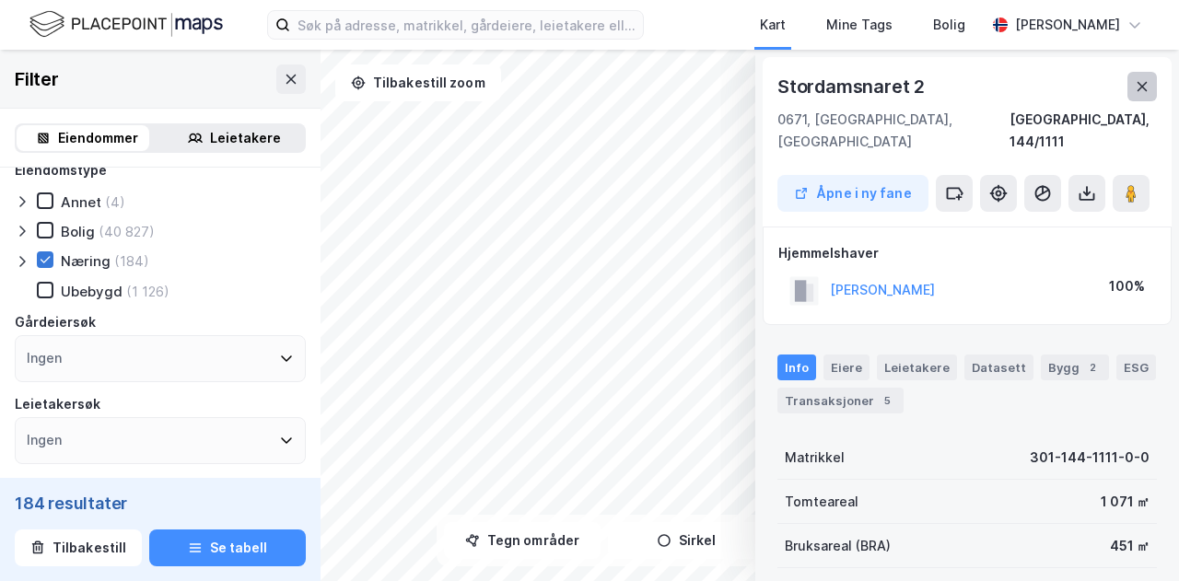
click at [1138, 85] on icon at bounding box center [1141, 86] width 15 height 15
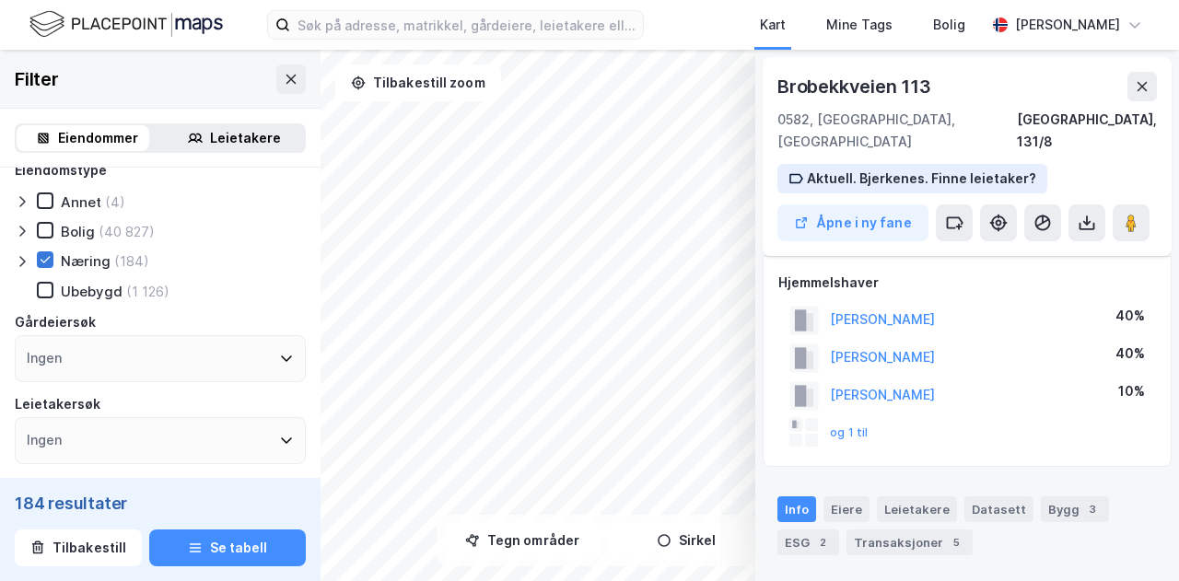
scroll to position [15, 0]
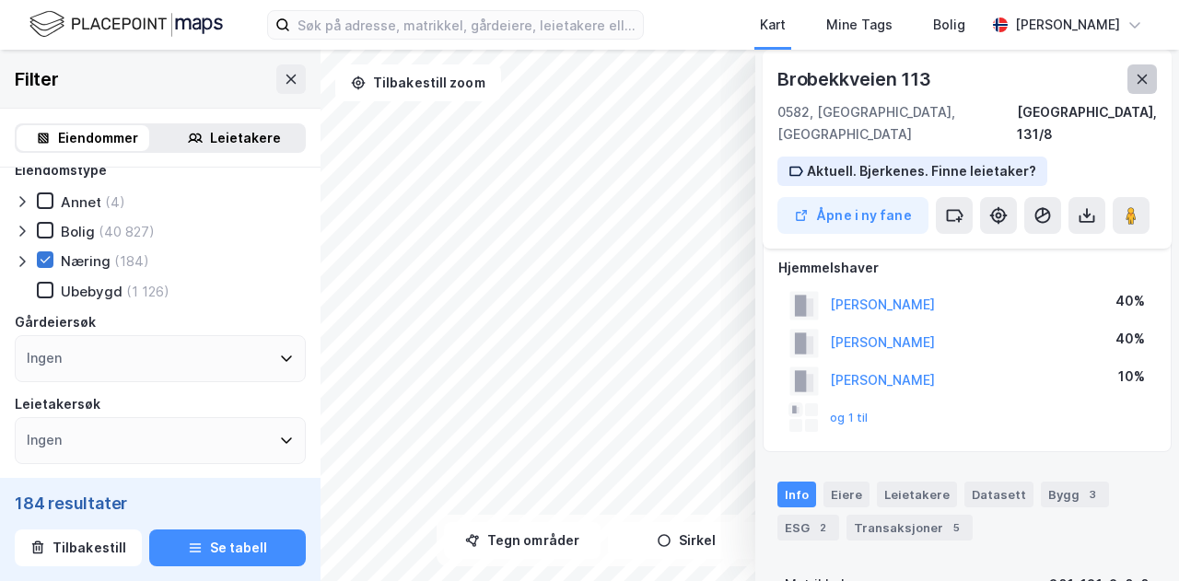
click at [1133, 84] on button at bounding box center [1141, 78] width 29 height 29
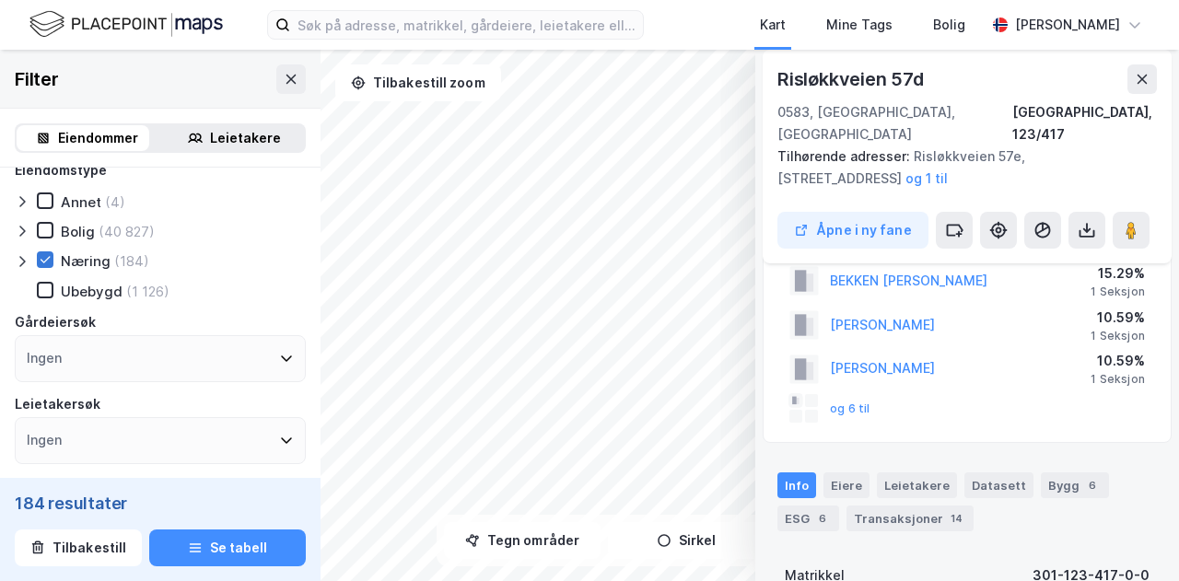
scroll to position [0, 0]
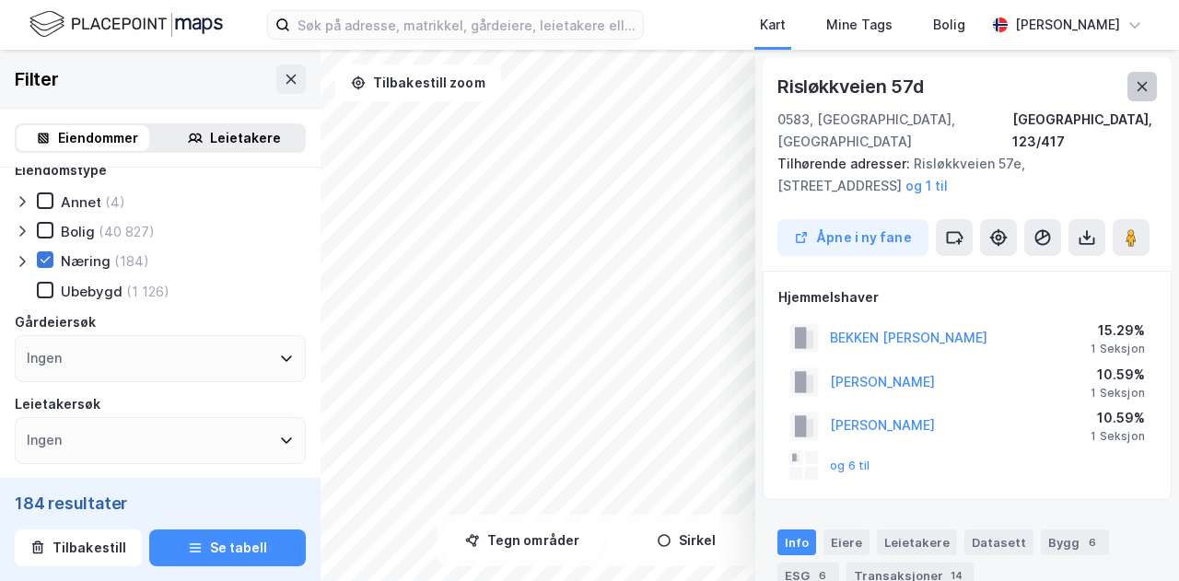
click at [1146, 76] on button at bounding box center [1141, 86] width 29 height 29
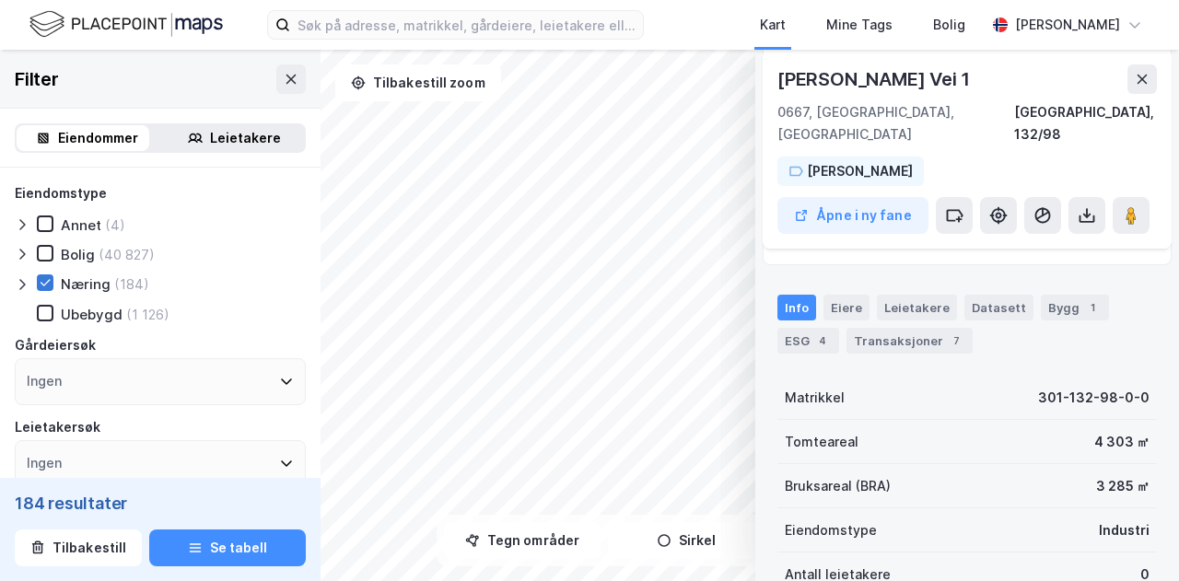
scroll to position [380, 0]
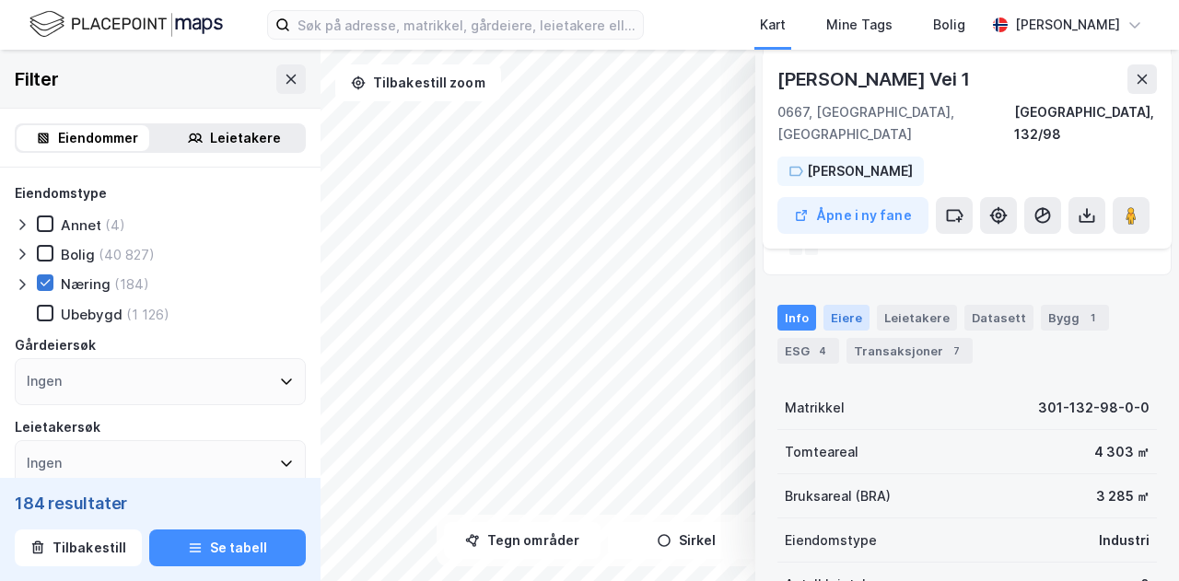
click at [846, 305] on div "Eiere" at bounding box center [846, 318] width 46 height 26
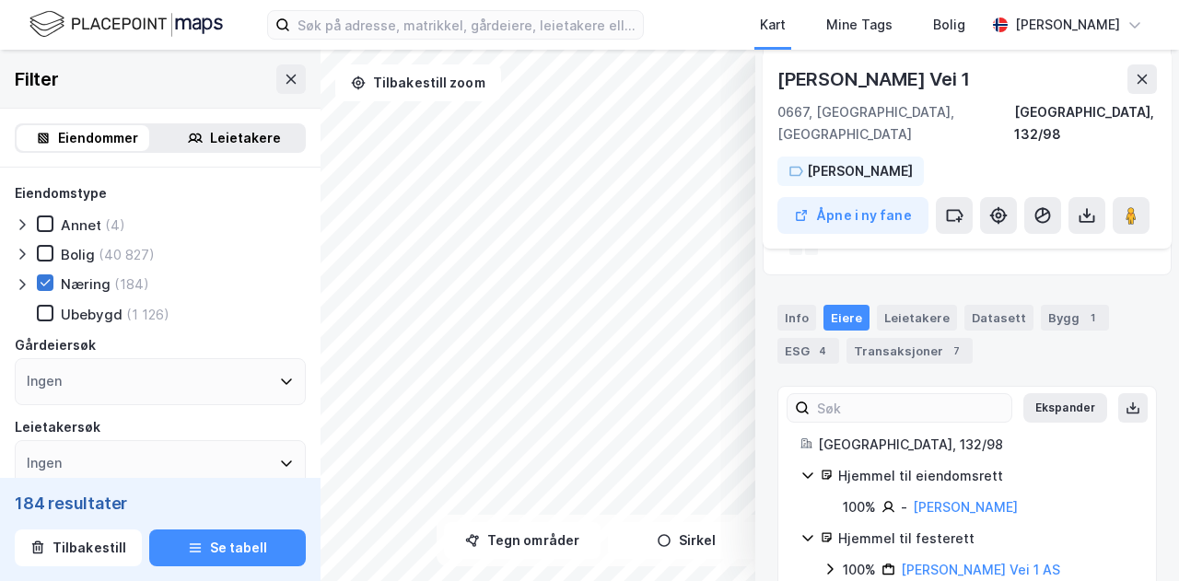
scroll to position [402, 0]
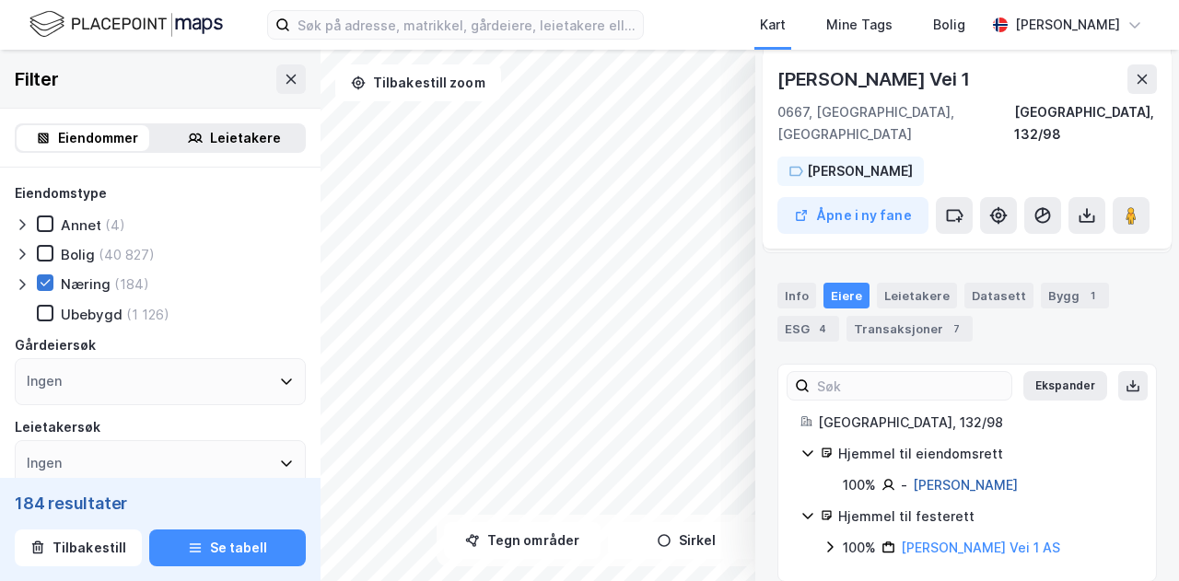
click at [979, 477] on link "[PERSON_NAME]" at bounding box center [965, 485] width 105 height 16
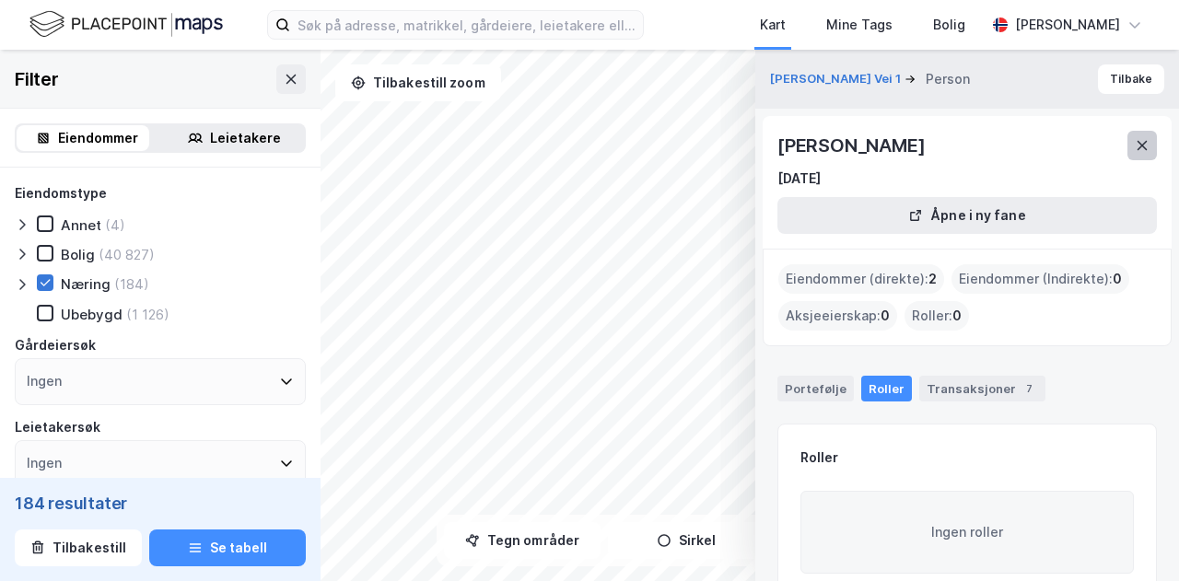
click at [1143, 139] on icon at bounding box center [1141, 145] width 15 height 15
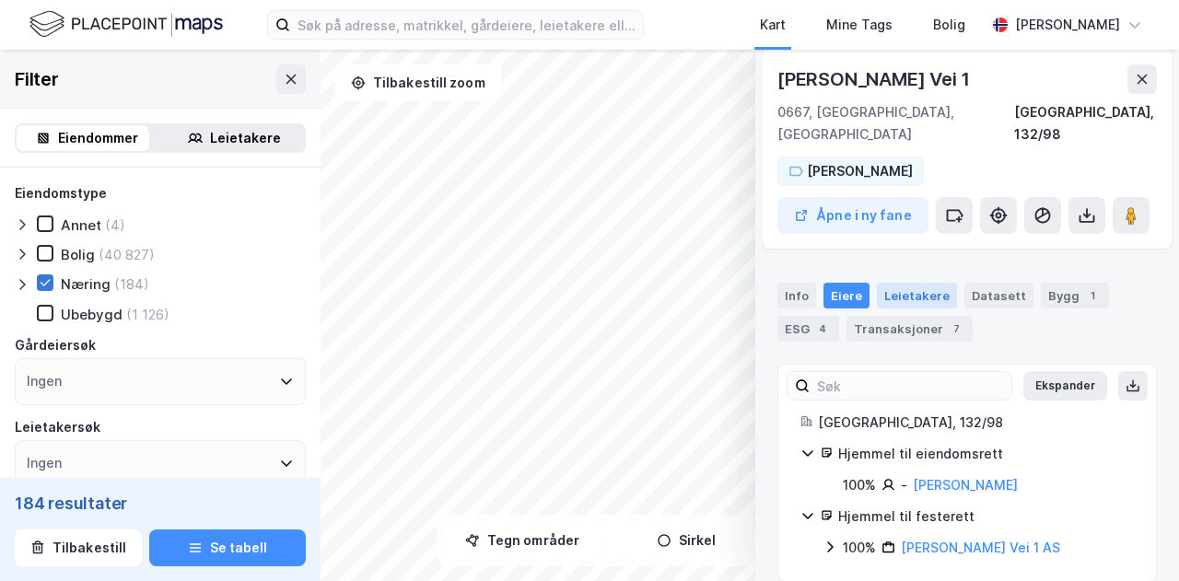
click at [902, 283] on div "Leietakere" at bounding box center [917, 296] width 80 height 26
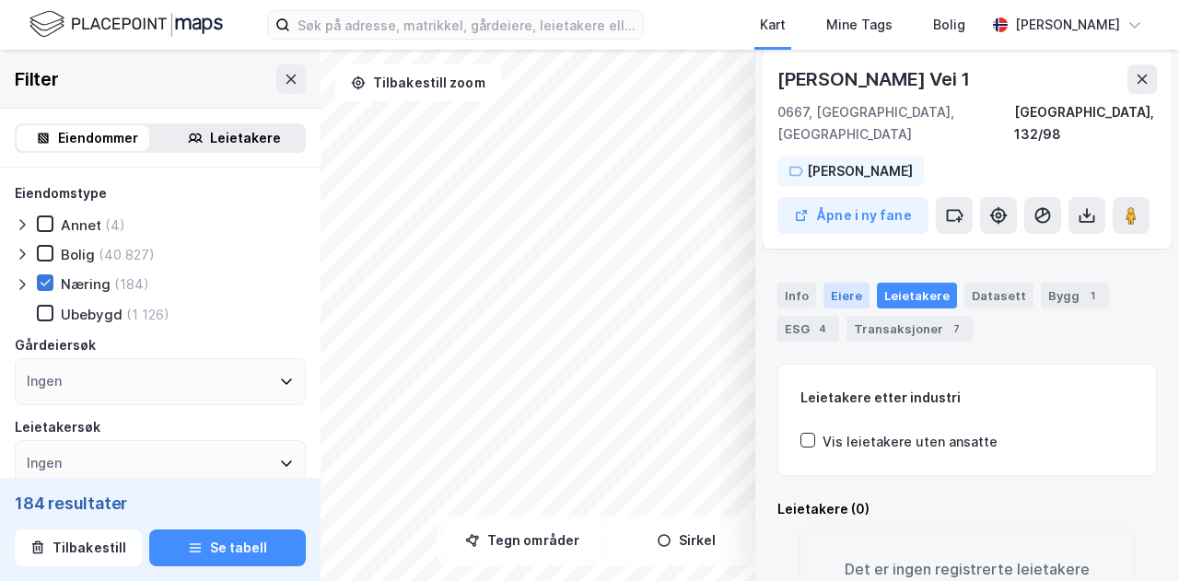
click at [844, 283] on div "Eiere" at bounding box center [846, 296] width 46 height 26
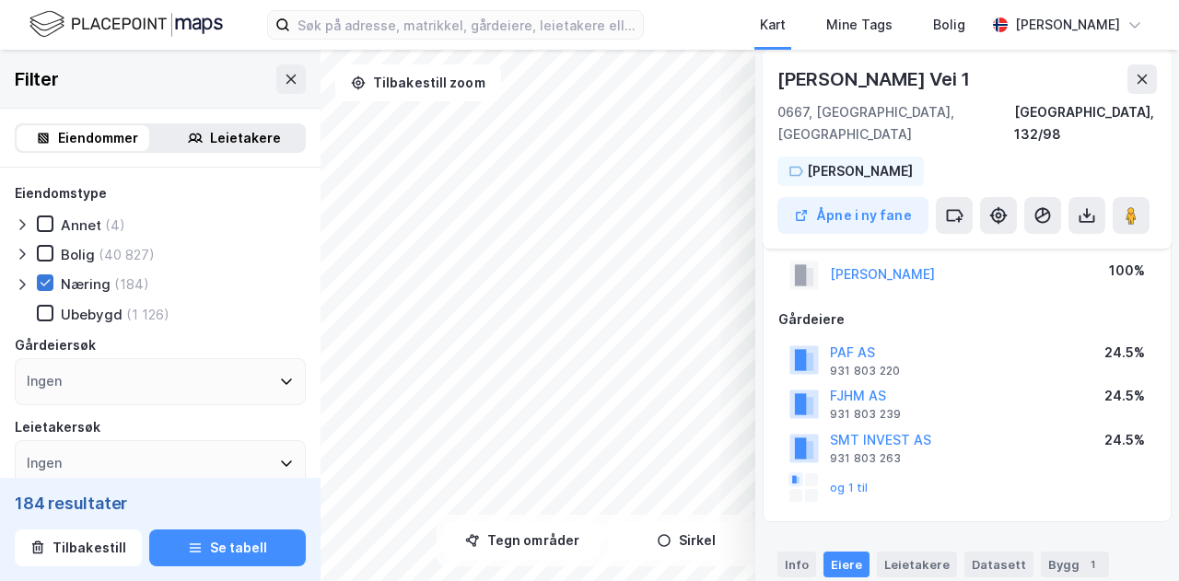
scroll to position [221, 0]
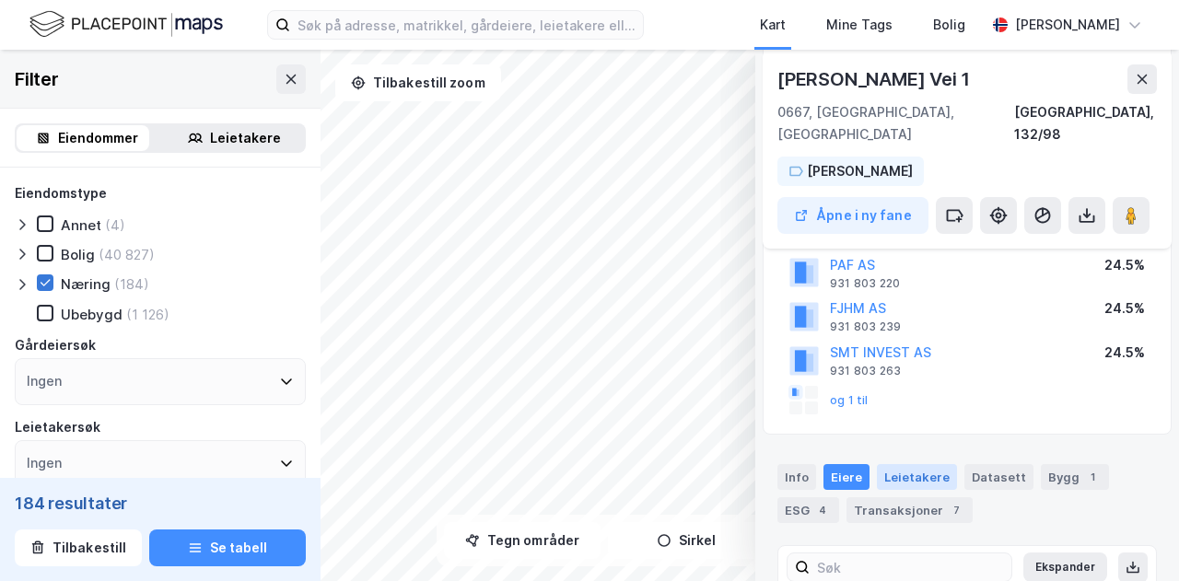
click at [891, 464] on div "Leietakere" at bounding box center [917, 477] width 80 height 26
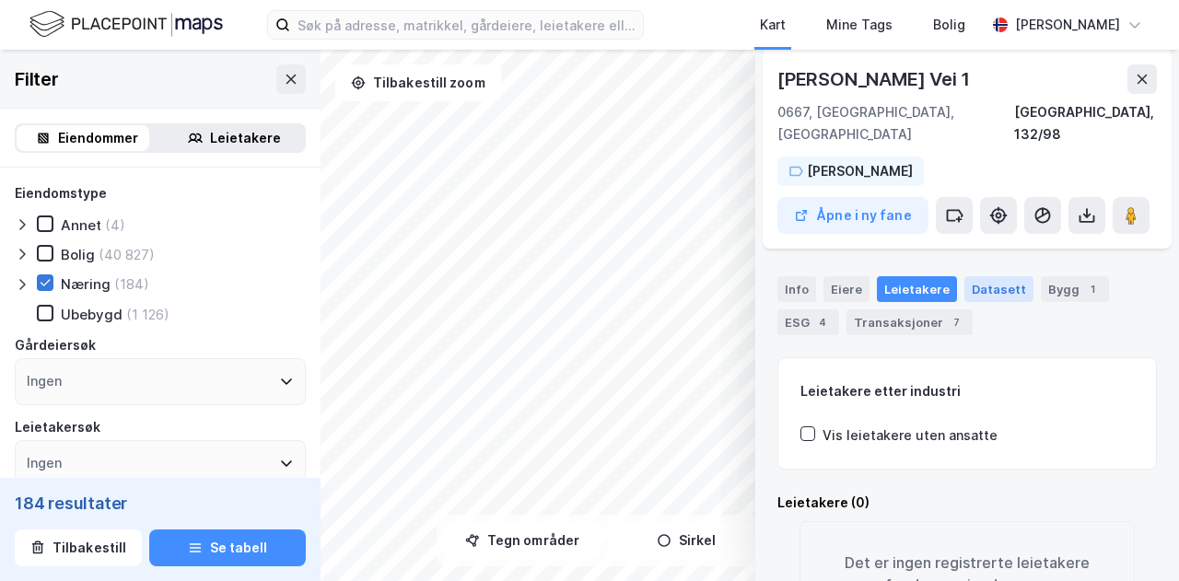
scroll to position [408, 0]
click at [956, 206] on icon at bounding box center [954, 215] width 18 height 18
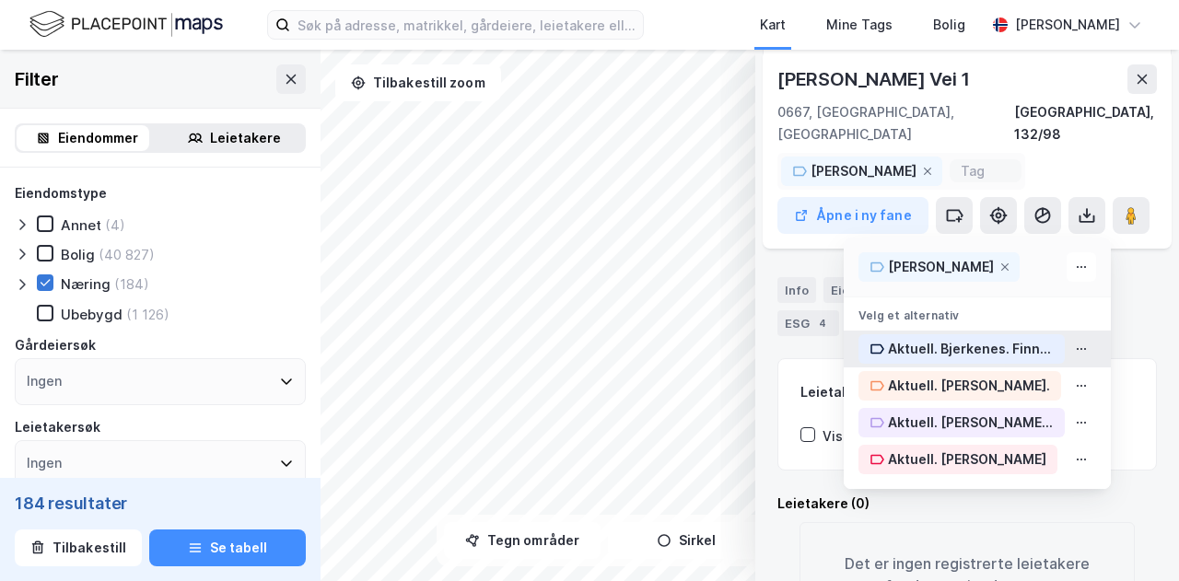
click at [945, 338] on div "Aktuell. Bjerkenes. Finne leietaker?" at bounding box center [971, 349] width 166 height 22
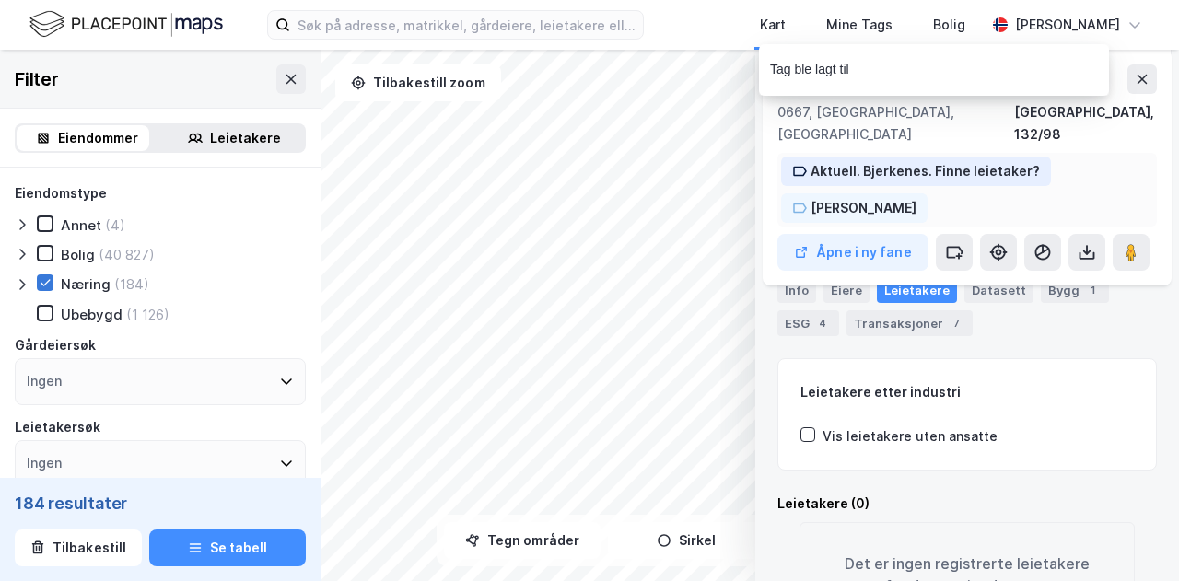
click at [888, 160] on div "Aktuell. Bjerkenes. Finne leietaker?" at bounding box center [924, 171] width 229 height 22
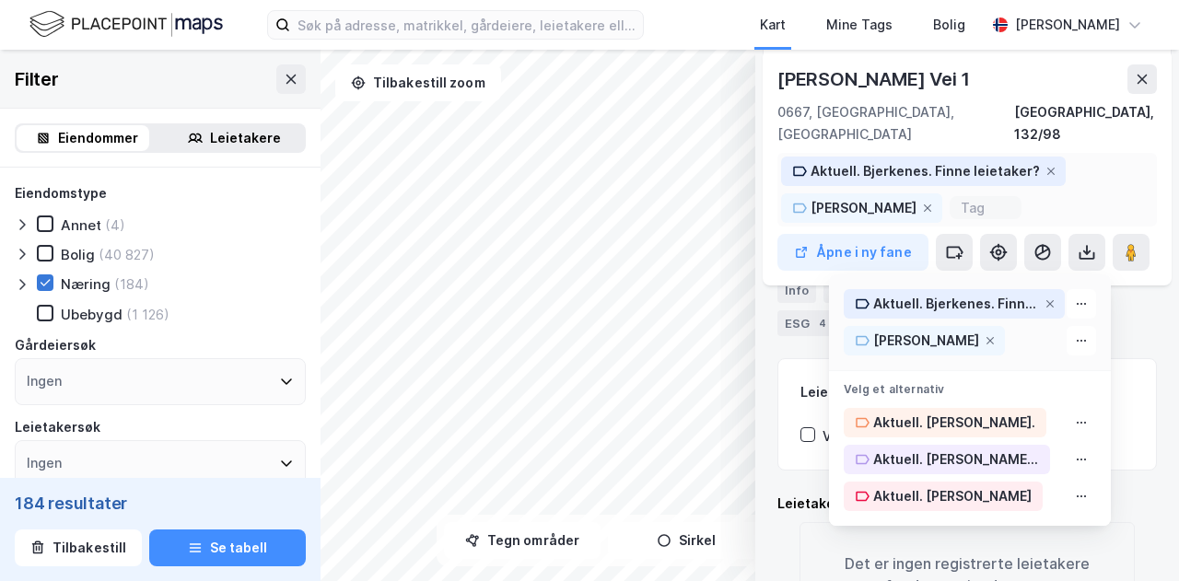
click at [1103, 171] on div "Aktuell. Bjerkenes. Finne leietaker? [PERSON_NAME]" at bounding box center [966, 190] width 379 height 74
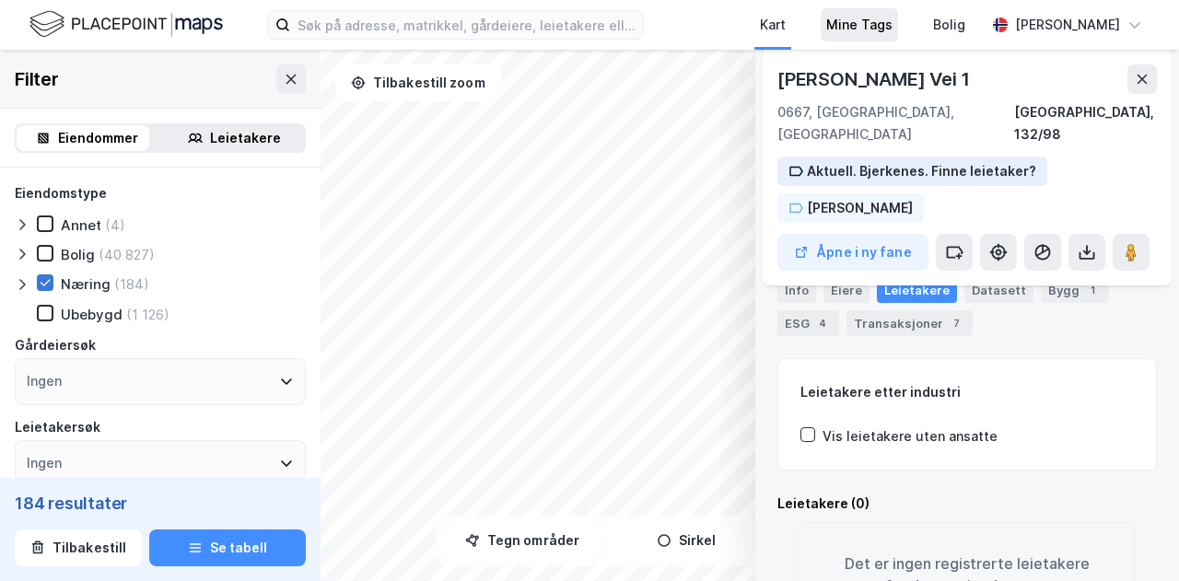
click at [892, 33] on div "Mine Tags" at bounding box center [859, 25] width 66 height 22
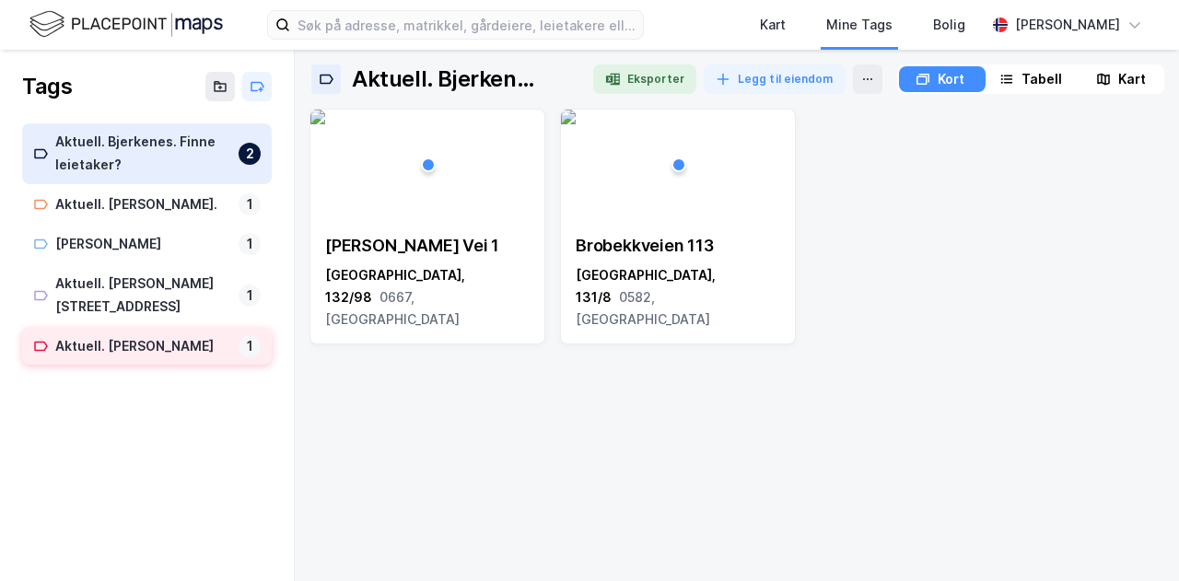
click at [137, 335] on div "Aktuell. [PERSON_NAME]" at bounding box center [143, 346] width 176 height 23
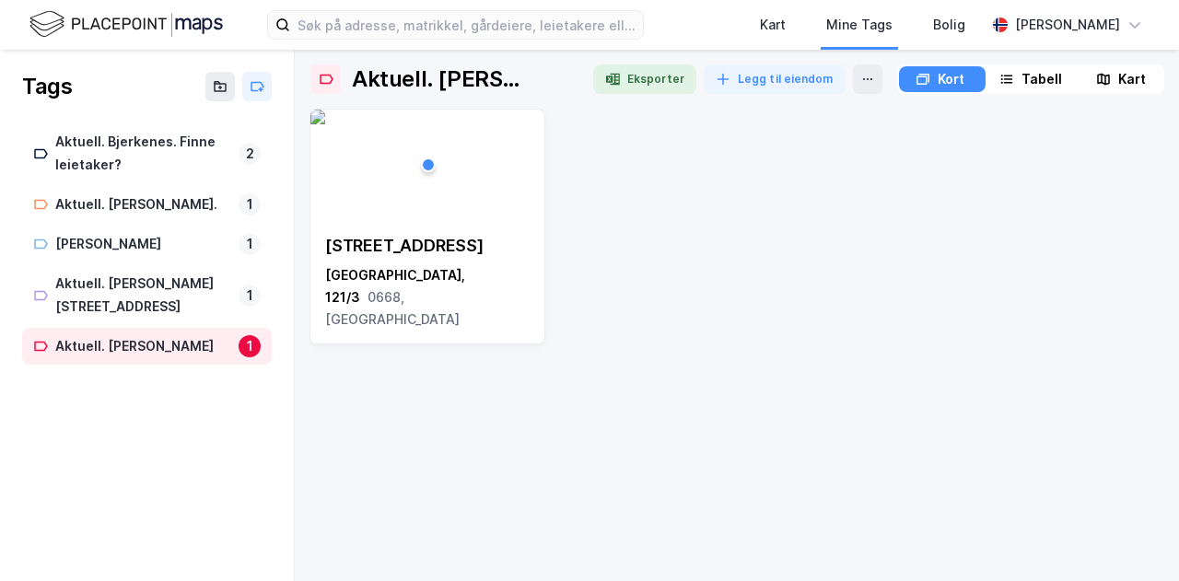
click at [500, 222] on div "[STREET_ADDRESS]" at bounding box center [427, 282] width 234 height 125
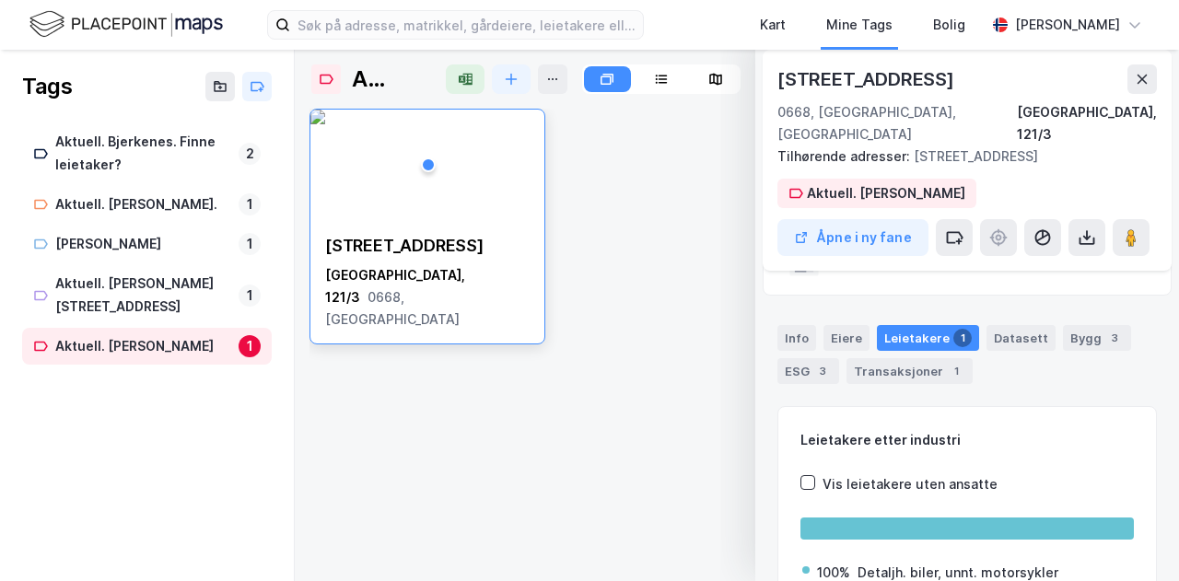
scroll to position [80, 0]
click at [831, 326] on div "Eiere" at bounding box center [846, 339] width 46 height 26
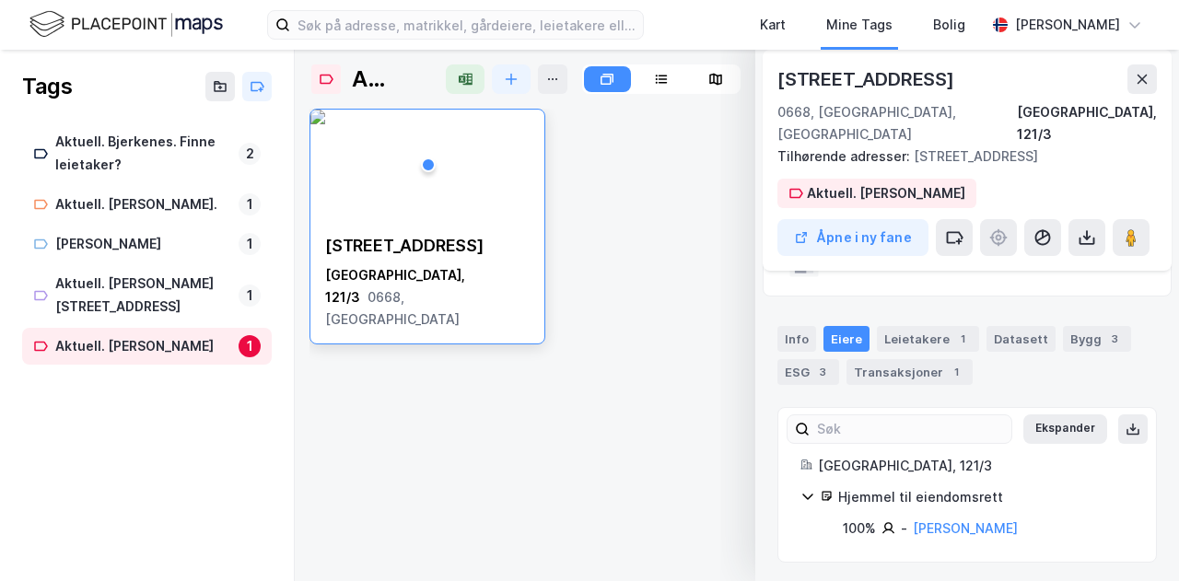
scroll to position [60, 0]
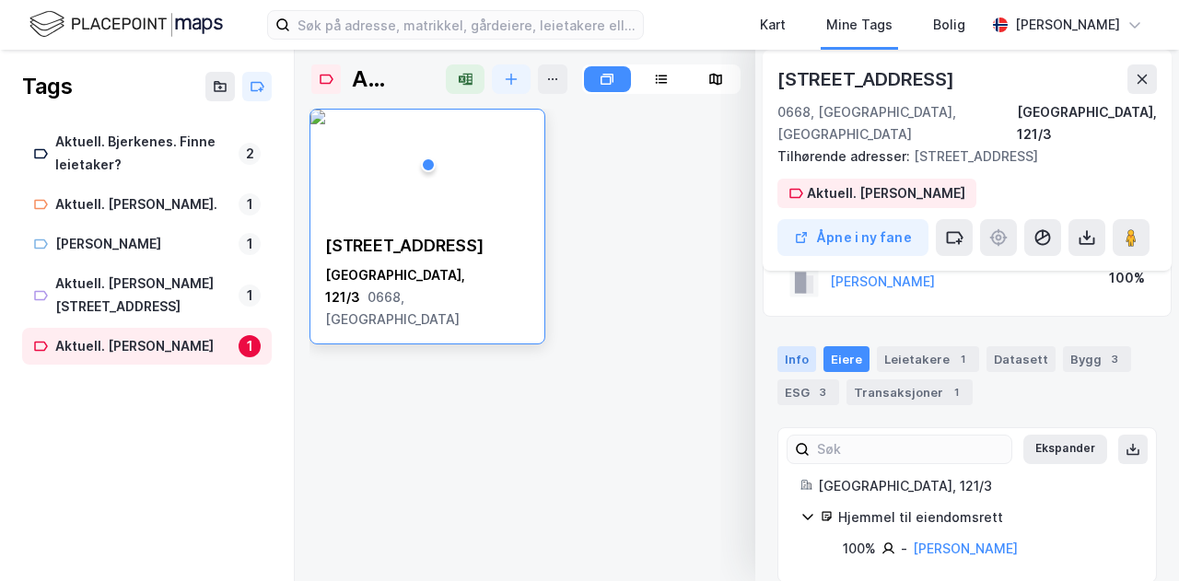
click at [797, 346] on div "Info" at bounding box center [796, 359] width 39 height 26
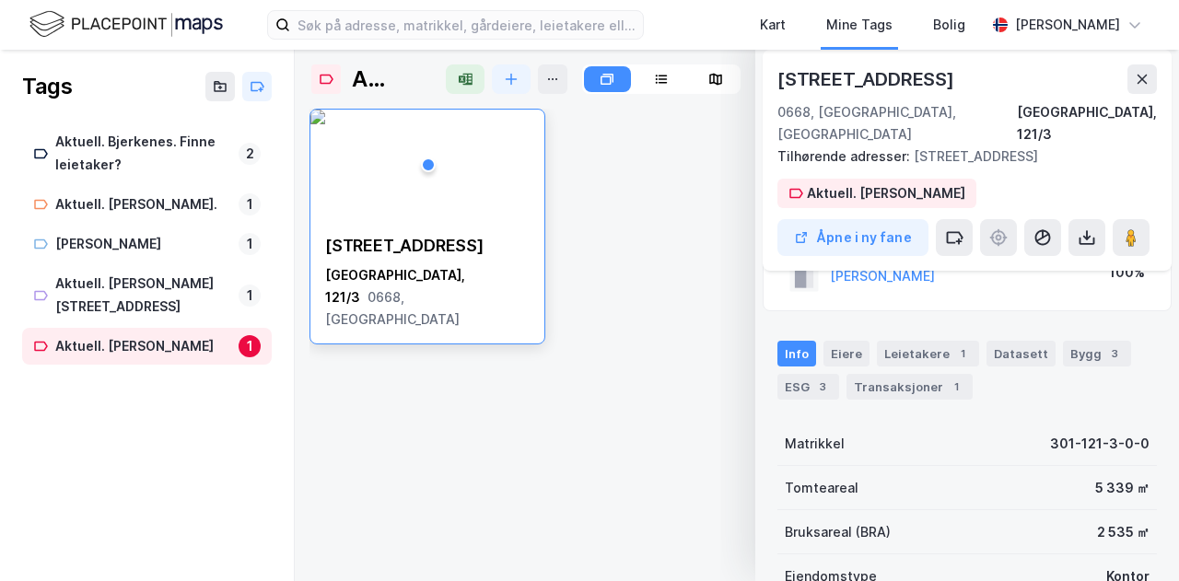
scroll to position [64, 0]
click at [942, 342] on div "Leietakere 1" at bounding box center [928, 355] width 102 height 26
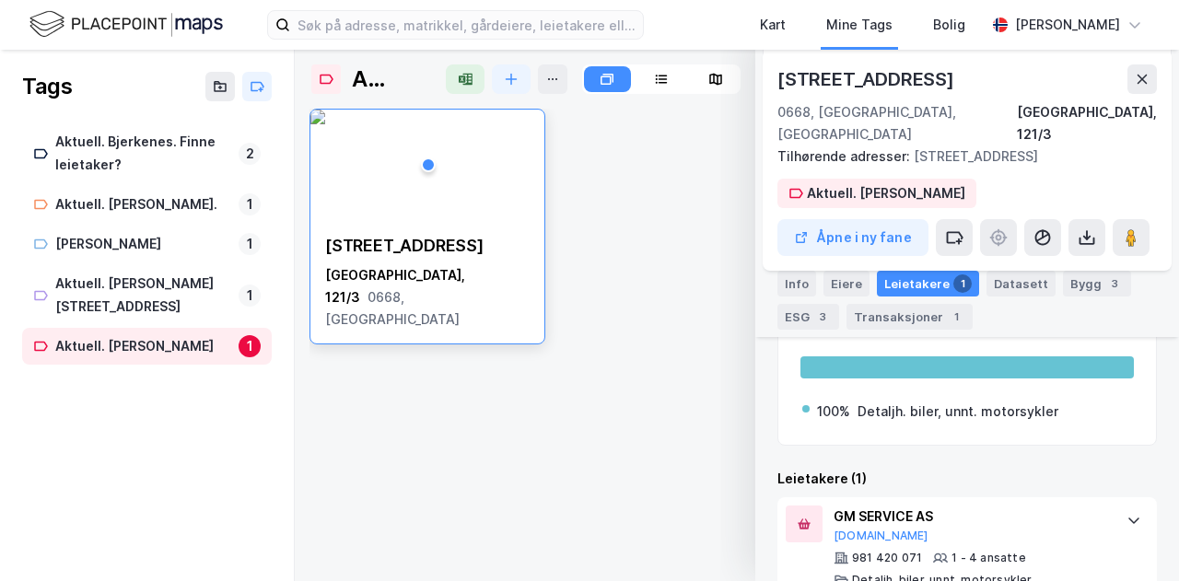
scroll to position [254, 0]
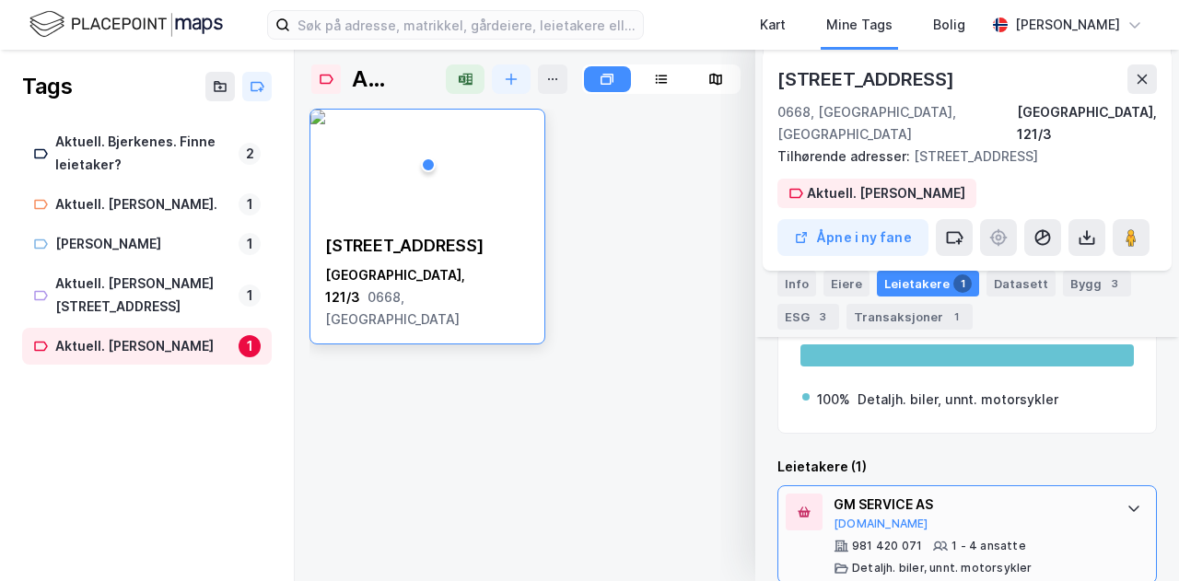
click at [952, 494] on div "GM SERVICE AS" at bounding box center [970, 505] width 274 height 22
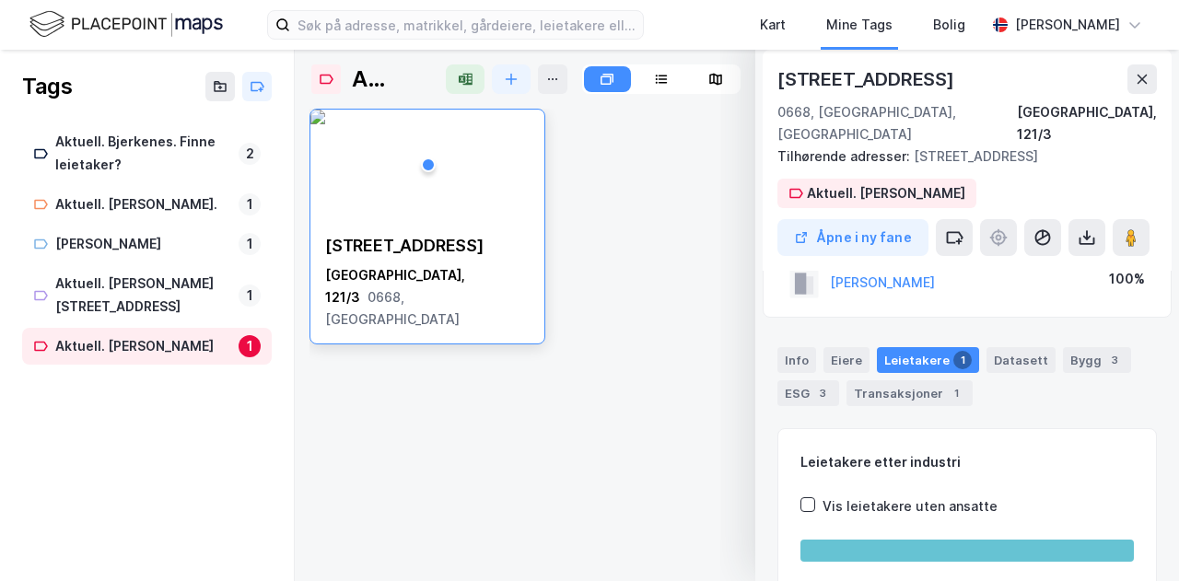
scroll to position [0, 0]
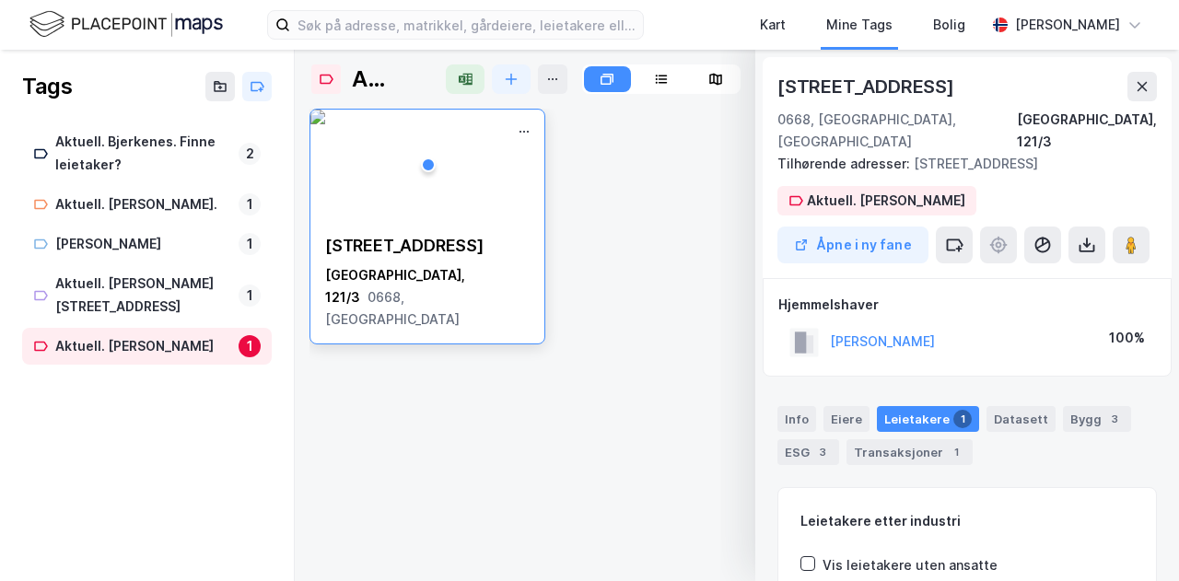
click at [325, 124] on img at bounding box center [317, 117] width 15 height 15
click at [523, 128] on icon at bounding box center [524, 131] width 15 height 15
click at [449, 100] on div "Aktuell. [PERSON_NAME] [STREET_ADDRESS], 121/3 Tilhørende adresser: Strømsveien…" at bounding box center [736, 315] width 855 height 502
click at [325, 124] on img at bounding box center [317, 117] width 15 height 15
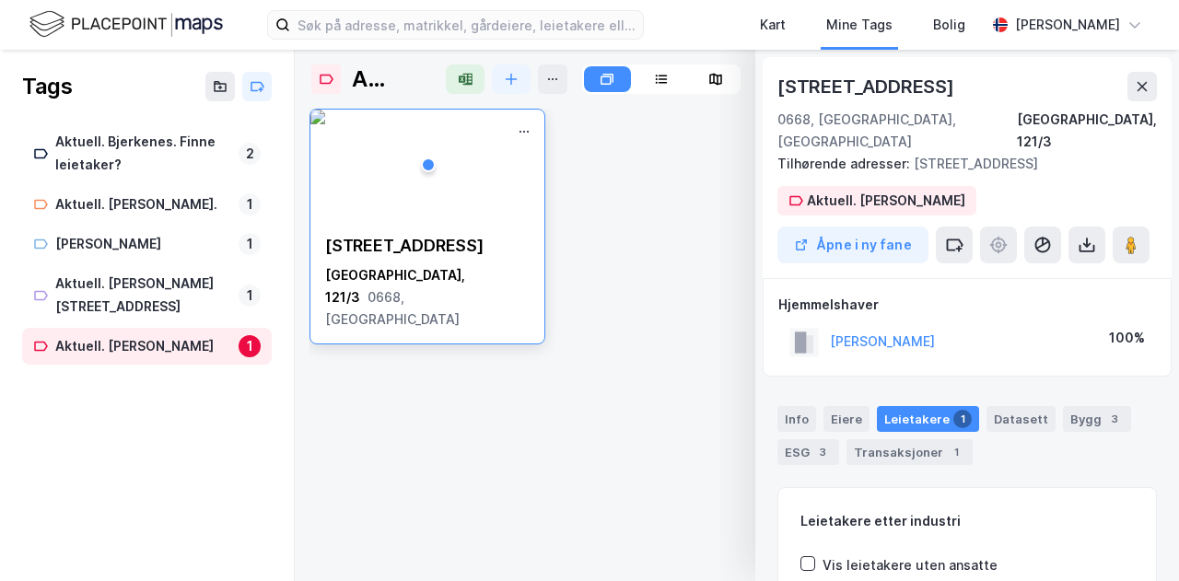
click at [420, 289] on span "0668, [GEOGRAPHIC_DATA]" at bounding box center [392, 308] width 134 height 38
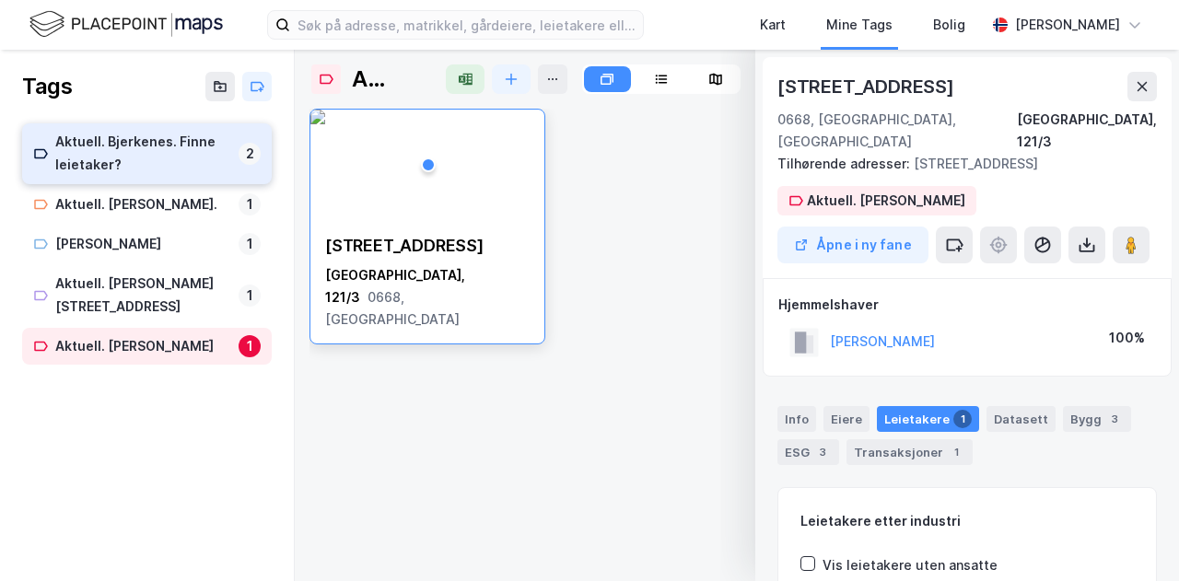
click at [145, 164] on div "Aktuell. Bjerkenes. Finne leietaker?" at bounding box center [143, 154] width 176 height 46
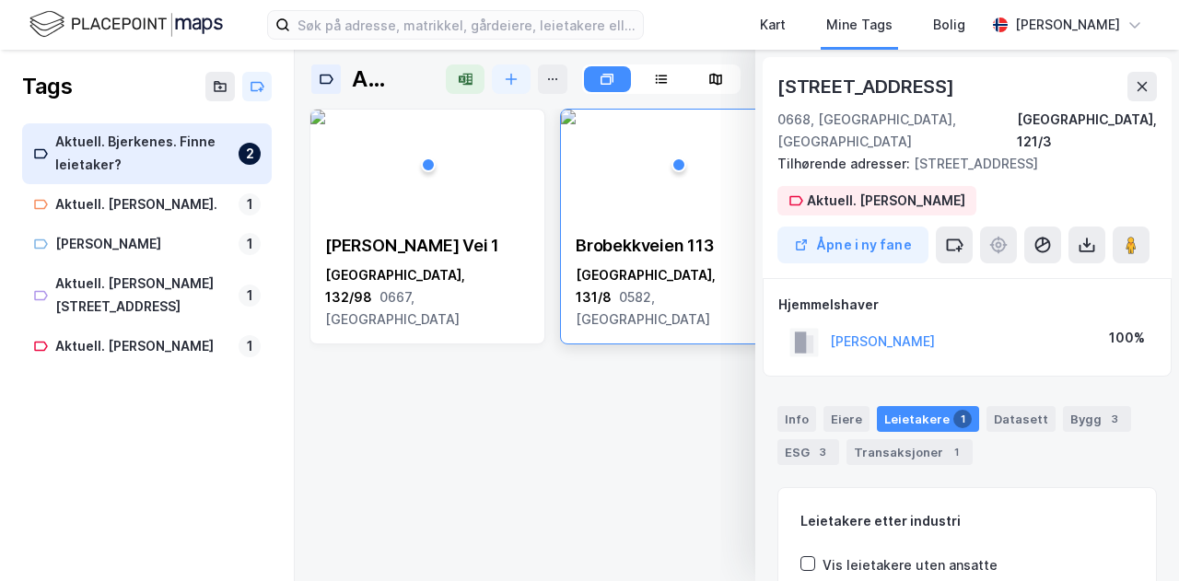
click at [632, 231] on div "[STREET_ADDRESS]" at bounding box center [678, 282] width 234 height 125
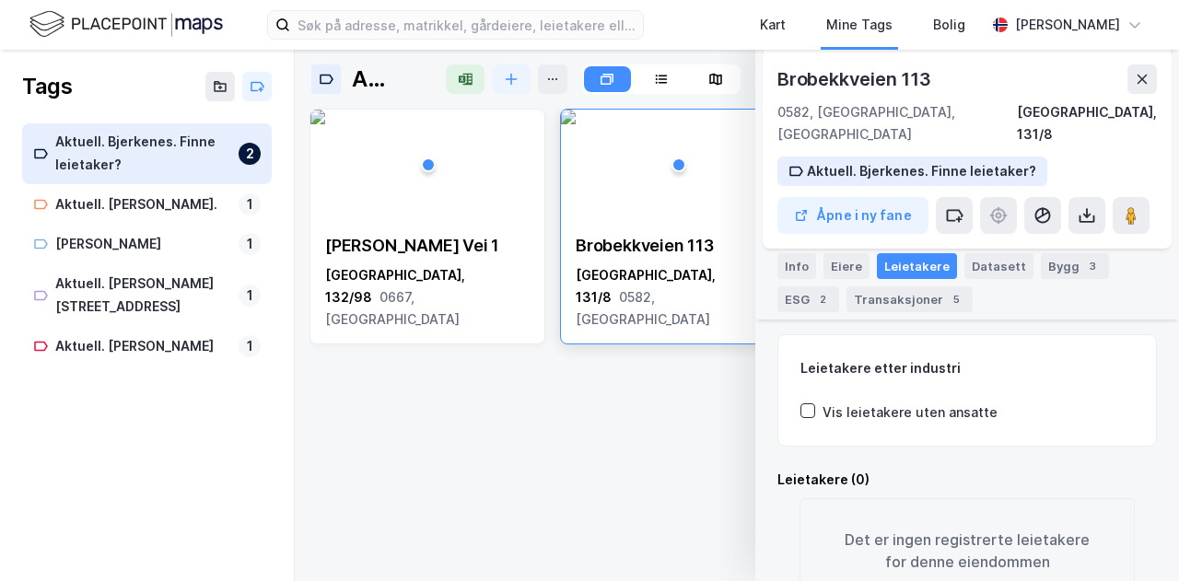
scroll to position [245, 0]
click at [1138, 78] on icon at bounding box center [1141, 79] width 15 height 15
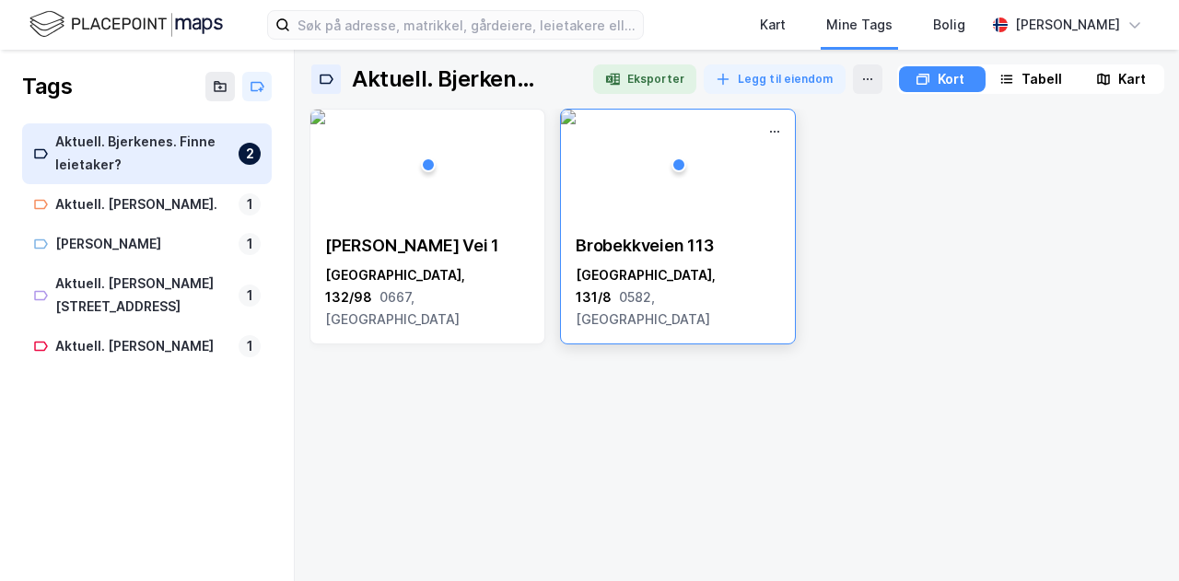
click at [576, 124] on img at bounding box center [568, 117] width 15 height 15
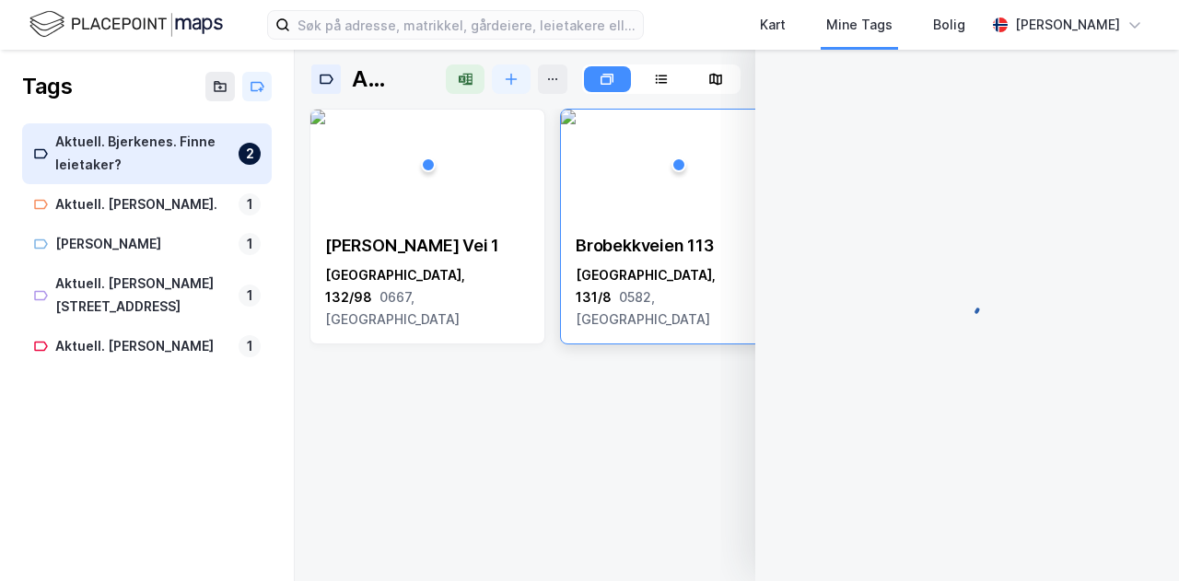
click at [576, 124] on img at bounding box center [568, 117] width 15 height 15
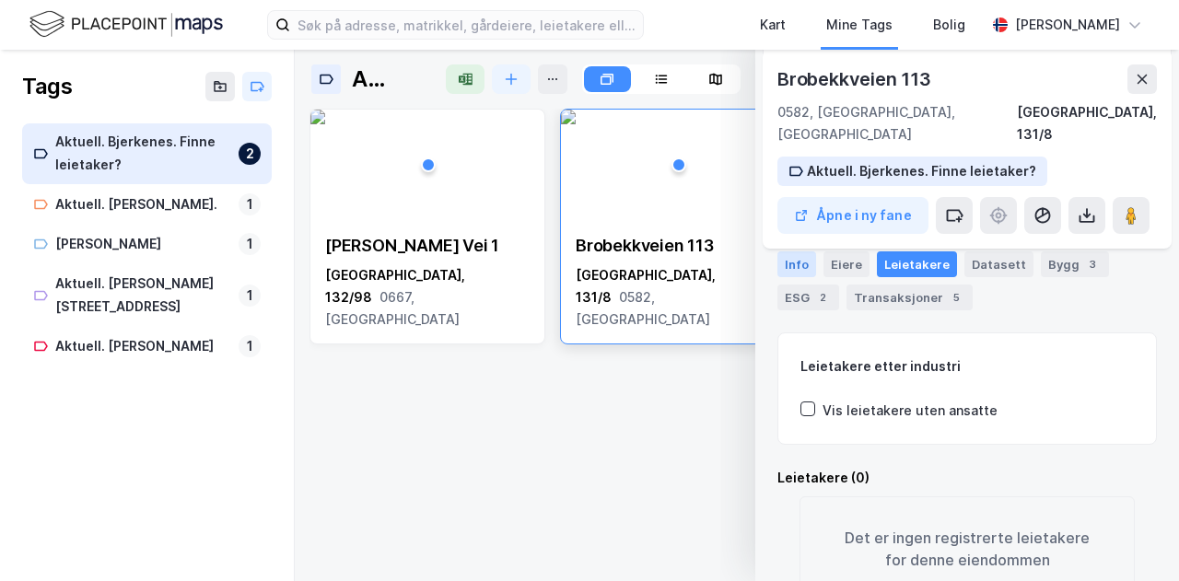
click at [805, 266] on div "Info" at bounding box center [796, 264] width 39 height 26
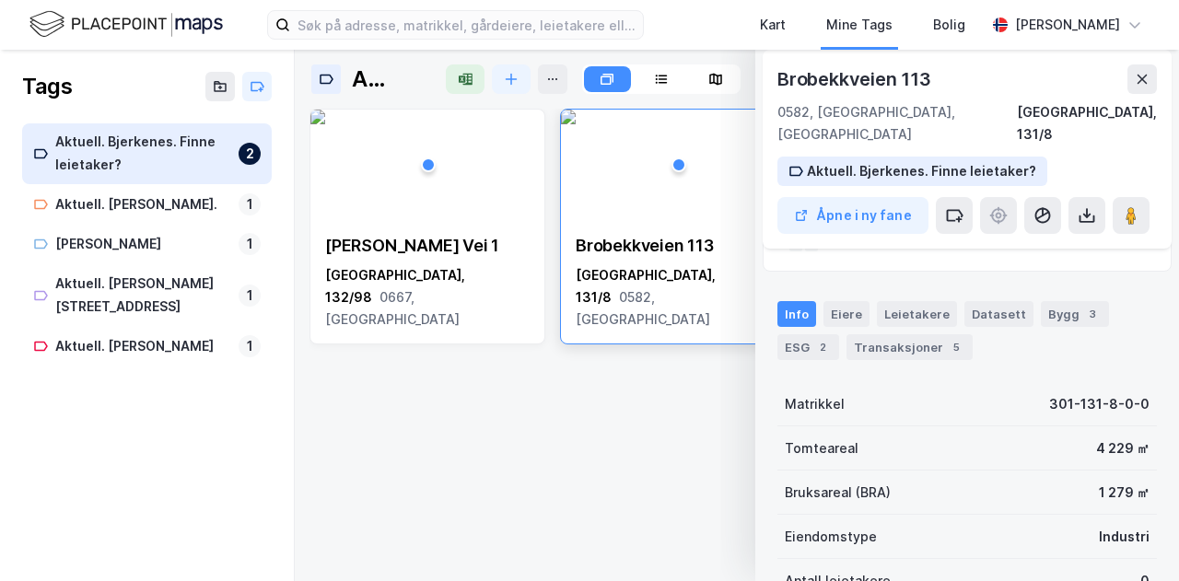
scroll to position [194, 0]
click at [839, 302] on div "Eiere" at bounding box center [846, 315] width 46 height 26
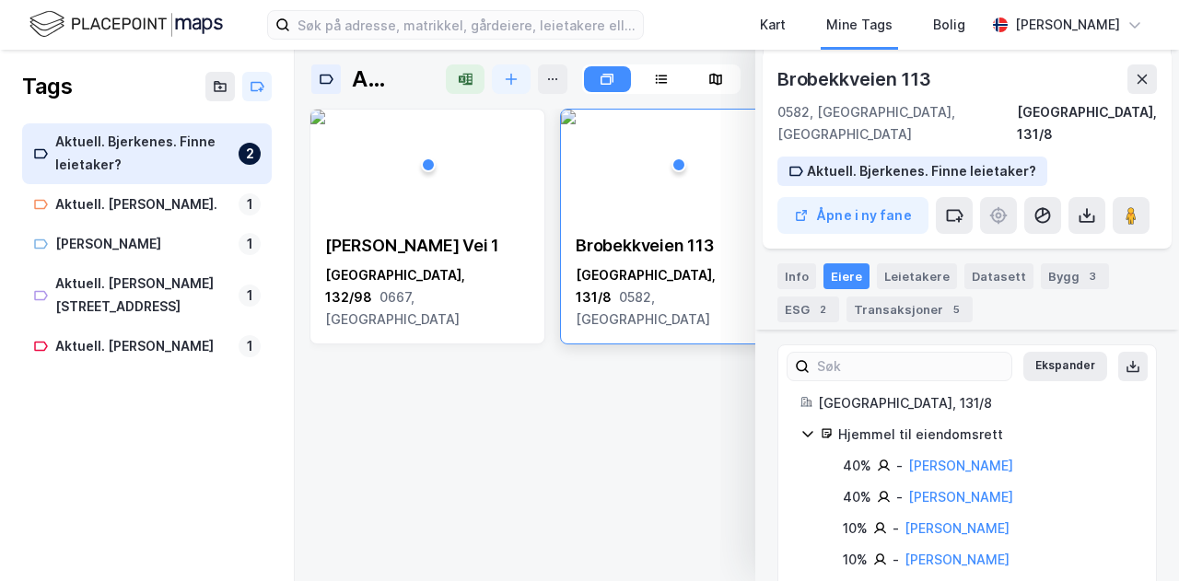
scroll to position [244, 0]
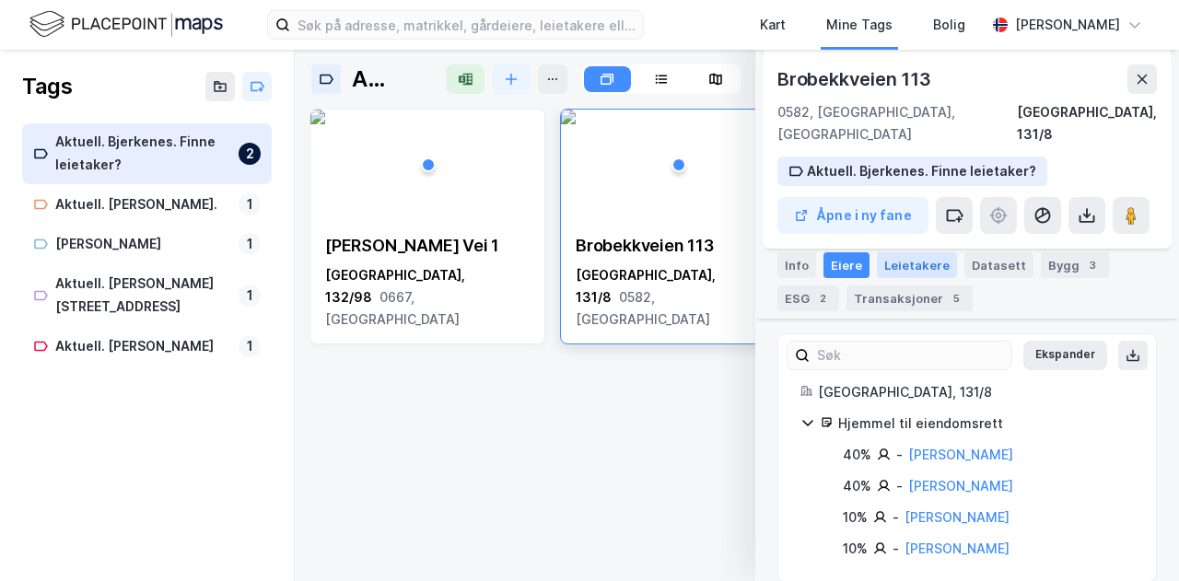
click at [907, 257] on div "Leietakere" at bounding box center [917, 265] width 80 height 26
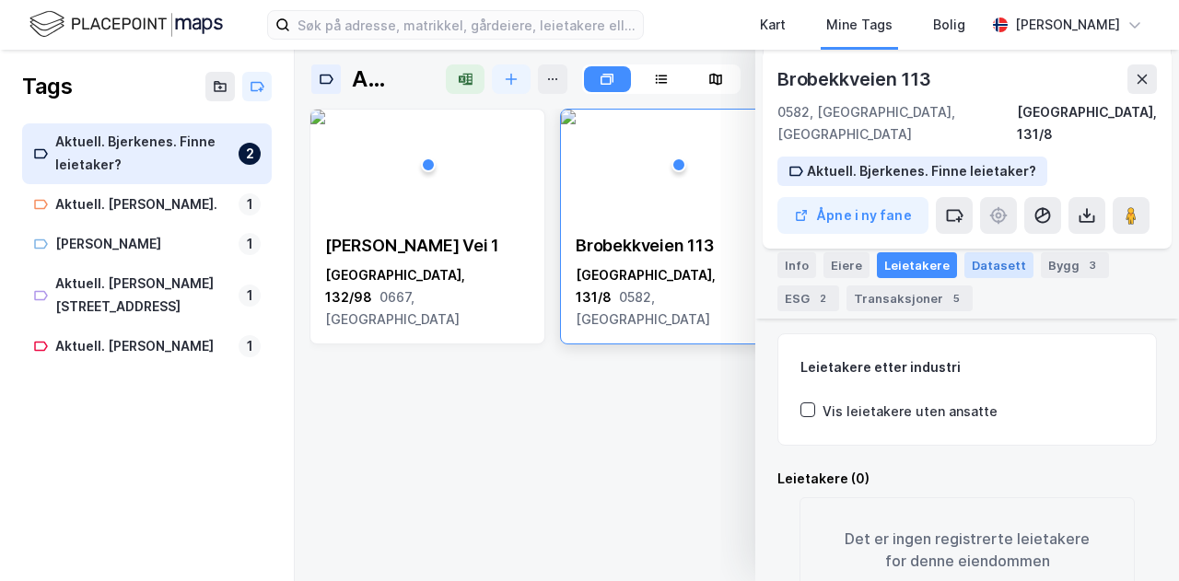
click at [988, 254] on div "Datasett" at bounding box center [998, 265] width 69 height 26
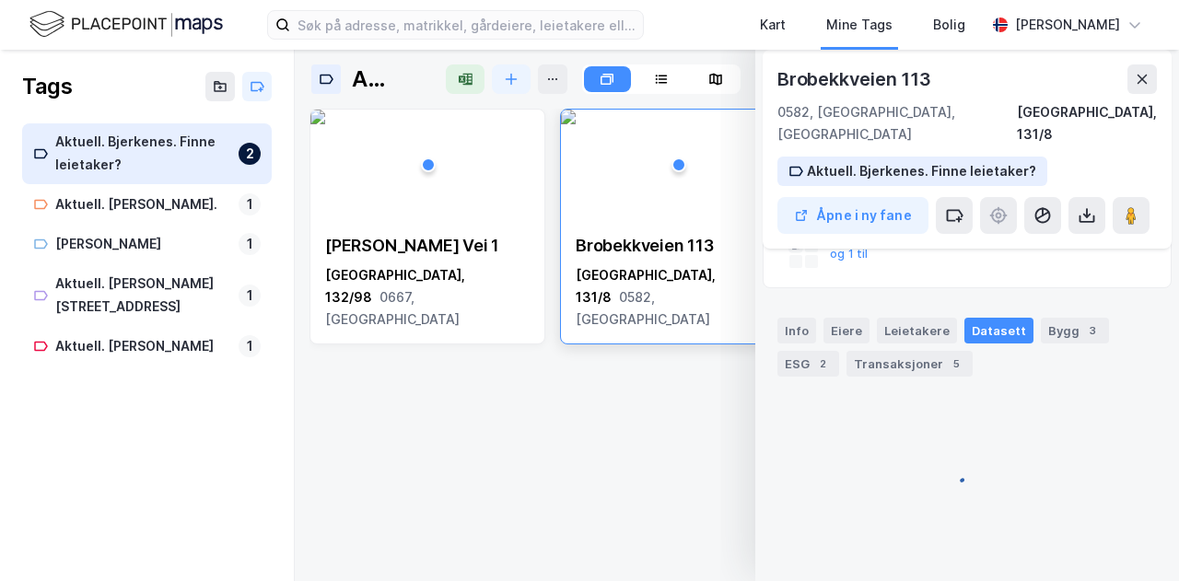
scroll to position [181, 0]
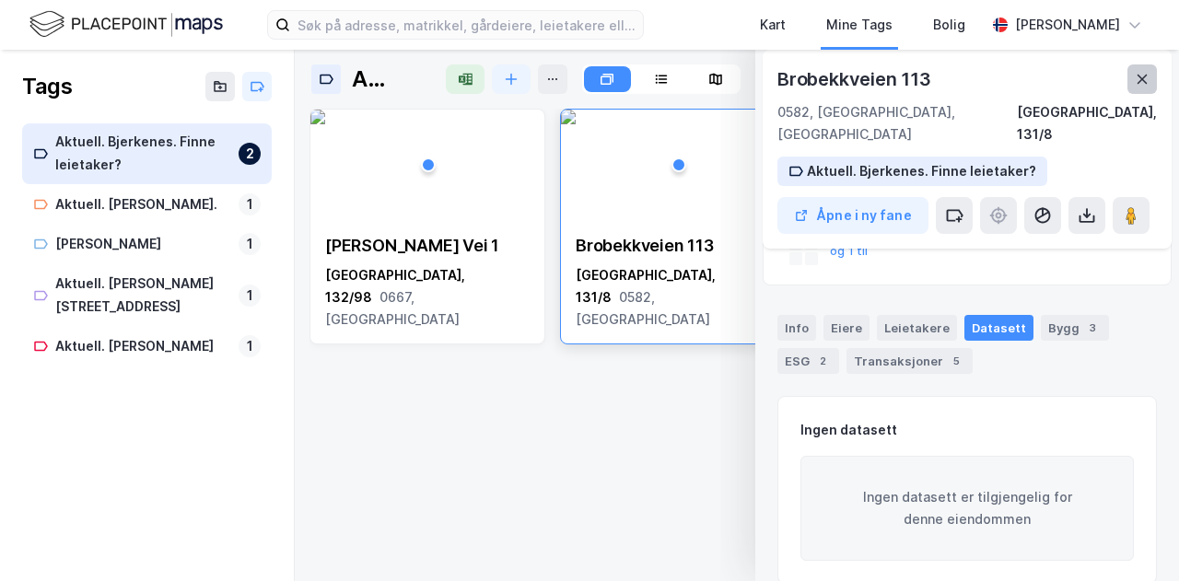
click at [1142, 73] on icon at bounding box center [1141, 79] width 15 height 15
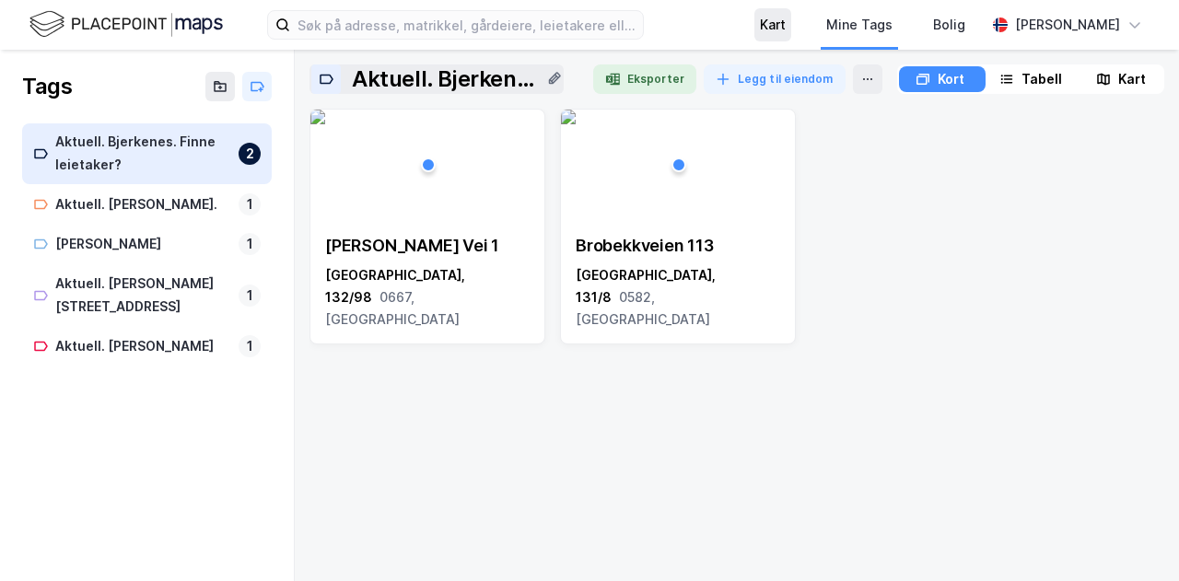
click at [785, 20] on div "Kart" at bounding box center [773, 25] width 26 height 22
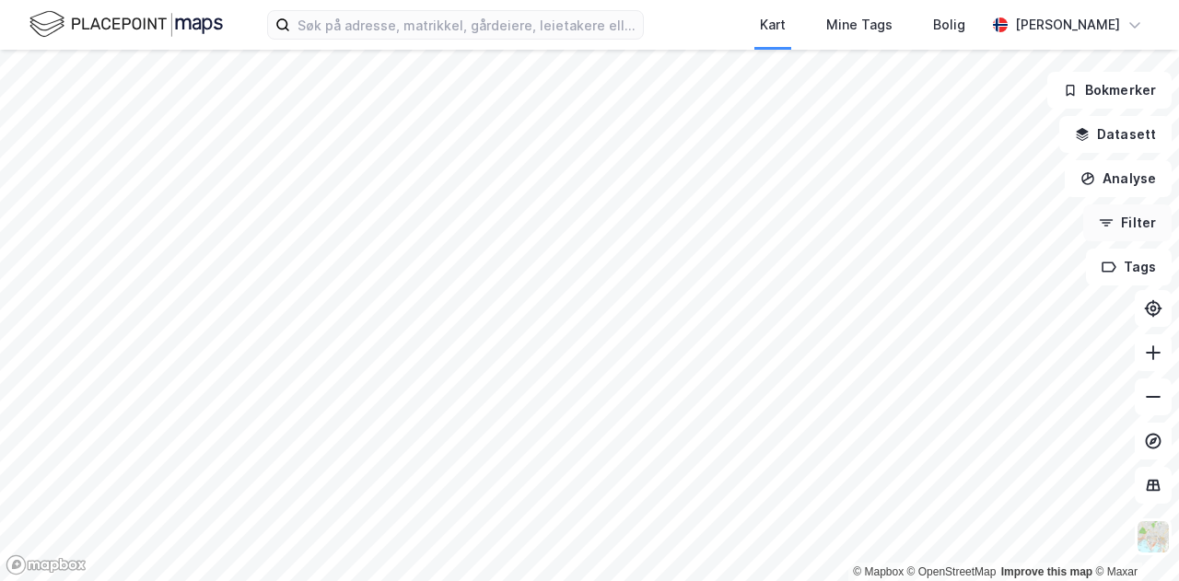
click at [1156, 220] on button "Filter" at bounding box center [1127, 222] width 88 height 37
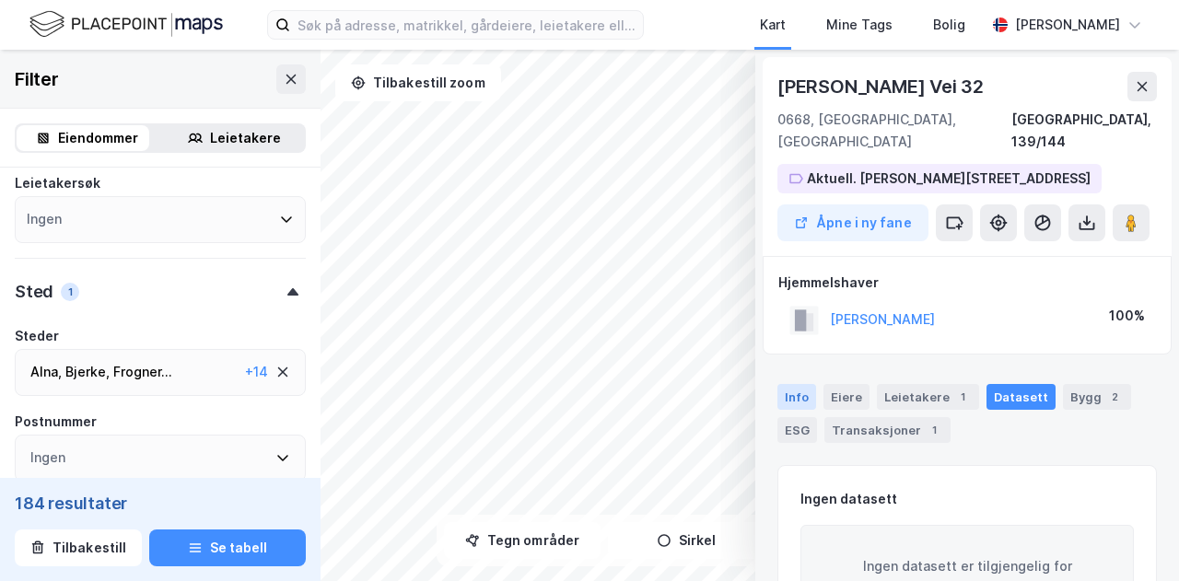
click at [803, 384] on div "Info" at bounding box center [796, 397] width 39 height 26
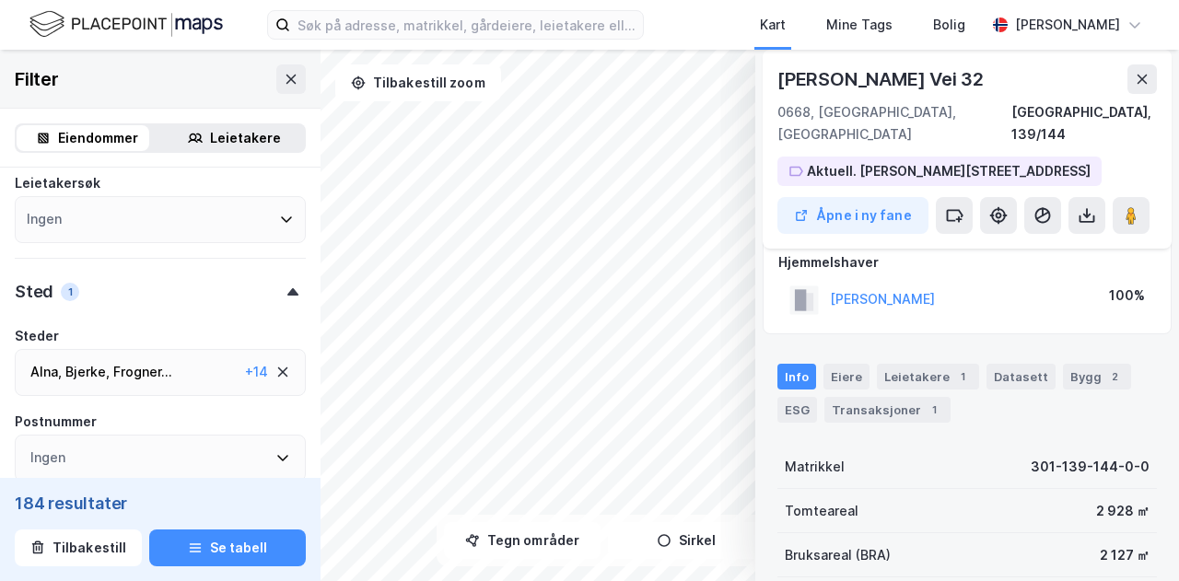
scroll to position [19, 0]
click at [909, 365] on div "Leietakere 1" at bounding box center [928, 378] width 102 height 26
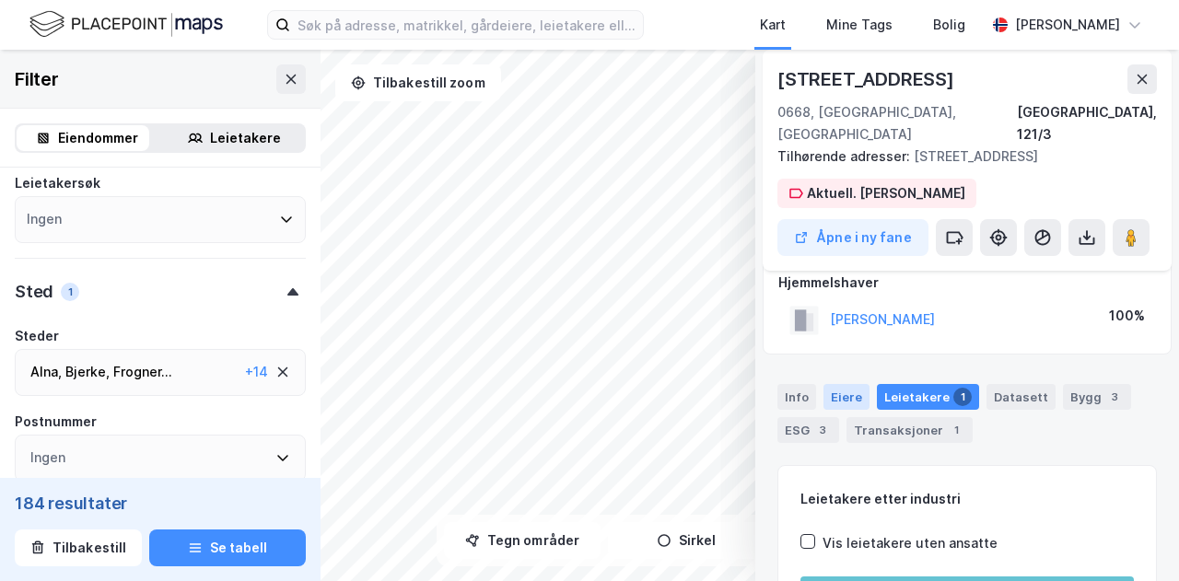
scroll to position [0, 0]
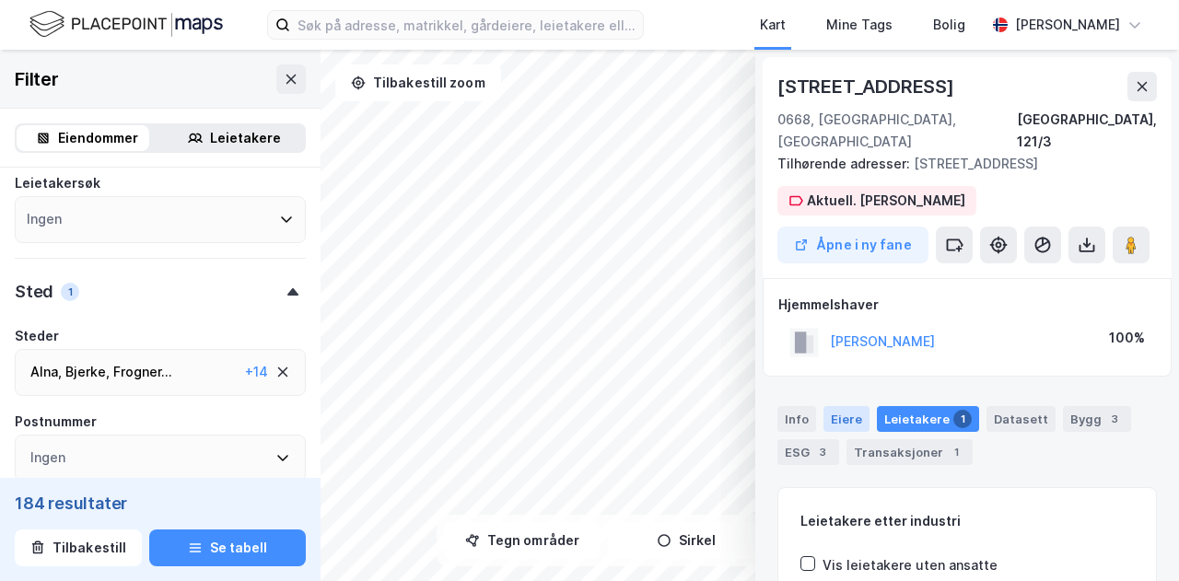
click at [849, 406] on div "Eiere" at bounding box center [846, 419] width 46 height 26
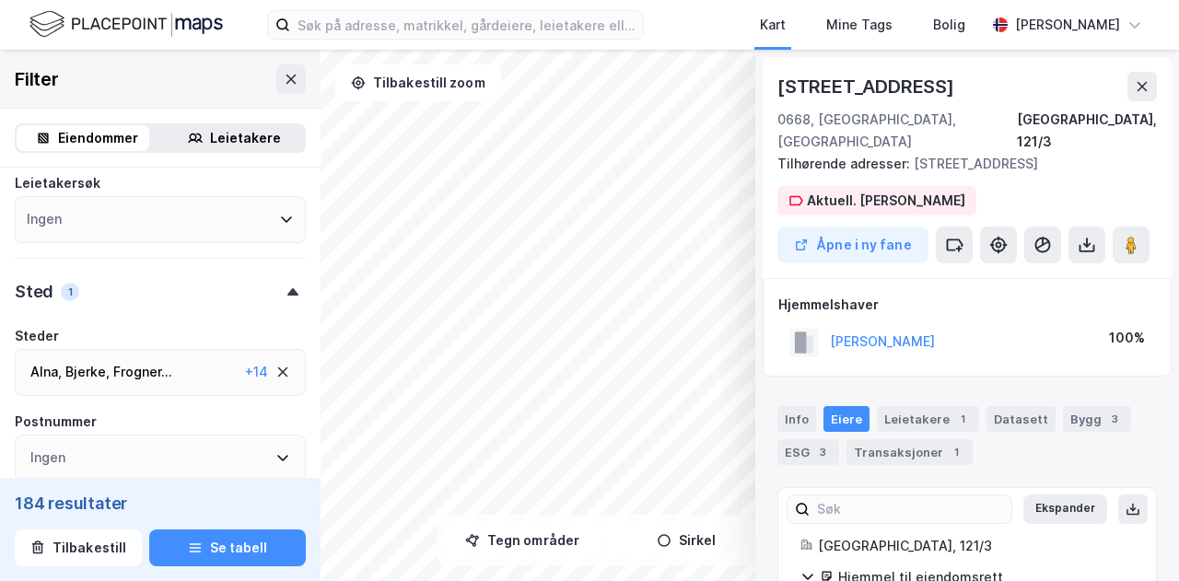
scroll to position [60, 0]
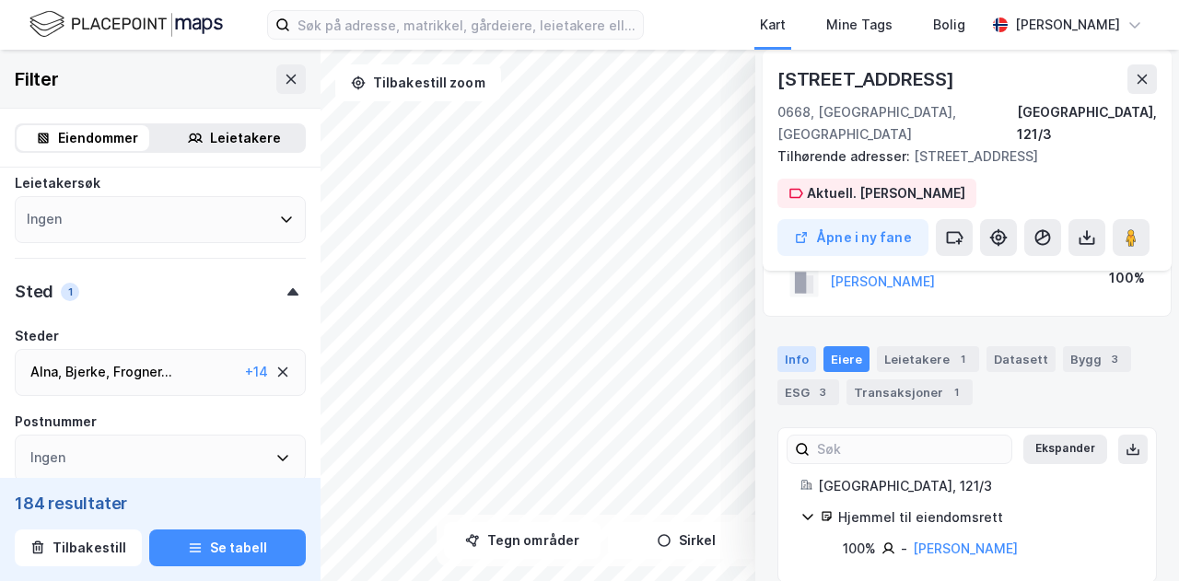
click at [792, 346] on div "Info" at bounding box center [796, 359] width 39 height 26
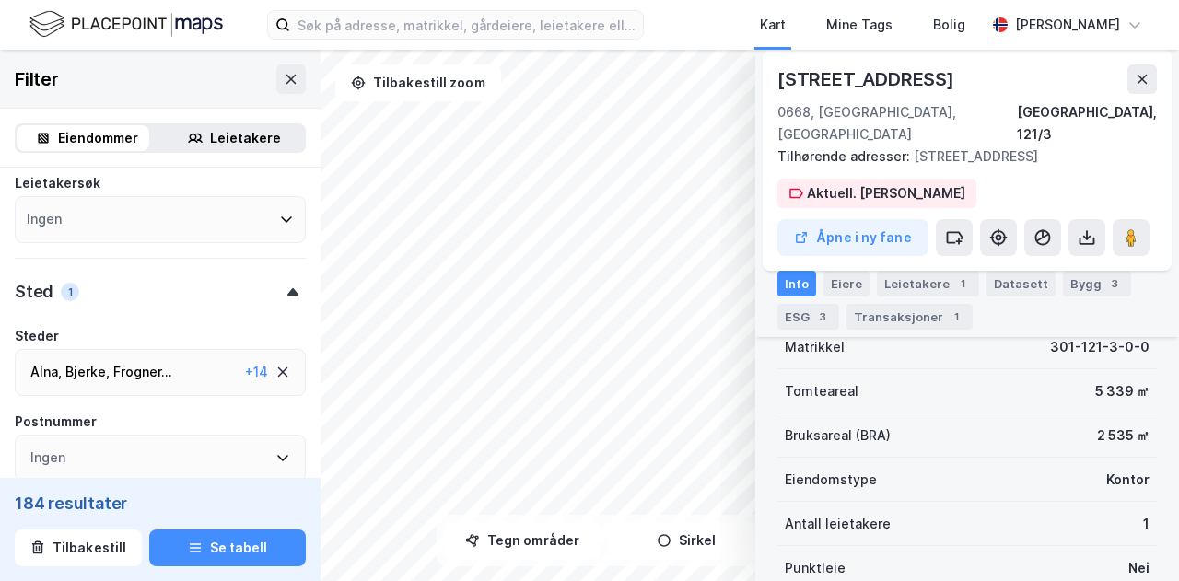
scroll to position [0, 0]
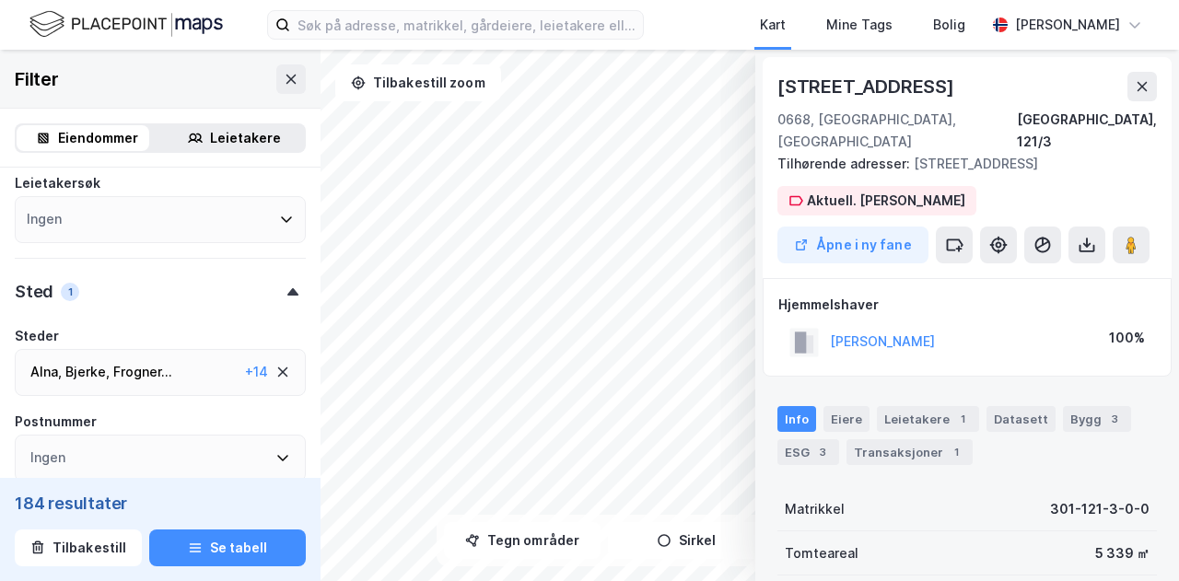
click at [858, 506] on div "© Mapbox © OpenStreetMap Improve this map © [STREET_ADDRESS], 121/3 Tilhørende …" at bounding box center [589, 315] width 1179 height 531
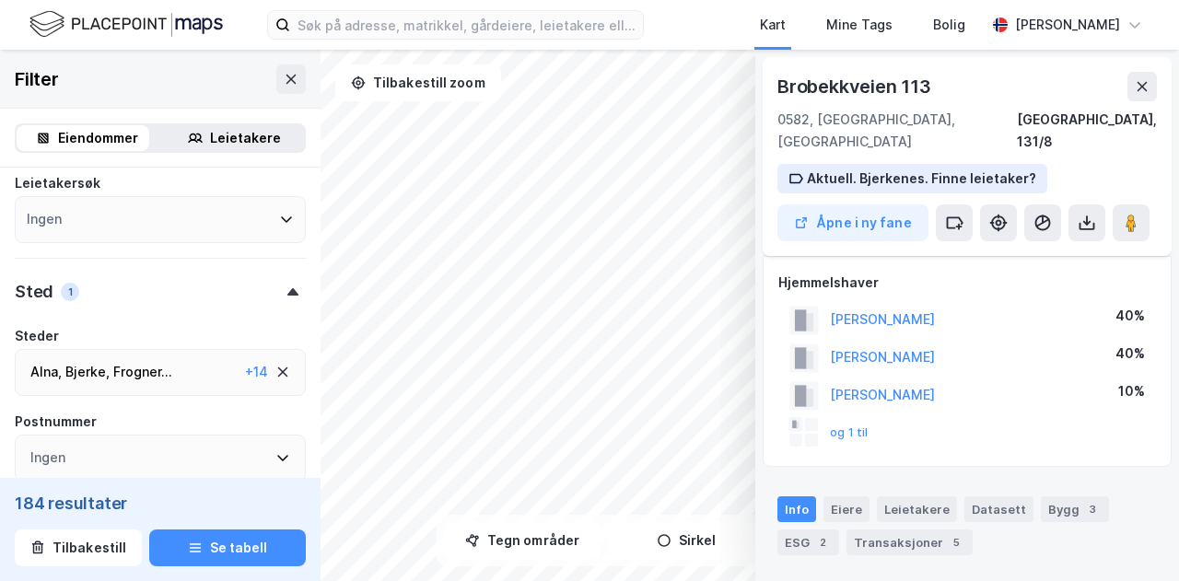
scroll to position [21, 0]
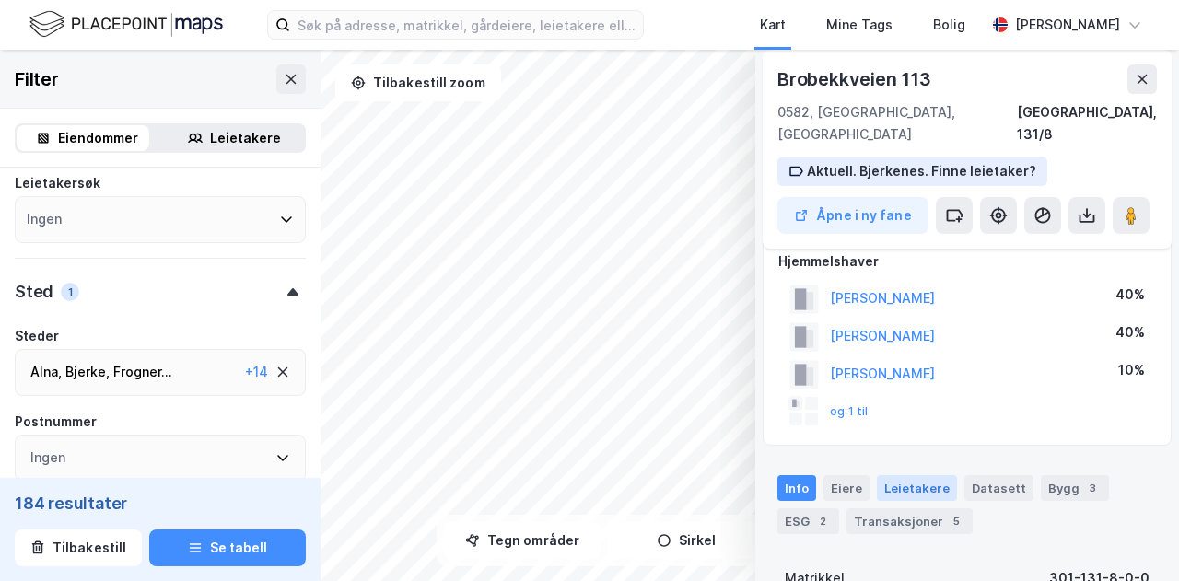
click at [903, 475] on div "Leietakere" at bounding box center [917, 488] width 80 height 26
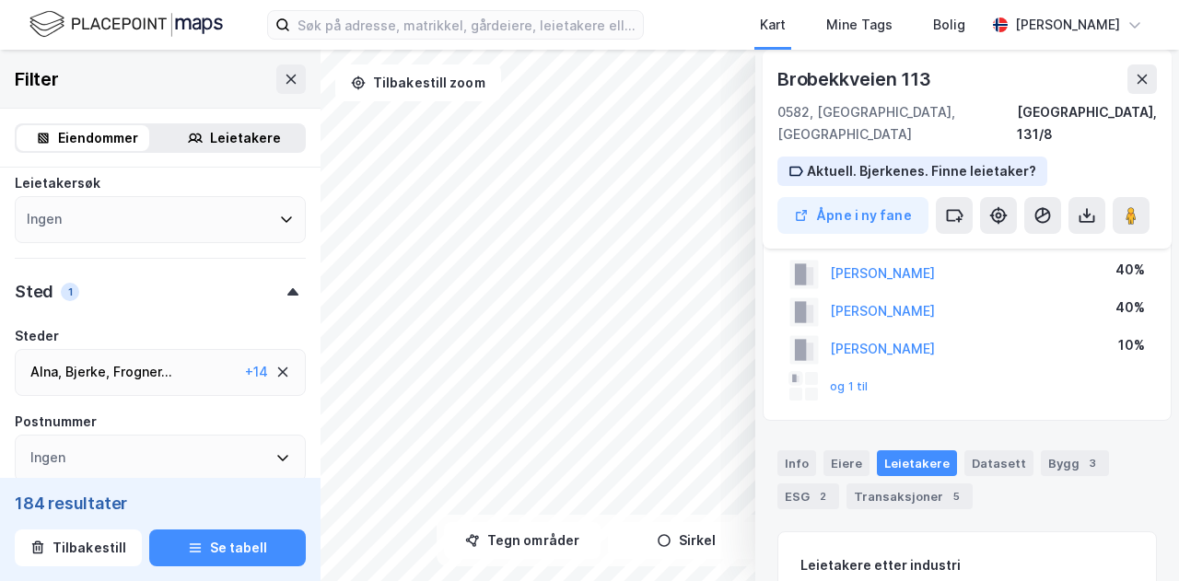
scroll to position [0, 0]
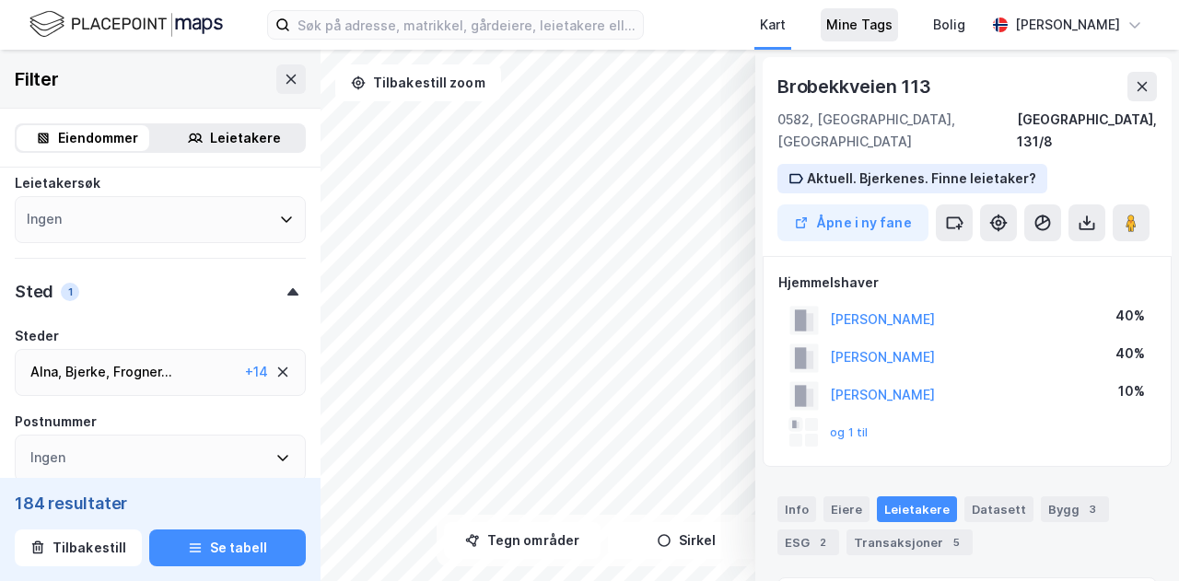
click at [873, 23] on div "Mine Tags" at bounding box center [859, 25] width 66 height 22
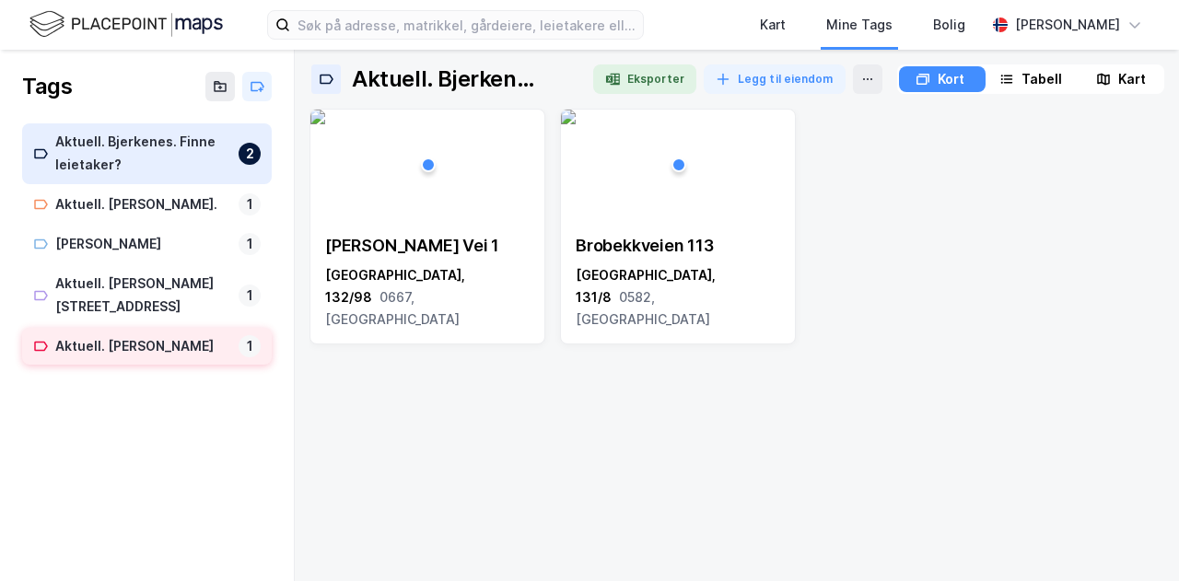
click at [153, 334] on div "Aktuell. [PERSON_NAME] Helene 1" at bounding box center [147, 347] width 250 height 38
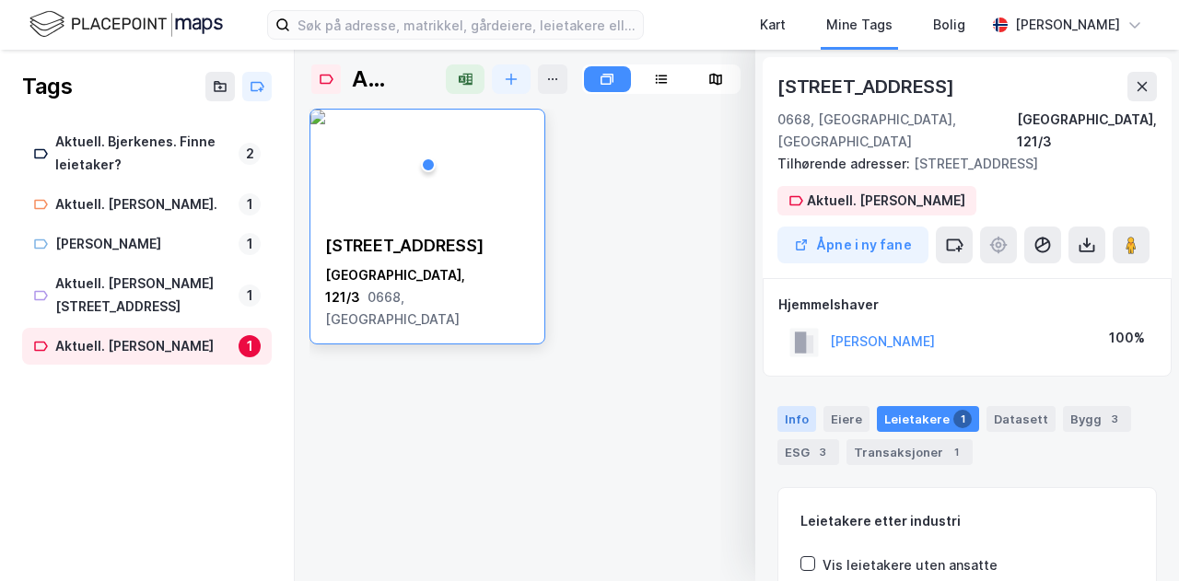
click at [787, 406] on div "Info" at bounding box center [796, 419] width 39 height 26
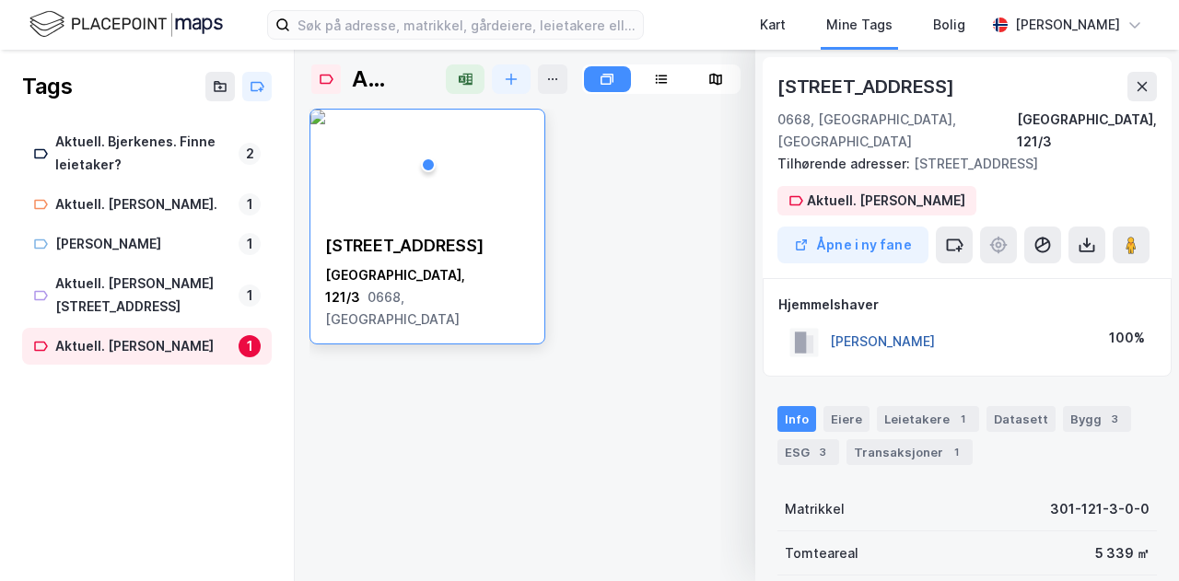
click at [0, 0] on button "[PERSON_NAME]" at bounding box center [0, 0] width 0 height 0
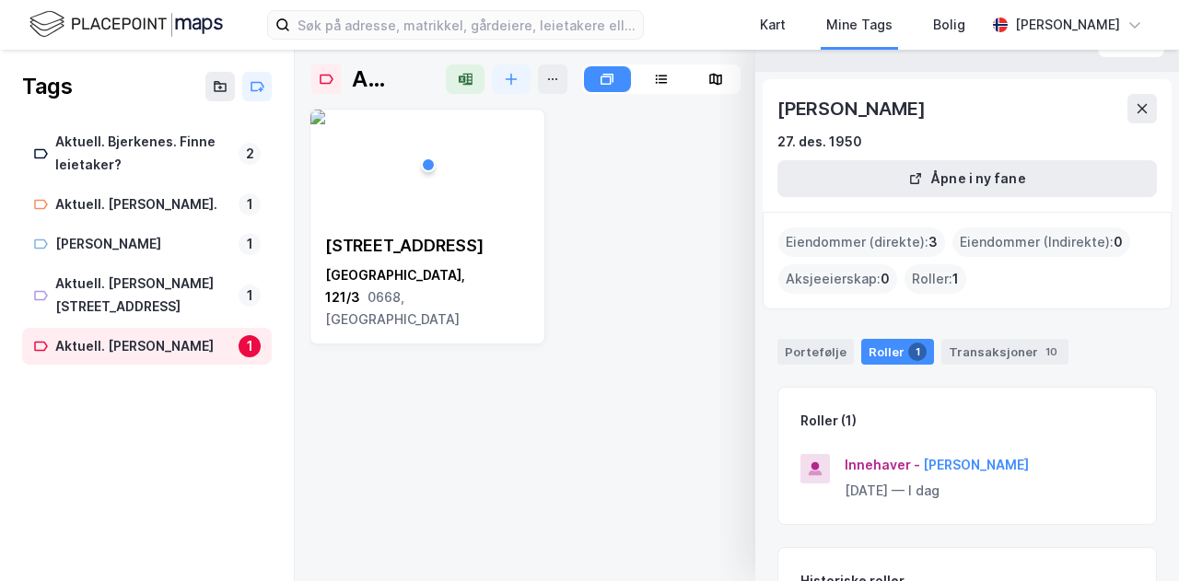
scroll to position [36, 0]
click at [831, 354] on div "Portefølje" at bounding box center [815, 353] width 76 height 26
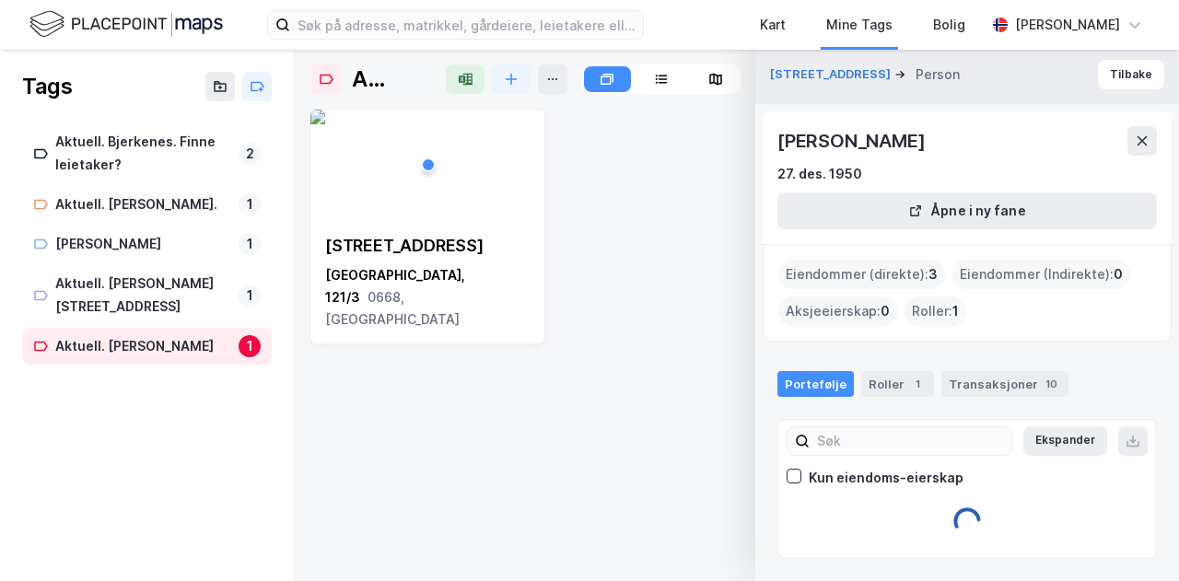
scroll to position [3, 0]
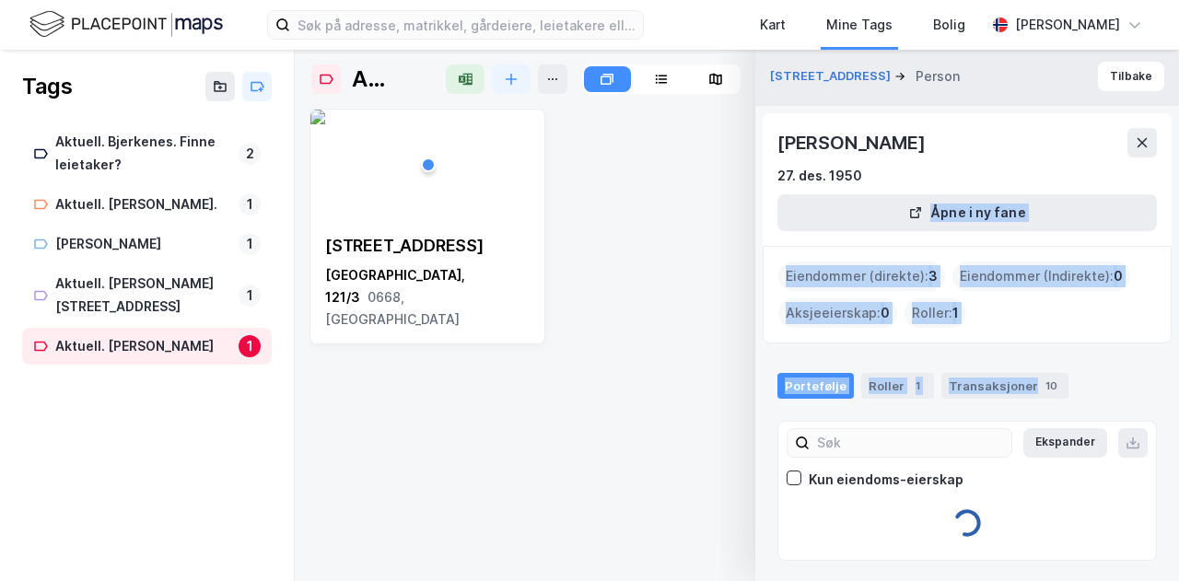
drag, startPoint x: 1077, startPoint y: 366, endPoint x: 1146, endPoint y: 164, distance: 212.9
click at [1146, 164] on div "[STREET_ADDRESS] Person [PERSON_NAME] [DATE] Åpne i ny fane Eiendommer (direkte…" at bounding box center [967, 304] width 424 height 553
click at [1140, 148] on icon at bounding box center [1141, 142] width 15 height 15
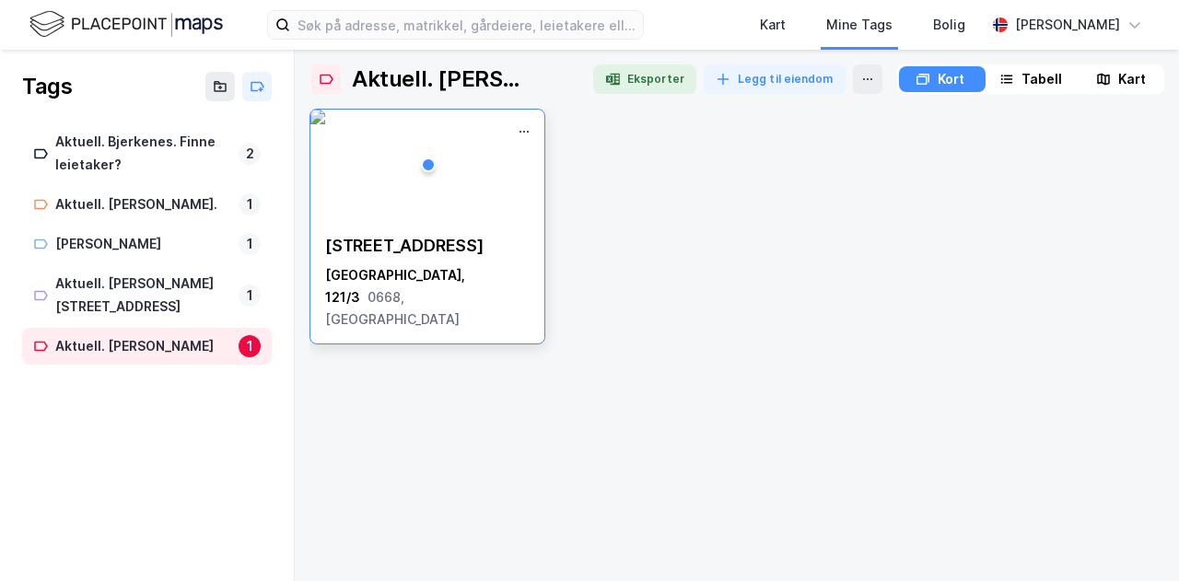
click at [471, 261] on div "[STREET_ADDRESS]" at bounding box center [427, 283] width 204 height 96
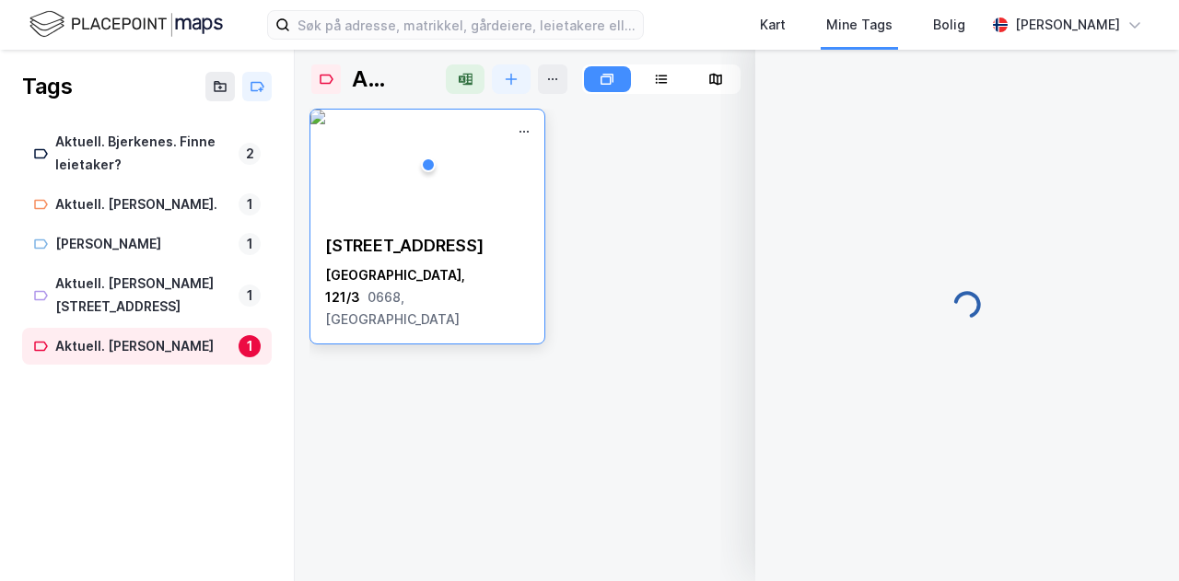
scroll to position [11, 0]
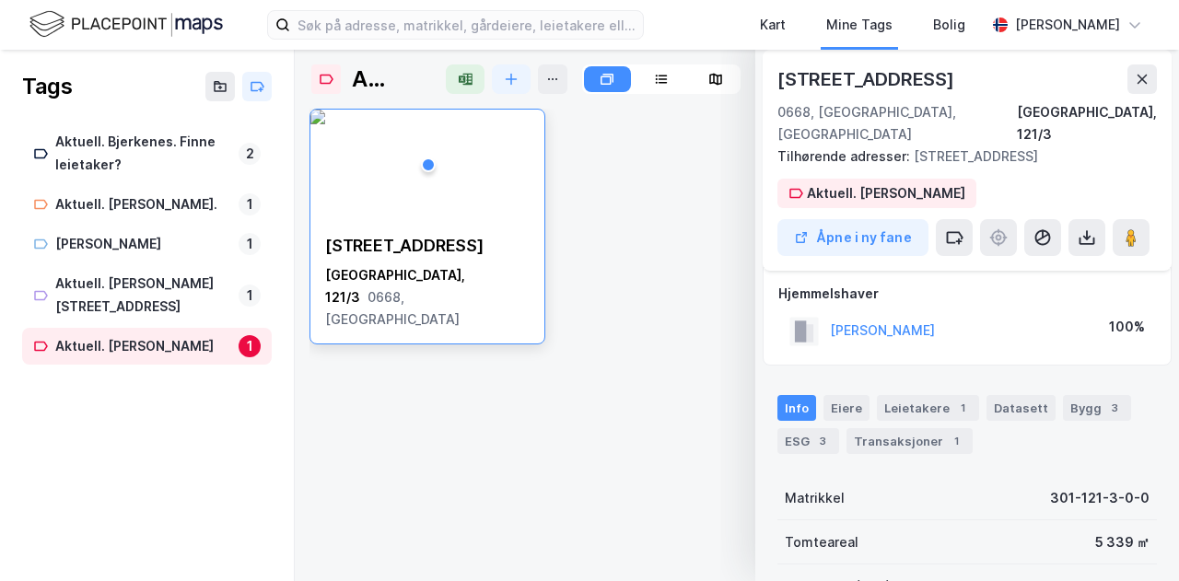
click at [904, 373] on div "Info [PERSON_NAME] 1 Datasett Bygg 3 ESG 3 Transaksjoner 1" at bounding box center [967, 417] width 424 height 88
click at [903, 395] on div "Leietakere 1" at bounding box center [928, 408] width 102 height 26
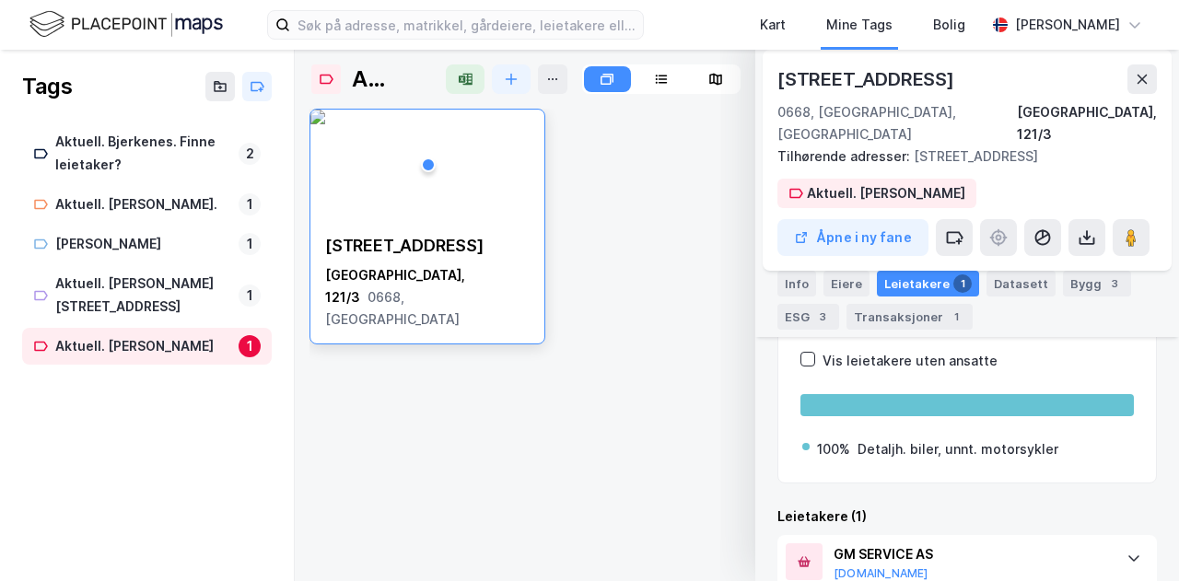
scroll to position [221, 0]
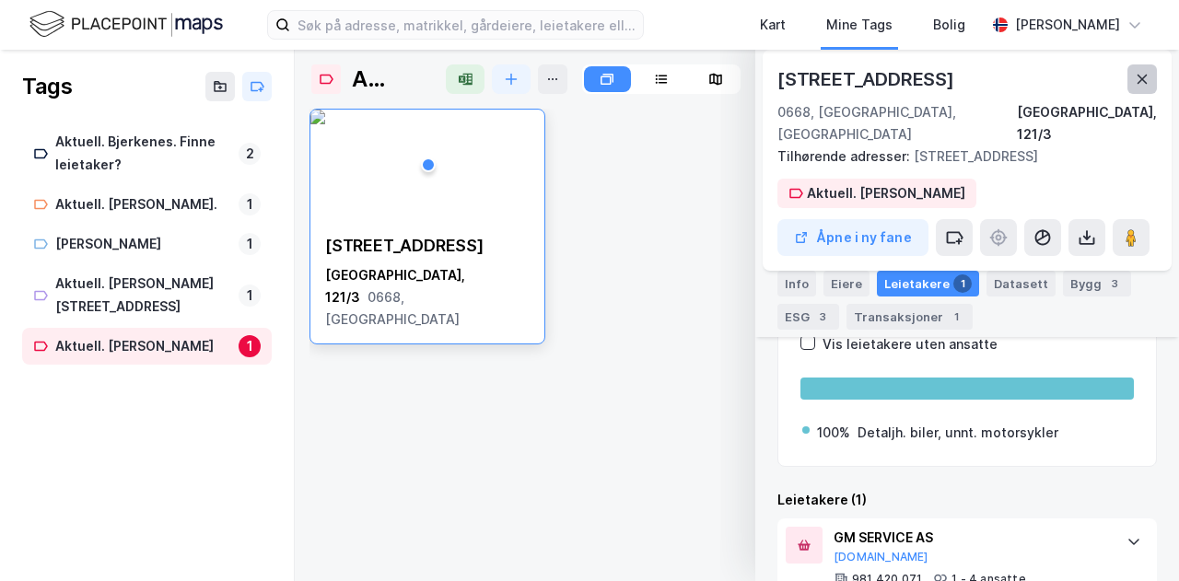
click at [1138, 82] on icon at bounding box center [1142, 79] width 10 height 9
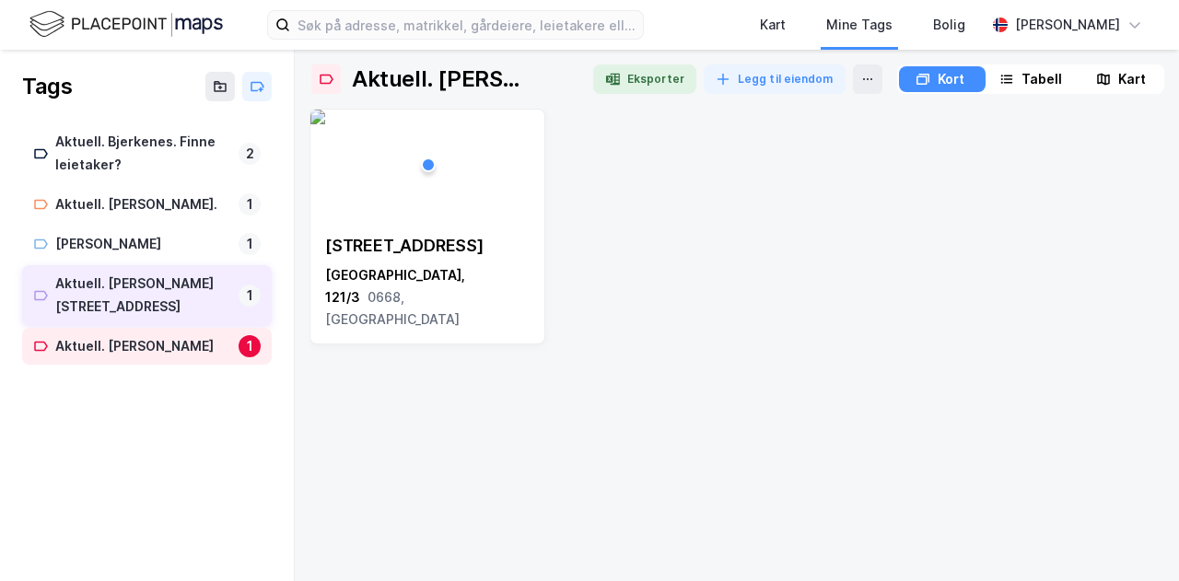
click at [132, 285] on div "Aktuell. [PERSON_NAME][STREET_ADDRESS]" at bounding box center [143, 296] width 176 height 46
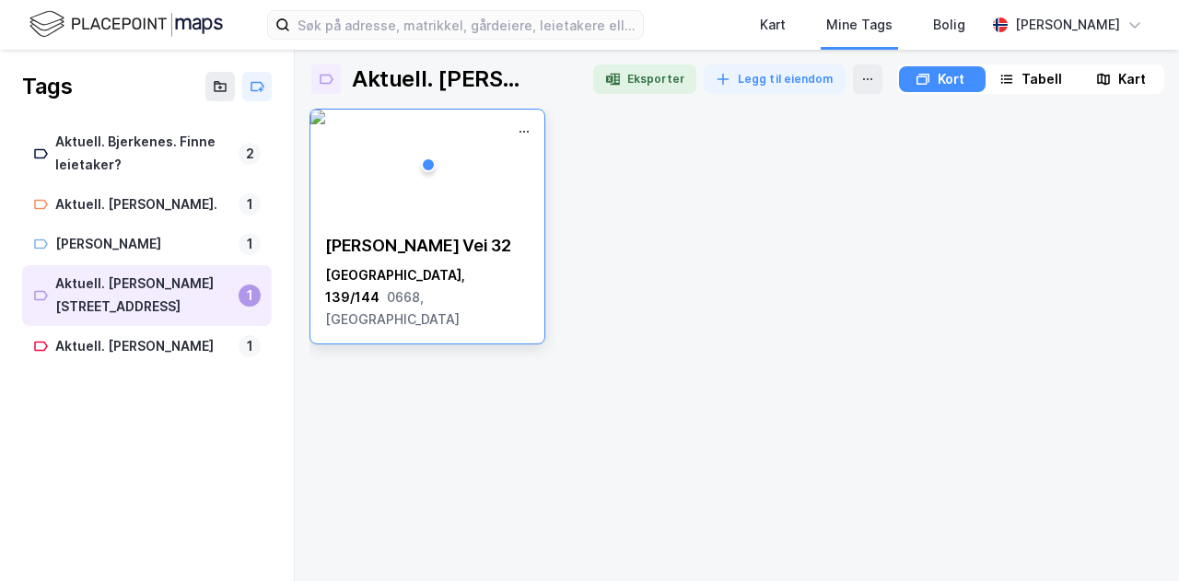
click at [414, 307] on div "[PERSON_NAME][STREET_ADDRESS]" at bounding box center [427, 227] width 236 height 236
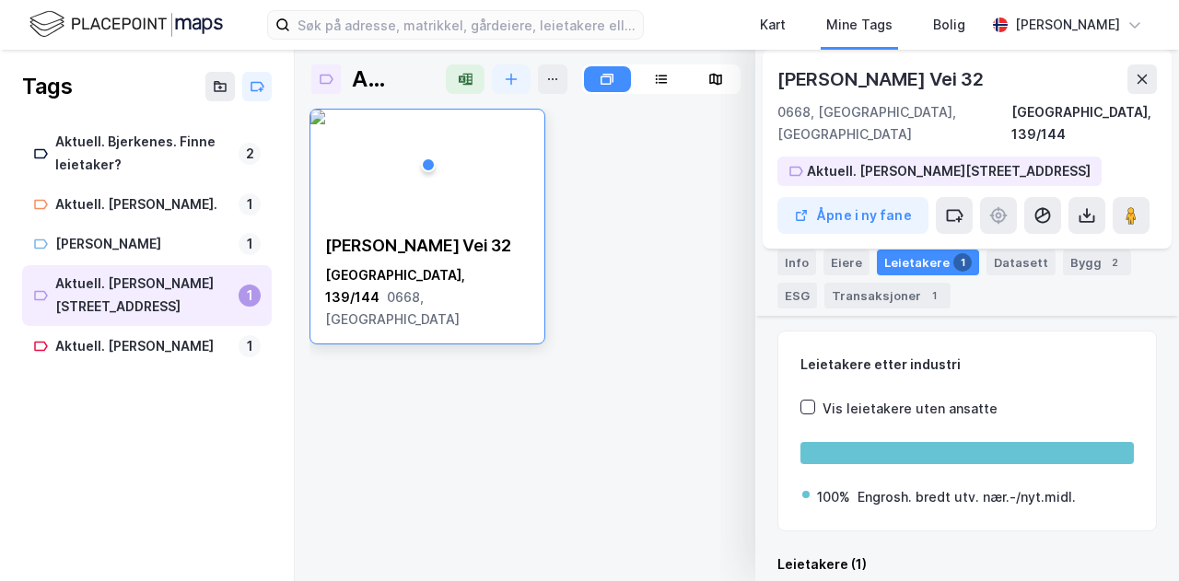
scroll to position [232, 0]
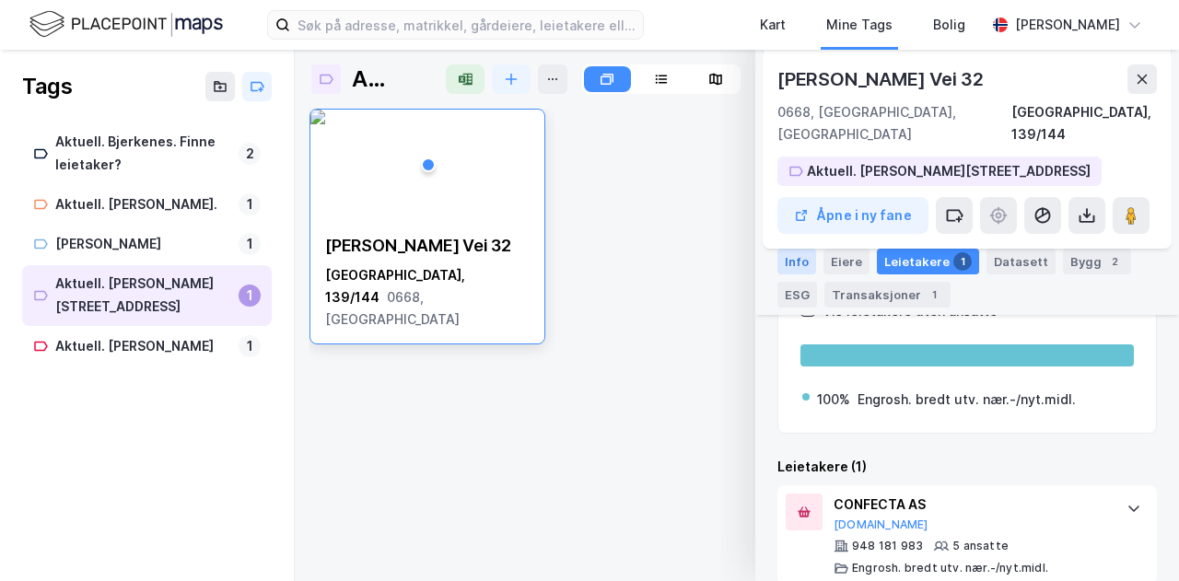
click at [804, 261] on div "Info" at bounding box center [796, 262] width 39 height 26
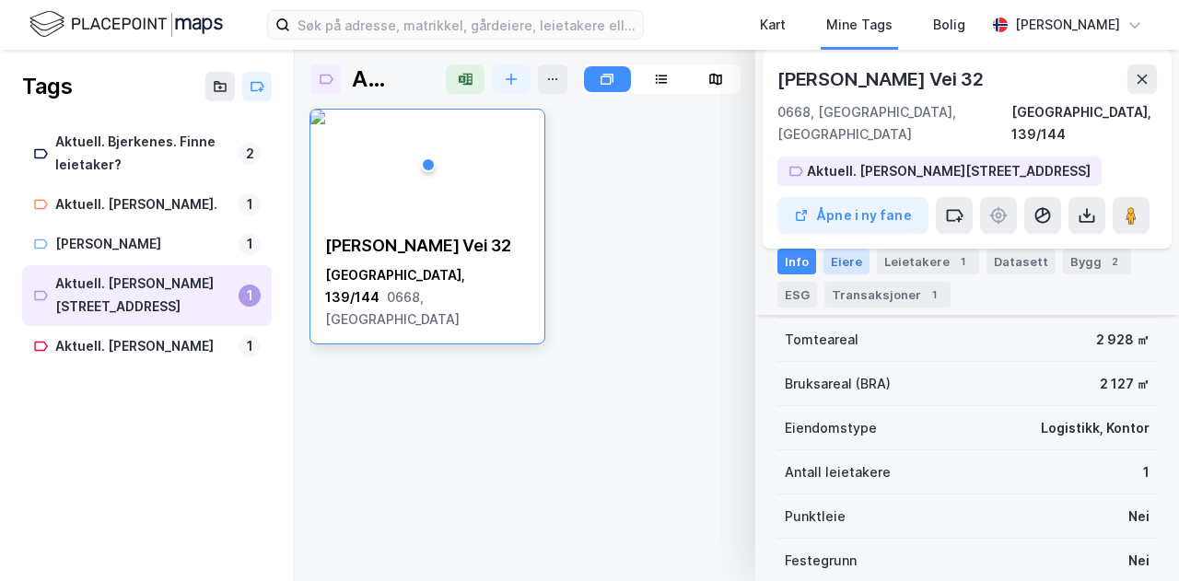
click at [843, 264] on div "Eiere" at bounding box center [846, 262] width 46 height 26
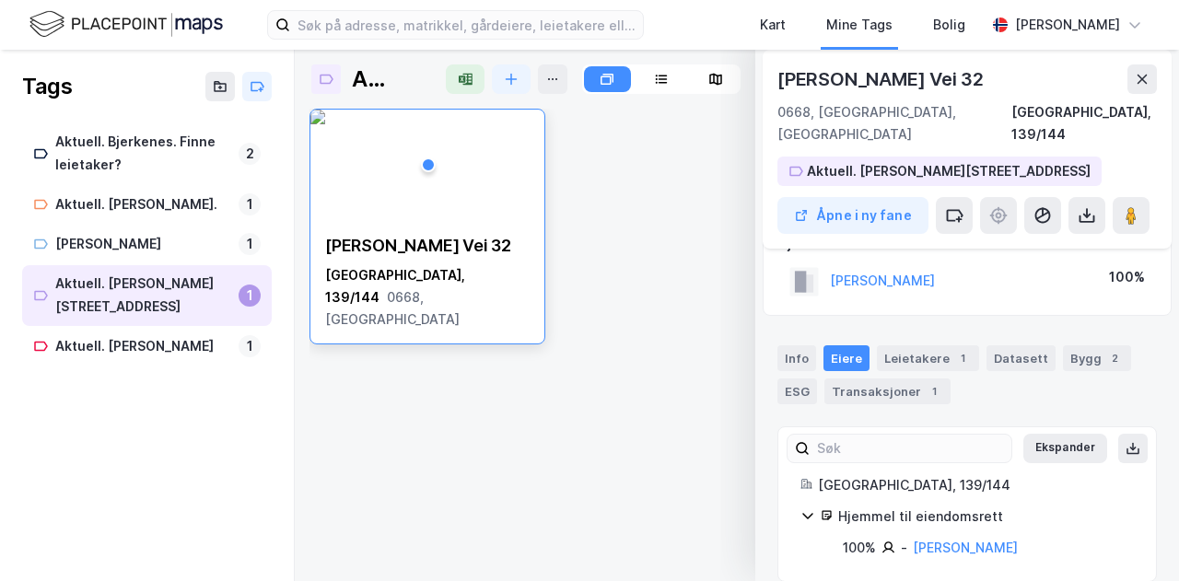
scroll to position [0, 0]
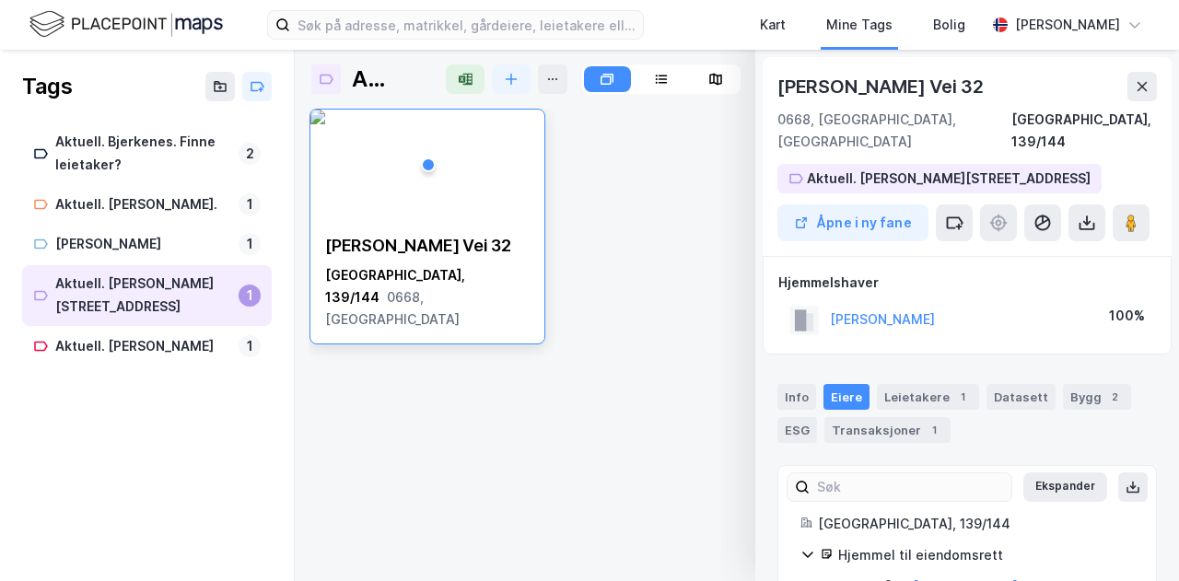
drag, startPoint x: 1040, startPoint y: 296, endPoint x: 824, endPoint y: 307, distance: 215.8
click at [824, 307] on div "[PERSON_NAME] EYSTEIN 100%" at bounding box center [967, 320] width 378 height 38
copy button "[PERSON_NAME]"
click at [120, 246] on div "[PERSON_NAME]" at bounding box center [143, 244] width 176 height 23
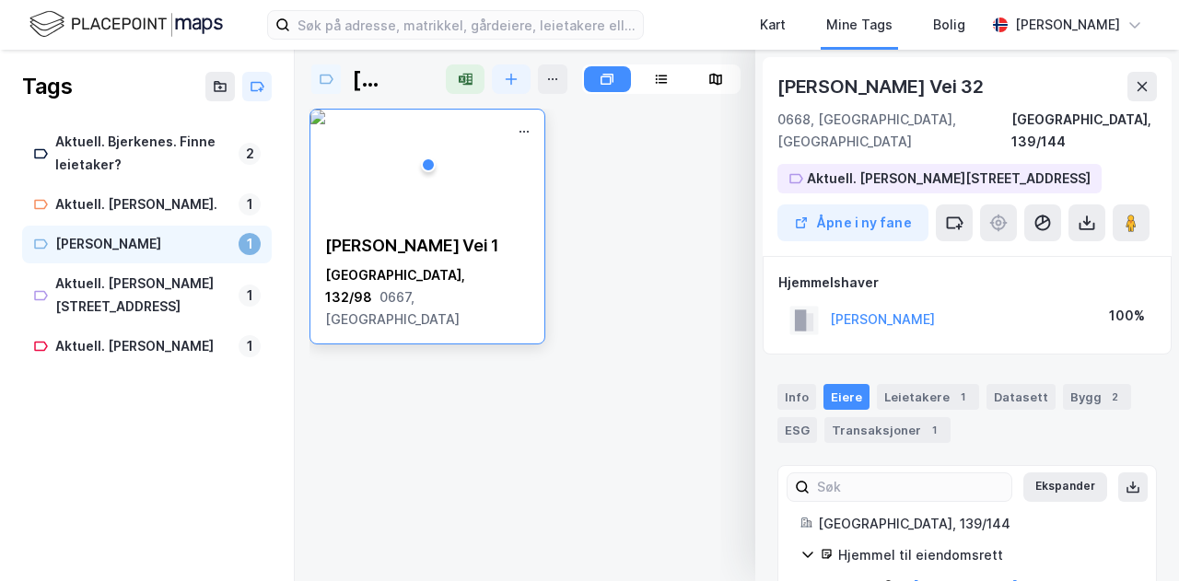
click at [325, 124] on img at bounding box center [317, 117] width 15 height 15
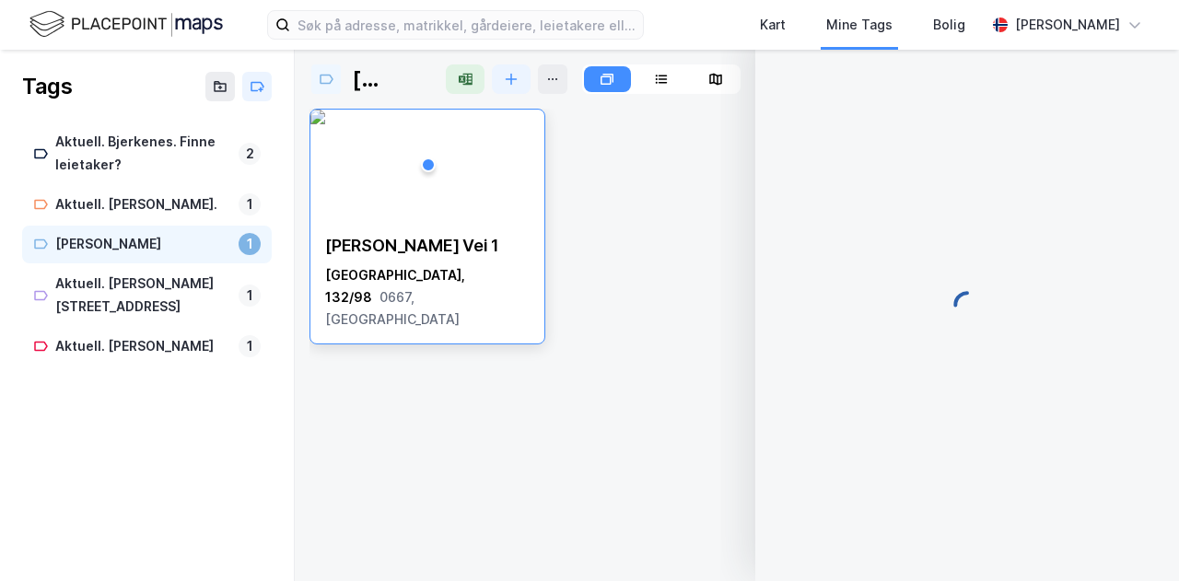
scroll to position [9, 0]
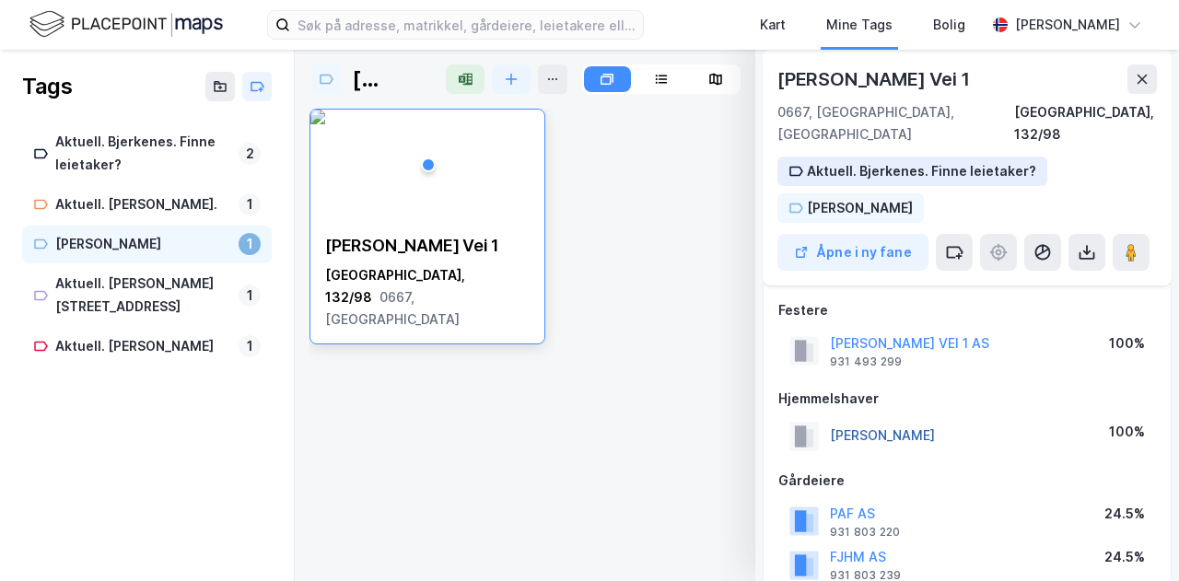
click at [0, 0] on button "[PERSON_NAME]" at bounding box center [0, 0] width 0 height 0
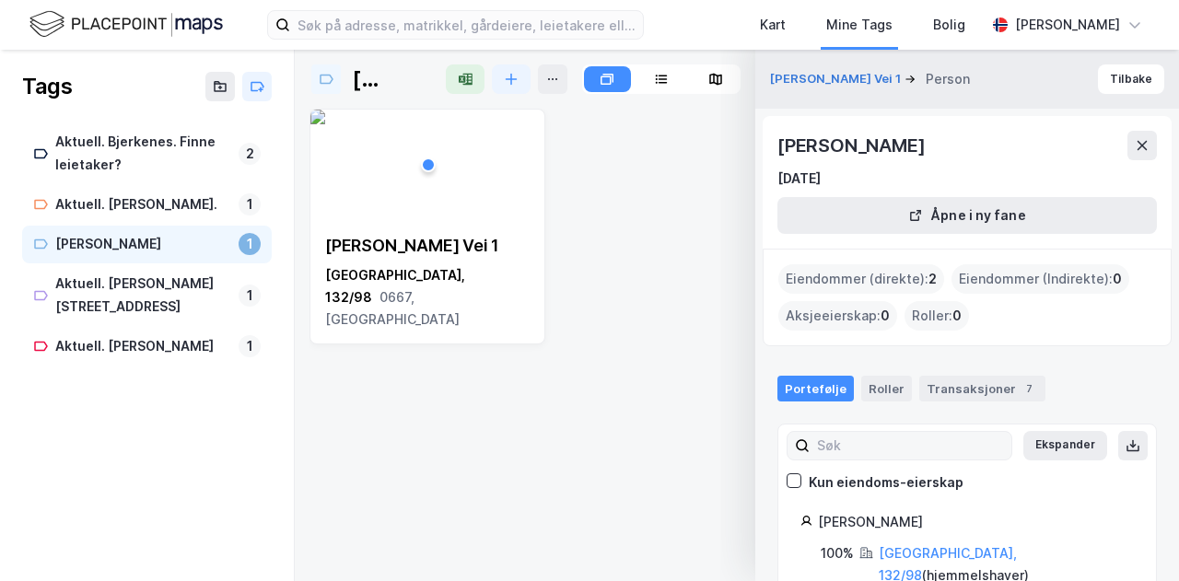
scroll to position [58, 0]
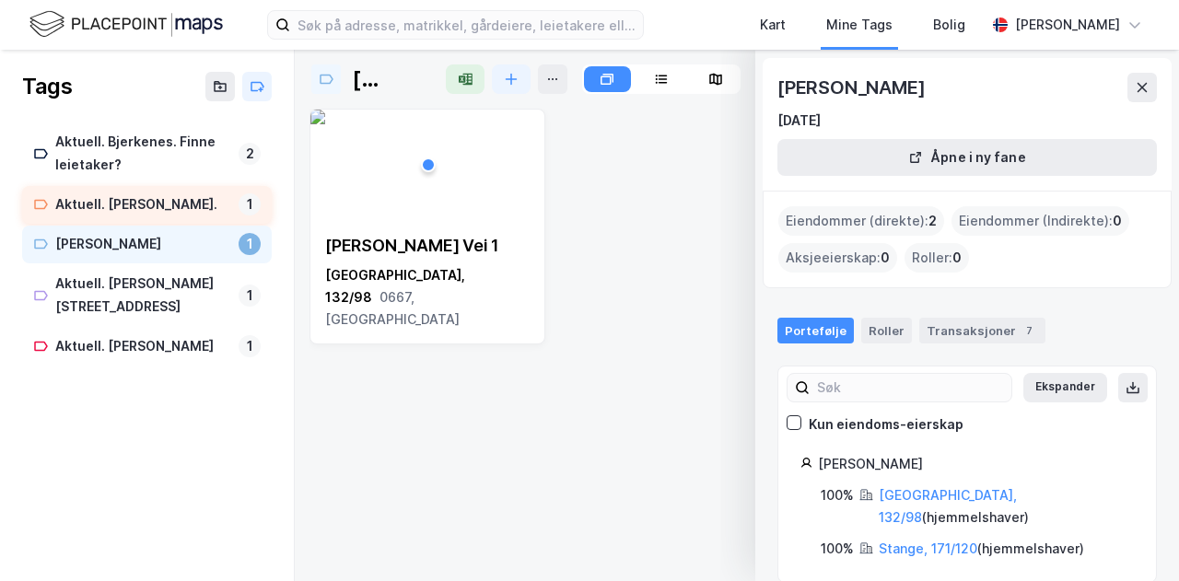
click at [140, 202] on div "Aktuell. [PERSON_NAME]." at bounding box center [143, 204] width 176 height 23
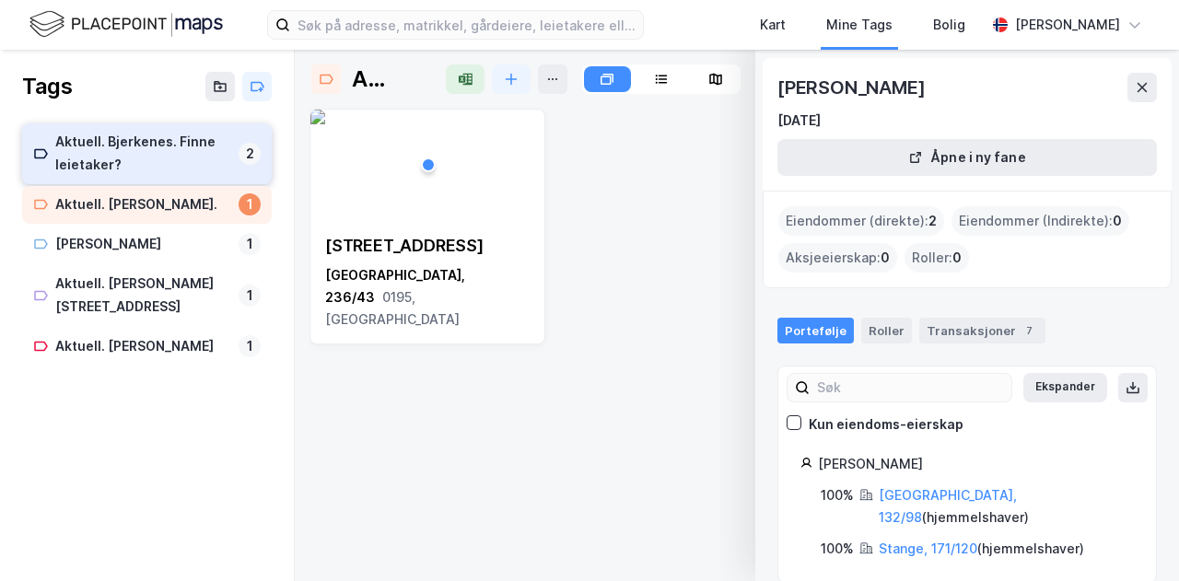
click at [136, 154] on div "Aktuell. Bjerkenes. Finne leietaker?" at bounding box center [143, 154] width 176 height 46
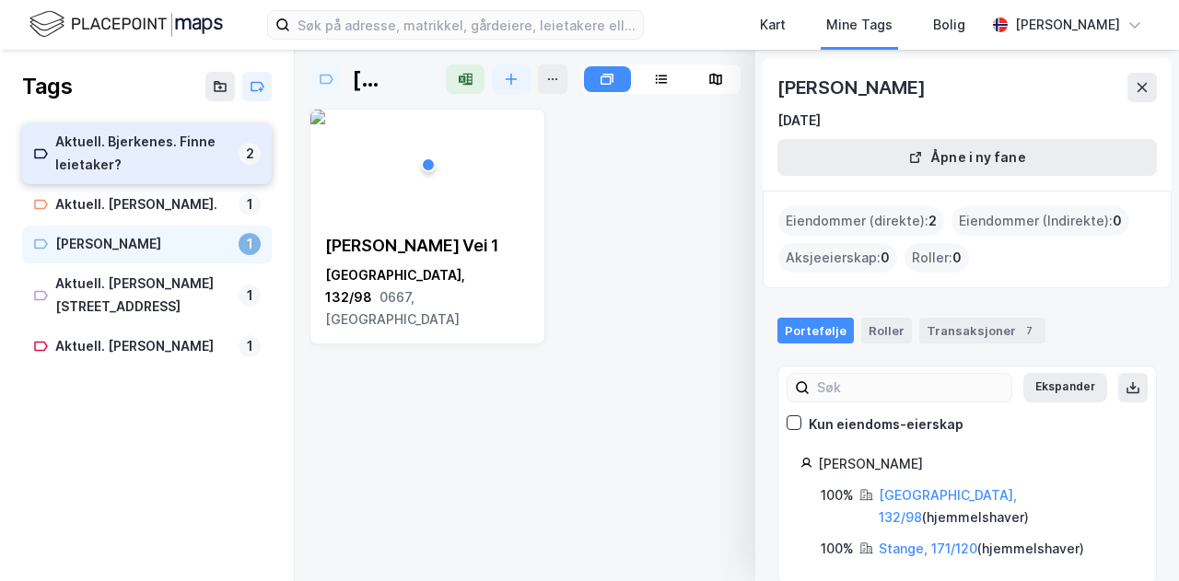
click at [118, 156] on div "Aktuell. Bjerkenes. Finne leietaker?" at bounding box center [143, 154] width 176 height 46
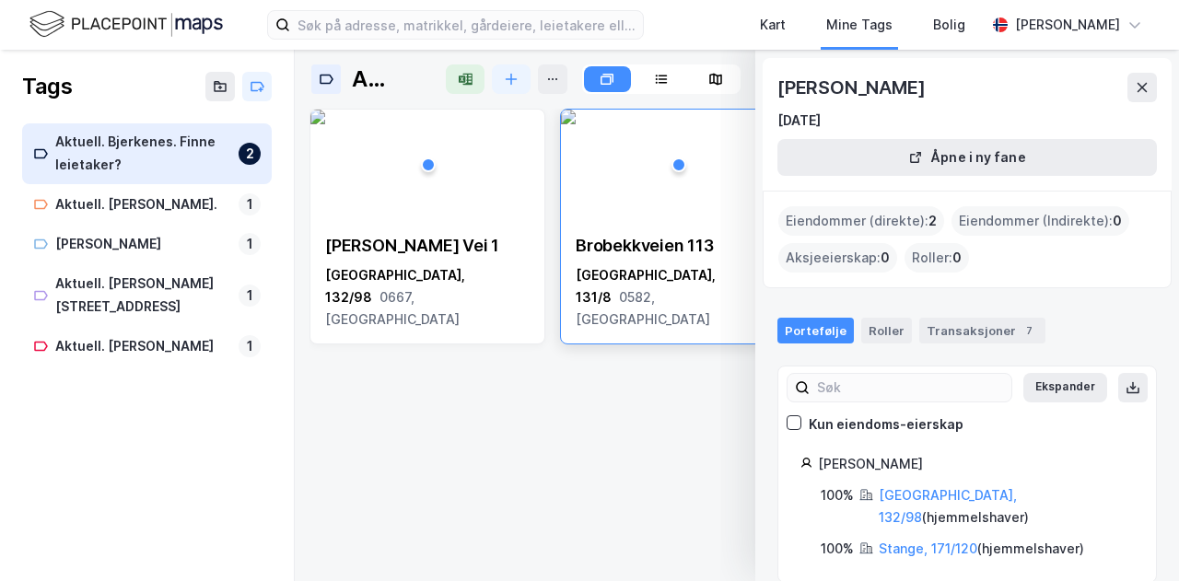
click at [614, 261] on div "[STREET_ADDRESS]" at bounding box center [678, 283] width 204 height 96
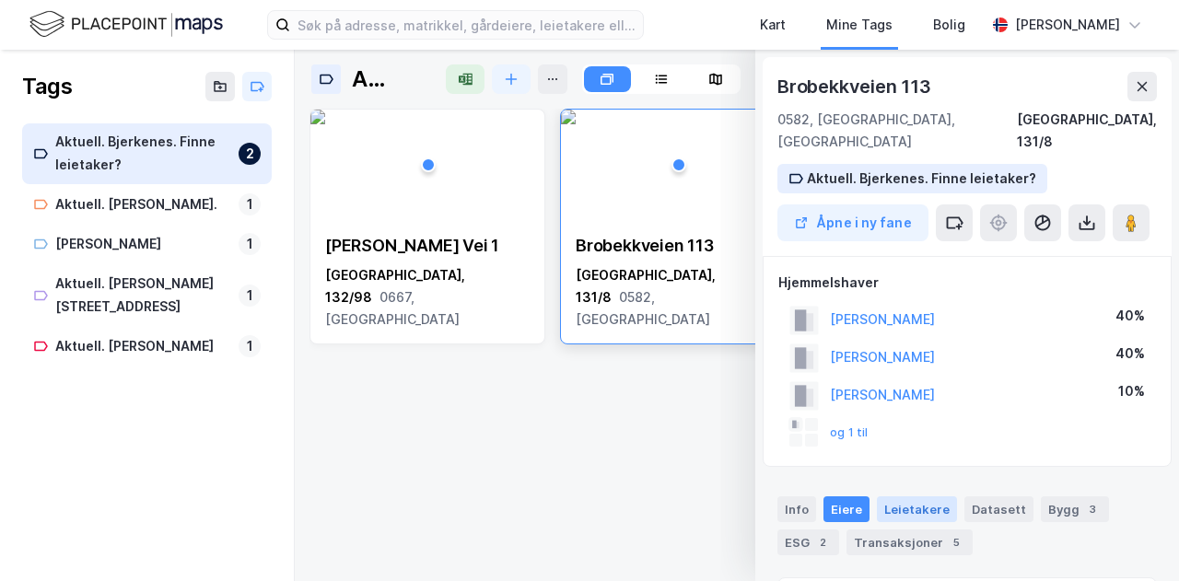
click at [905, 496] on div "Leietakere" at bounding box center [917, 509] width 80 height 26
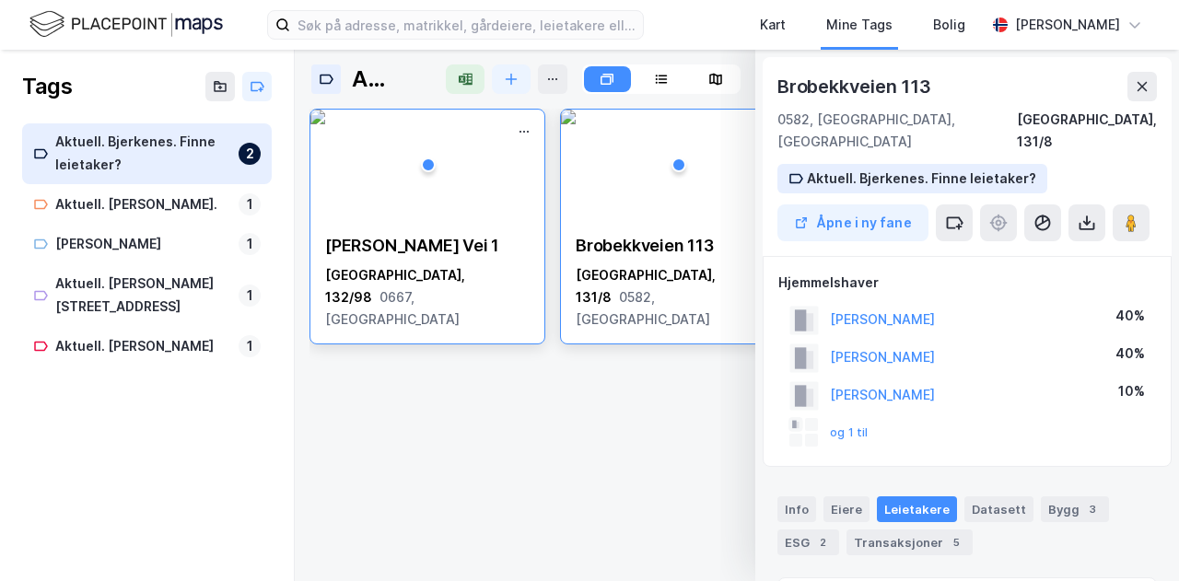
click at [325, 124] on img at bounding box center [317, 117] width 15 height 15
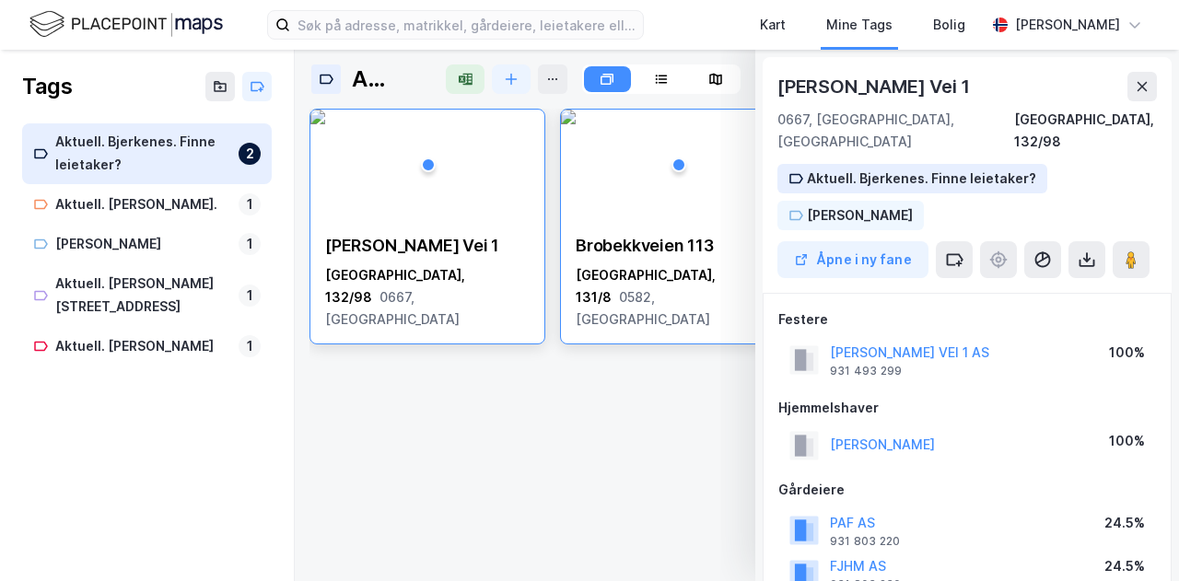
click at [686, 239] on div "Brobekkveien 113" at bounding box center [678, 246] width 204 height 22
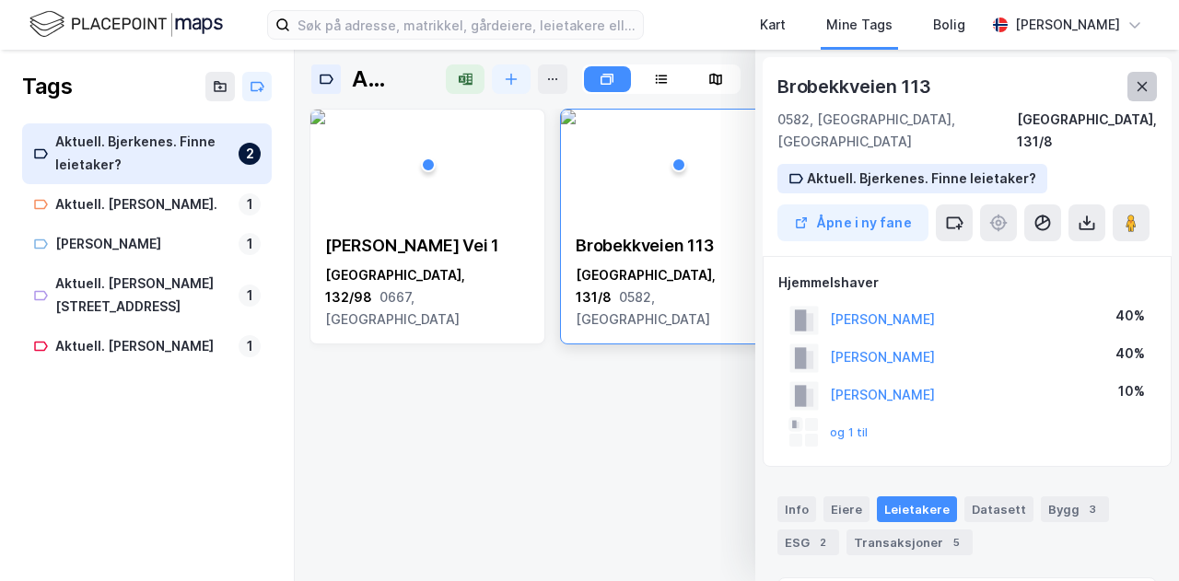
click at [1140, 79] on icon at bounding box center [1141, 86] width 15 height 15
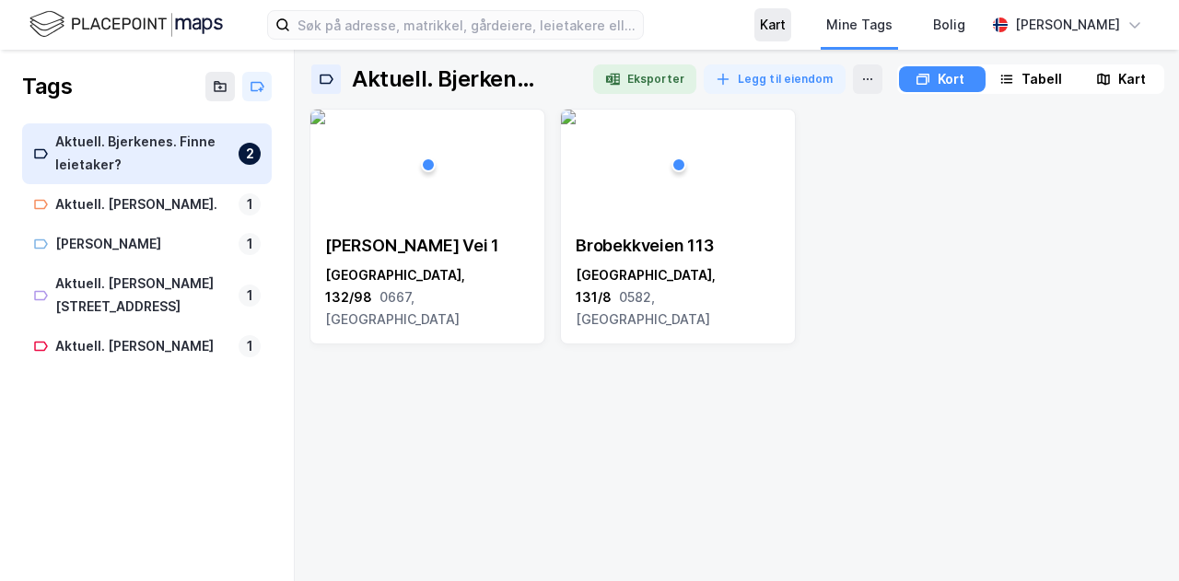
drag, startPoint x: 794, startPoint y: 28, endPoint x: 785, endPoint y: 39, distance: 14.4
click at [785, 39] on div "Kart" at bounding box center [772, 24] width 37 height 33
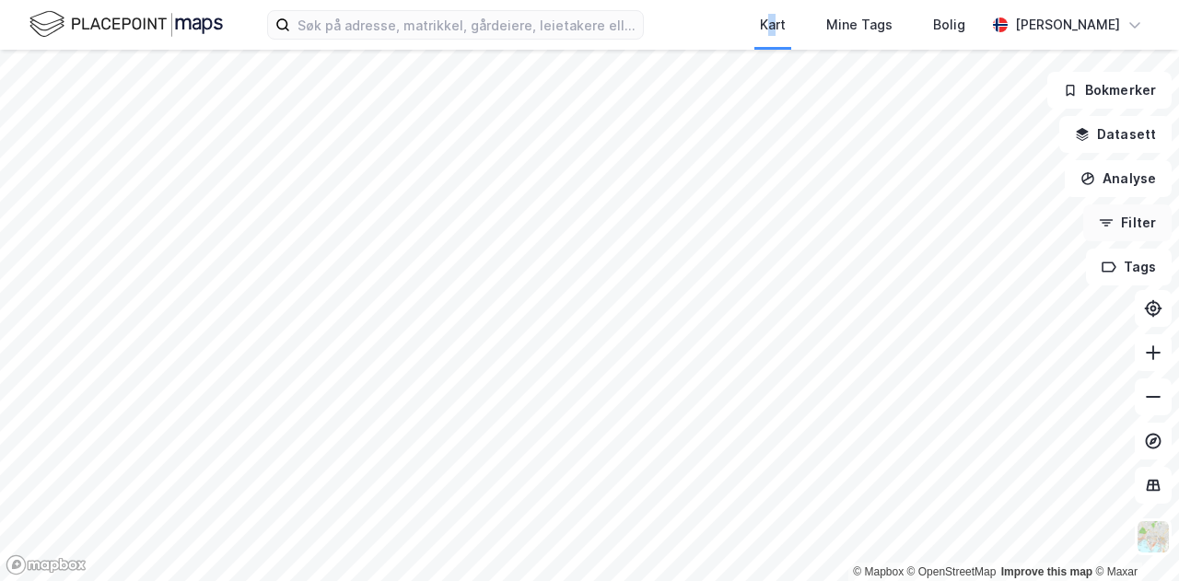
click at [1124, 220] on button "Filter" at bounding box center [1127, 222] width 88 height 37
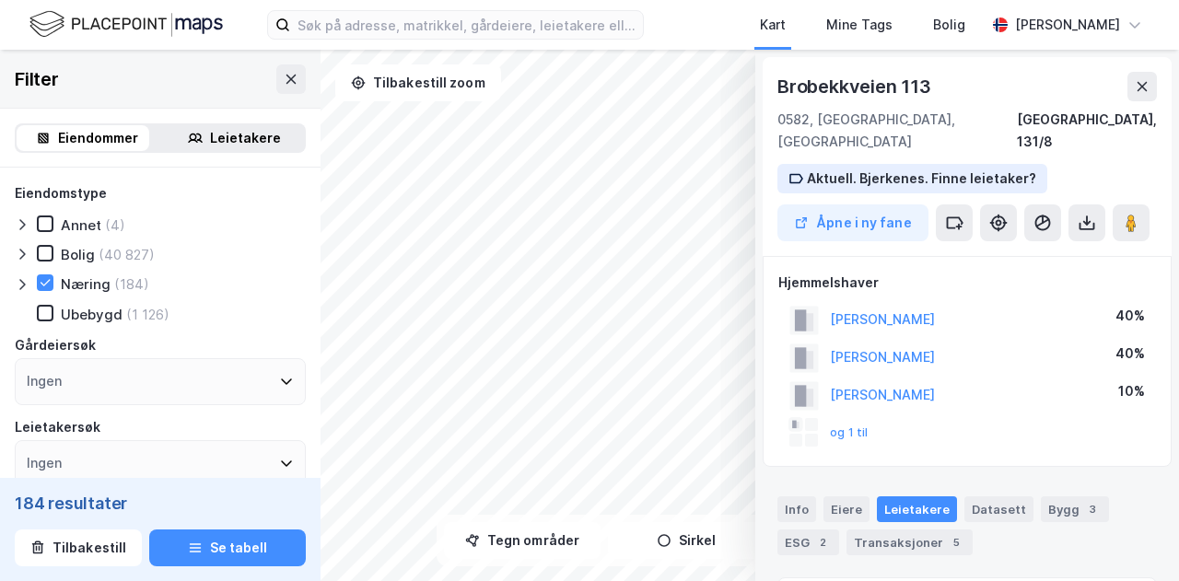
click at [843, 419] on div "og 1 til" at bounding box center [828, 432] width 79 height 29
click at [0, 0] on button "og 1 til" at bounding box center [0, 0] width 0 height 0
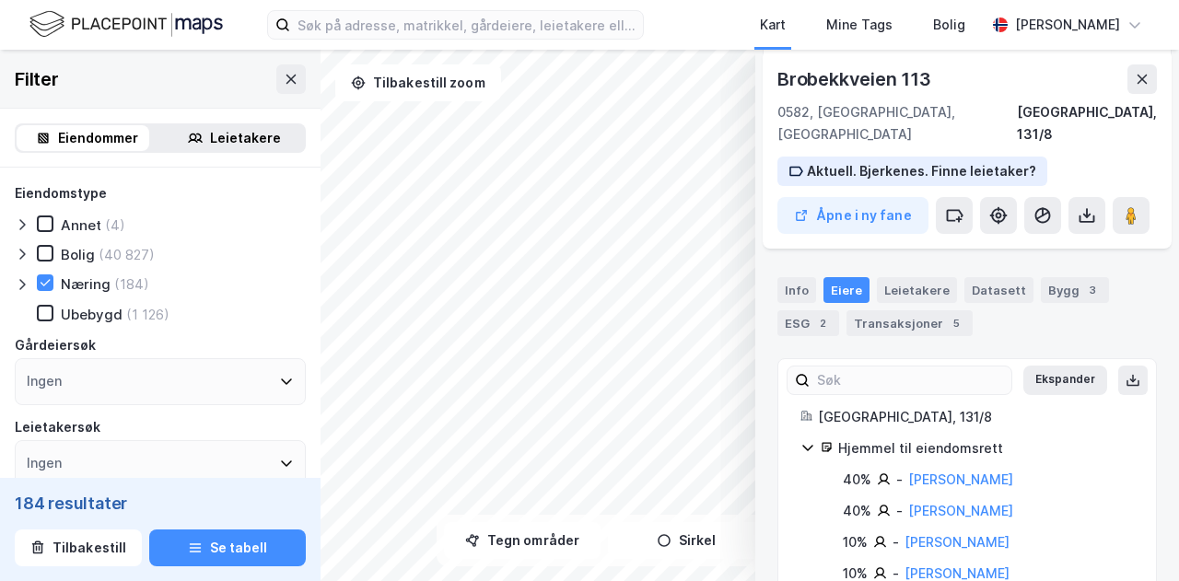
scroll to position [244, 0]
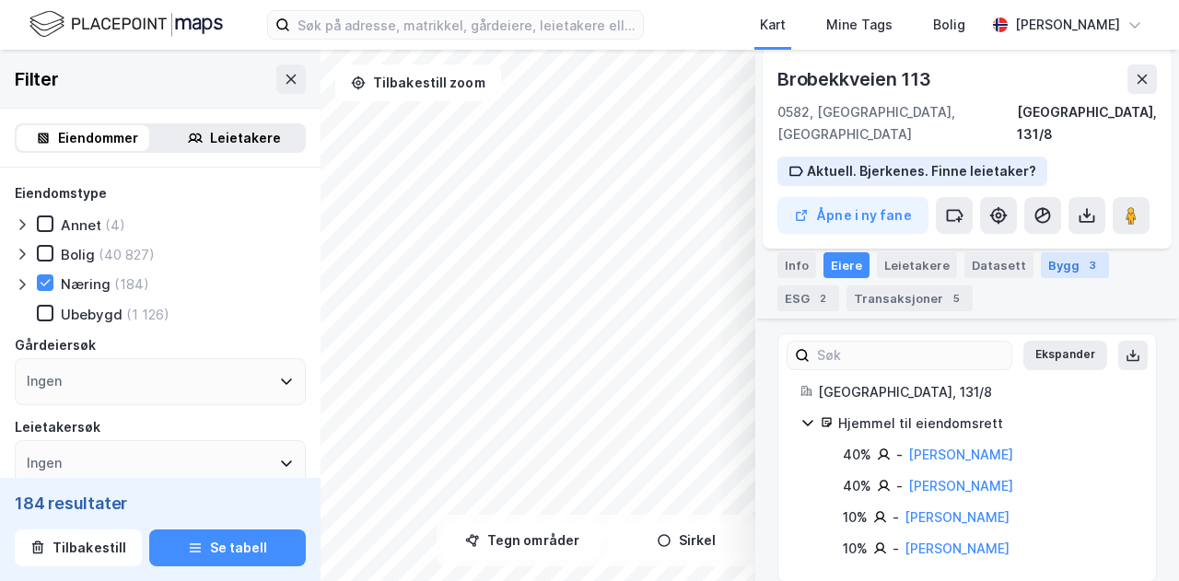
click at [1083, 259] on div "3" at bounding box center [1092, 265] width 18 height 18
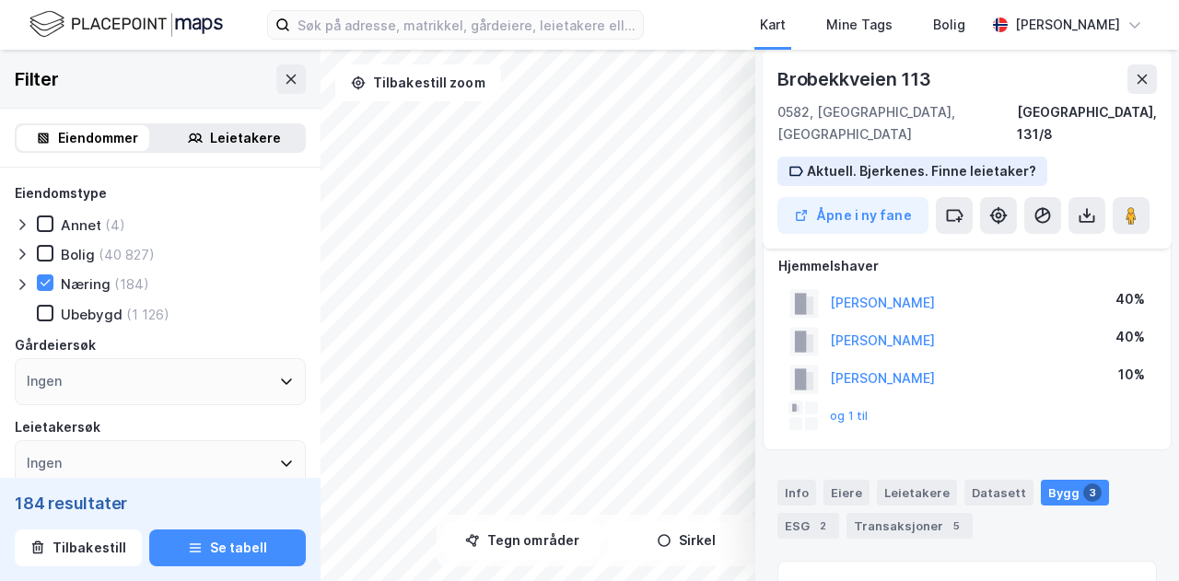
scroll to position [0, 0]
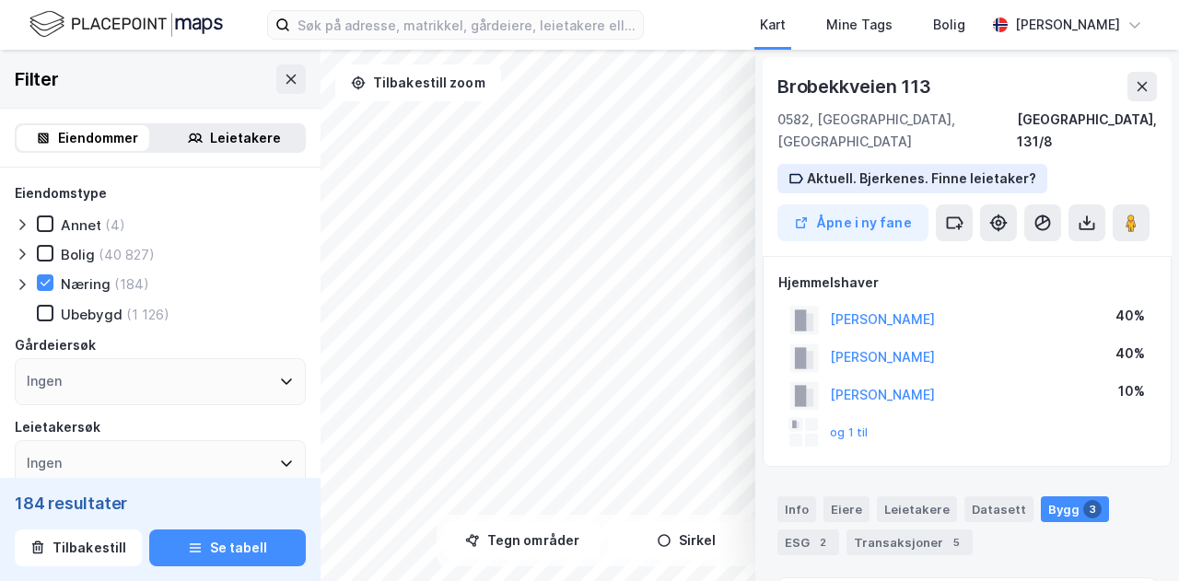
click at [868, 343] on div "[PERSON_NAME]" at bounding box center [861, 358] width 145 height 30
click at [0, 0] on button "[PERSON_NAME]" at bounding box center [0, 0] width 0 height 0
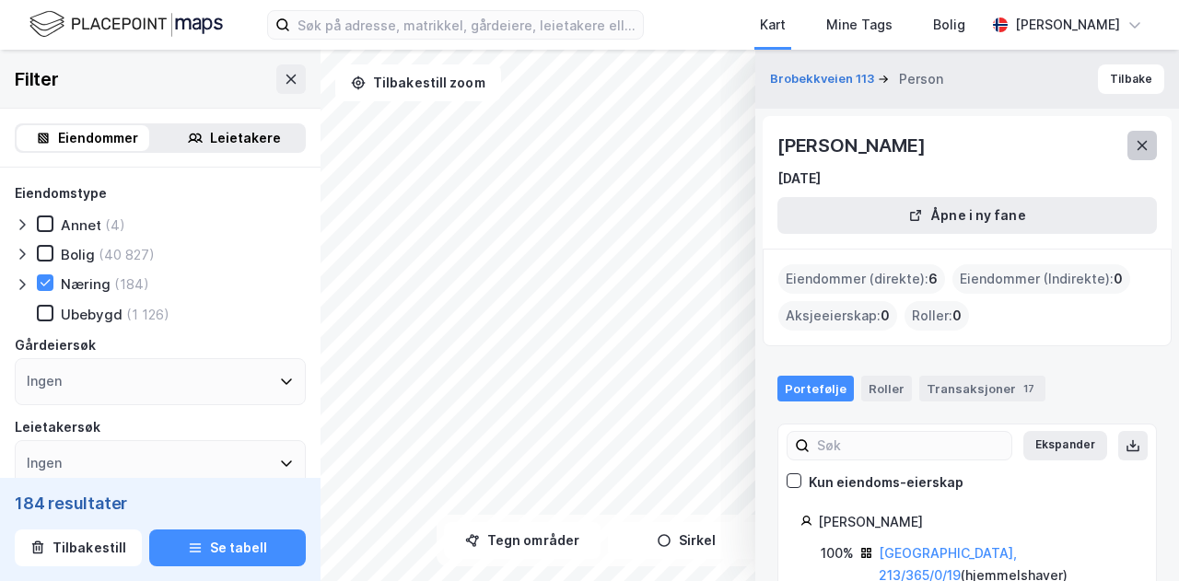
click at [1142, 147] on icon at bounding box center [1141, 145] width 15 height 15
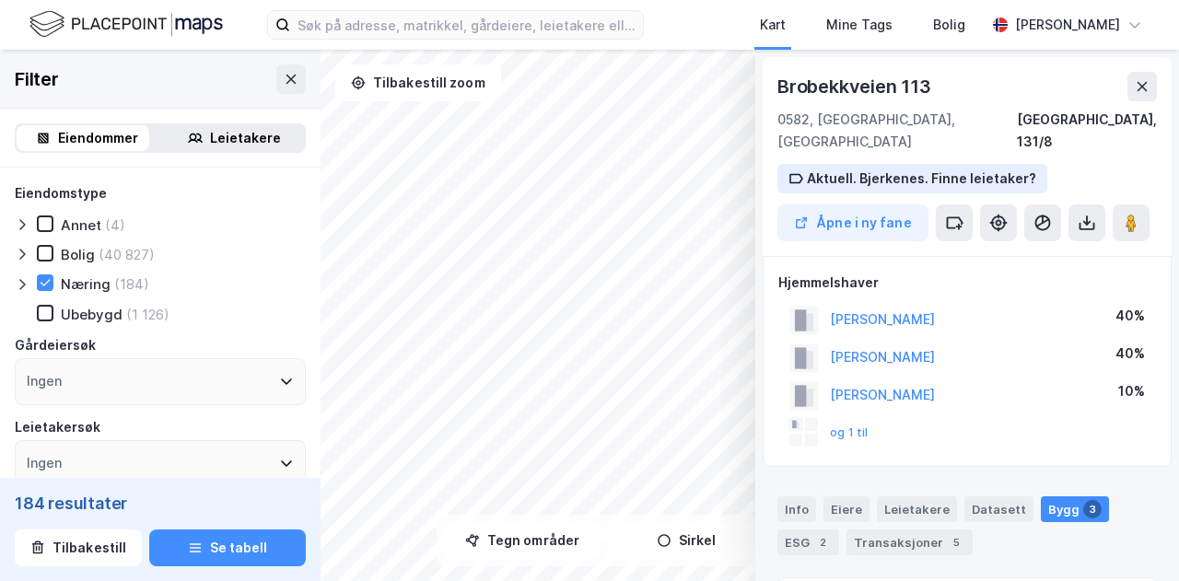
scroll to position [2, 0]
click at [0, 0] on button "[PERSON_NAME]" at bounding box center [0, 0] width 0 height 0
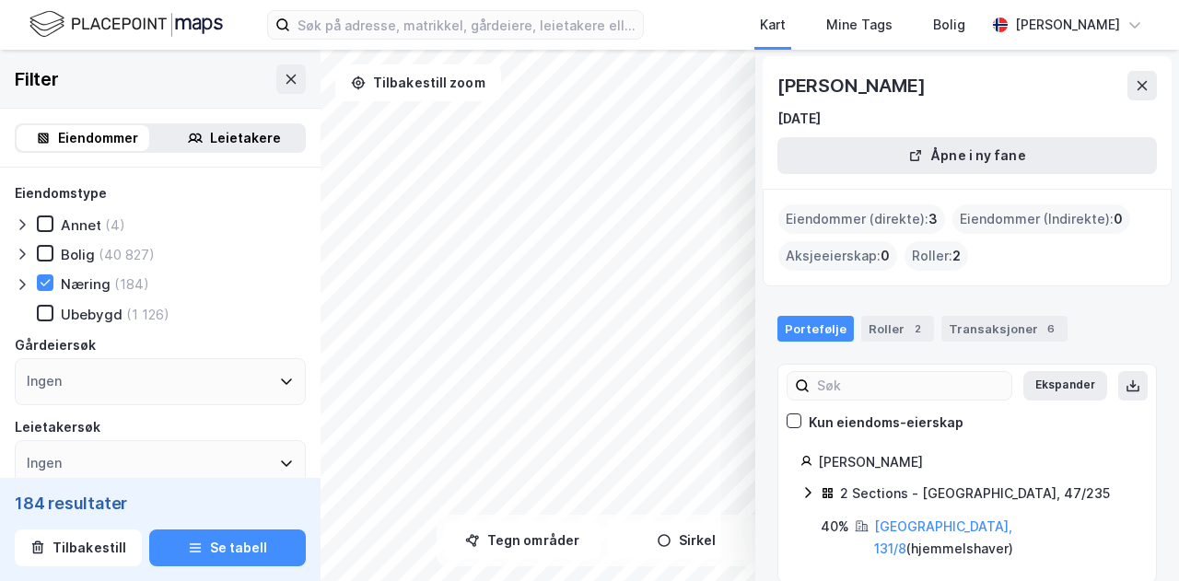
scroll to position [59, 0]
drag, startPoint x: 974, startPoint y: 80, endPoint x: 760, endPoint y: 97, distance: 215.2
click at [760, 97] on div "Brobekkveien 113 Person Tilbake [PERSON_NAME] [DATE] Åpne i ny fane Eiendommer …" at bounding box center [967, 315] width 424 height 531
copy div "[PERSON_NAME]"
click at [1139, 93] on button at bounding box center [1141, 86] width 29 height 29
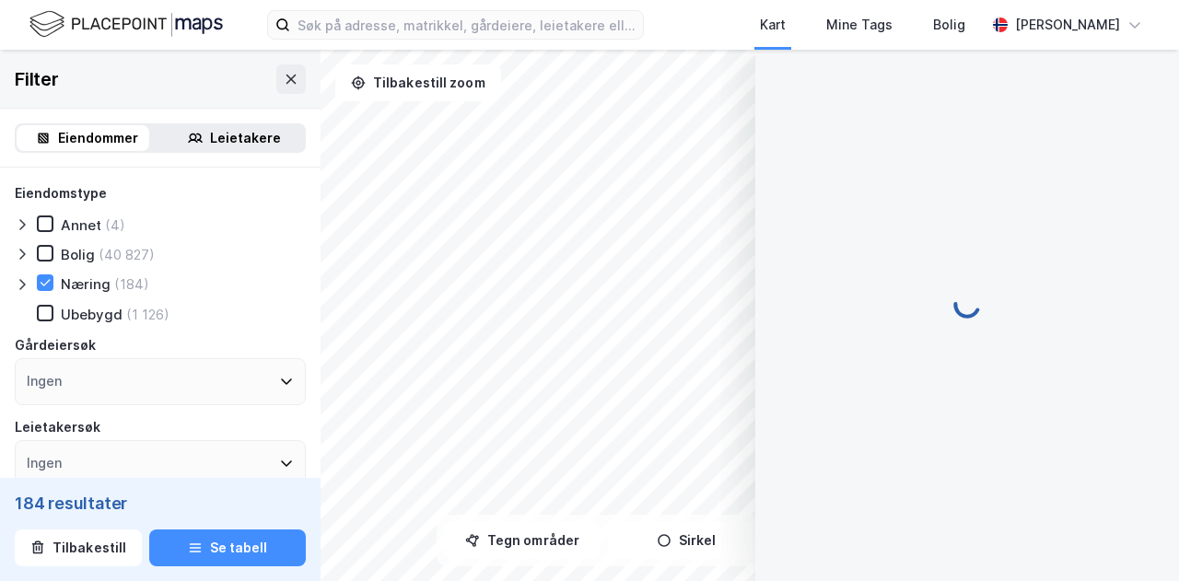
scroll to position [2, 0]
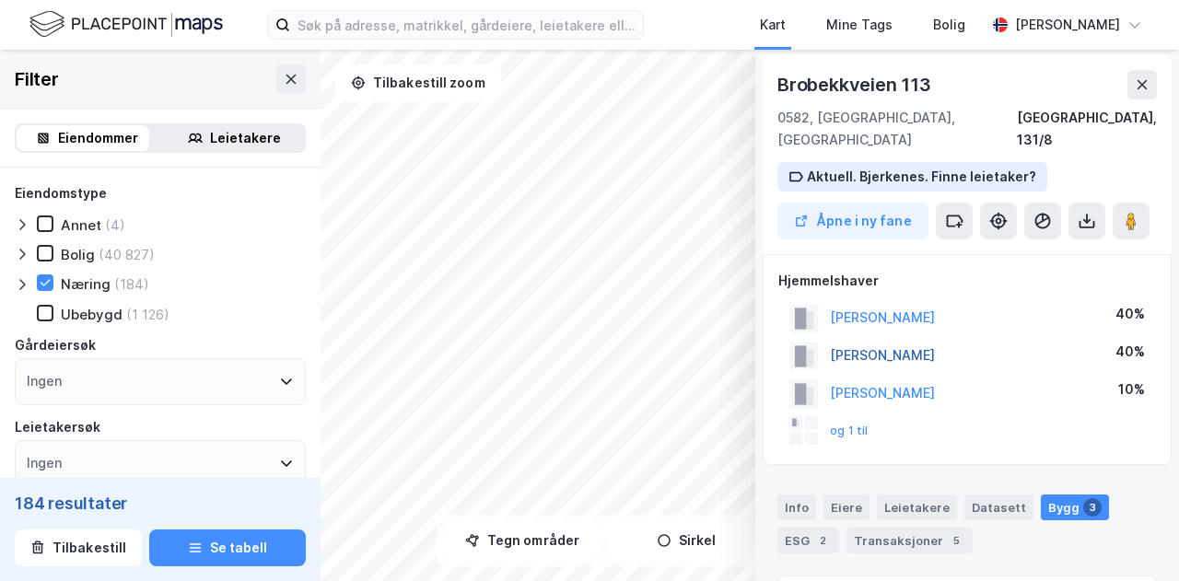
click at [0, 0] on button "[PERSON_NAME]" at bounding box center [0, 0] width 0 height 0
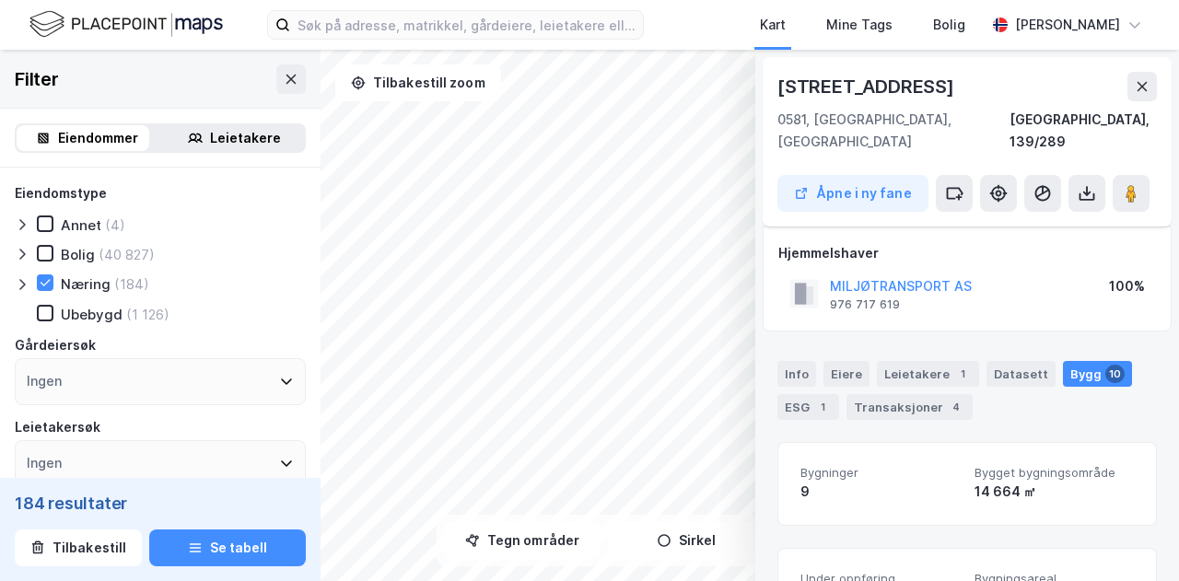
scroll to position [54, 0]
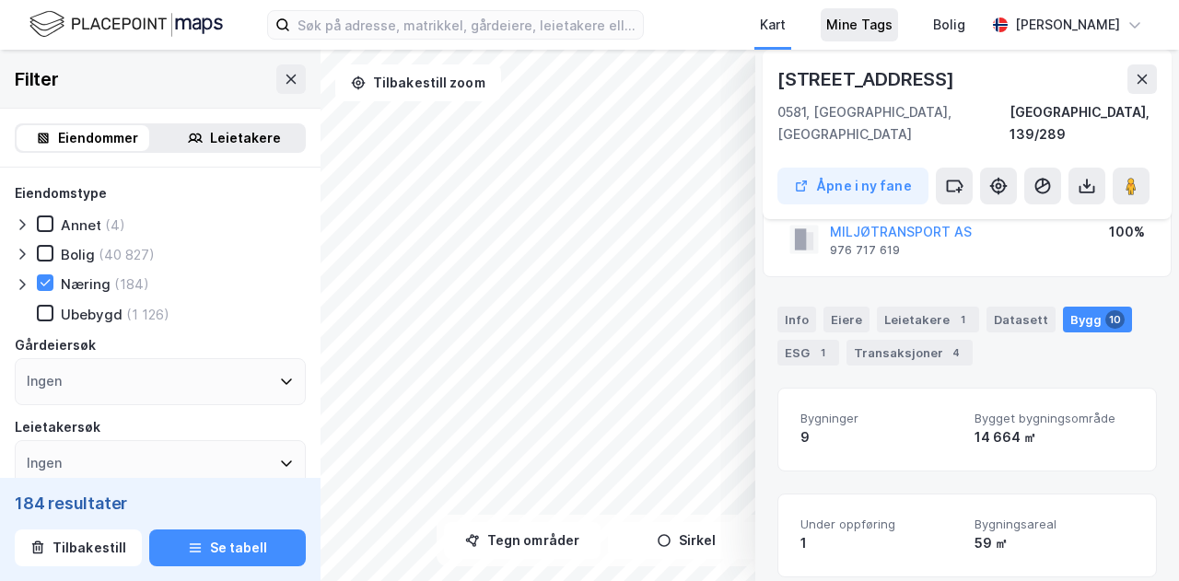
click at [888, 17] on div "Mine Tags" at bounding box center [859, 25] width 66 height 22
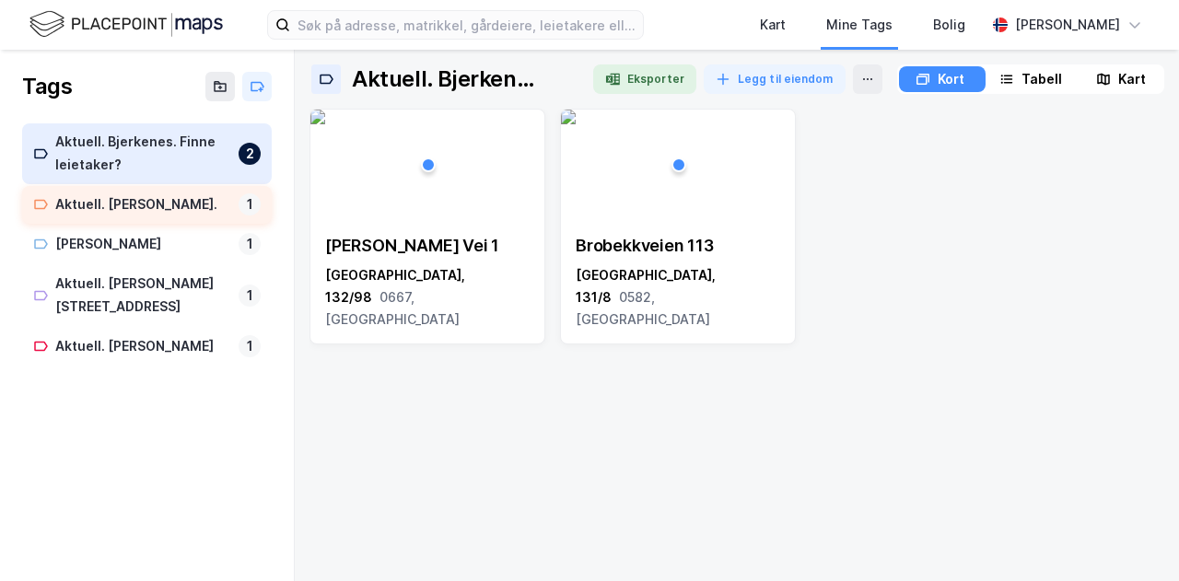
click at [134, 212] on div "Aktuell. [PERSON_NAME]." at bounding box center [143, 204] width 176 height 23
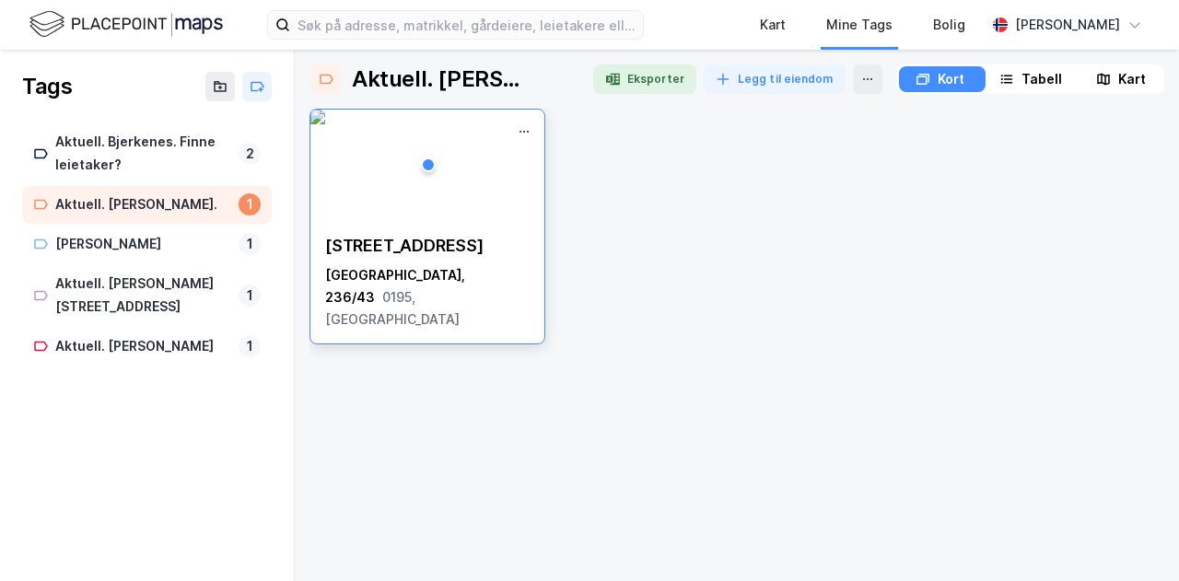
click at [491, 268] on div "[GEOGRAPHIC_DATA], 236/43 0195, [GEOGRAPHIC_DATA]" at bounding box center [427, 297] width 204 height 66
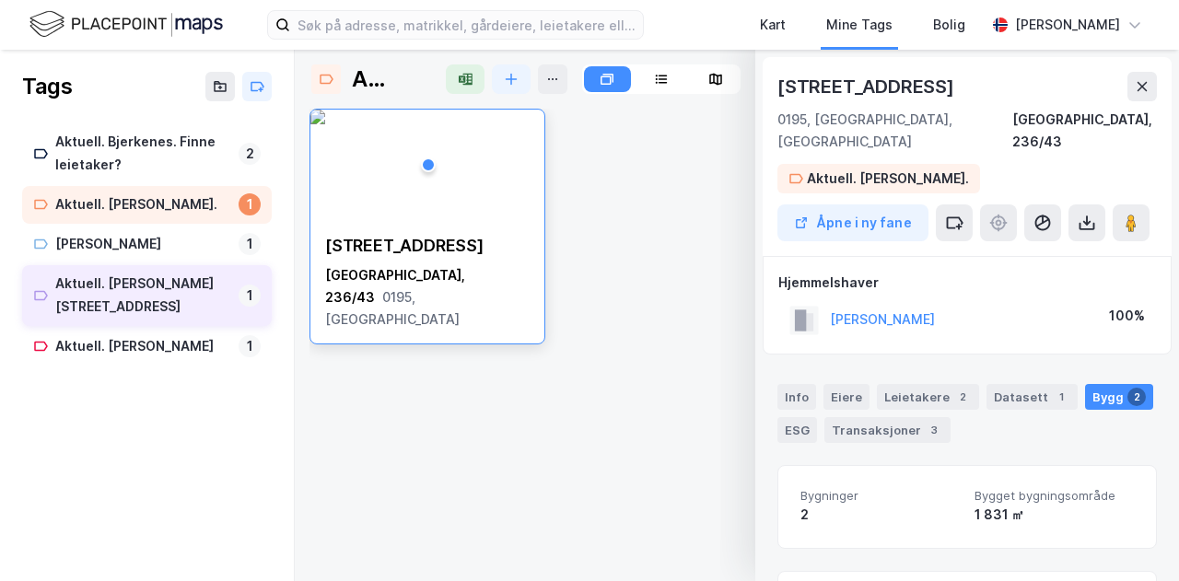
click at [169, 290] on div "Aktuell. [PERSON_NAME][STREET_ADDRESS]" at bounding box center [143, 296] width 176 height 46
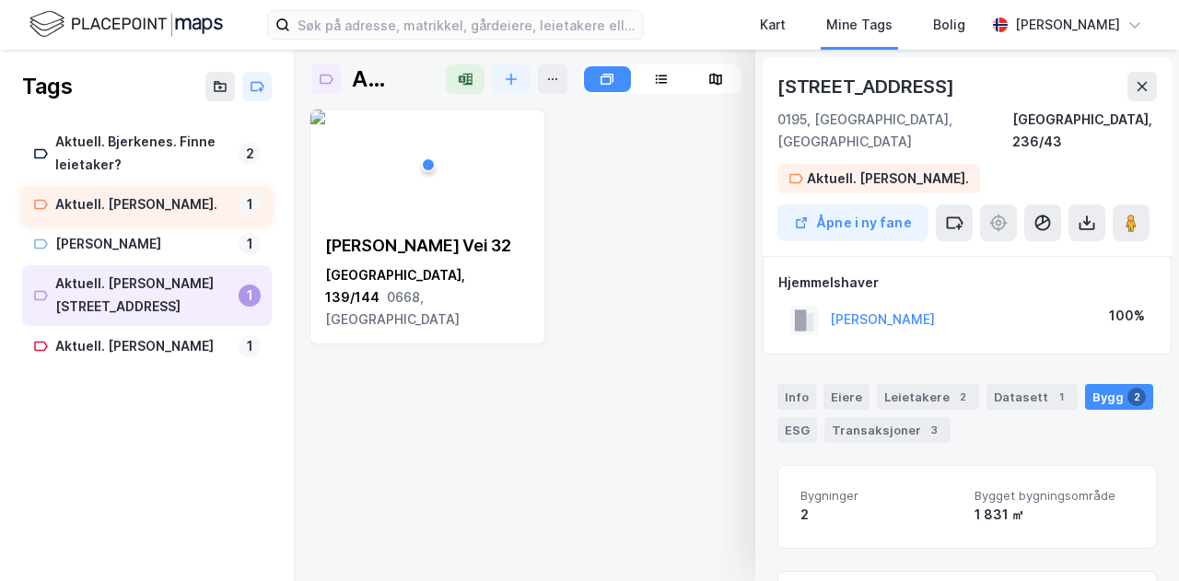
click at [157, 201] on div "Aktuell. [PERSON_NAME]." at bounding box center [143, 204] width 176 height 23
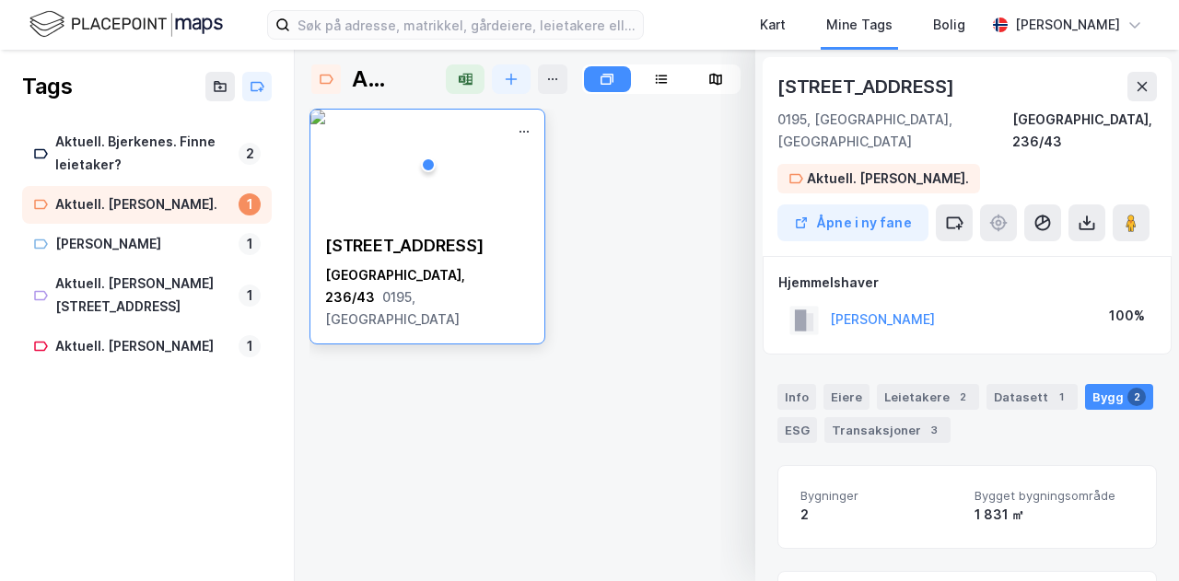
click at [325, 124] on img at bounding box center [317, 117] width 15 height 15
click at [1140, 86] on icon at bounding box center [1141, 86] width 15 height 15
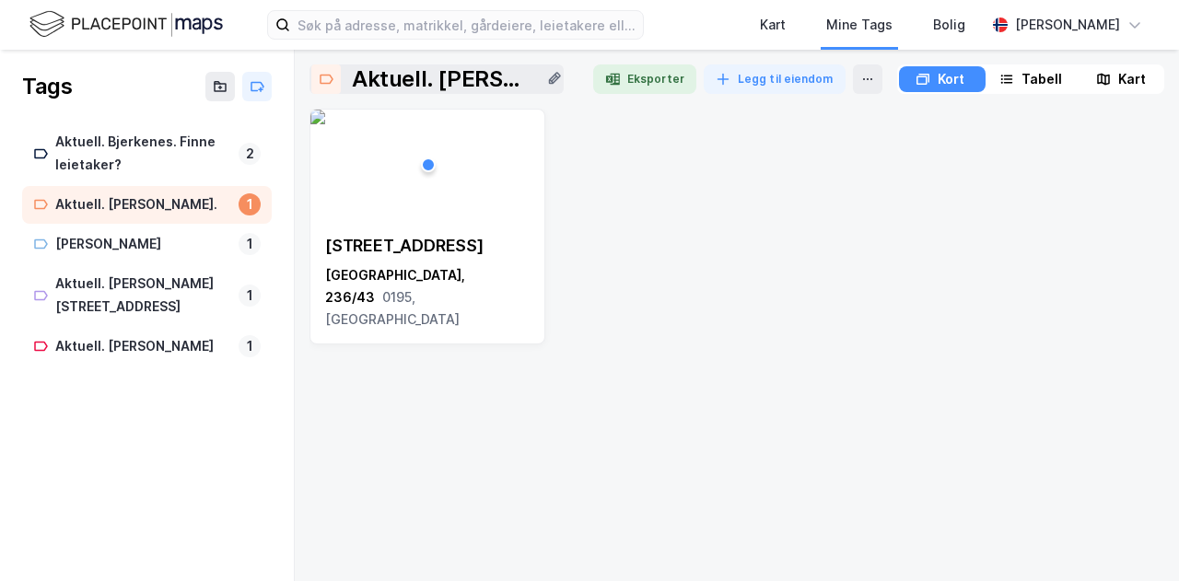
click at [102, 200] on div "Aktuell. [PERSON_NAME]." at bounding box center [143, 204] width 176 height 23
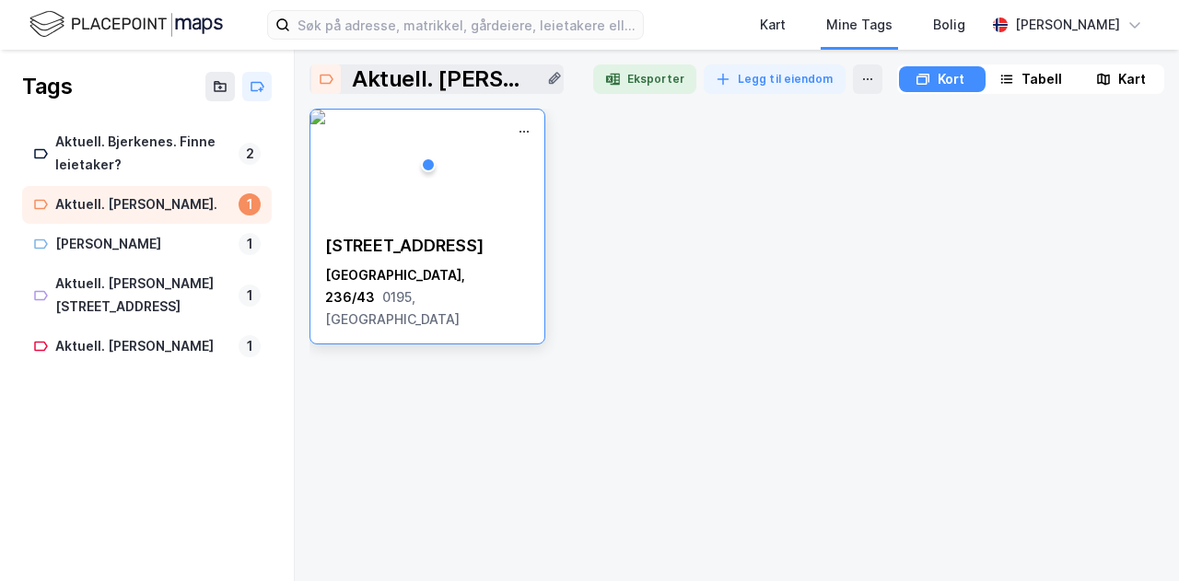
click at [325, 124] on img at bounding box center [317, 117] width 15 height 15
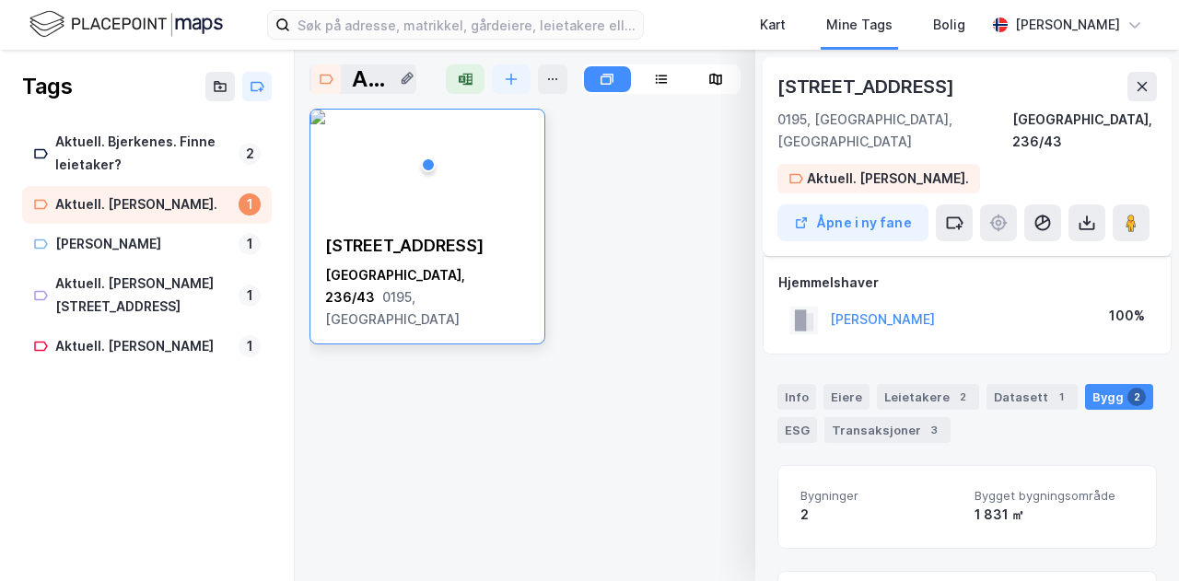
scroll to position [13, 0]
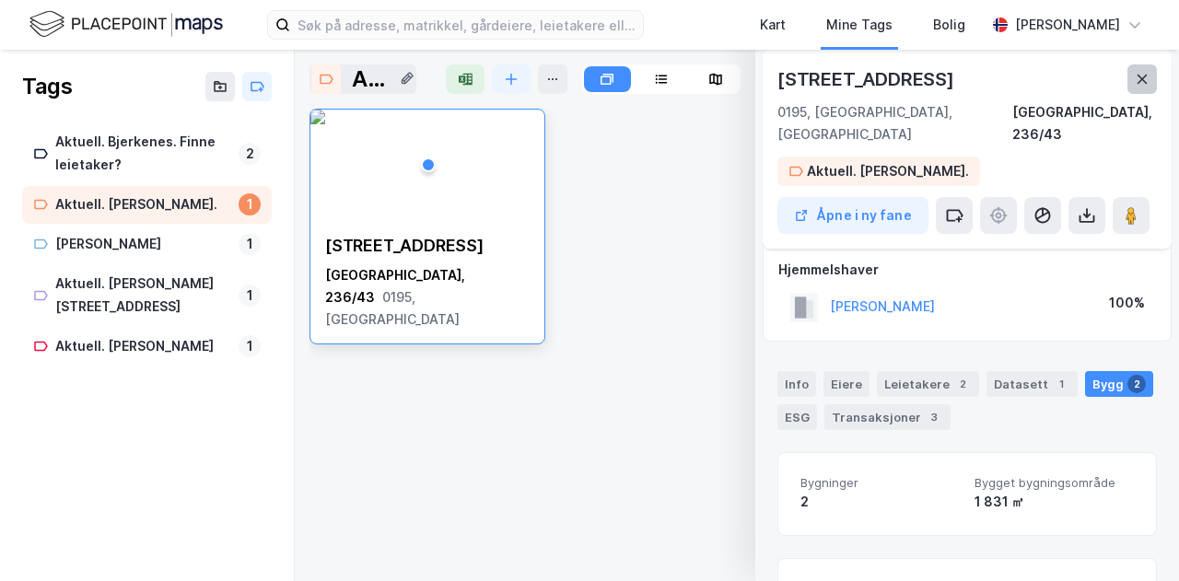
click at [1150, 82] on button at bounding box center [1141, 78] width 29 height 29
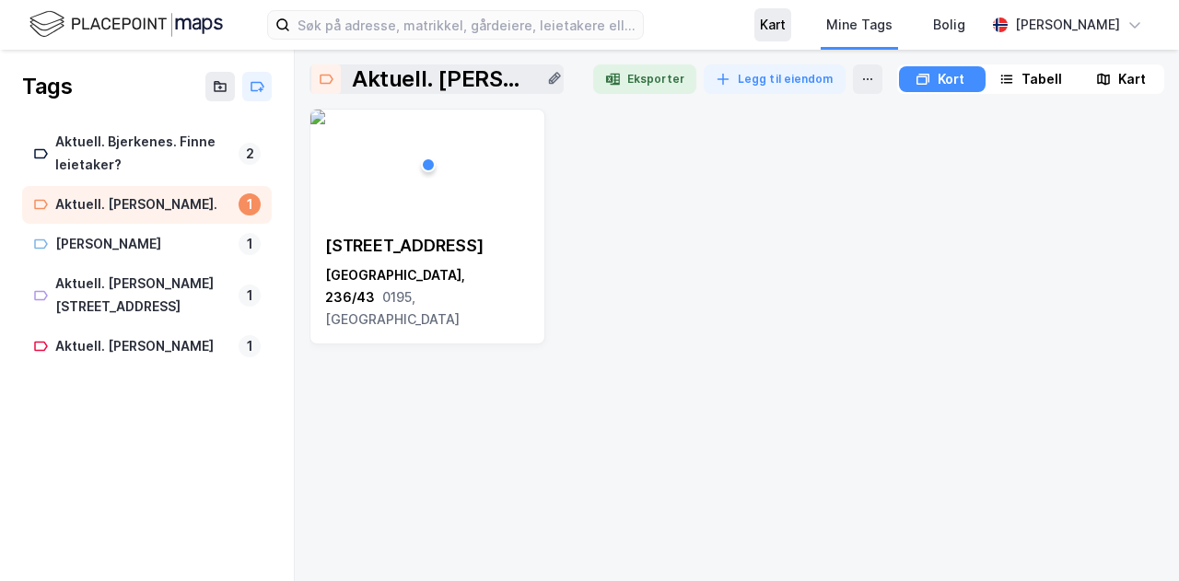
click at [785, 25] on div "Kart" at bounding box center [773, 25] width 26 height 22
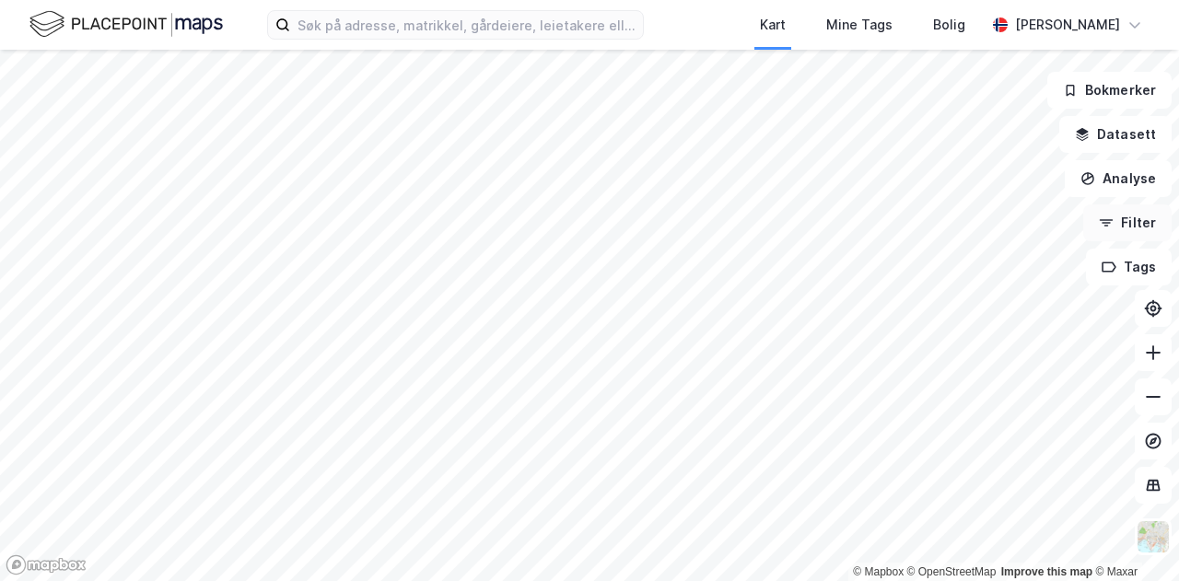
click at [1146, 223] on button "Filter" at bounding box center [1127, 222] width 88 height 37
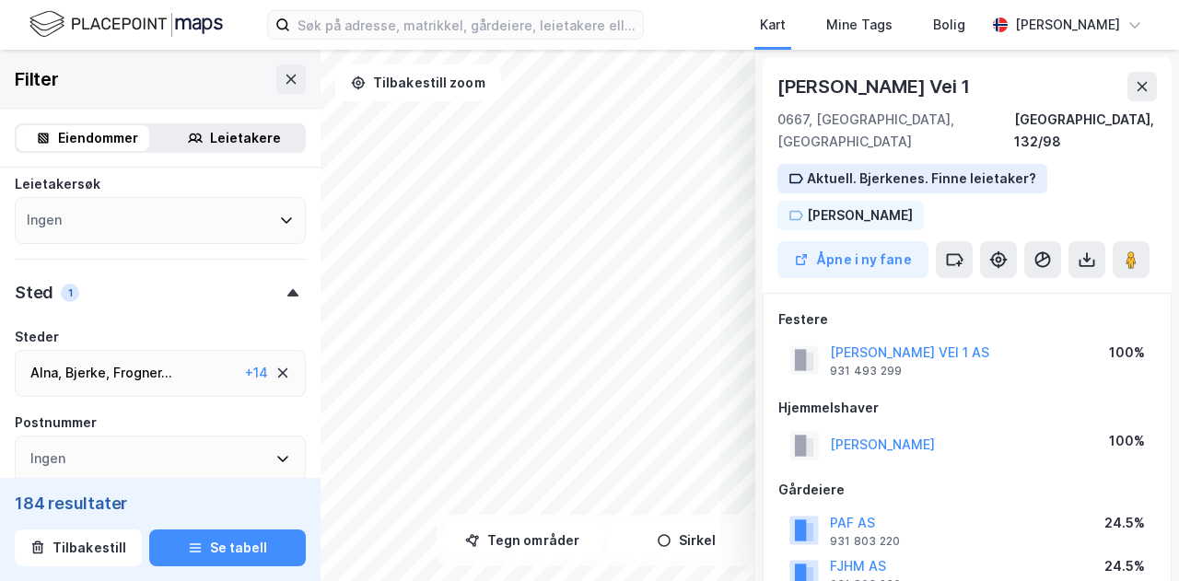
scroll to position [13, 0]
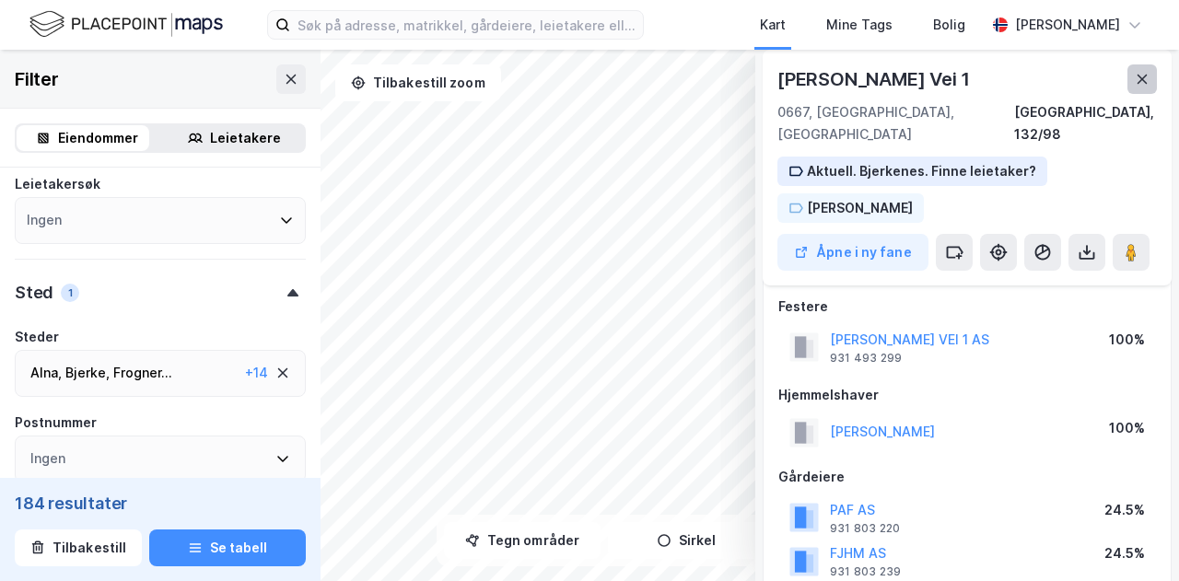
click at [1146, 85] on icon at bounding box center [1141, 79] width 15 height 15
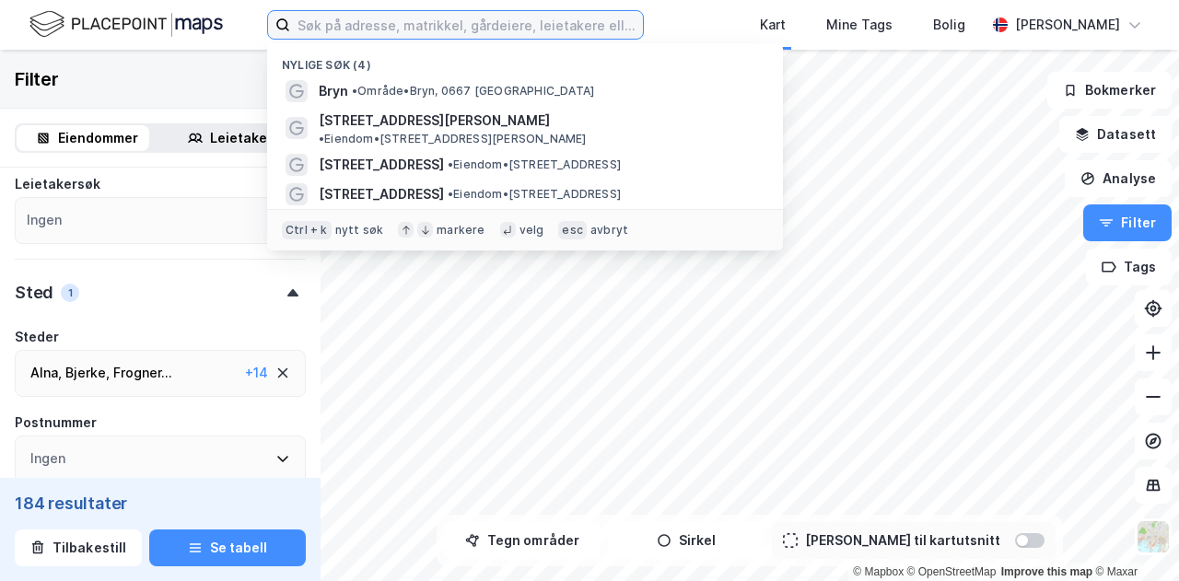
click at [621, 29] on input at bounding box center [466, 25] width 353 height 28
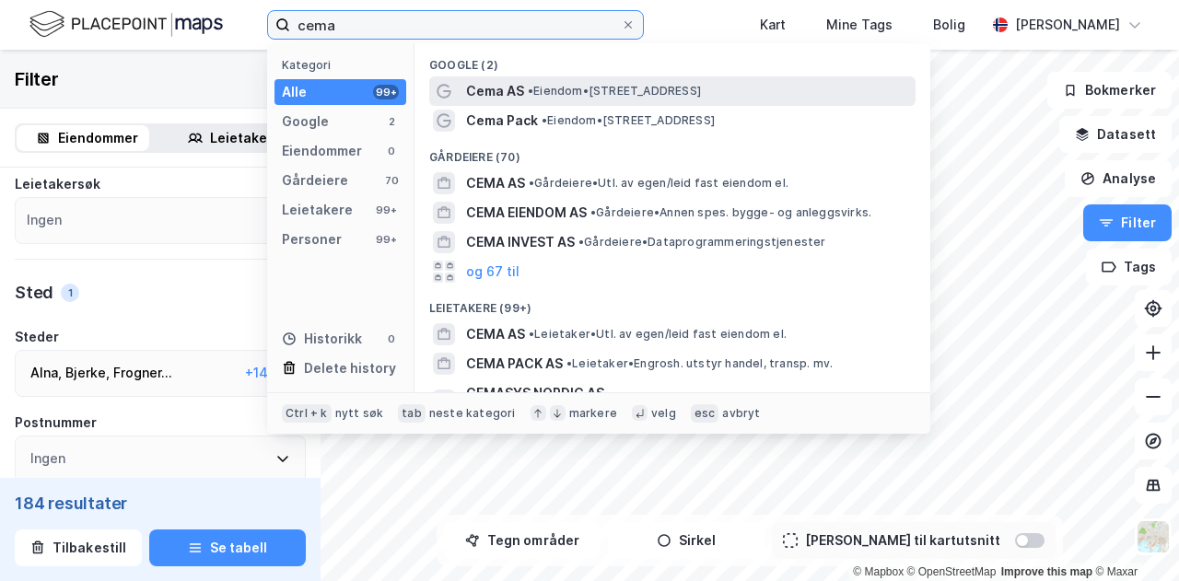
type input "cema"
click at [634, 91] on span "• Eiendom • [STREET_ADDRESS]" at bounding box center [614, 91] width 173 height 15
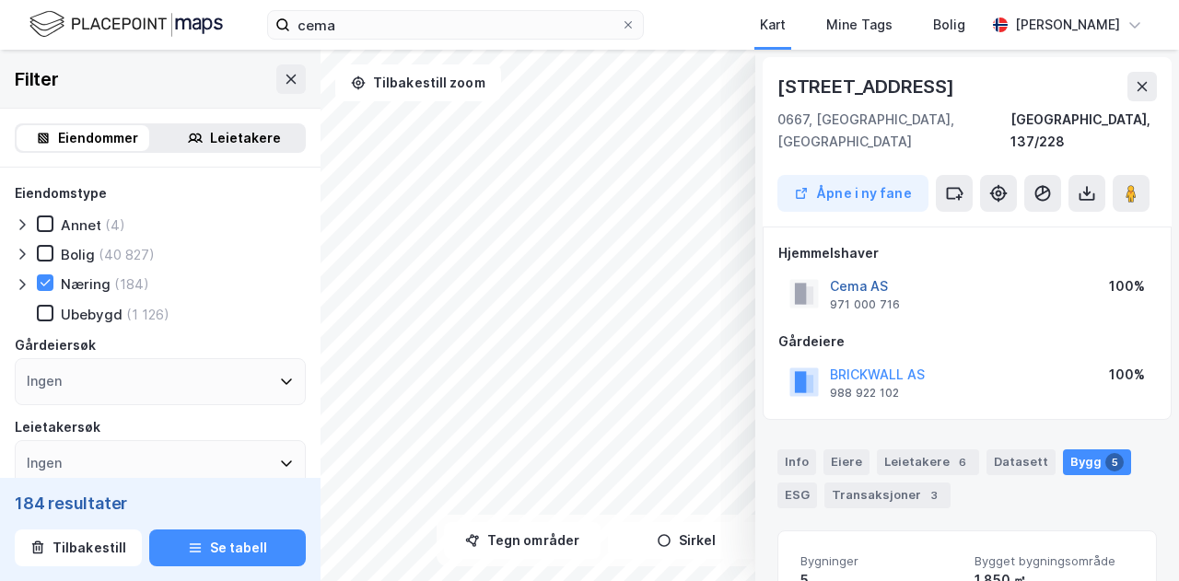
click at [0, 0] on button "Cema AS" at bounding box center [0, 0] width 0 height 0
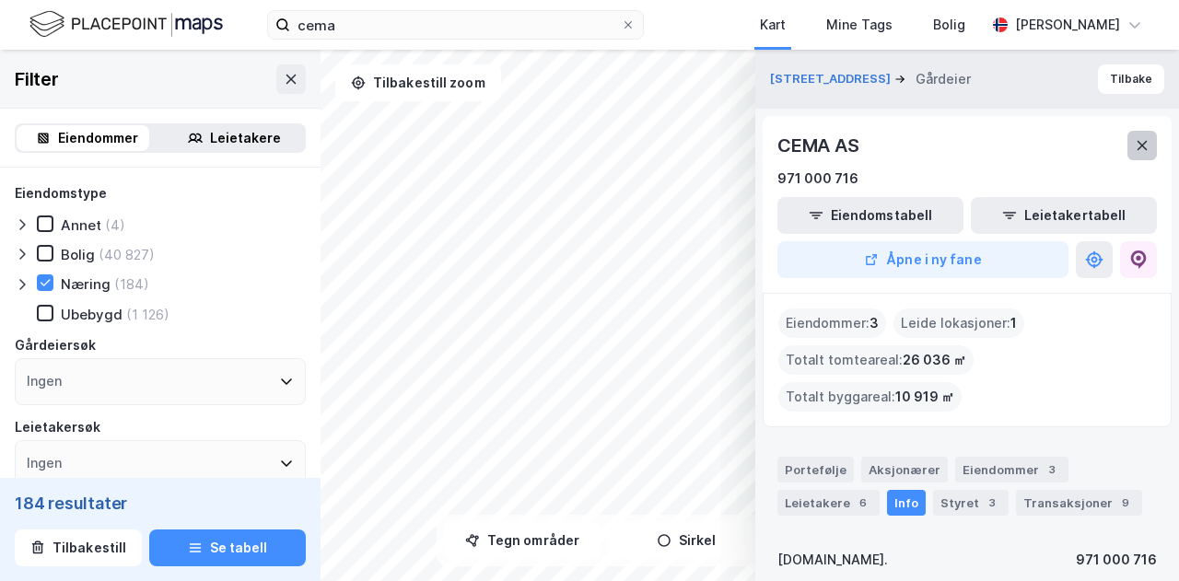
click at [1144, 146] on icon at bounding box center [1142, 145] width 10 height 9
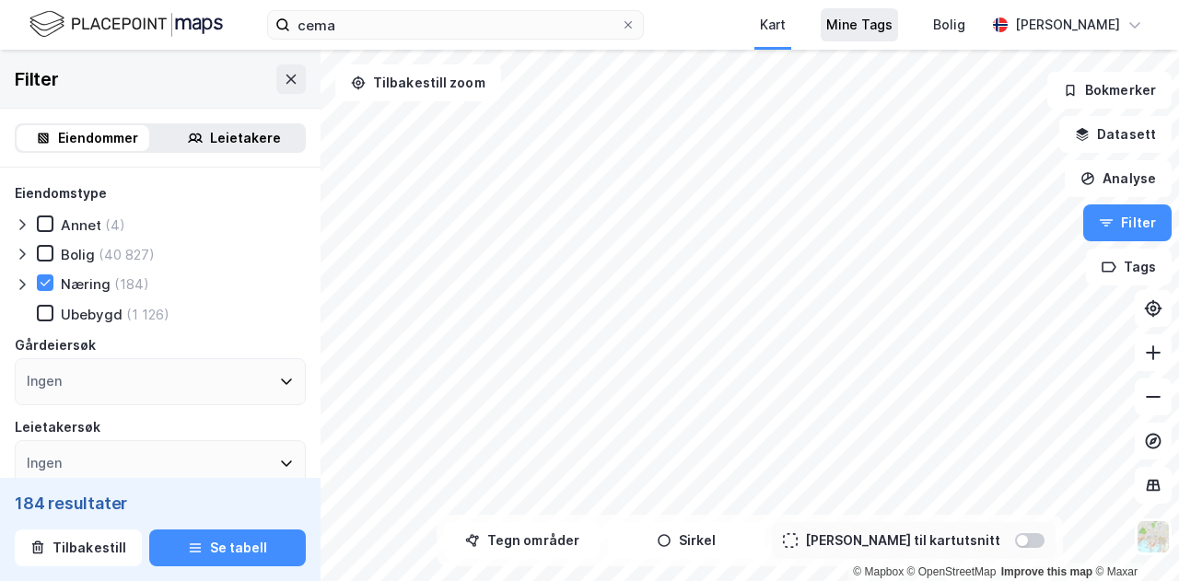
click at [863, 20] on div "Mine Tags" at bounding box center [859, 25] width 66 height 22
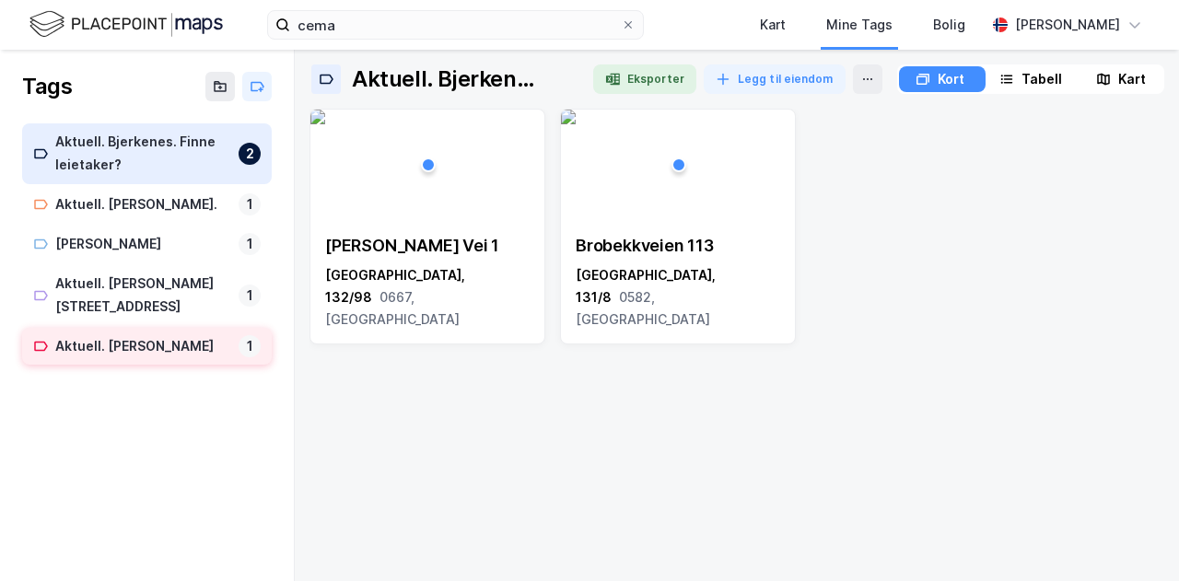
click at [145, 335] on div "Aktuell. [PERSON_NAME]" at bounding box center [143, 346] width 176 height 23
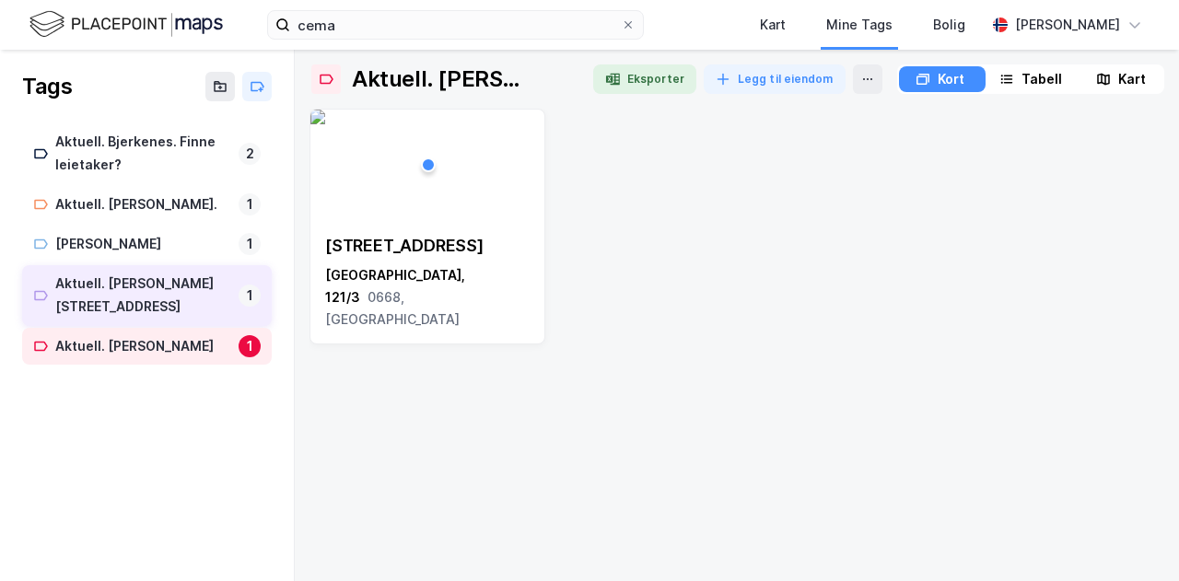
click at [146, 292] on div "Aktuell. [PERSON_NAME][STREET_ADDRESS]" at bounding box center [143, 296] width 176 height 46
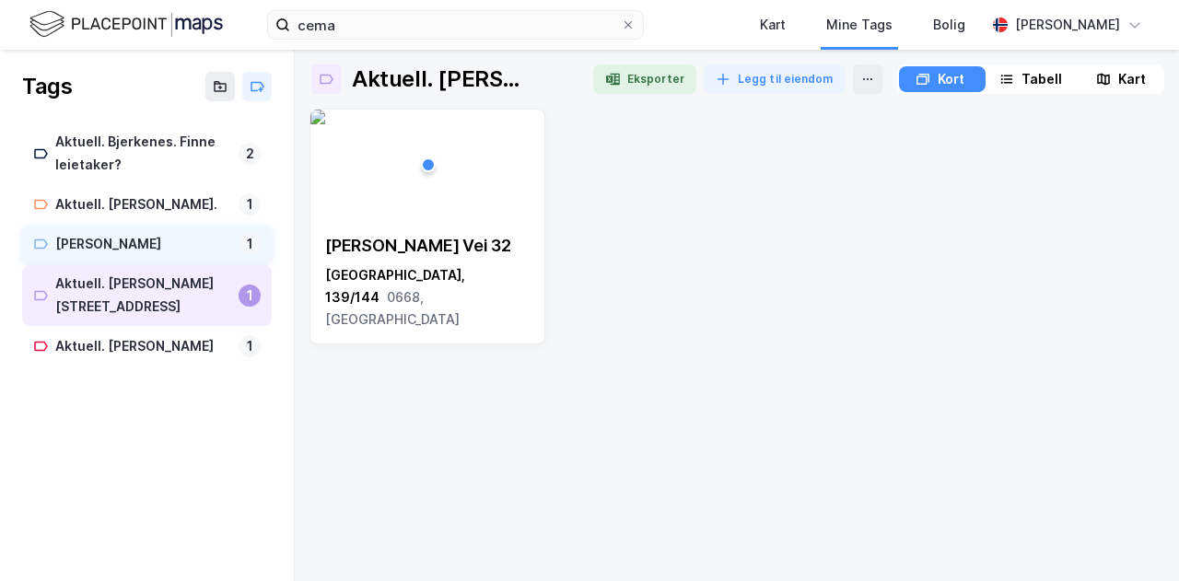
click at [138, 247] on div "[PERSON_NAME]" at bounding box center [143, 244] width 176 height 23
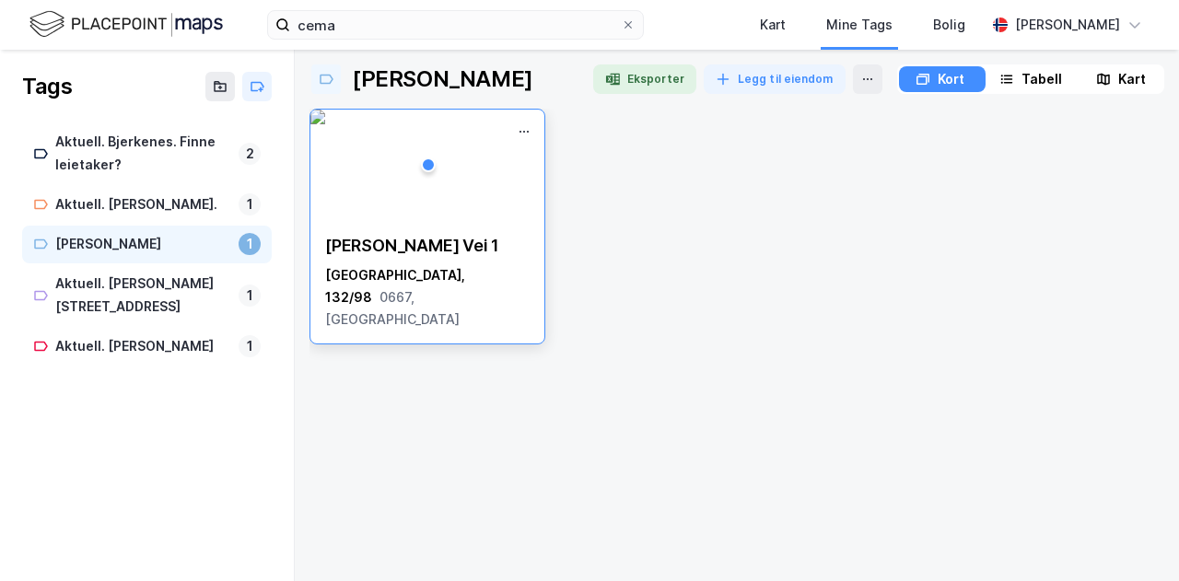
click at [459, 253] on div "[PERSON_NAME] Vei 1" at bounding box center [427, 246] width 204 height 22
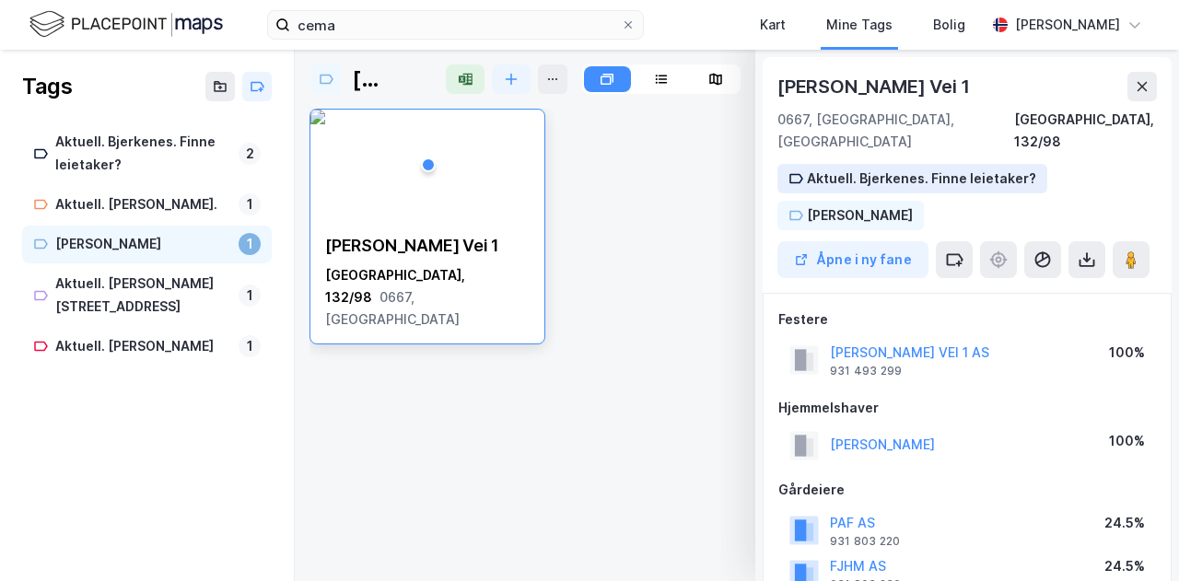
scroll to position [2, 0]
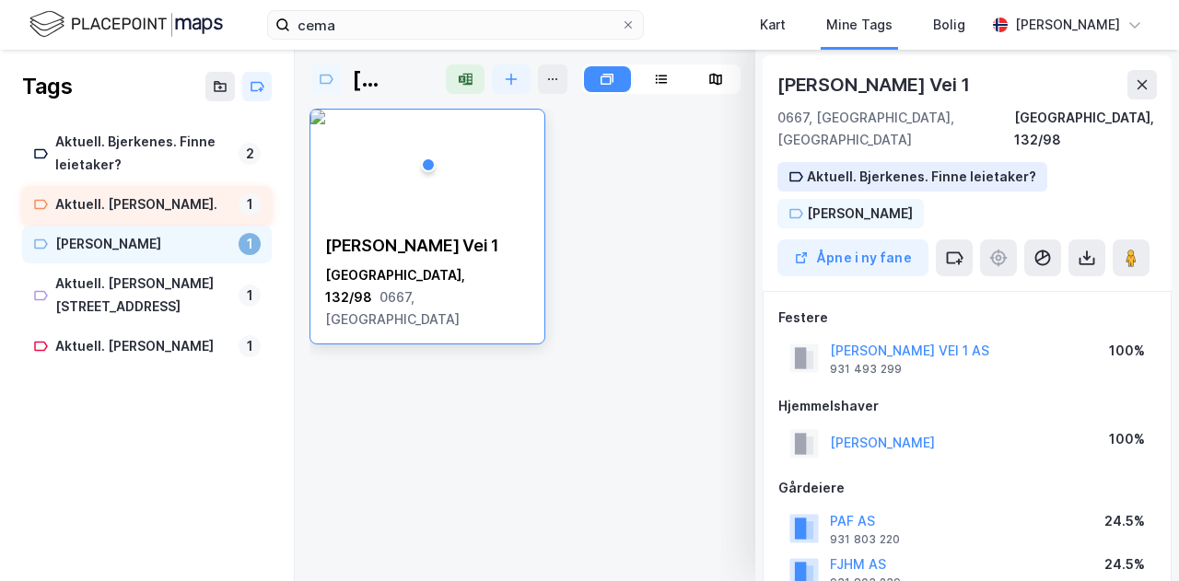
click at [125, 209] on div "Aktuell. [PERSON_NAME]." at bounding box center [143, 204] width 176 height 23
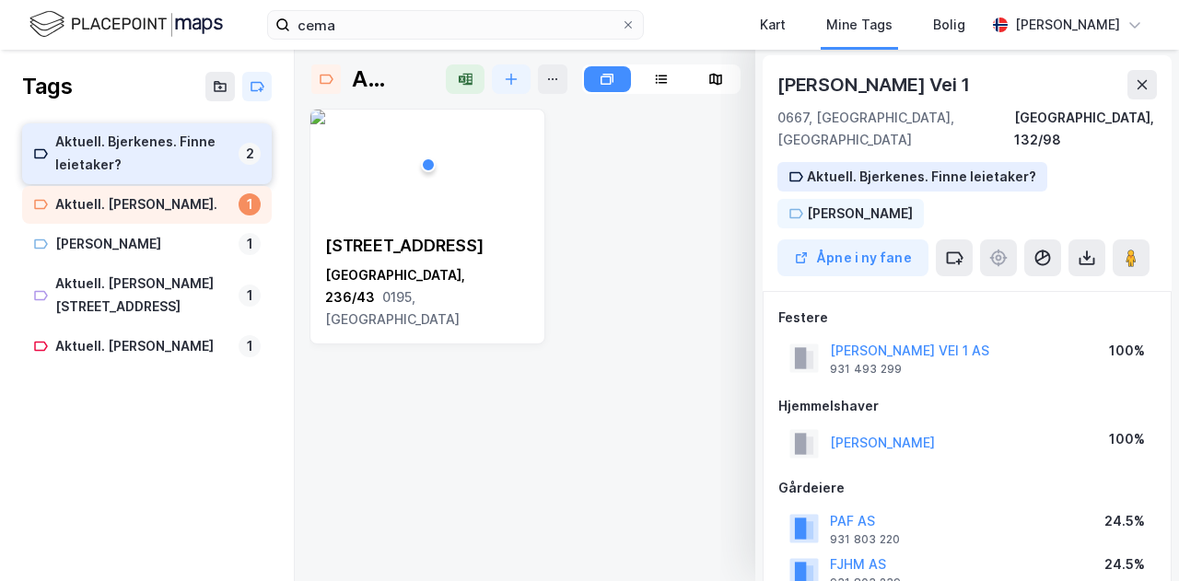
click at [120, 146] on div "Aktuell. Bjerkenes. Finne leietaker?" at bounding box center [143, 154] width 176 height 46
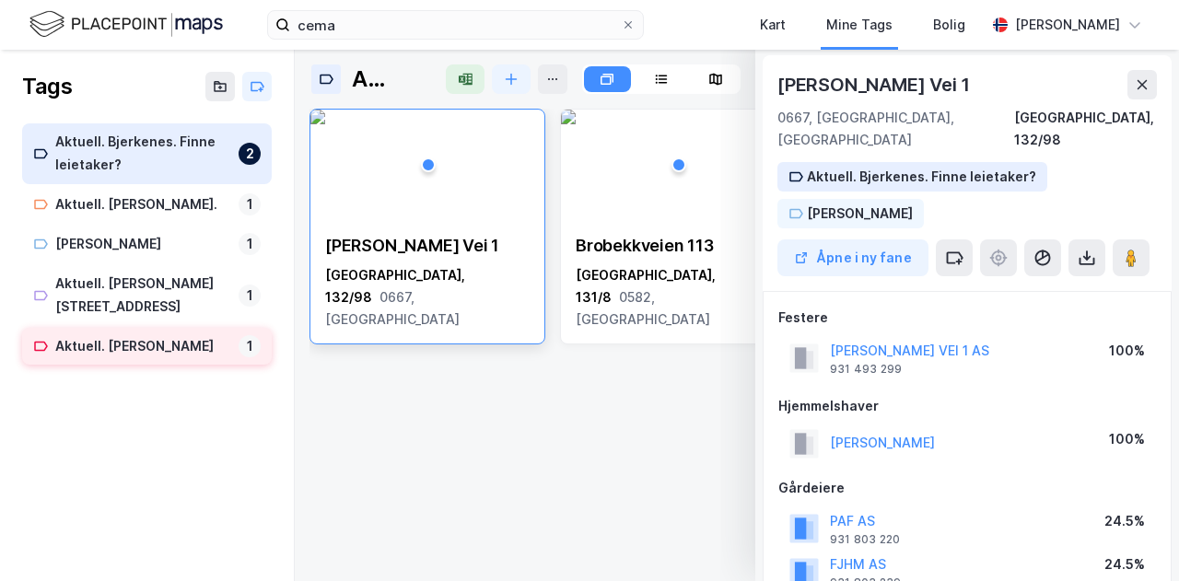
click at [166, 335] on div "Aktuell. [PERSON_NAME]" at bounding box center [143, 346] width 176 height 23
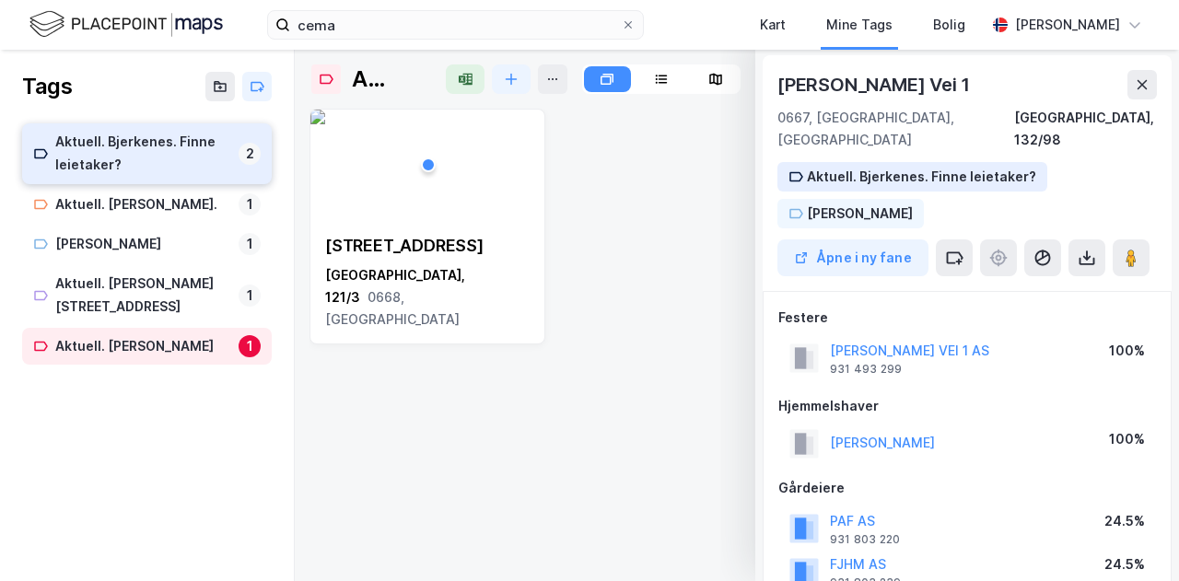
click at [136, 130] on div "Aktuell. Bjerkenes. Finne leietaker? 2" at bounding box center [147, 153] width 250 height 61
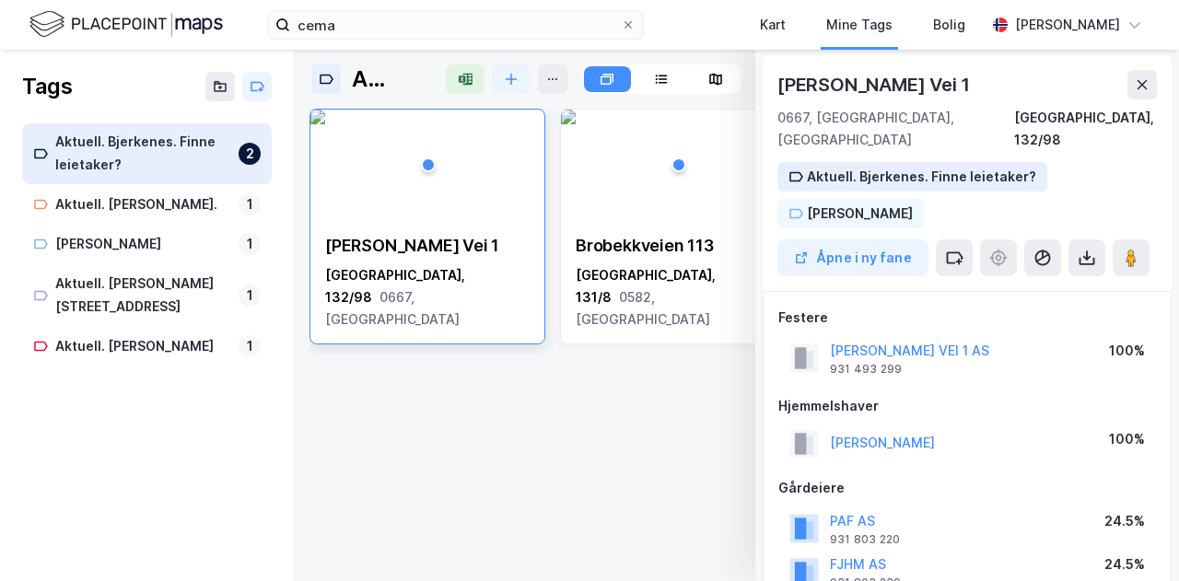
click at [657, 257] on div "[STREET_ADDRESS]" at bounding box center [678, 283] width 204 height 96
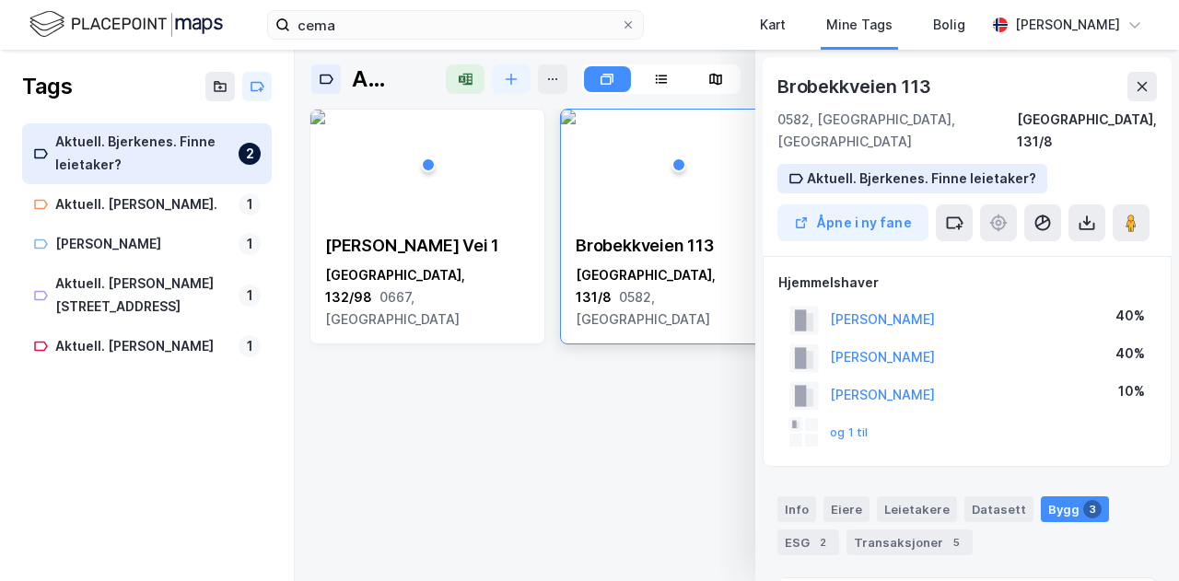
scroll to position [2, 0]
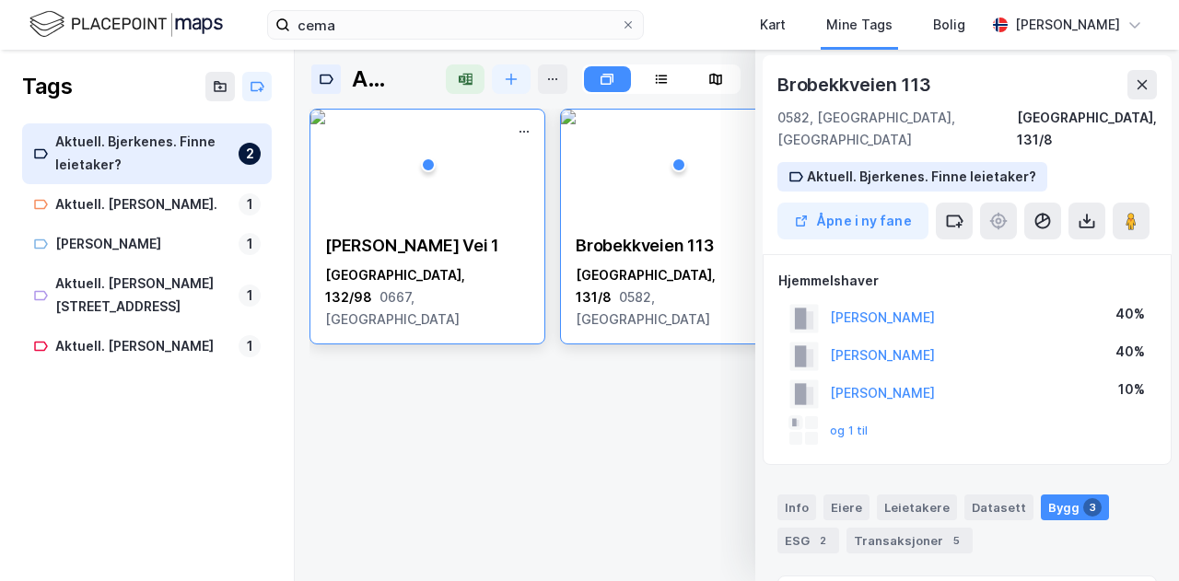
click at [456, 289] on span "0667, [GEOGRAPHIC_DATA]" at bounding box center [392, 308] width 134 height 38
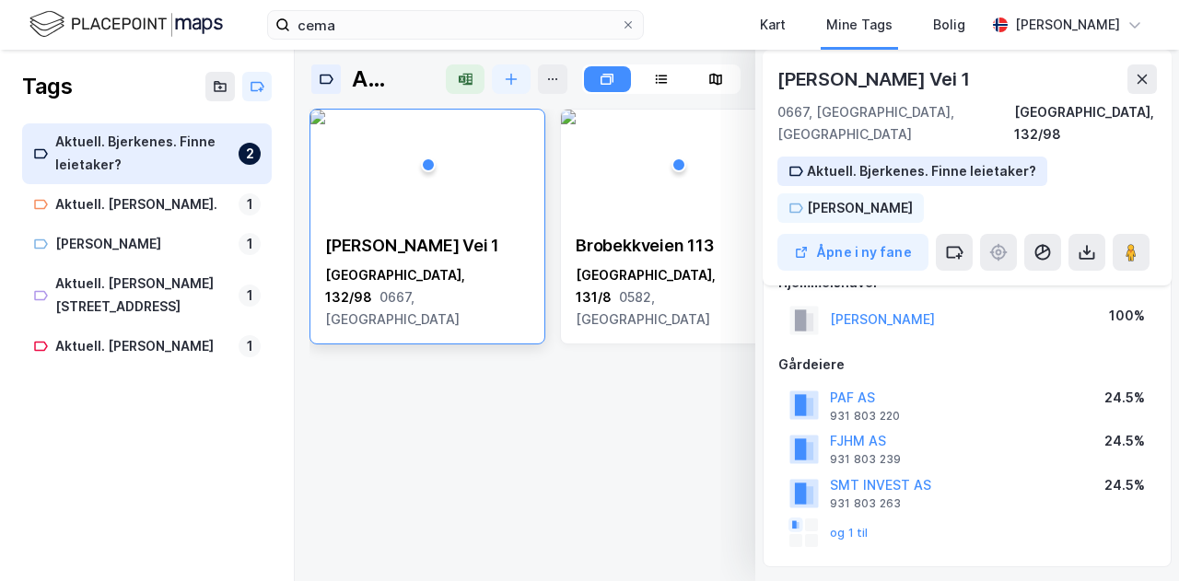
scroll to position [121, 0]
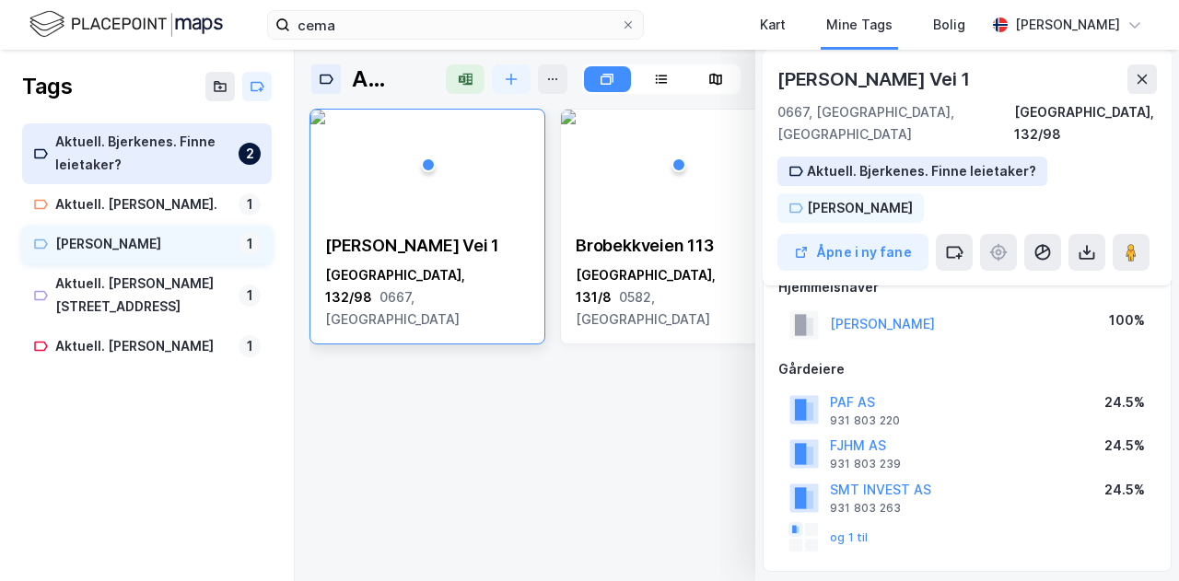
click at [136, 251] on div "[PERSON_NAME]" at bounding box center [143, 244] width 176 height 23
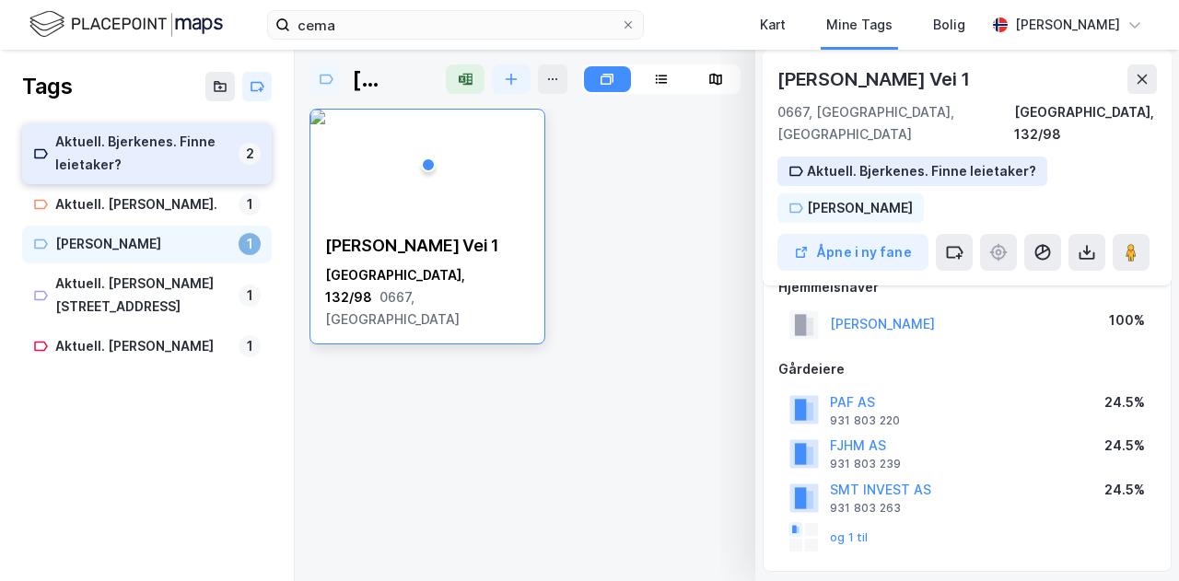
click at [144, 167] on div "Aktuell. Bjerkenes. Finne leietaker?" at bounding box center [143, 154] width 176 height 46
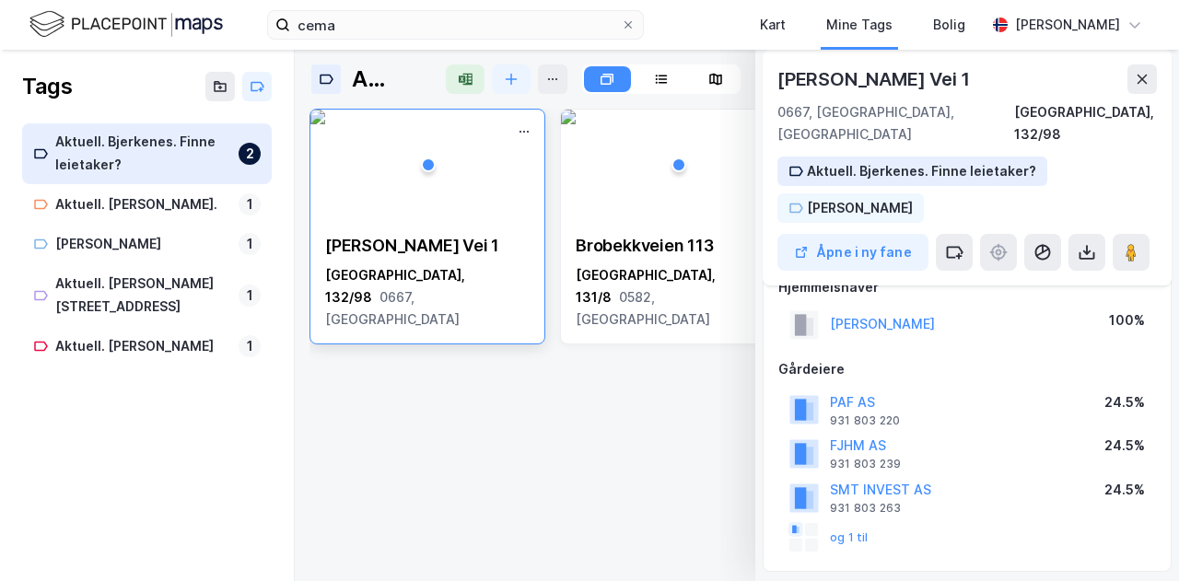
click at [325, 124] on img at bounding box center [317, 117] width 15 height 15
click at [168, 366] on div at bounding box center [147, 384] width 250 height 37
click at [416, 402] on div "Nils [STREET_ADDRESS] [STREET_ADDRESS]" at bounding box center [736, 338] width 855 height 458
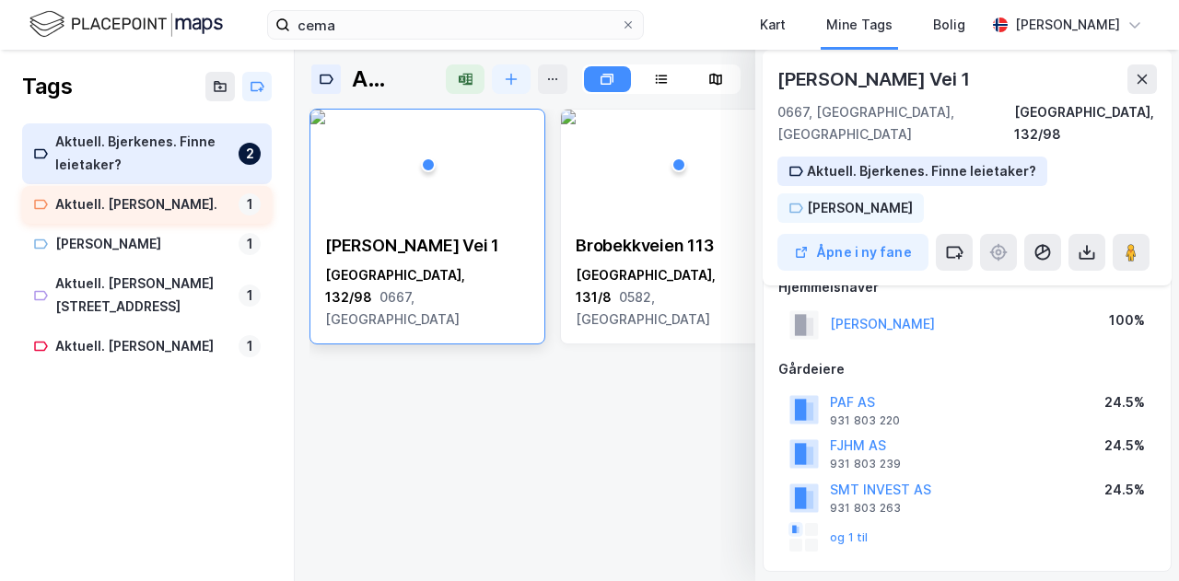
click at [169, 204] on div "Aktuell. [PERSON_NAME]." at bounding box center [143, 204] width 176 height 23
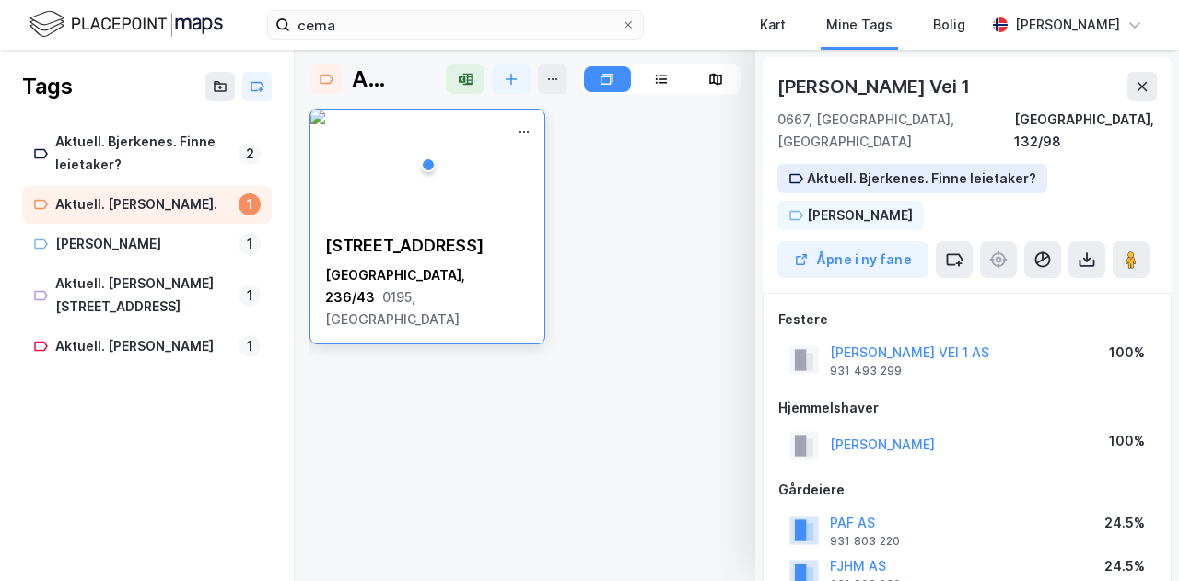
click at [373, 291] on div "[STREET_ADDRESS]" at bounding box center [427, 282] width 234 height 125
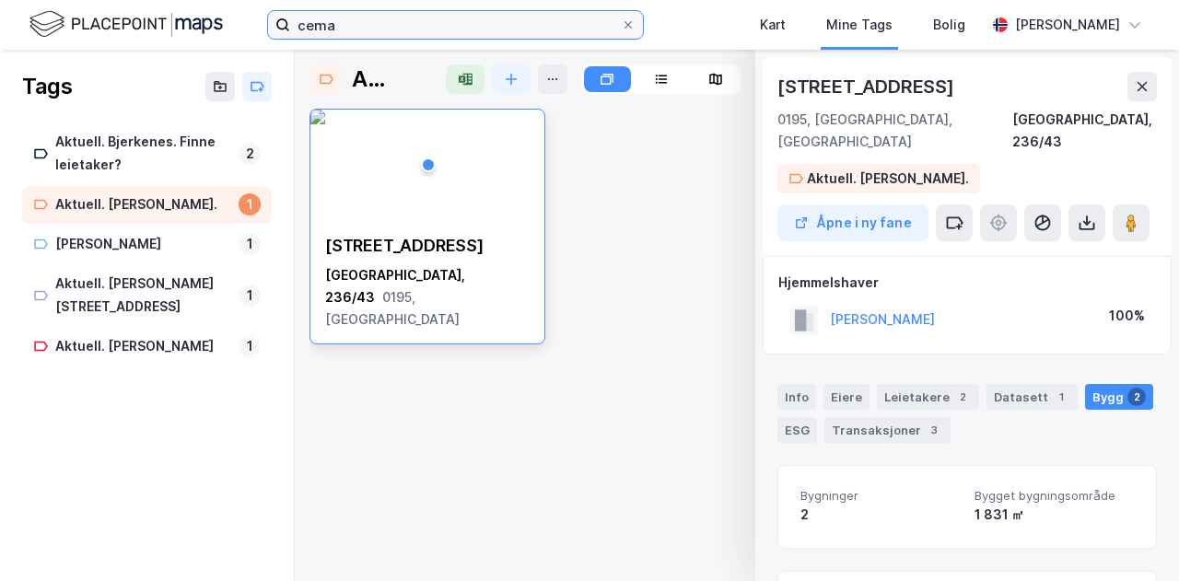
click at [355, 29] on input "cema" at bounding box center [455, 25] width 331 height 28
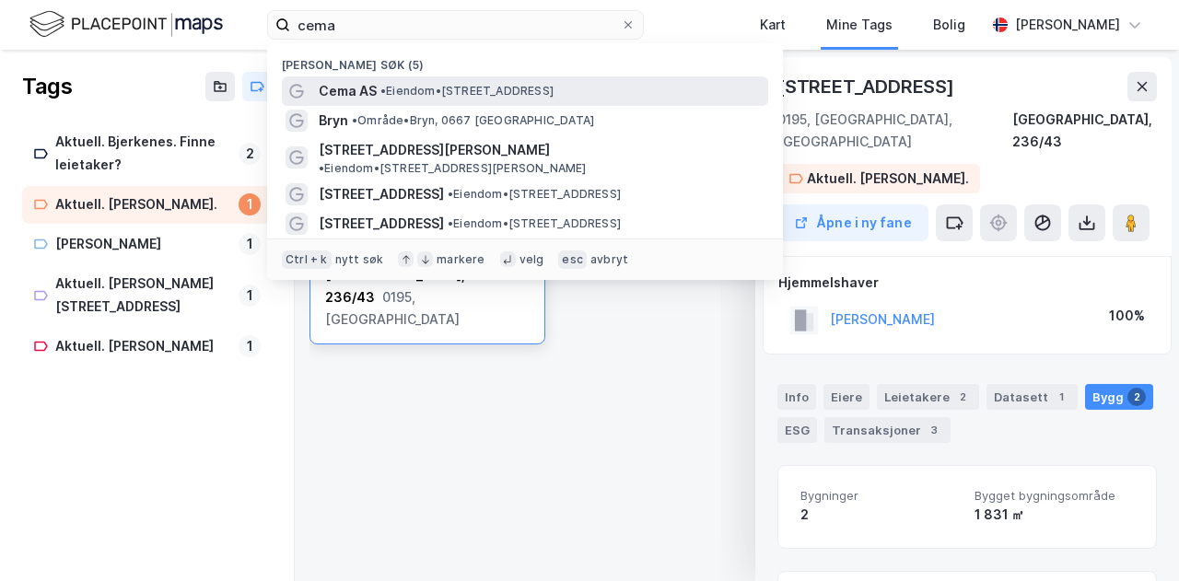
click at [412, 92] on span "• Eiendom • [STREET_ADDRESS]" at bounding box center [466, 91] width 173 height 15
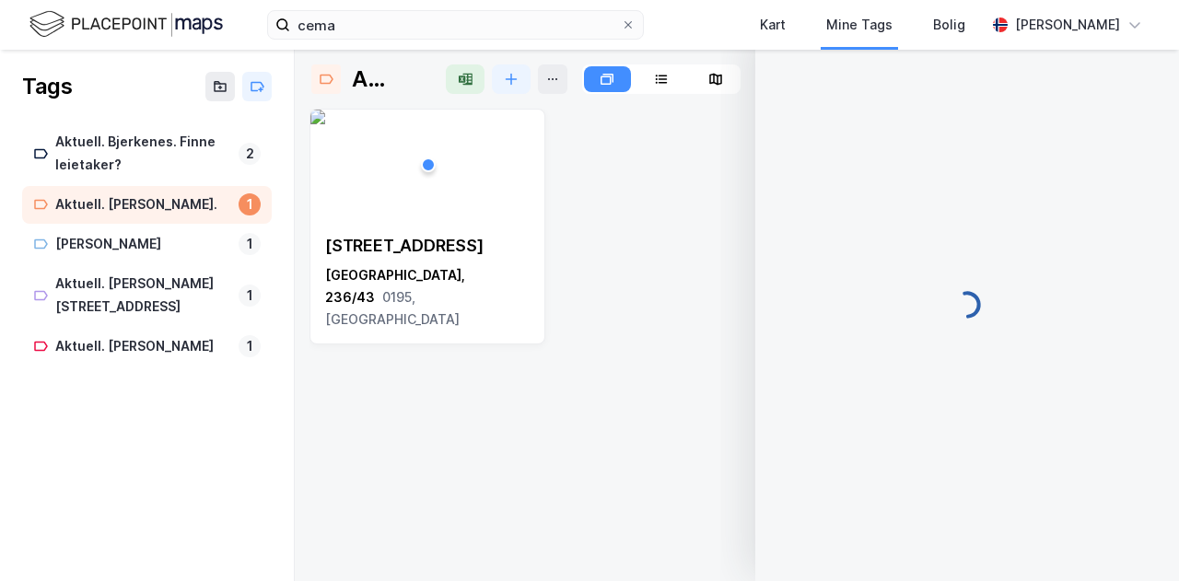
scroll to position [4, 0]
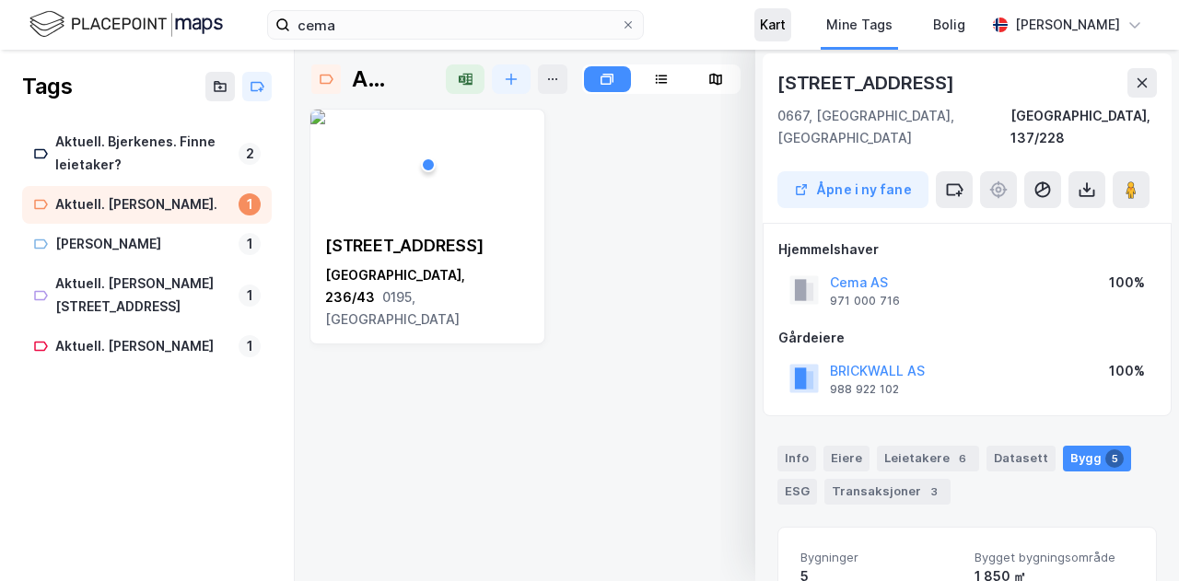
click at [785, 29] on div "Kart" at bounding box center [773, 25] width 26 height 22
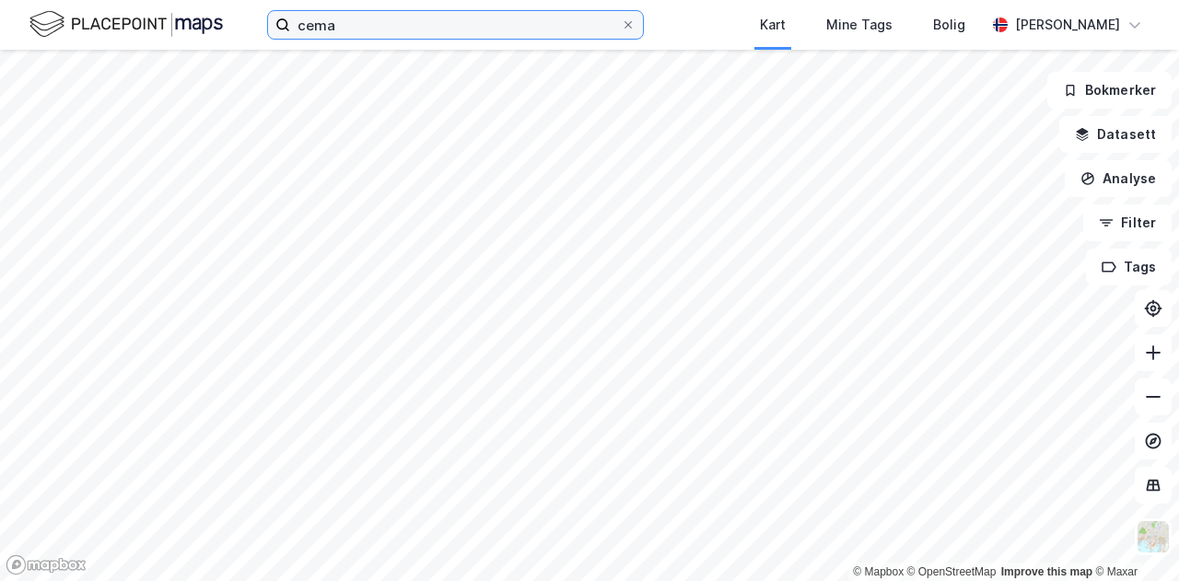
click at [425, 38] on label "cema" at bounding box center [455, 24] width 377 height 29
click at [425, 38] on input "cema" at bounding box center [455, 25] width 331 height 28
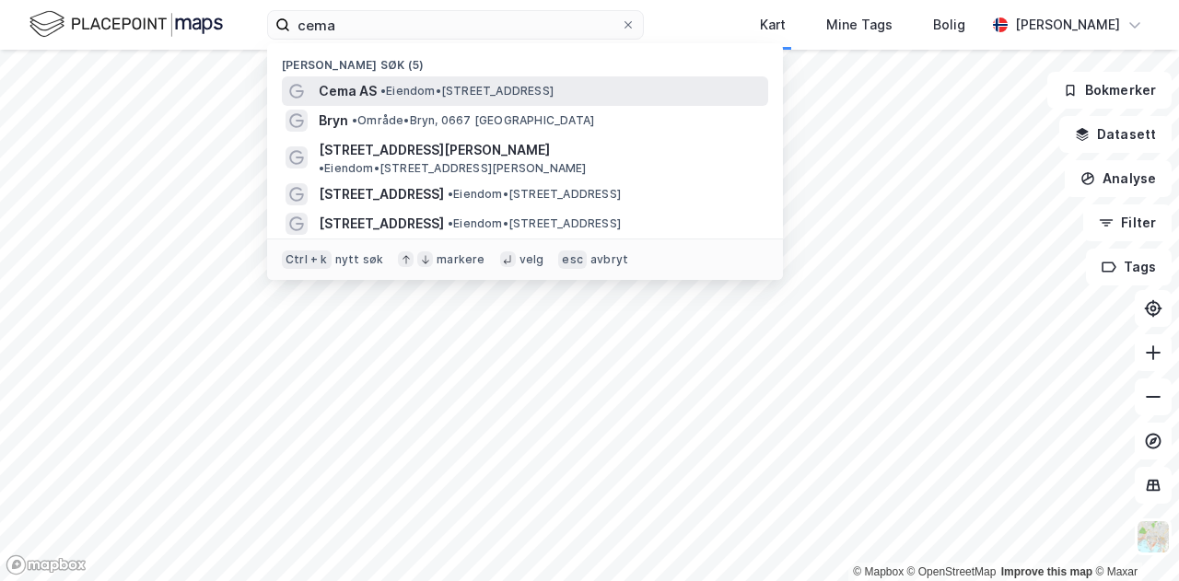
click at [419, 84] on span "• Eiendom • [STREET_ADDRESS]" at bounding box center [466, 91] width 173 height 15
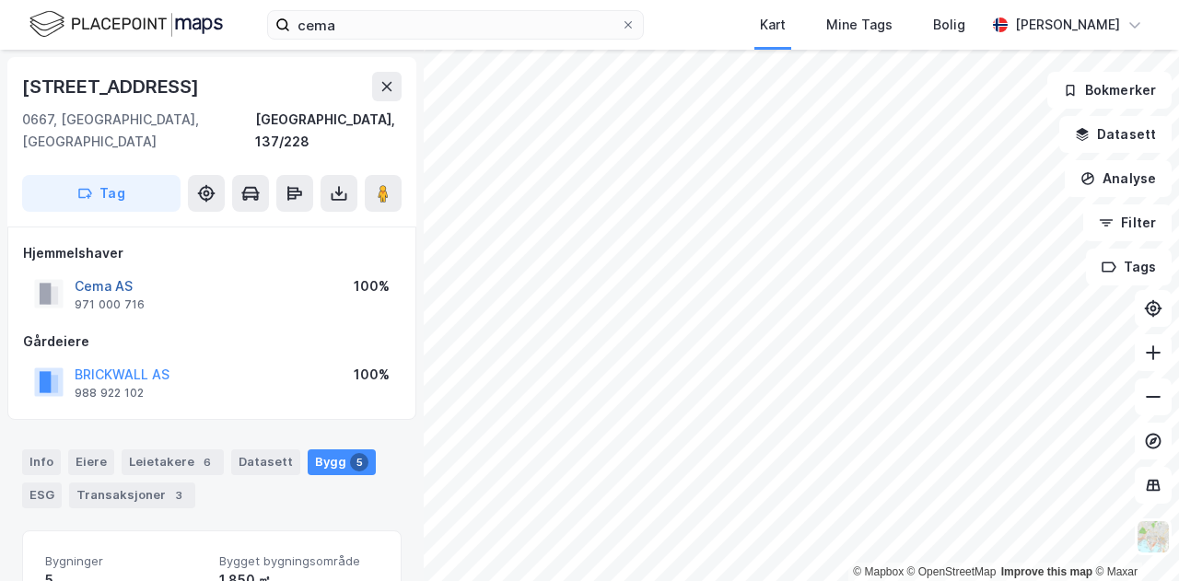
click at [0, 0] on button "Cema AS" at bounding box center [0, 0] width 0 height 0
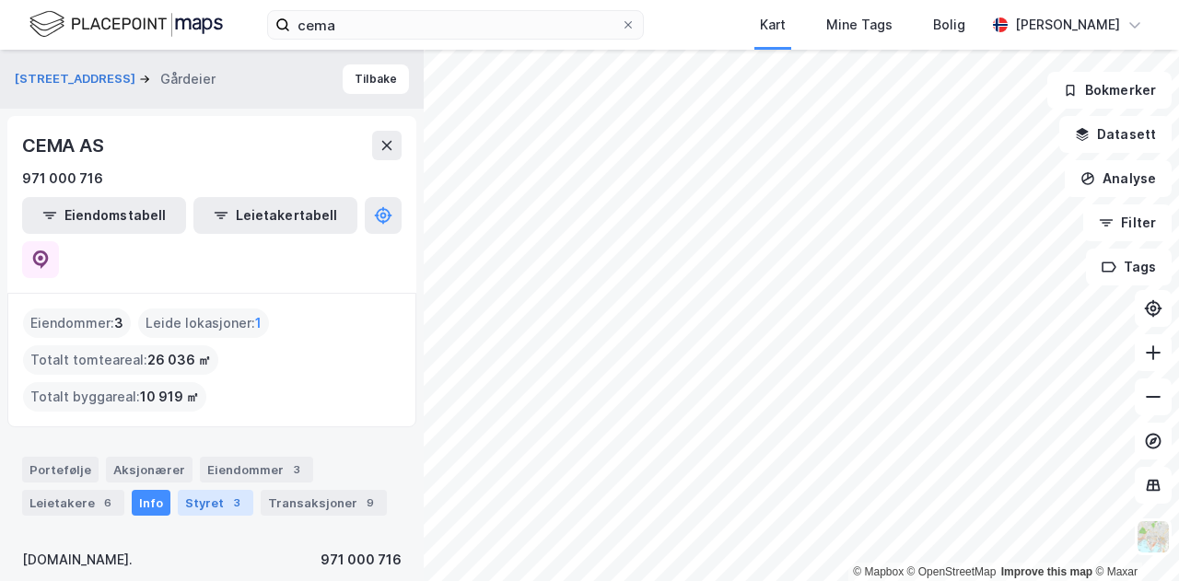
click at [227, 494] on div "3" at bounding box center [236, 503] width 18 height 18
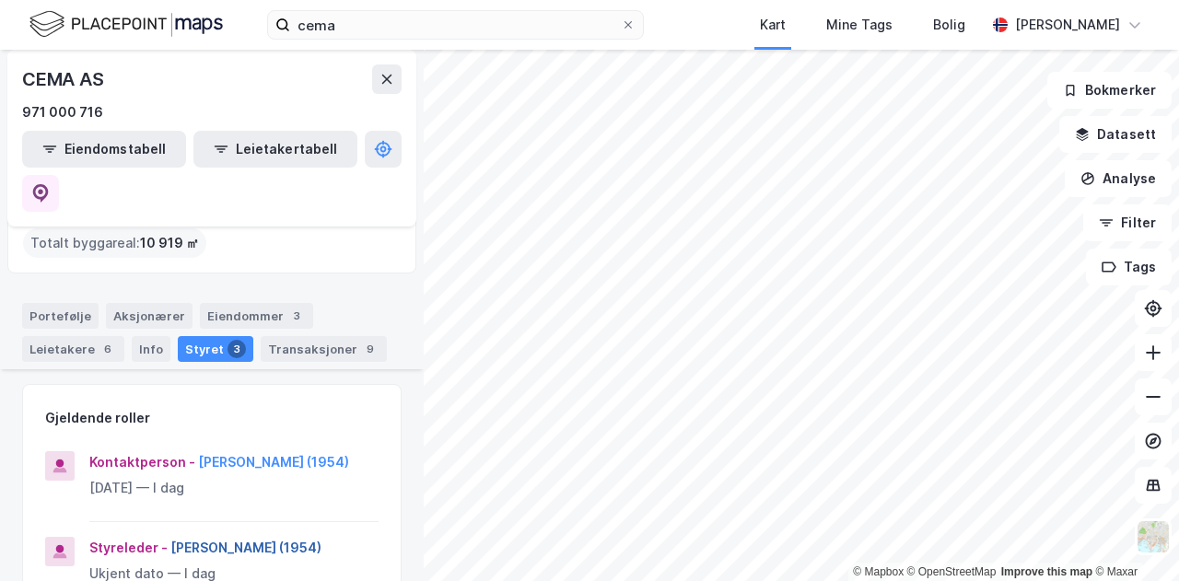
scroll to position [148, 0]
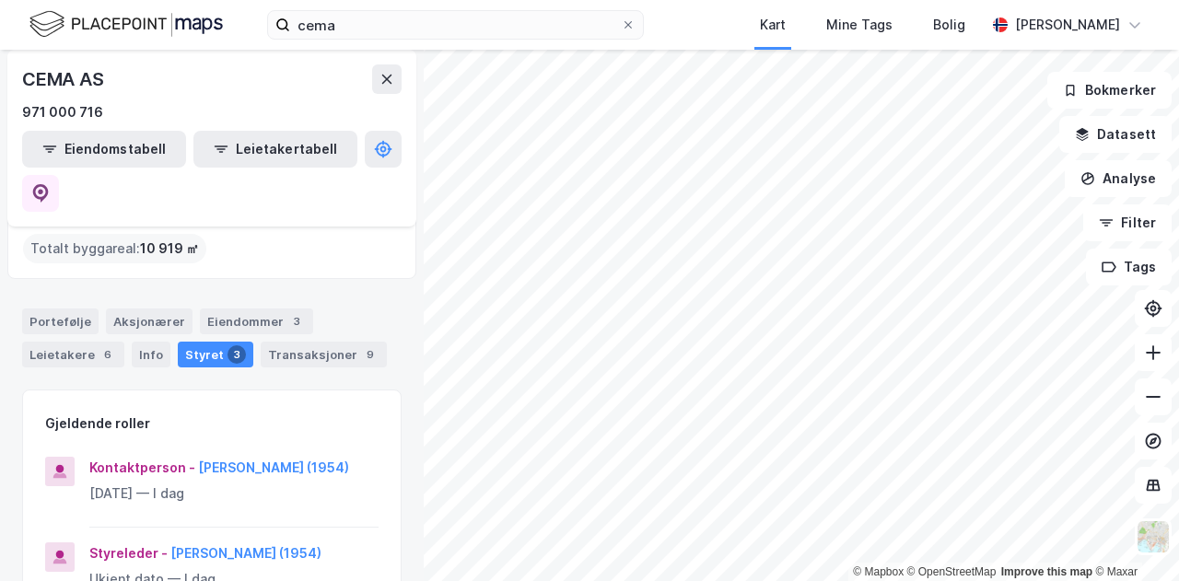
click at [238, 449] on div "Kontaktperson - [PERSON_NAME] (1954) [DATE] — I dag Styreleder - [PERSON_NAME] …" at bounding box center [212, 573] width 378 height 249
click at [0, 0] on button "[PERSON_NAME] (1954)" at bounding box center [0, 0] width 0 height 0
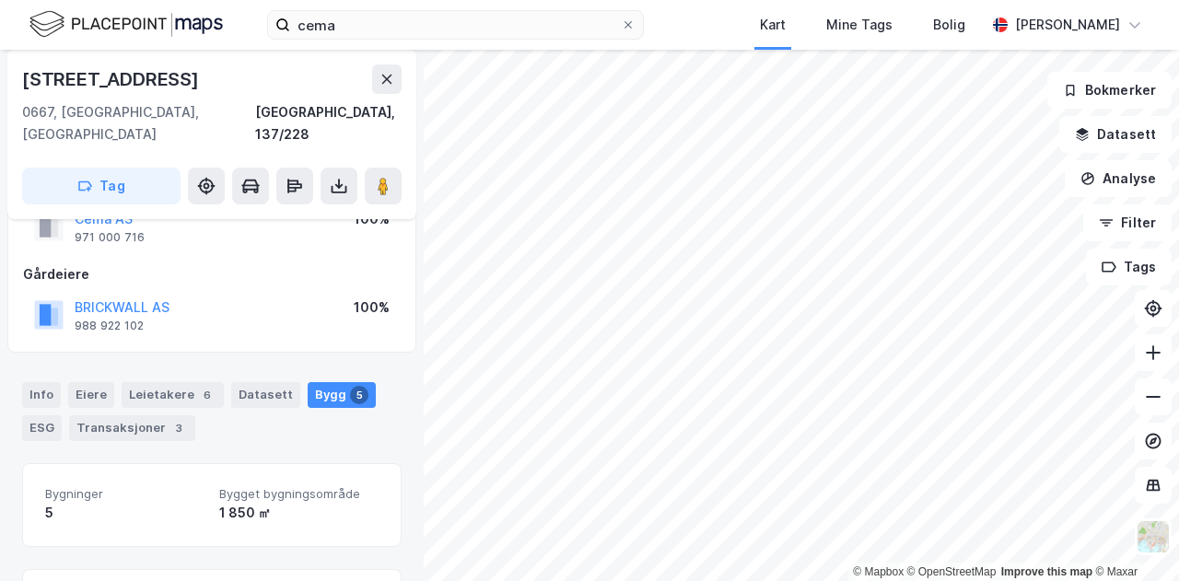
scroll to position [69, 0]
click at [169, 380] on div "Leietakere 6" at bounding box center [173, 393] width 102 height 26
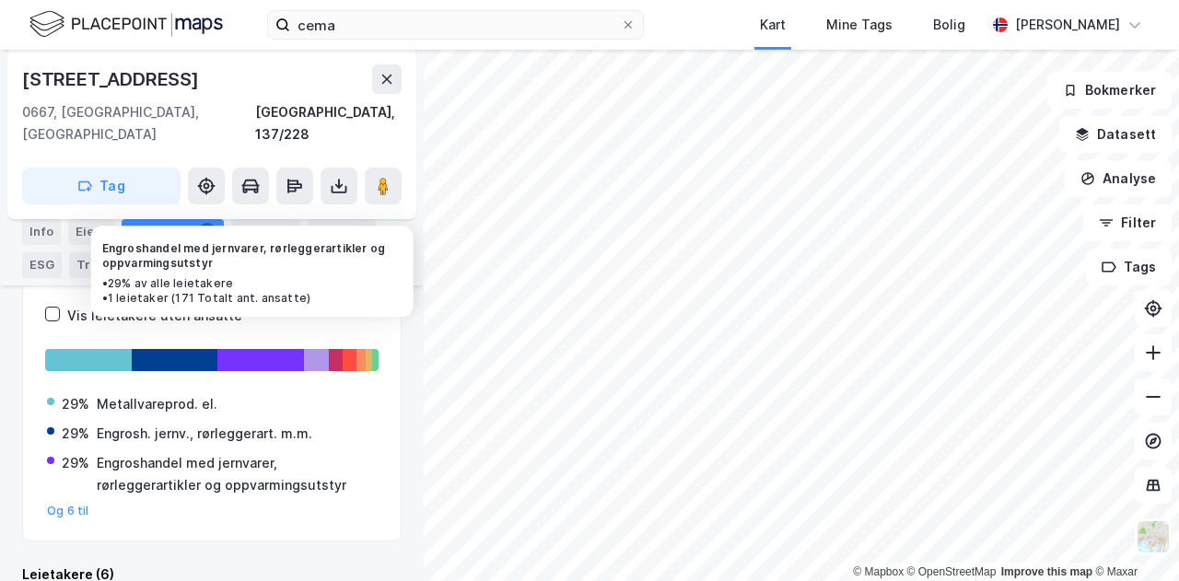
scroll to position [293, 0]
